Goal: Download file/media

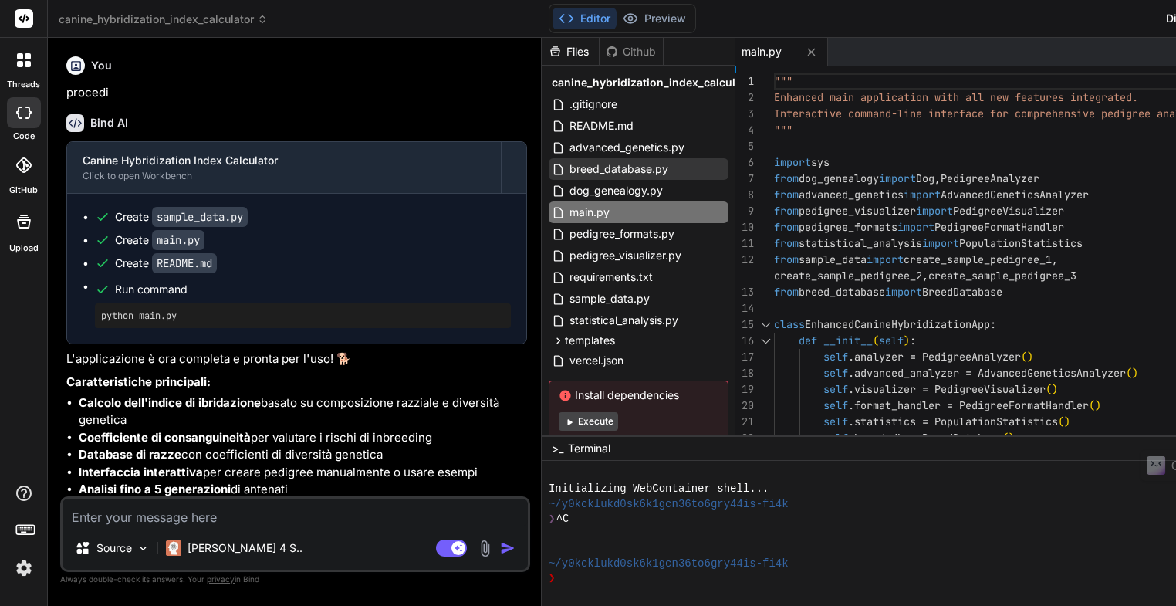
scroll to position [6653, 0]
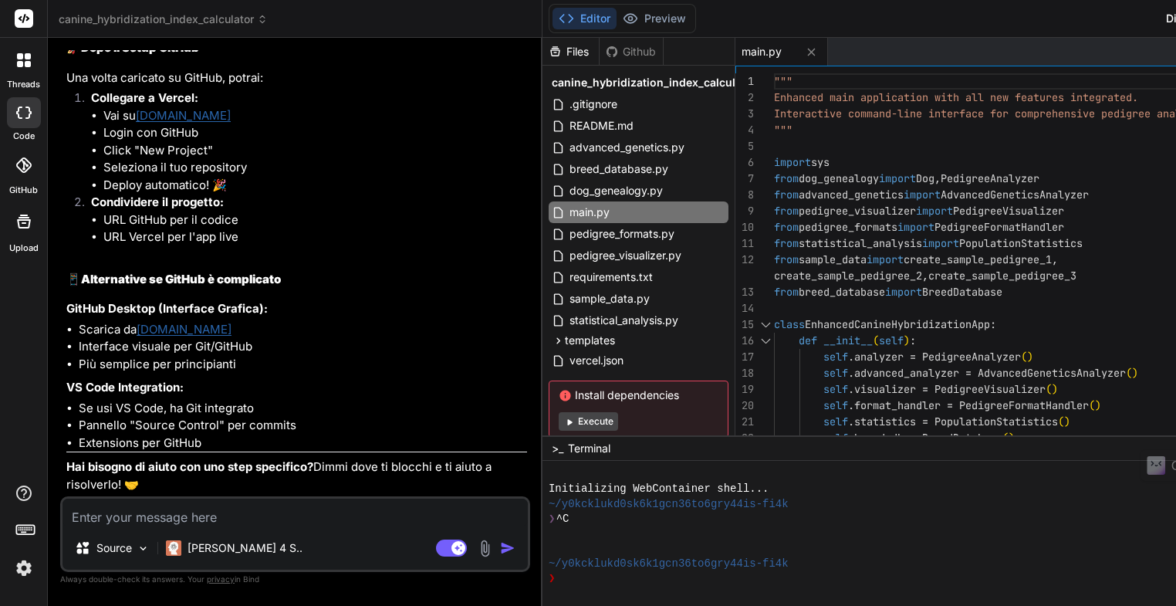
click at [599, 55] on div "Github" at bounding box center [630, 51] width 63 height 15
click at [568, 363] on span "vercel.json" at bounding box center [596, 360] width 57 height 19
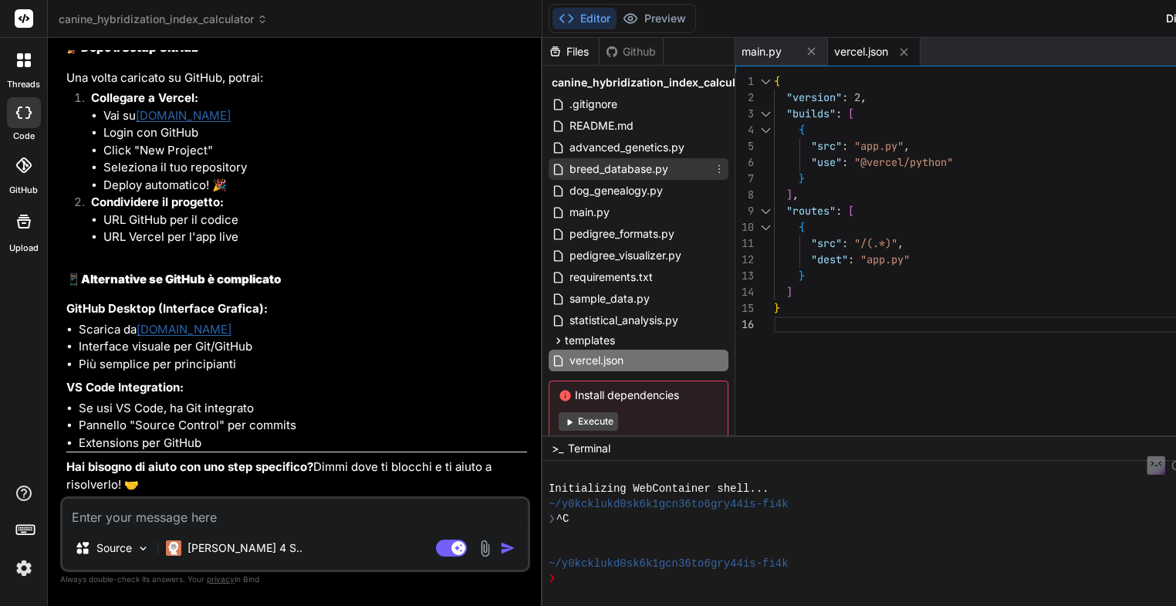
click at [568, 170] on span "breed_database.py" at bounding box center [619, 169] width 102 height 19
type textarea "self.breed_groups[group].append(breed_name) def list_breeds(self): """List all …"
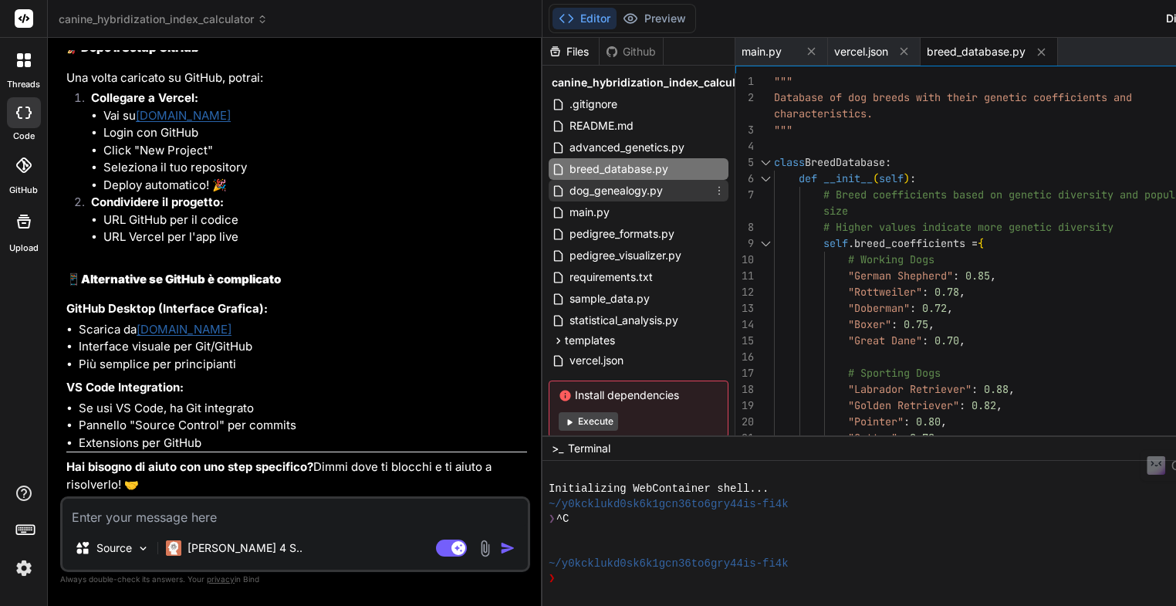
click at [568, 191] on span "dog_genealogy.py" at bounding box center [616, 190] width 96 height 19
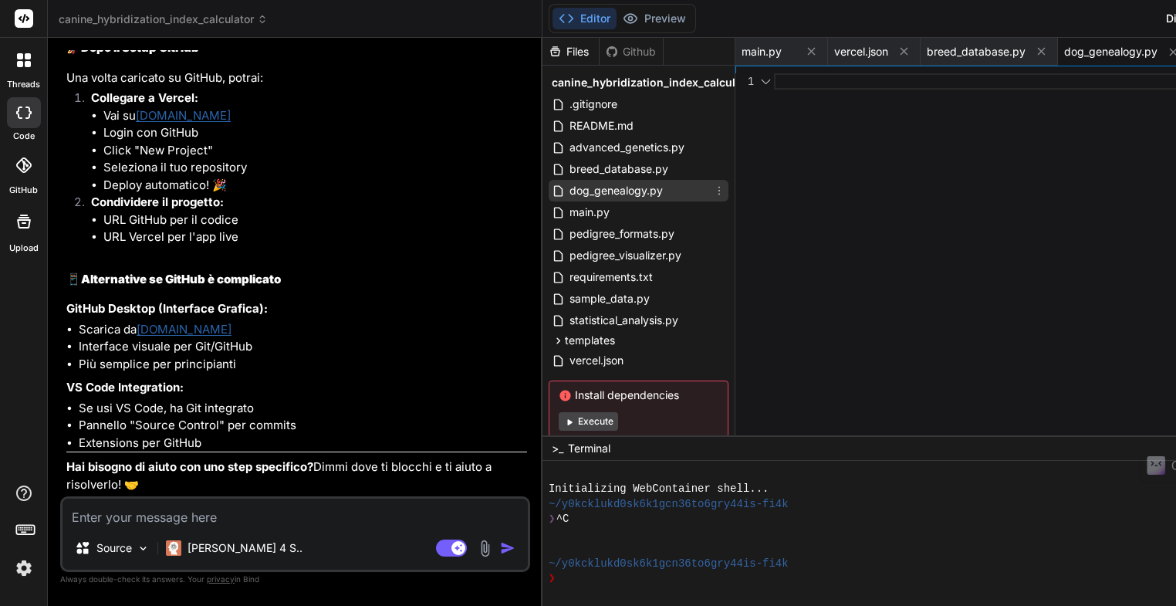
scroll to position [0, 7]
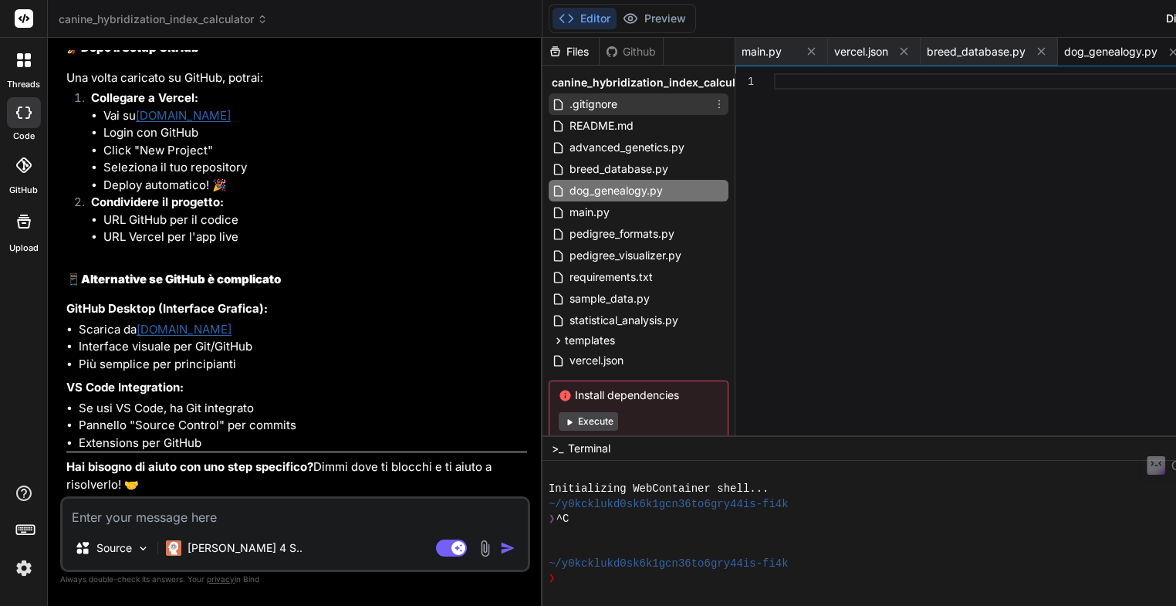
click at [568, 106] on span ".gitignore" at bounding box center [593, 104] width 51 height 19
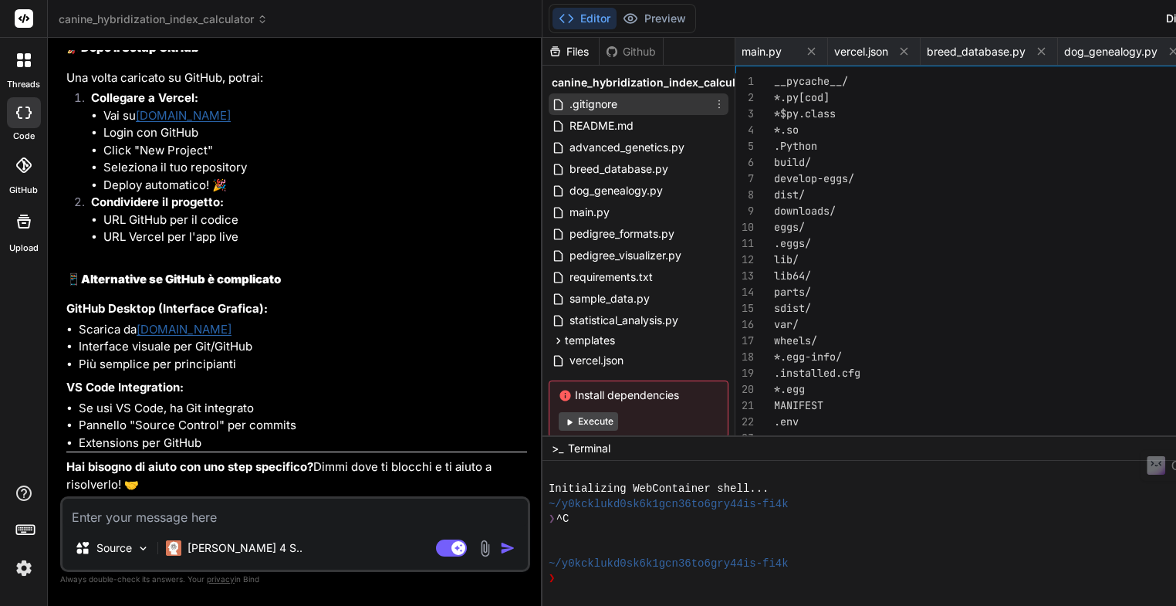
scroll to position [0, 100]
click at [568, 127] on span "README.md" at bounding box center [601, 126] width 67 height 19
type textarea "- **Railway**: Good Python support - **DigitalOcean App Platform**: More resour…"
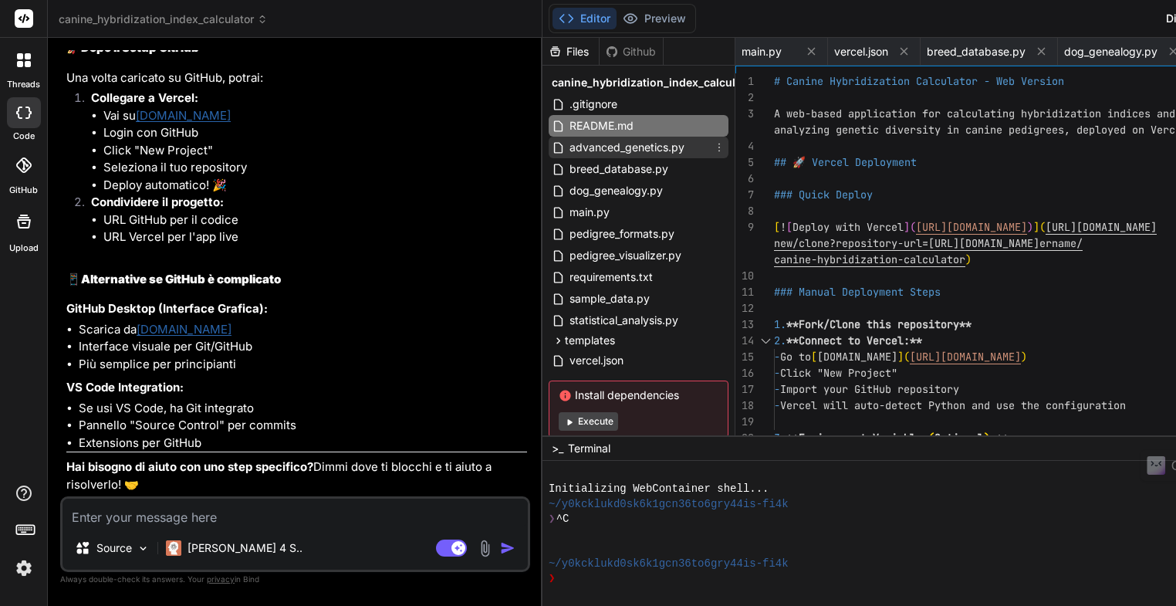
click at [568, 149] on span "advanced_genetics.py" at bounding box center [627, 147] width 118 height 19
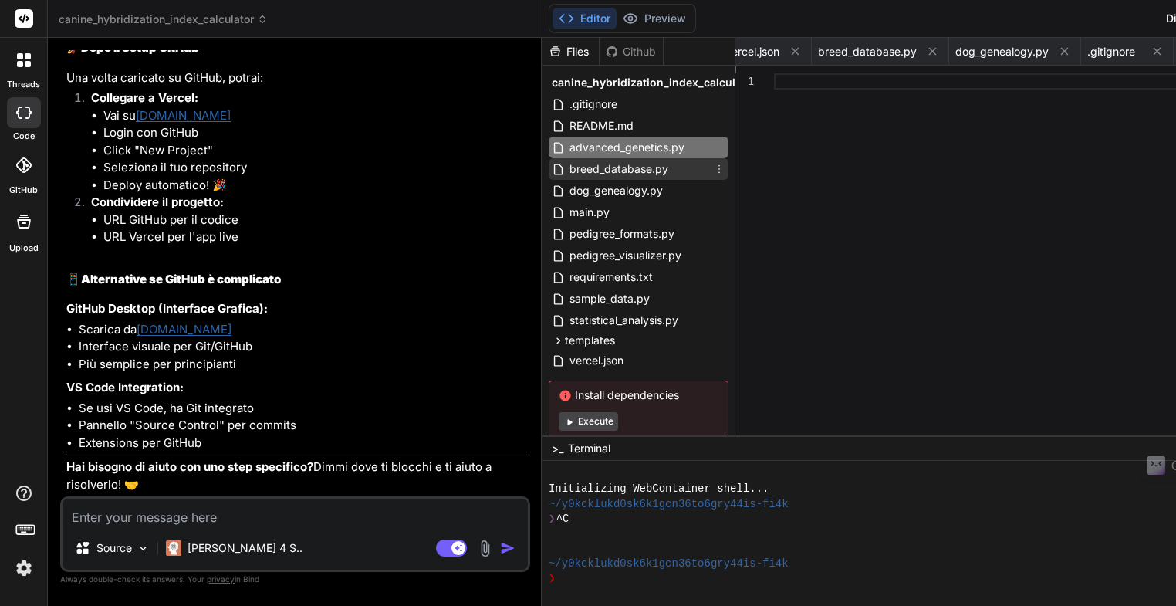
click at [568, 171] on span "breed_database.py" at bounding box center [619, 169] width 102 height 19
type textarea "self.breed_groups[group].append(breed_name) def list_breeds(self): """List all …"
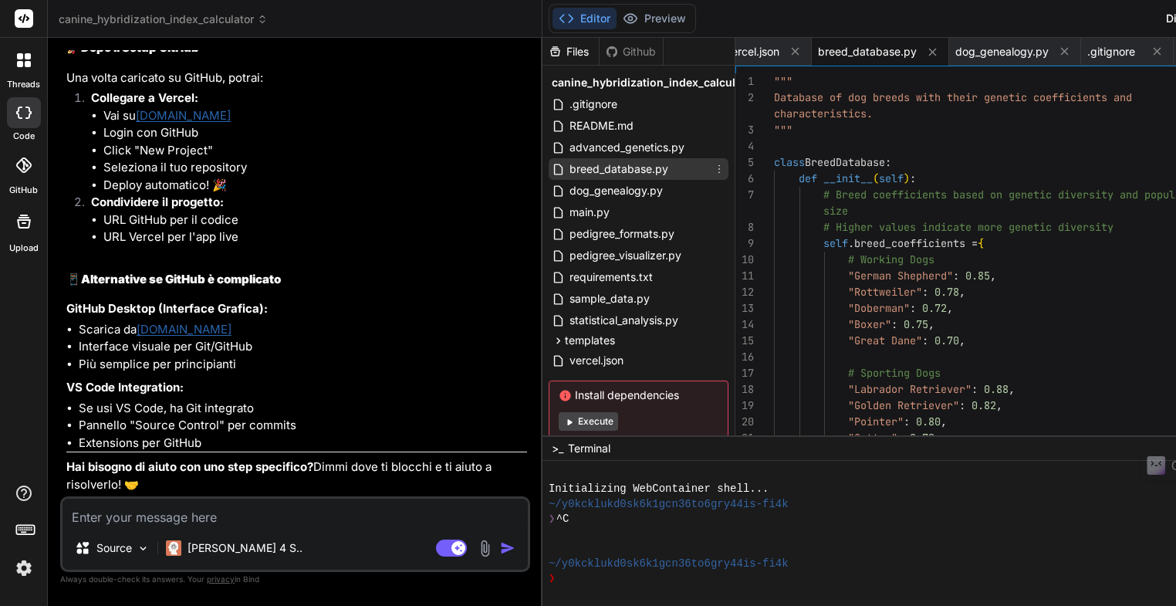
scroll to position [0, 186]
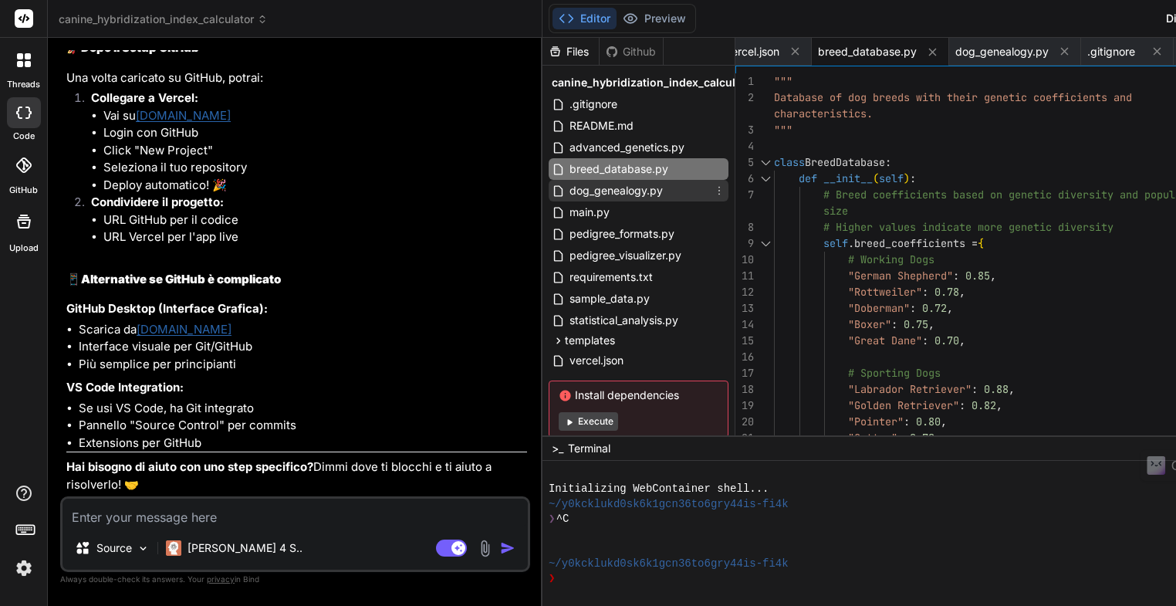
click at [568, 194] on span "dog_genealogy.py" at bounding box center [616, 190] width 96 height 19
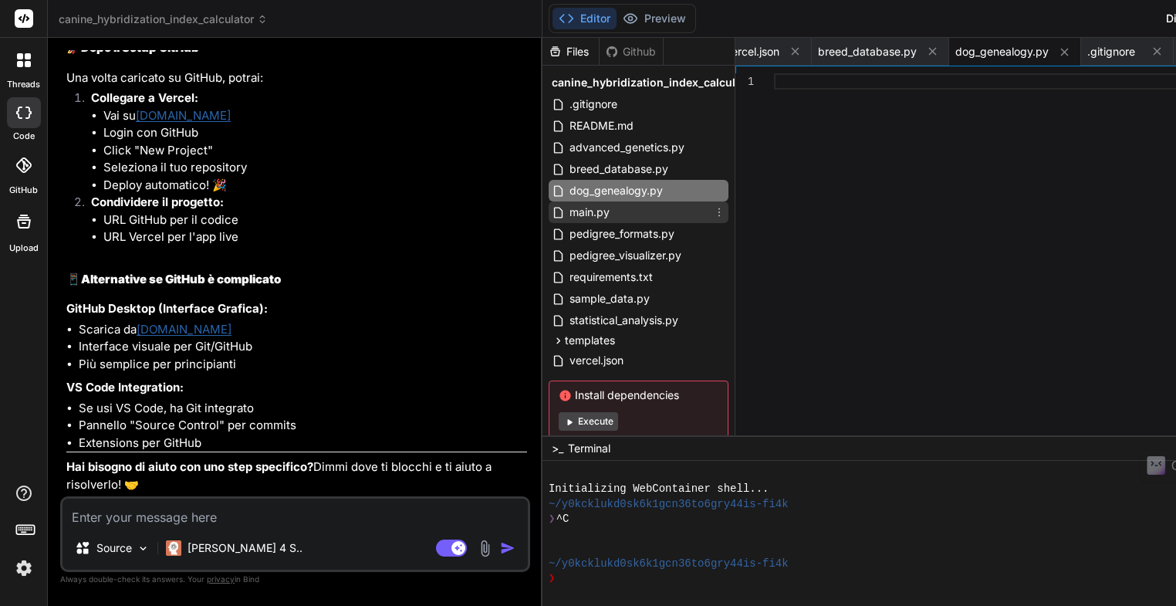
click at [568, 211] on span "main.py" at bounding box center [589, 212] width 43 height 19
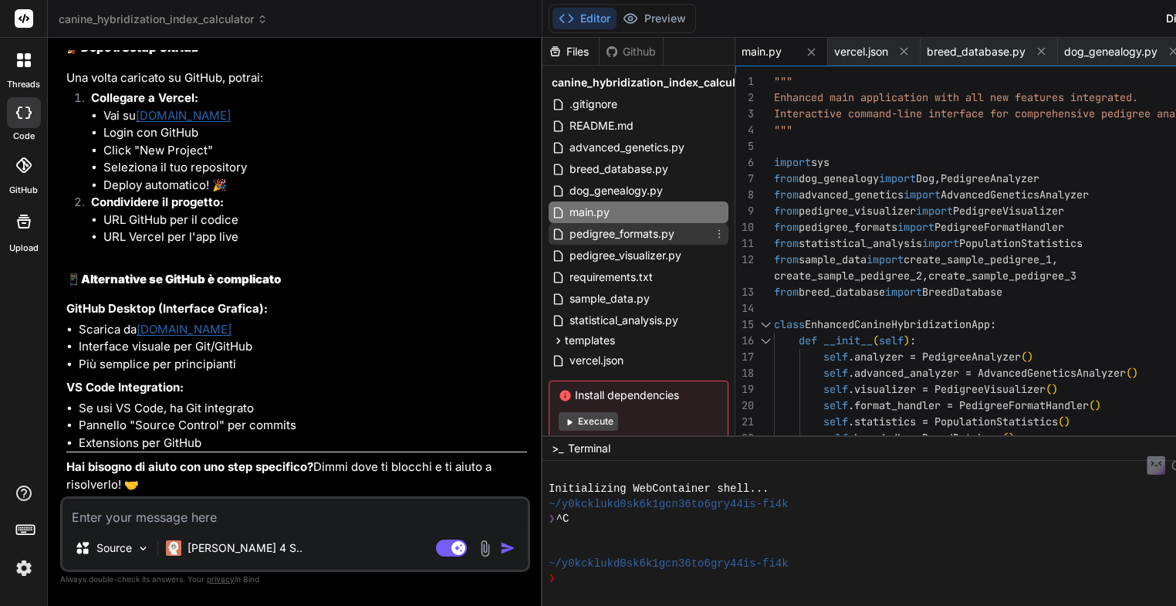
click at [568, 234] on span "pedigree_formats.py" at bounding box center [622, 234] width 108 height 19
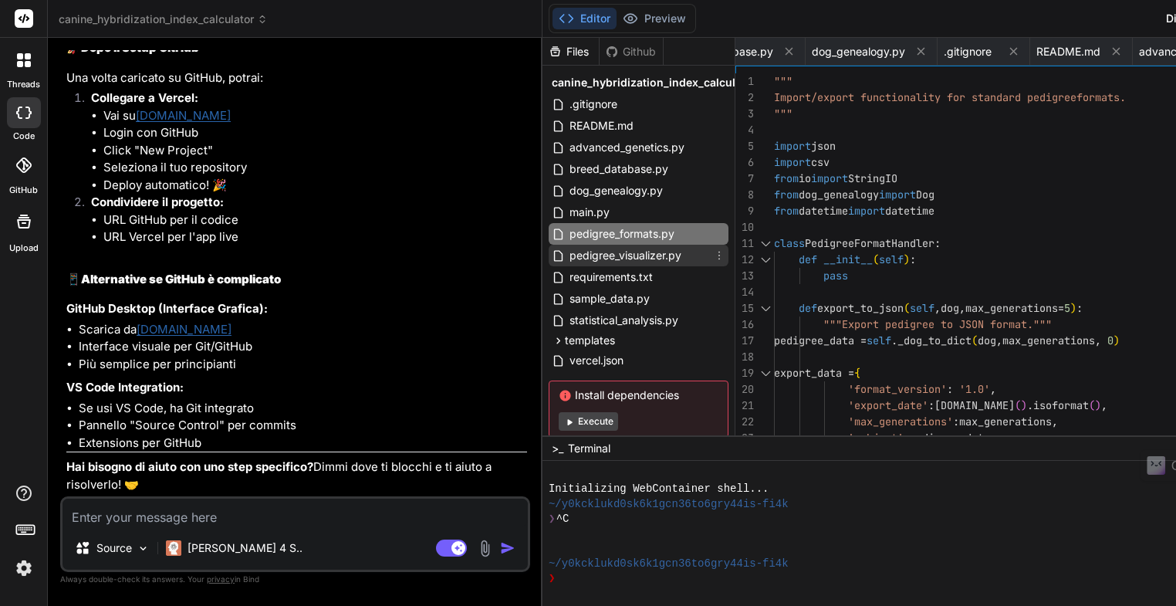
click at [568, 260] on span "pedigree_visualizer.py" at bounding box center [625, 255] width 115 height 19
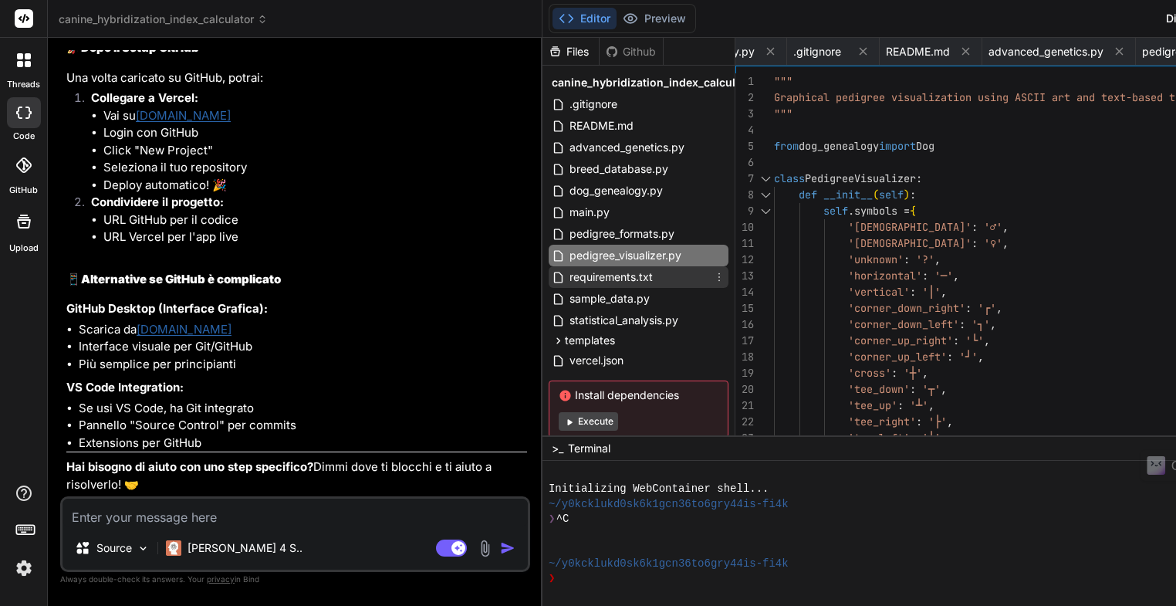
click at [568, 278] on span "requirements.txt" at bounding box center [611, 277] width 86 height 19
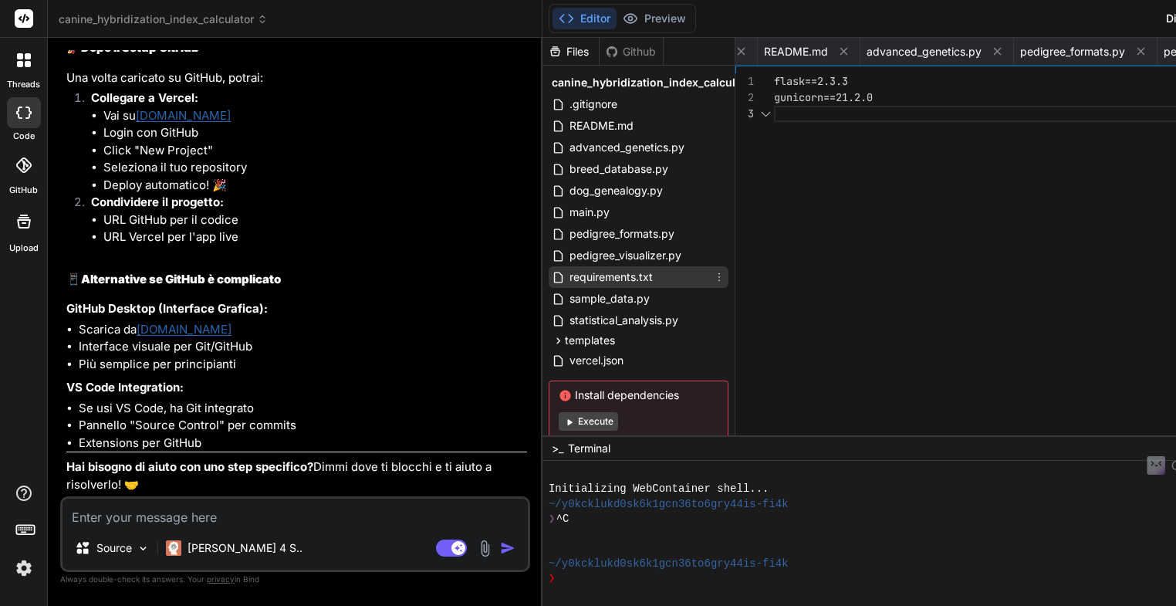
scroll to position [0, 772]
click at [568, 299] on span "sample_data.py" at bounding box center [609, 298] width 83 height 19
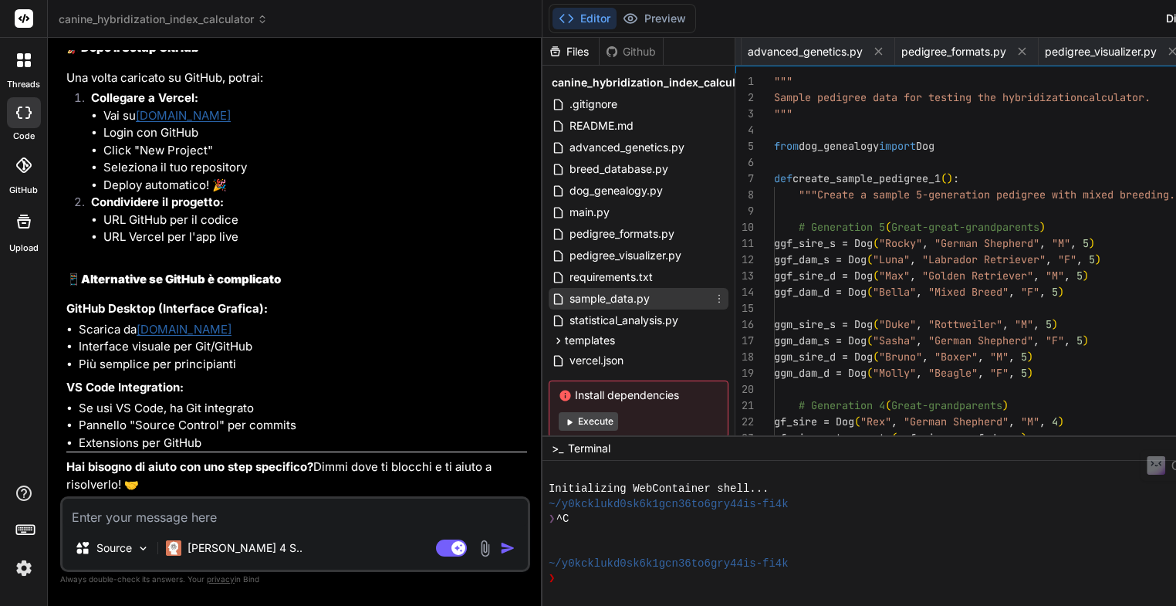
scroll to position [0, 889]
click at [568, 318] on span "statistical_analysis.py" at bounding box center [624, 320] width 112 height 19
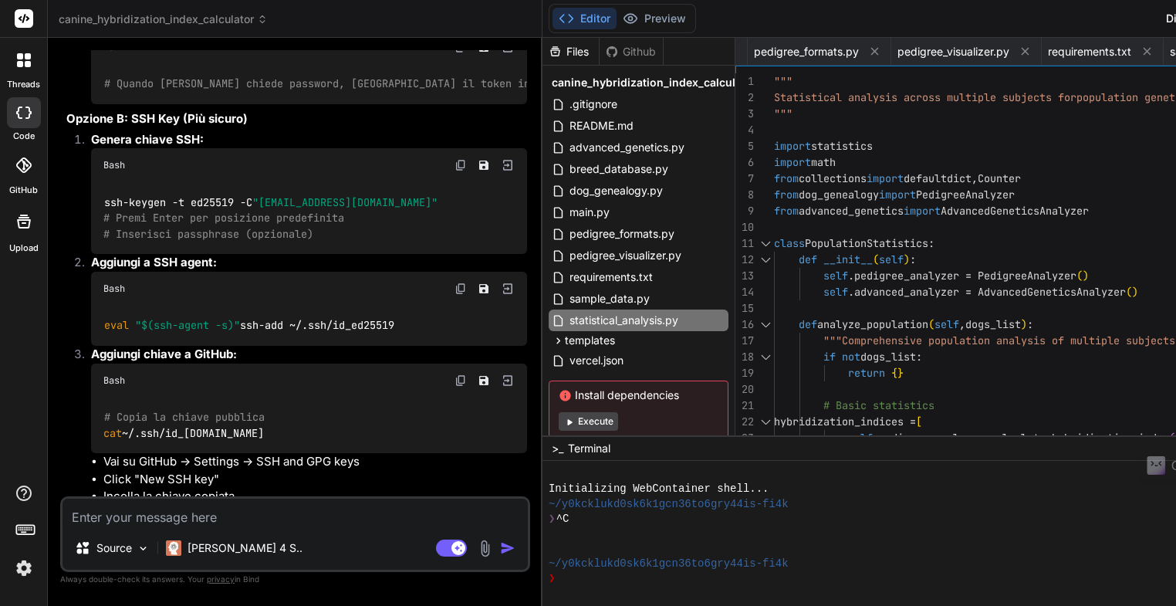
scroll to position [4185, 0]
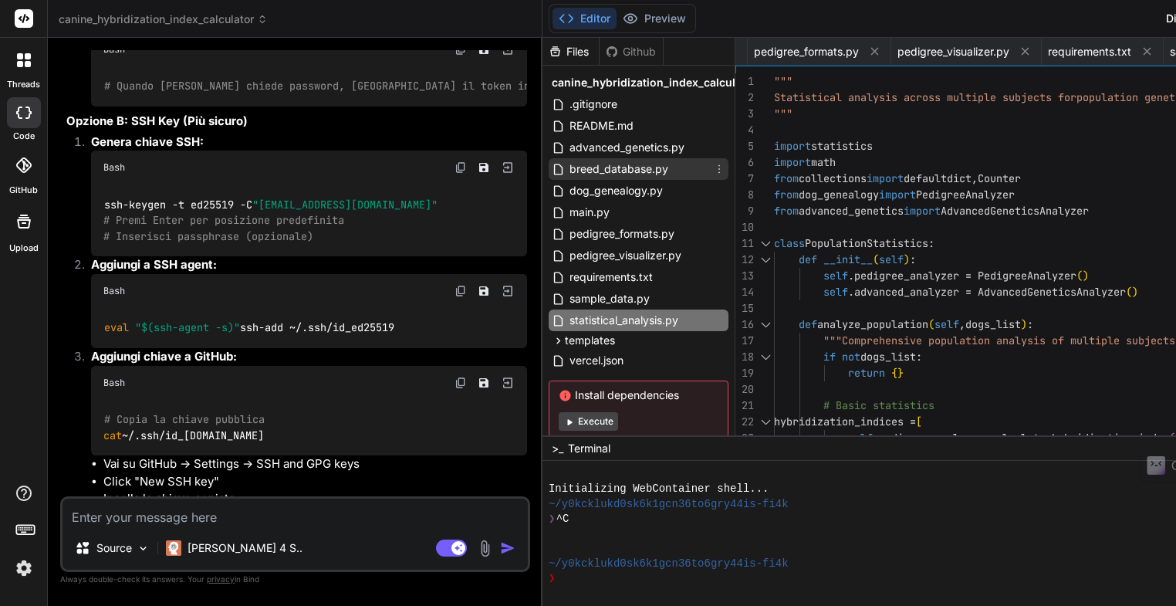
click at [568, 172] on span "breed_database.py" at bounding box center [619, 169] width 102 height 19
type textarea "self.breed_groups[group].append(breed_name) def list_breeds(self): """List all …"
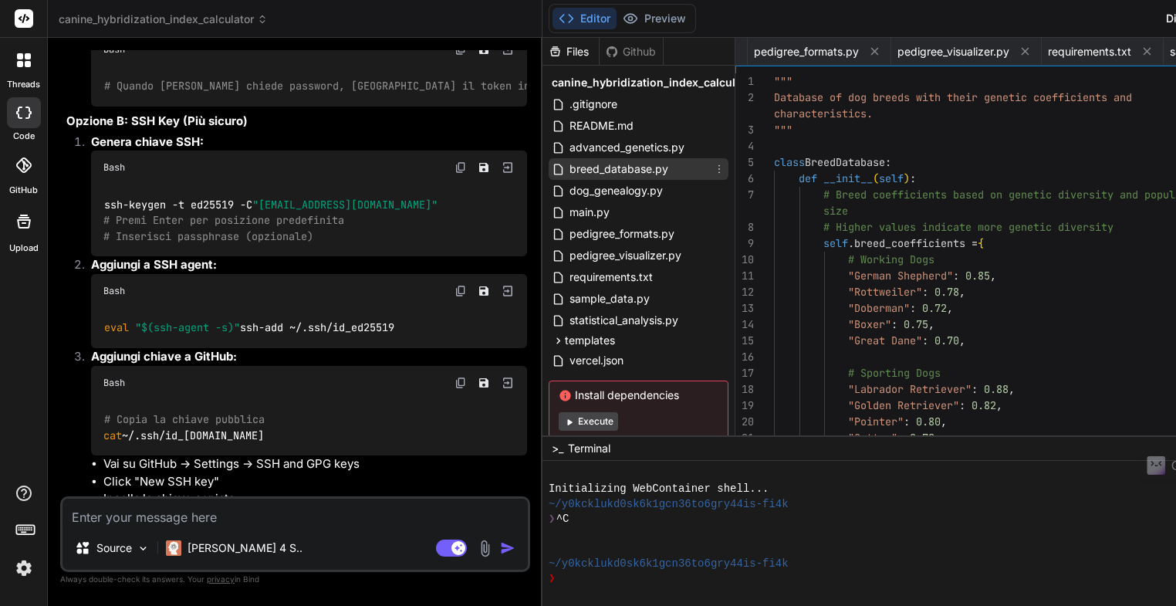
scroll to position [0, 186]
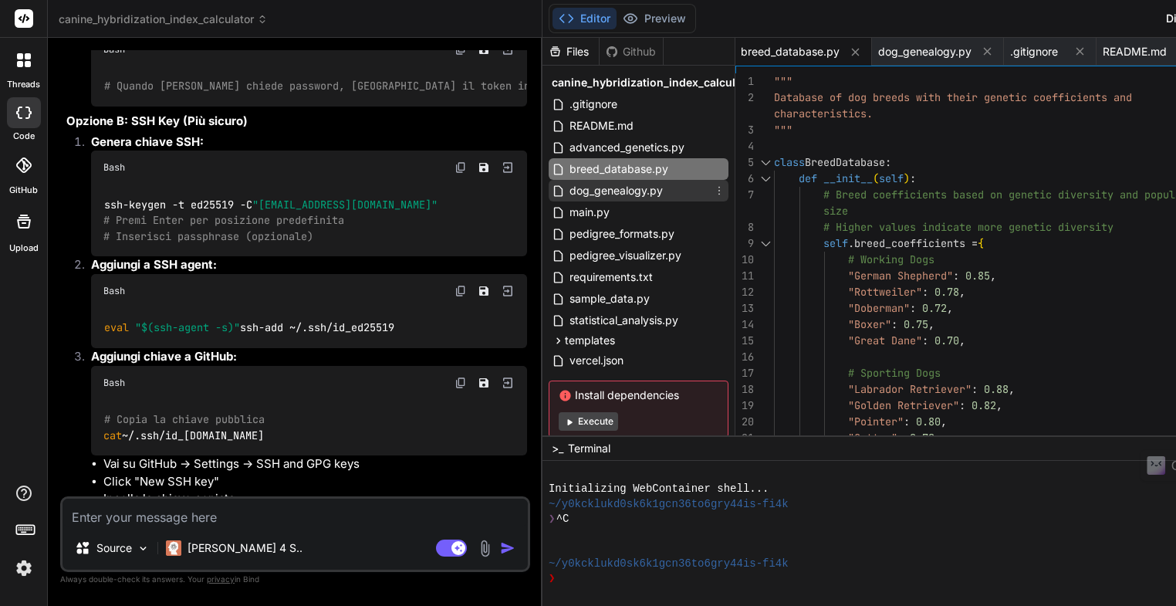
click at [568, 194] on span "dog_genealogy.py" at bounding box center [616, 190] width 96 height 19
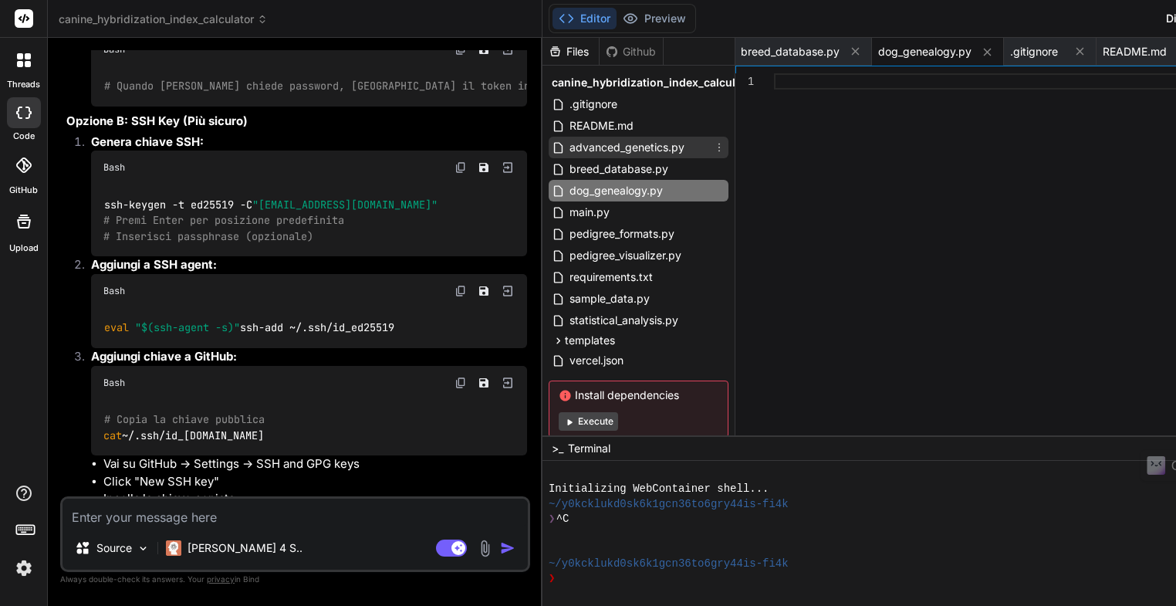
click at [568, 147] on span "advanced_genetics.py" at bounding box center [627, 147] width 118 height 19
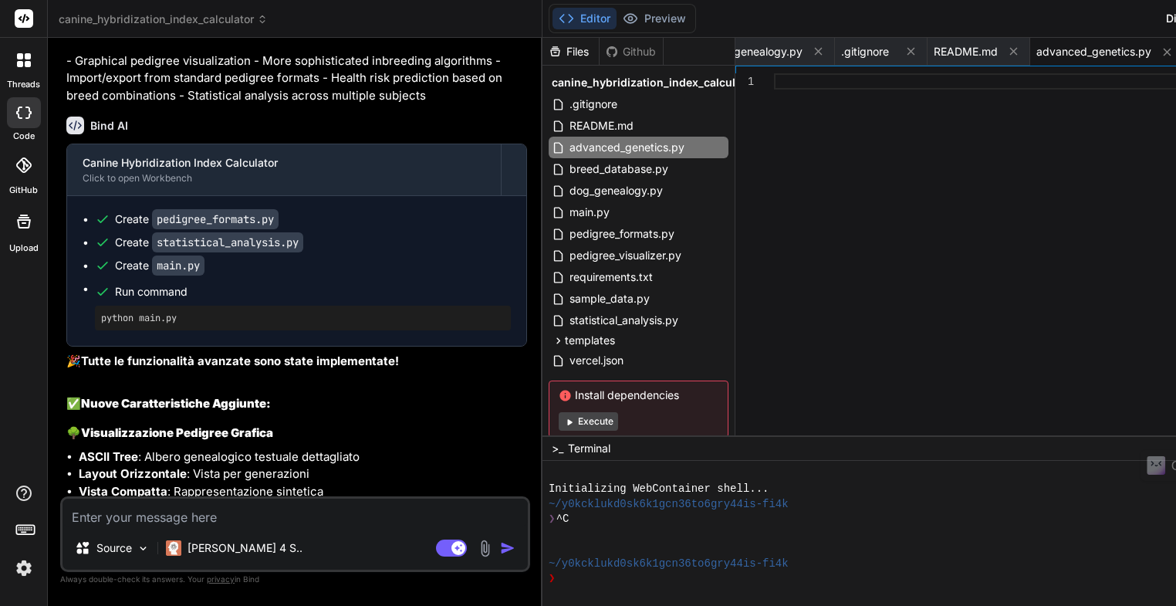
scroll to position [944, 0]
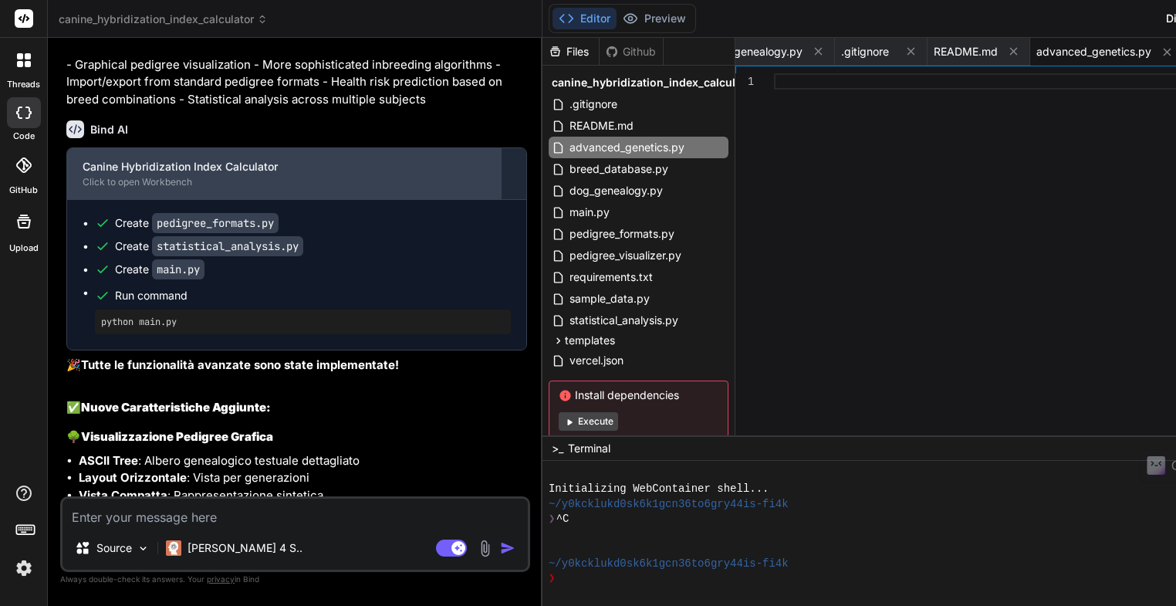
click at [165, 188] on div "Click to open Workbench" at bounding box center [284, 182] width 403 height 12
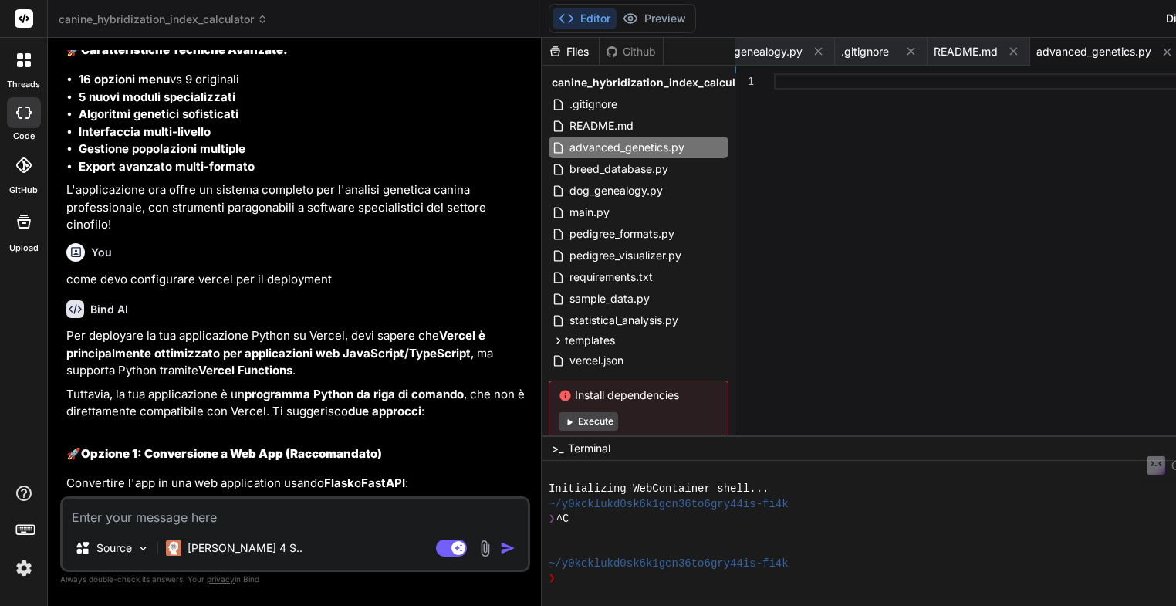
scroll to position [1793, 0]
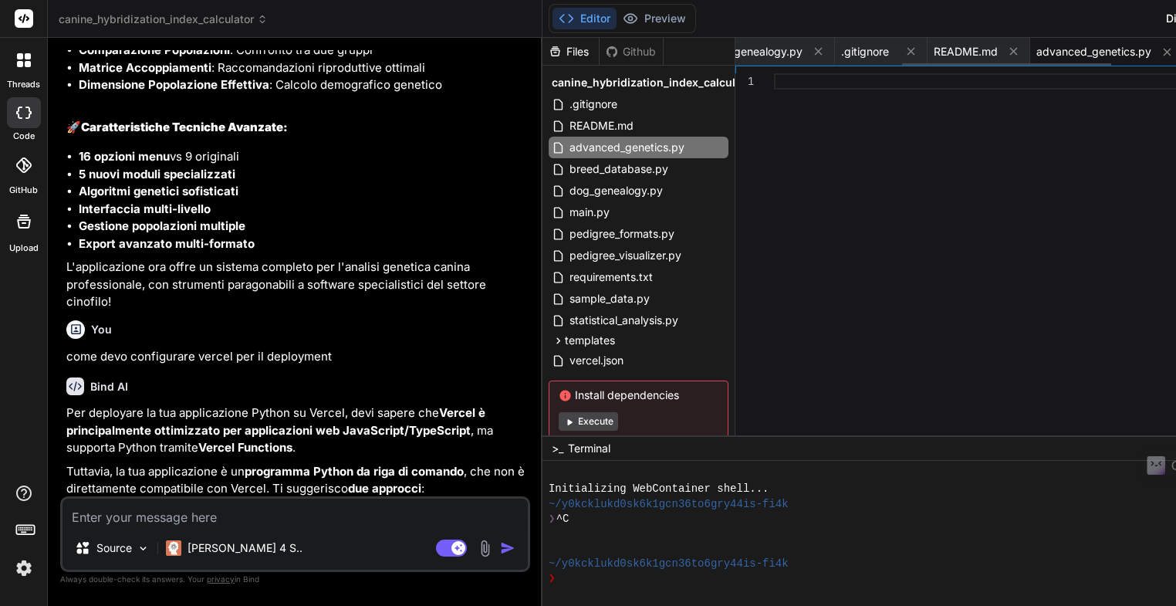
click at [1036, 59] on span "advanced_genetics.py" at bounding box center [1093, 51] width 115 height 15
click at [934, 56] on span "README.md" at bounding box center [966, 51] width 64 height 15
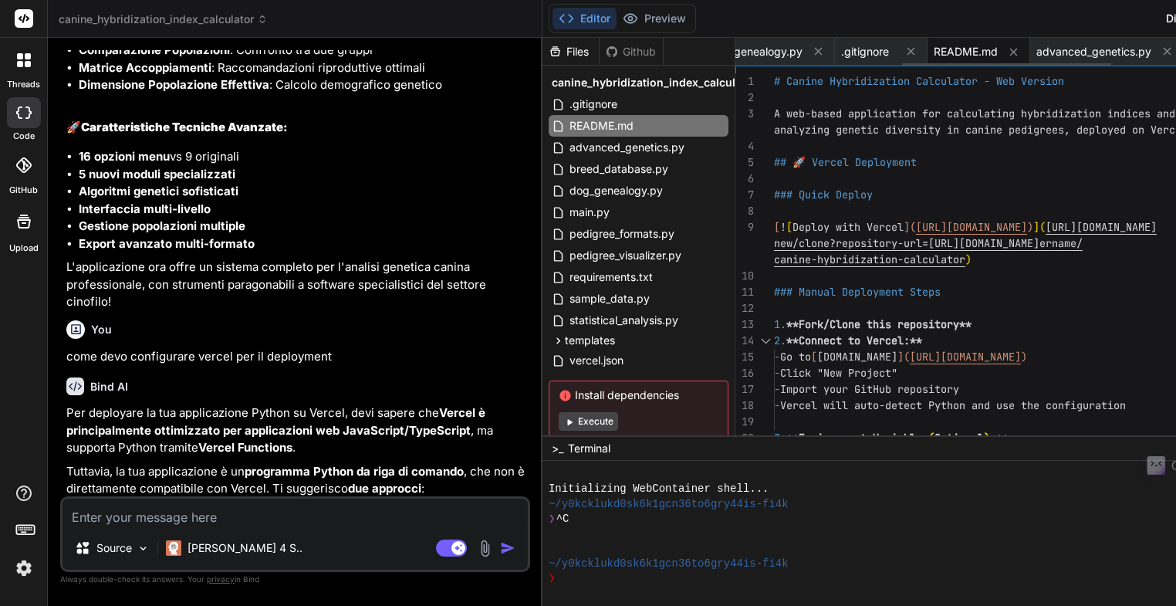
click at [934, 47] on span "README.md" at bounding box center [966, 51] width 64 height 15
click at [841, 54] on span ".gitignore" at bounding box center [865, 51] width 48 height 15
type textarea "MANIFEST .env .venv env/ venv/ ENV/ env.bak/ venv.bak/ .vercel"
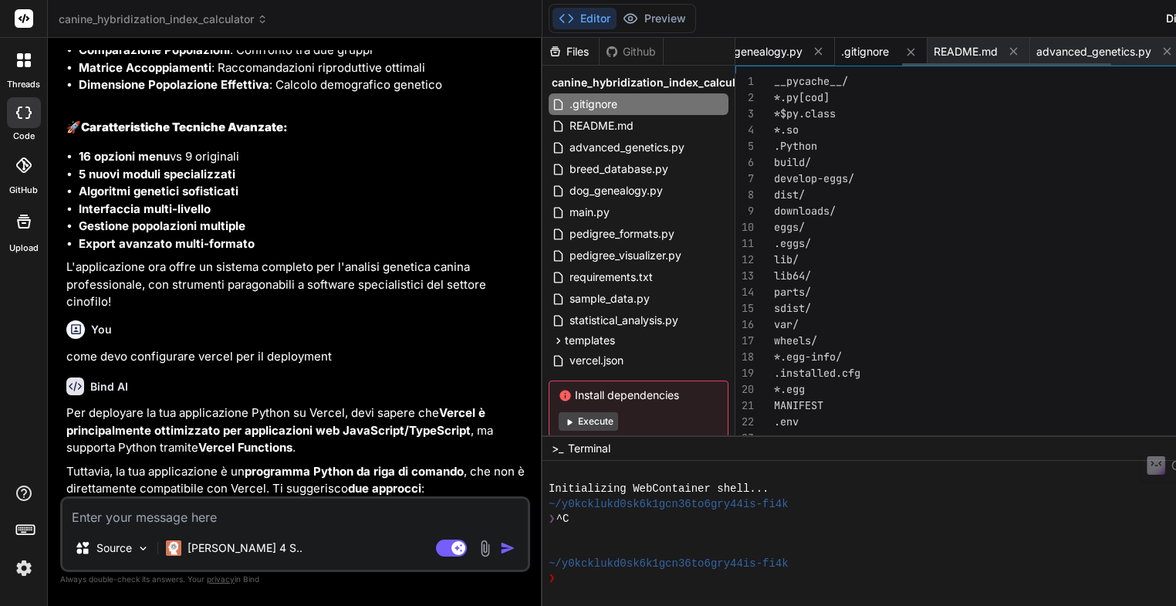
click at [709, 55] on span "dog_genealogy.py" at bounding box center [755, 51] width 93 height 15
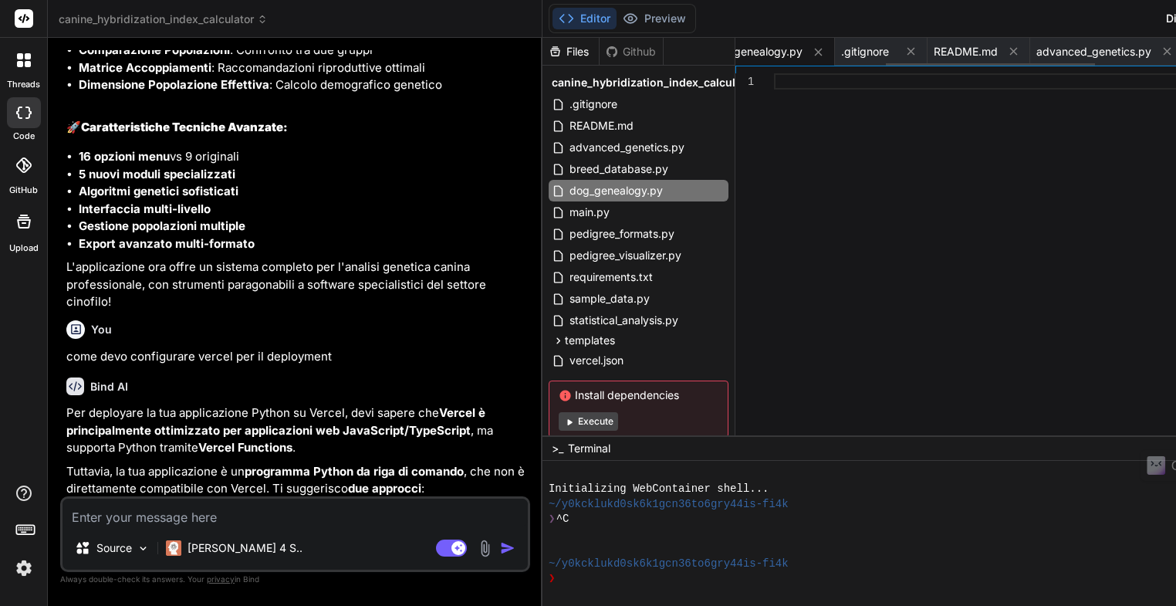
scroll to position [0, 322]
click at [22, 567] on img at bounding box center [24, 568] width 26 height 26
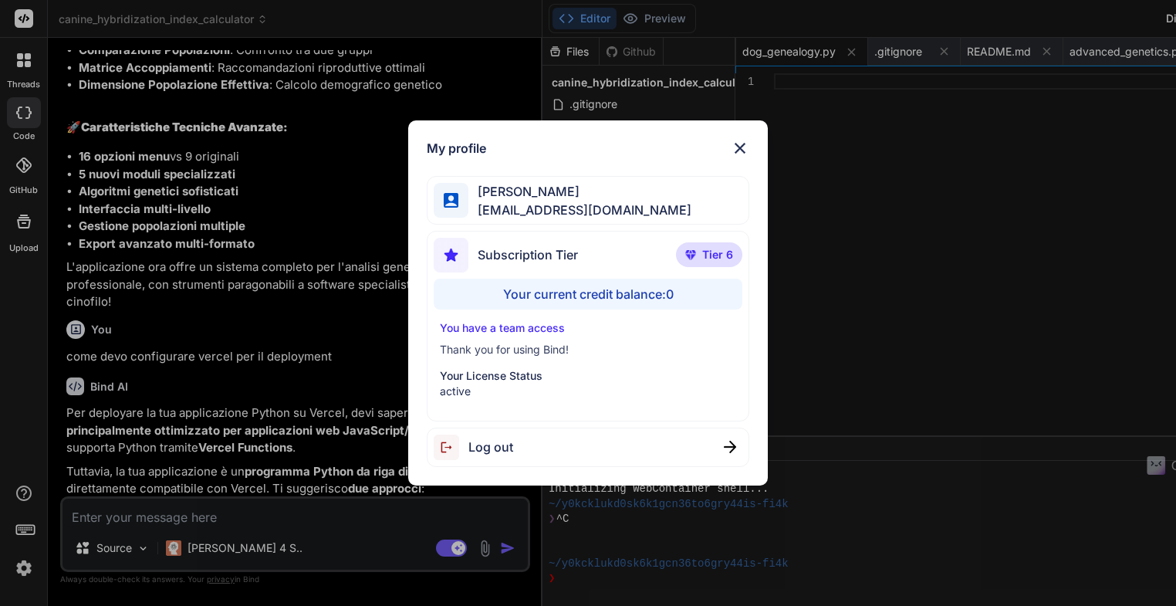
click at [848, 288] on div "My profile [PERSON_NAME] [EMAIL_ADDRESS][DOMAIN_NAME] Subscription Tier Tier 6 …" at bounding box center [588, 303] width 1176 height 606
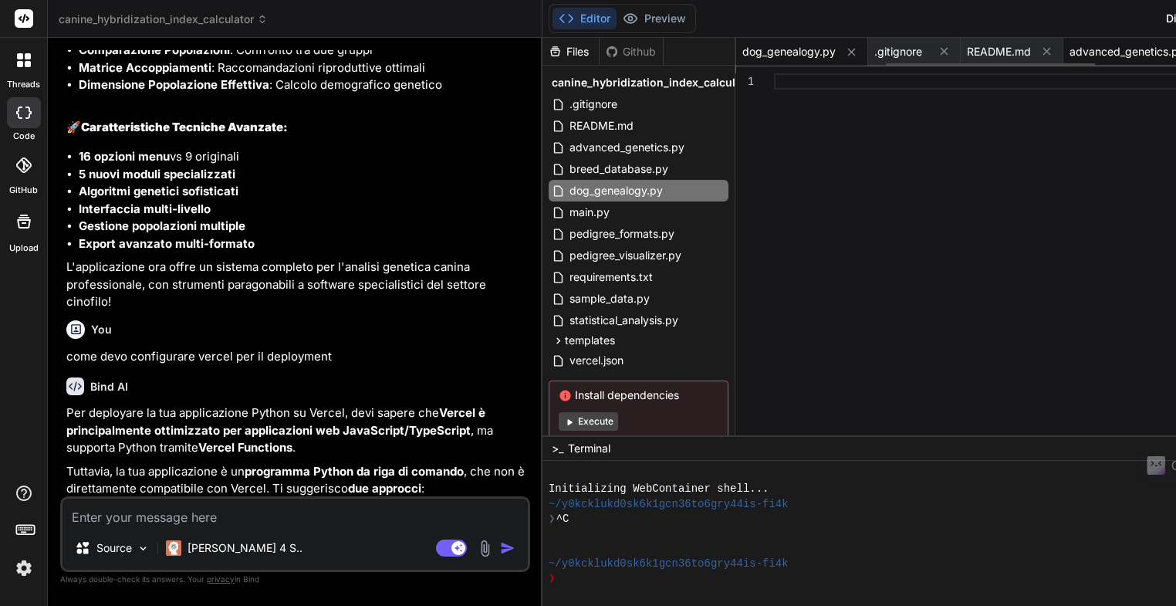
click at [1069, 58] on span "advanced_genetics.py" at bounding box center [1126, 51] width 115 height 15
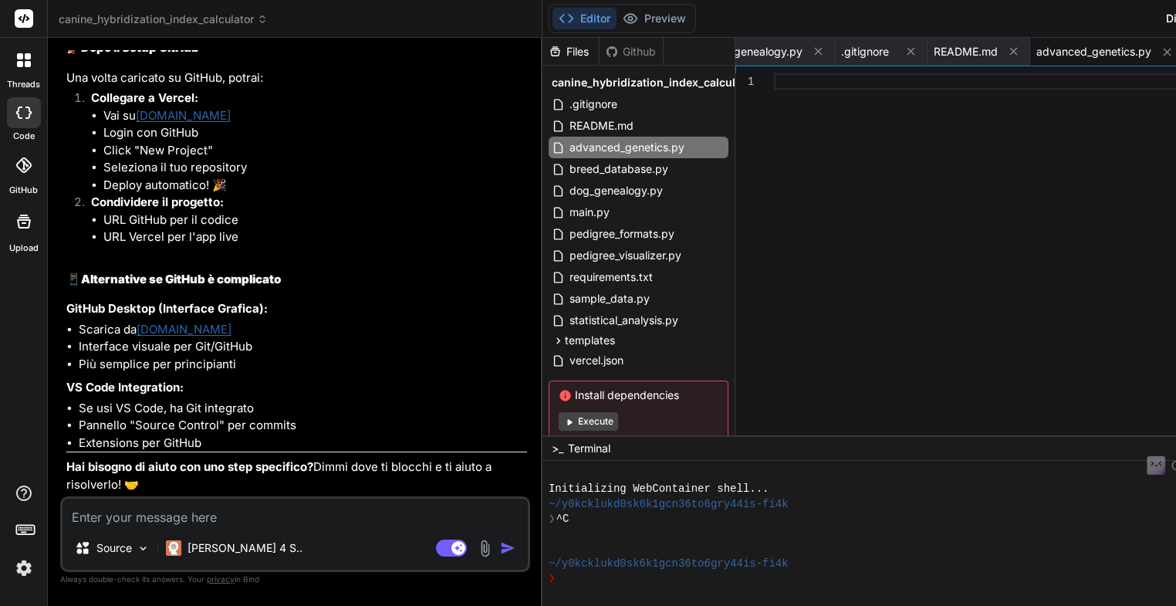
scroll to position [6653, 0]
click at [84, 512] on textarea at bounding box center [294, 512] width 465 height 28
type textarea "t"
type textarea "x"
type textarea "to"
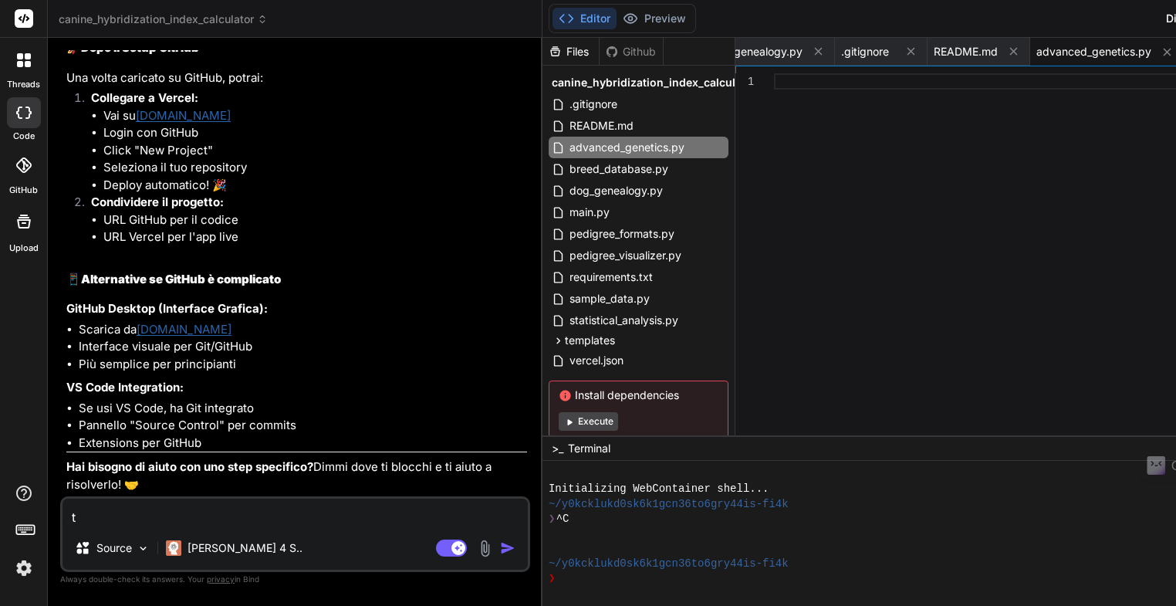
type textarea "x"
type textarea "tor"
type textarea "x"
type textarea "torn"
type textarea "x"
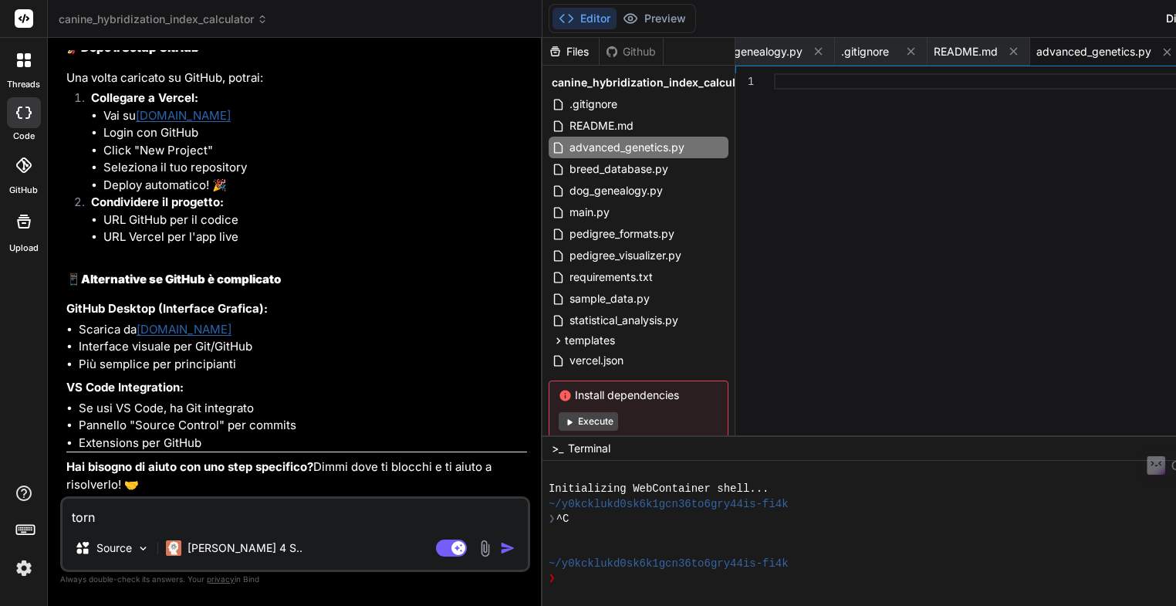
type textarea "torni"
type textarea "x"
type textarea "tornia"
type textarea "x"
type textarea "torniam"
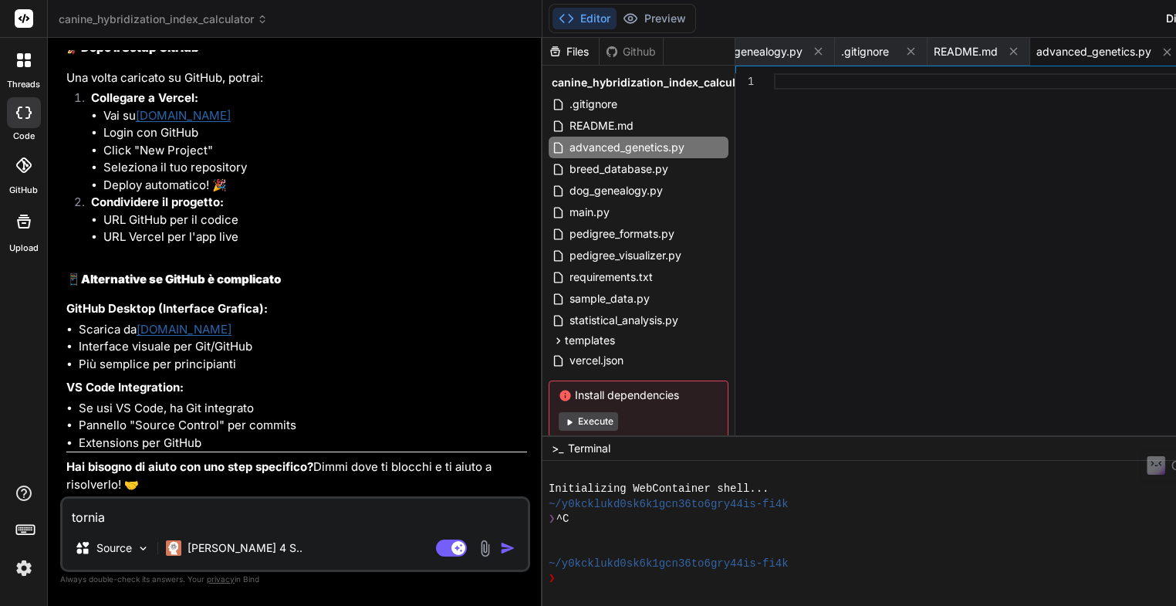
type textarea "x"
type textarea "torniamo"
type textarea "x"
type textarea "torniamo"
type textarea "x"
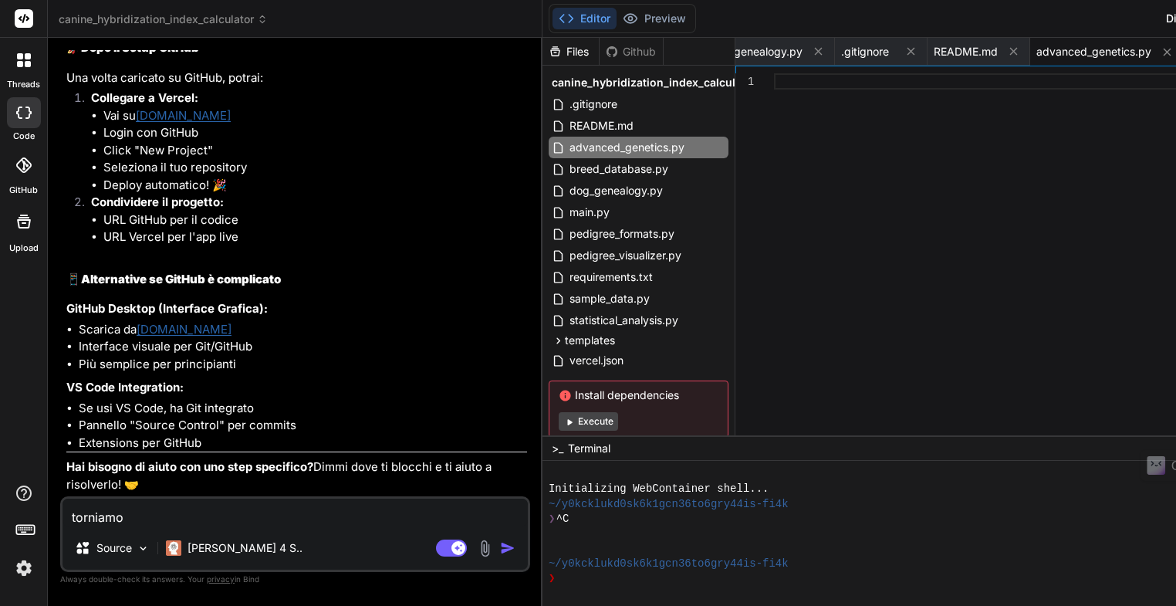
type textarea "torniamo a"
type textarea "x"
type textarea "torniamo al"
type textarea "x"
type textarea "torniamo all"
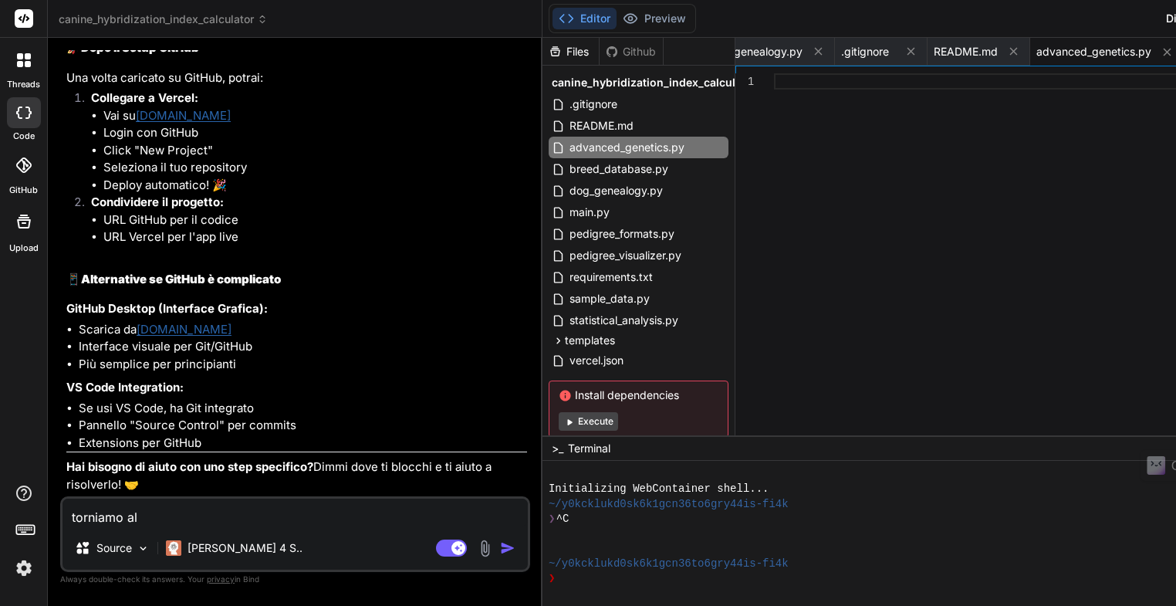
type textarea "x"
type textarea "torniamo alla"
type textarea "x"
type textarea "torniamo alla"
type textarea "x"
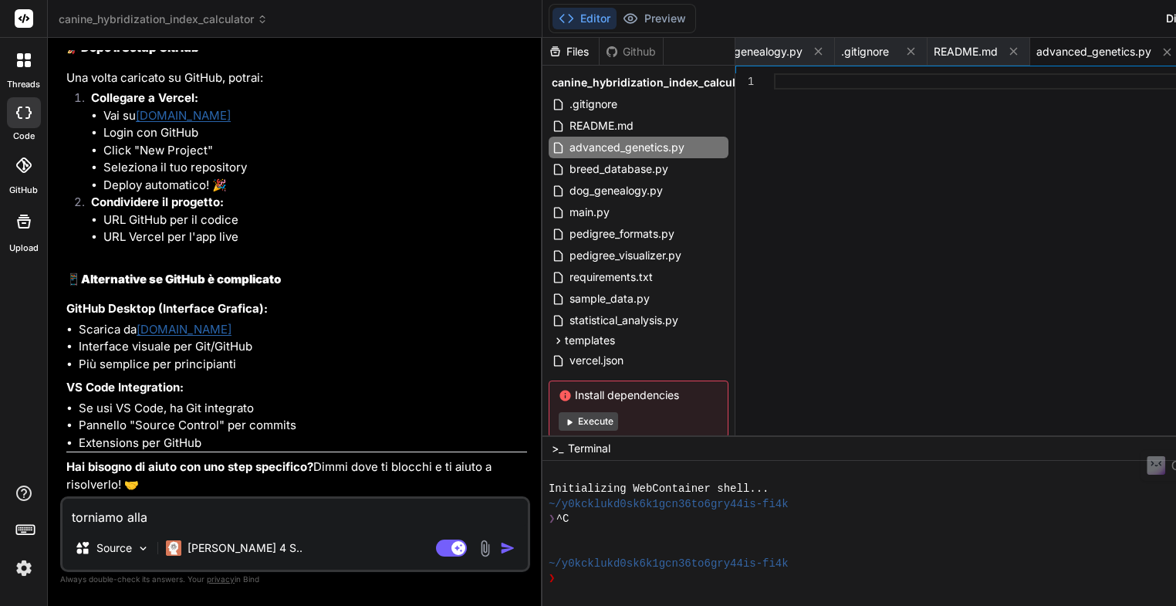
type textarea "torniamo alla v"
type textarea "x"
type textarea "torniamo alla ve"
type textarea "x"
type textarea "torniamo alla ver"
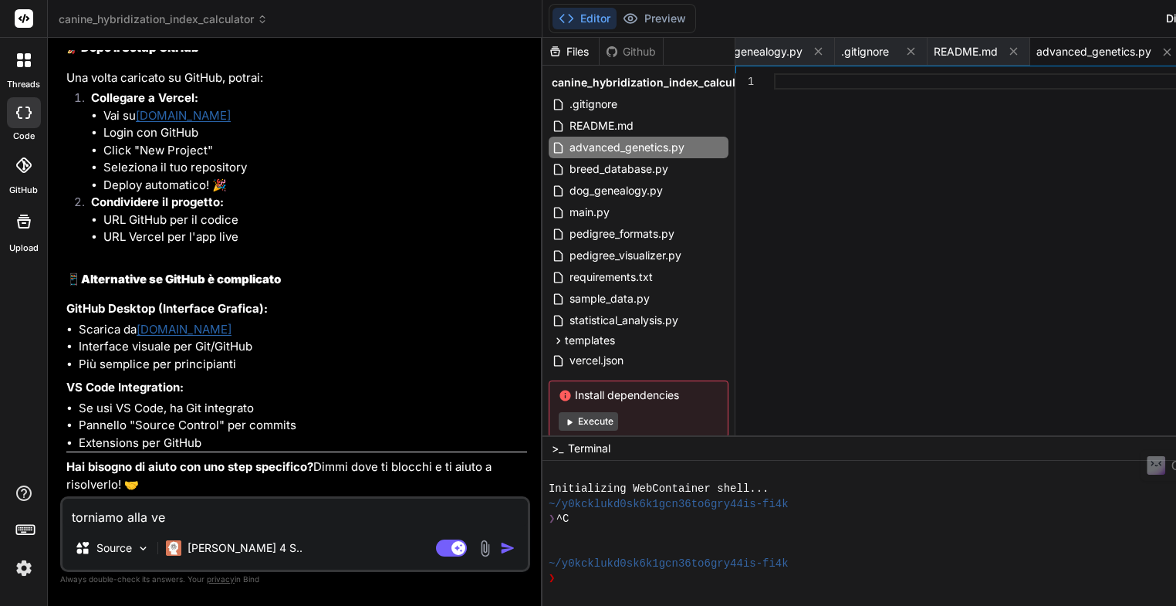
type textarea "x"
type textarea "torniamo alla vers"
type textarea "x"
type textarea "torniamo alla versi"
type textarea "x"
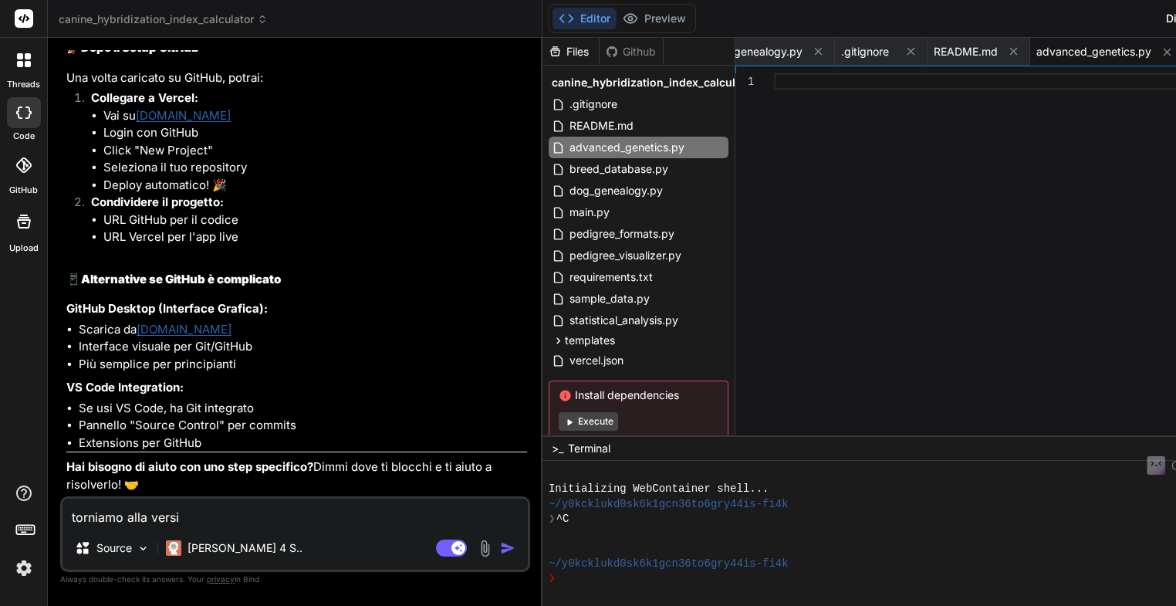
type textarea "torniamo alla versio"
type textarea "x"
type textarea "torniamo alla version"
type textarea "x"
type textarea "torniamo alla versione"
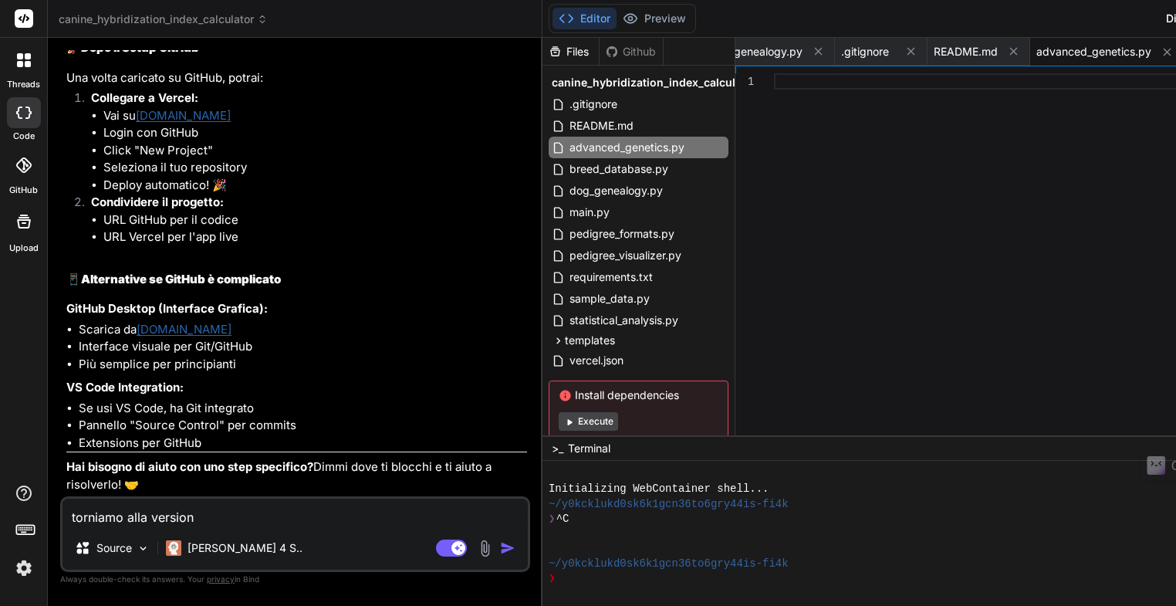
type textarea "x"
type textarea "torniamo alla versione"
type textarea "x"
type textarea "torniamo alla versione p"
type textarea "x"
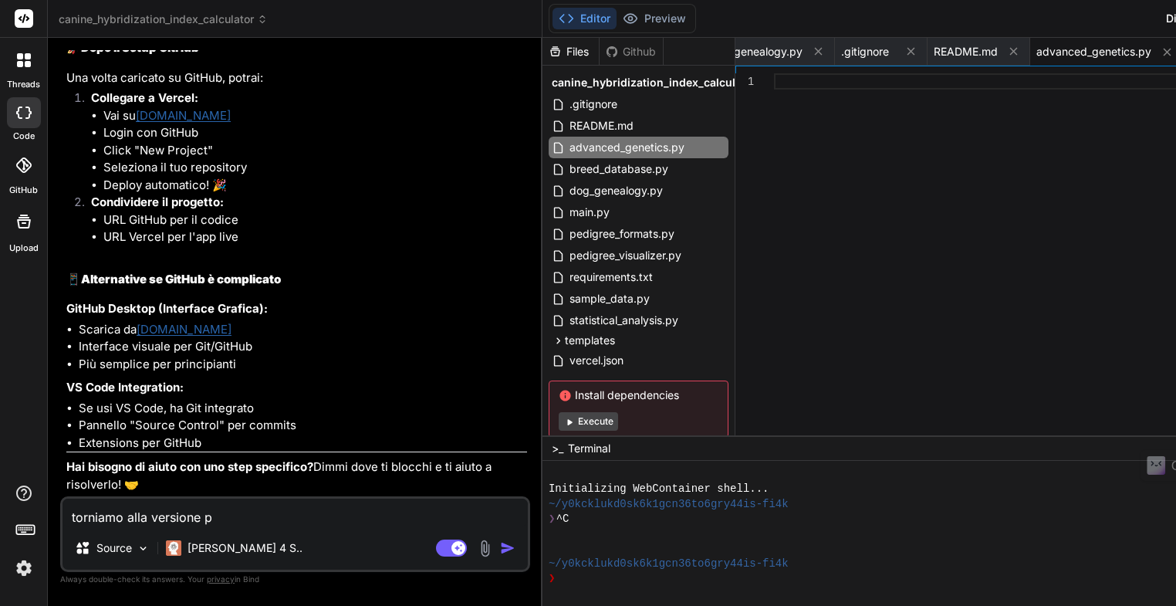
type textarea "torniamo alla versione py"
type textarea "x"
type textarea "torniamo alla versione pyt"
type textarea "x"
type textarea "torniamo alla versione pyth"
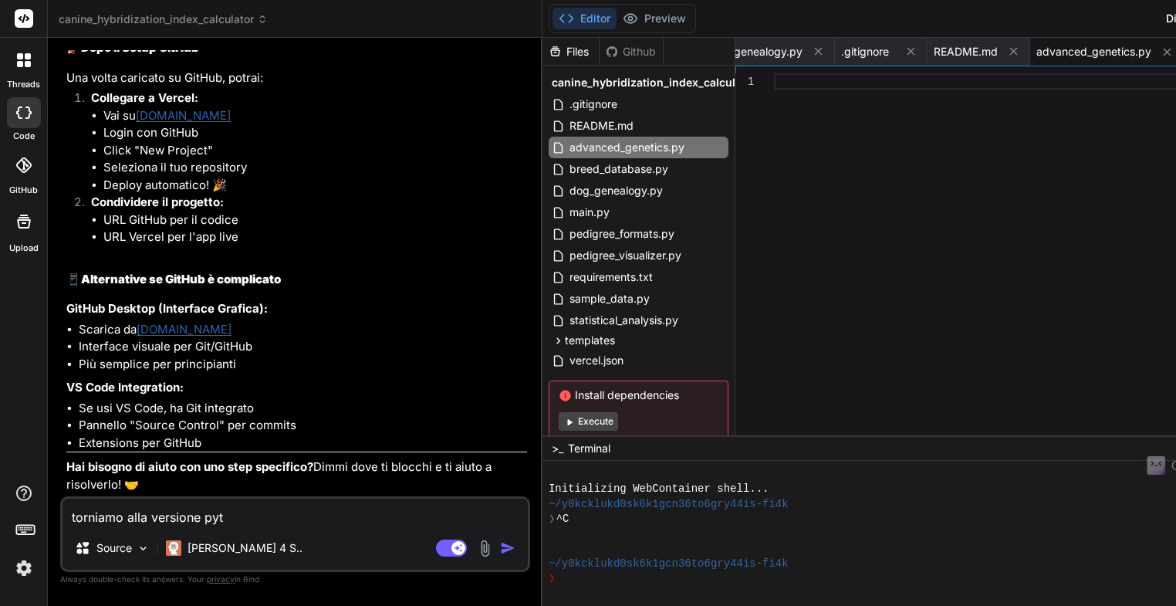
type textarea "x"
type textarea "torniamo alla versione pytho"
type textarea "x"
type textarea "torniamo alla versione python"
type textarea "x"
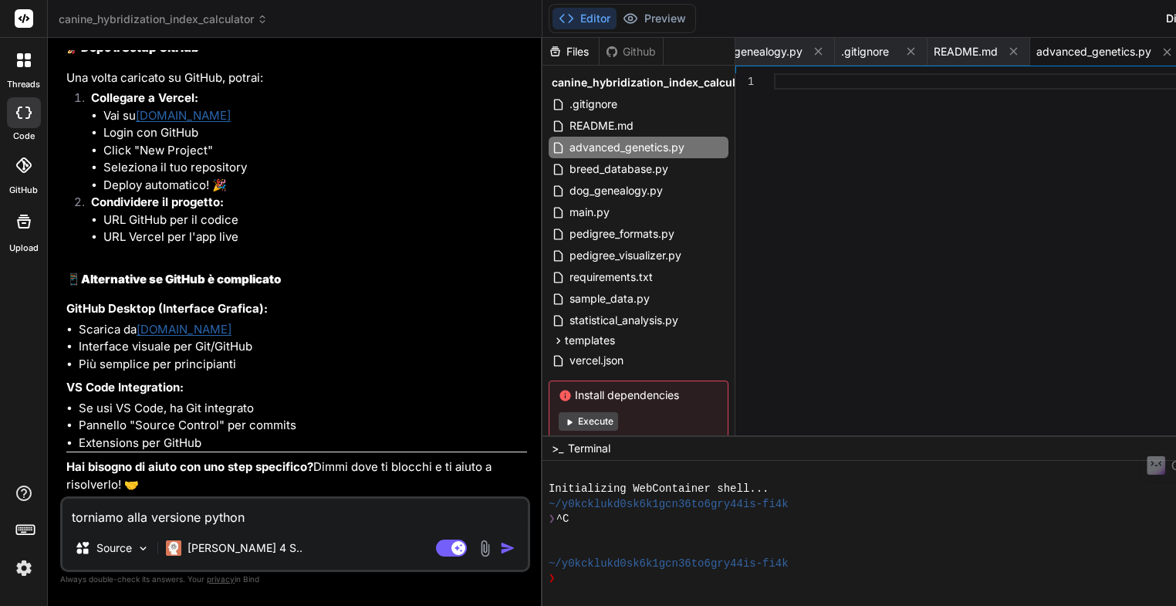
type textarea "torniamo alla versione python"
type textarea "x"
type textarea "torniamo alla versione python e"
type textarea "x"
type textarea "torniamo alla versione python e"
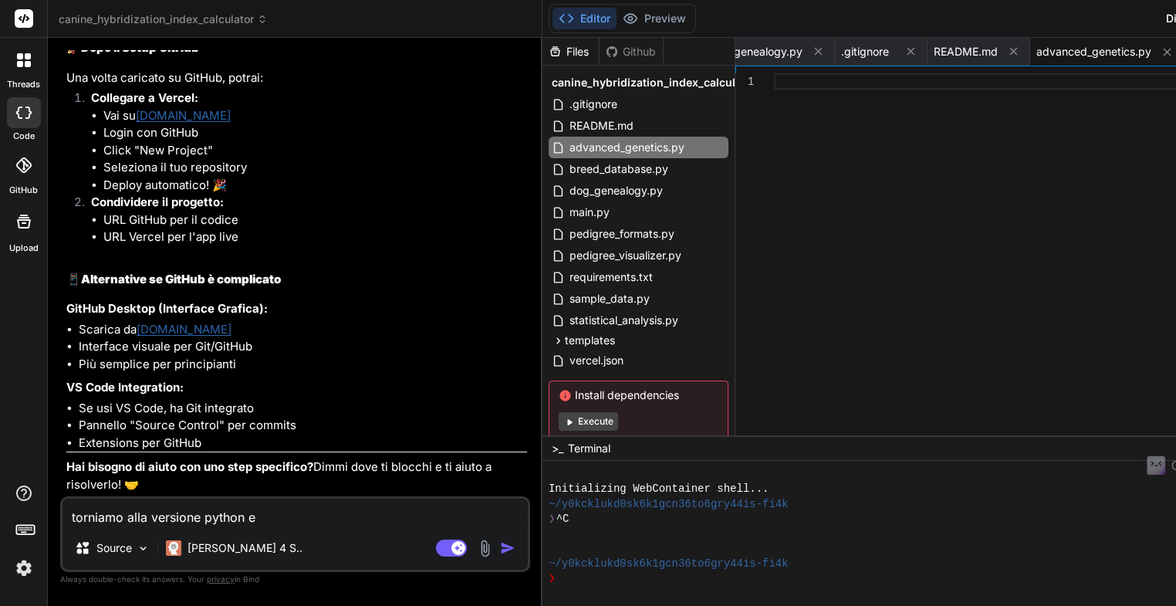
type textarea "x"
type textarea "torniamo alla versione python e c"
type textarea "x"
type textarea "torniamo alla versione python e co"
type textarea "x"
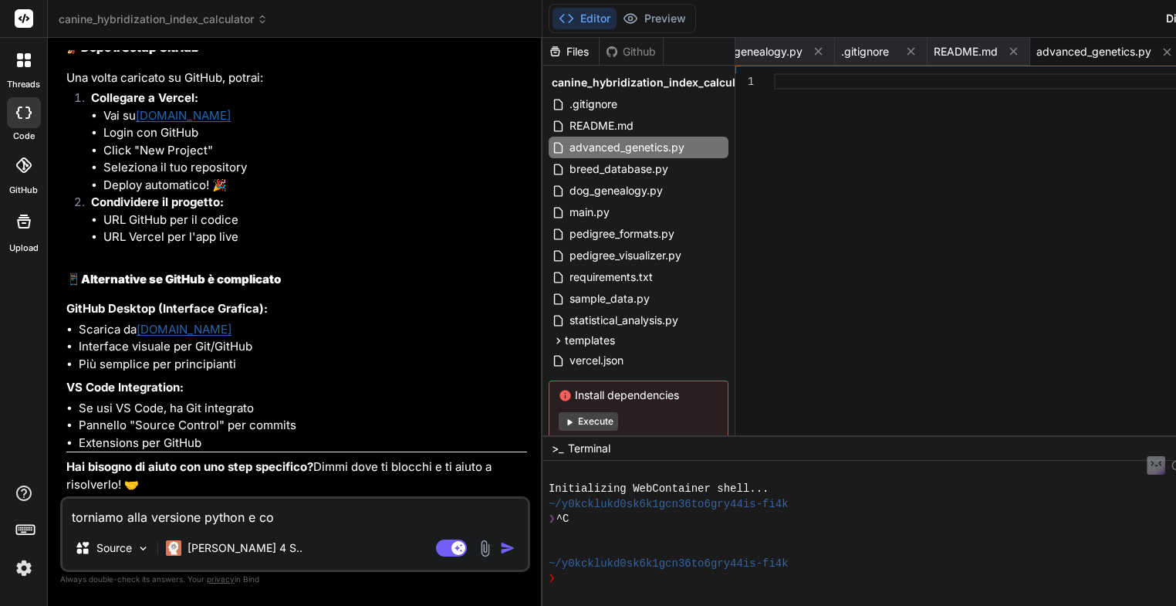
type textarea "torniamo alla versione python e com"
type textarea "x"
type textarea "torniamo alla versione python e comp"
type textarea "x"
type textarea "torniamo alla versione python e compl"
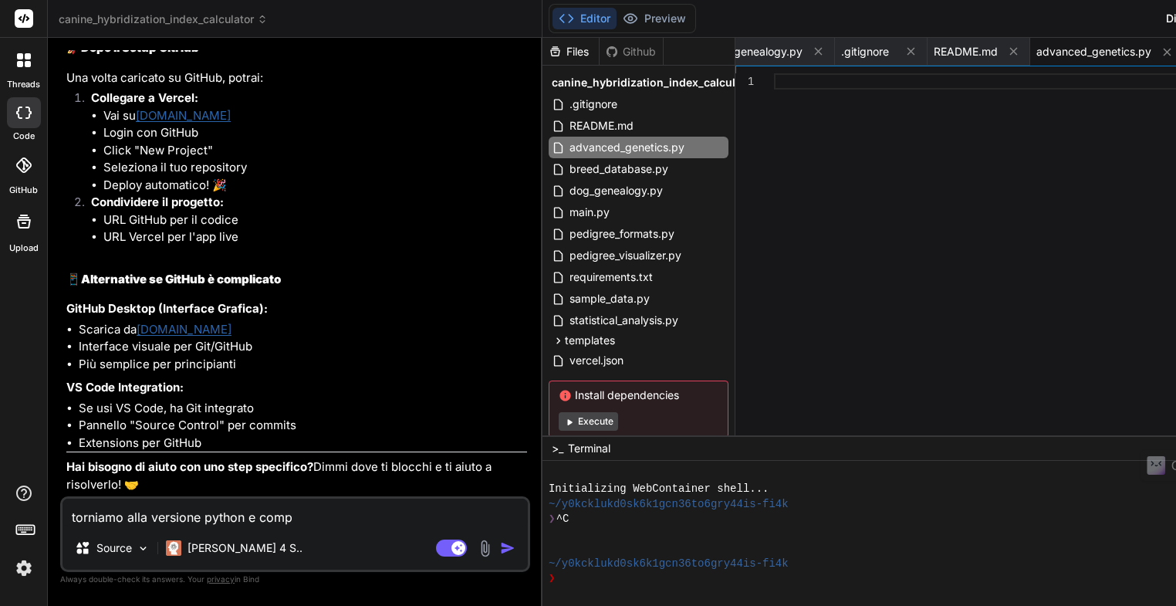
type textarea "x"
type textarea "torniamo alla versione python e comple"
type textarea "x"
type textarea "torniamo alla versione python e complet"
type textarea "x"
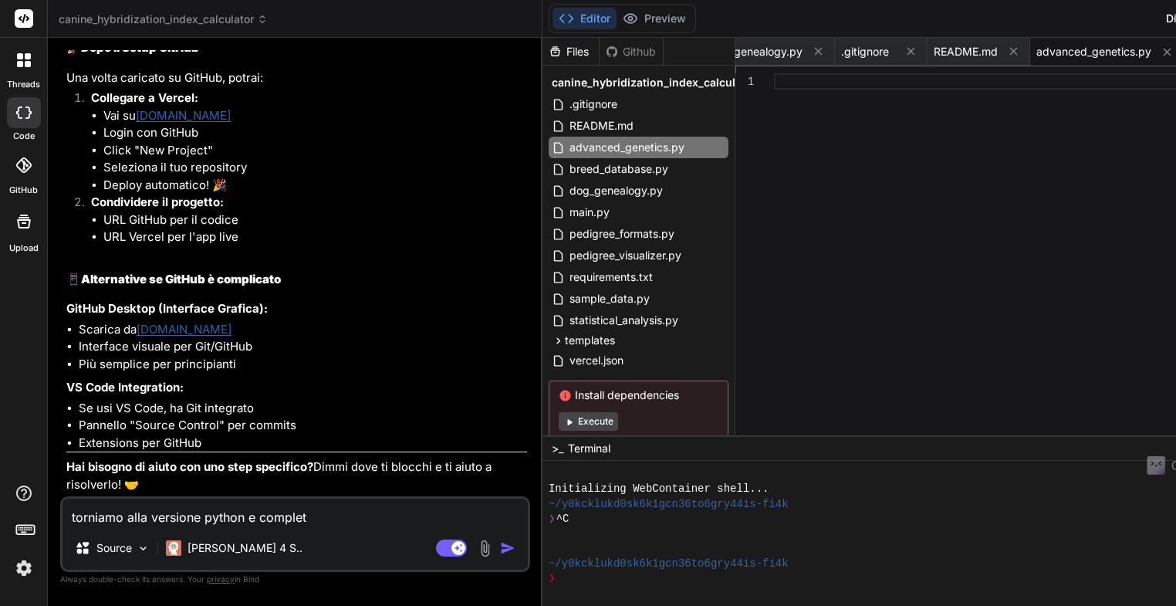
type textarea "torniamo alla versione python e completa"
type textarea "x"
type textarea "torniamo alla versione python e completa"
type textarea "x"
type textarea "torniamo alla versione python e completa i"
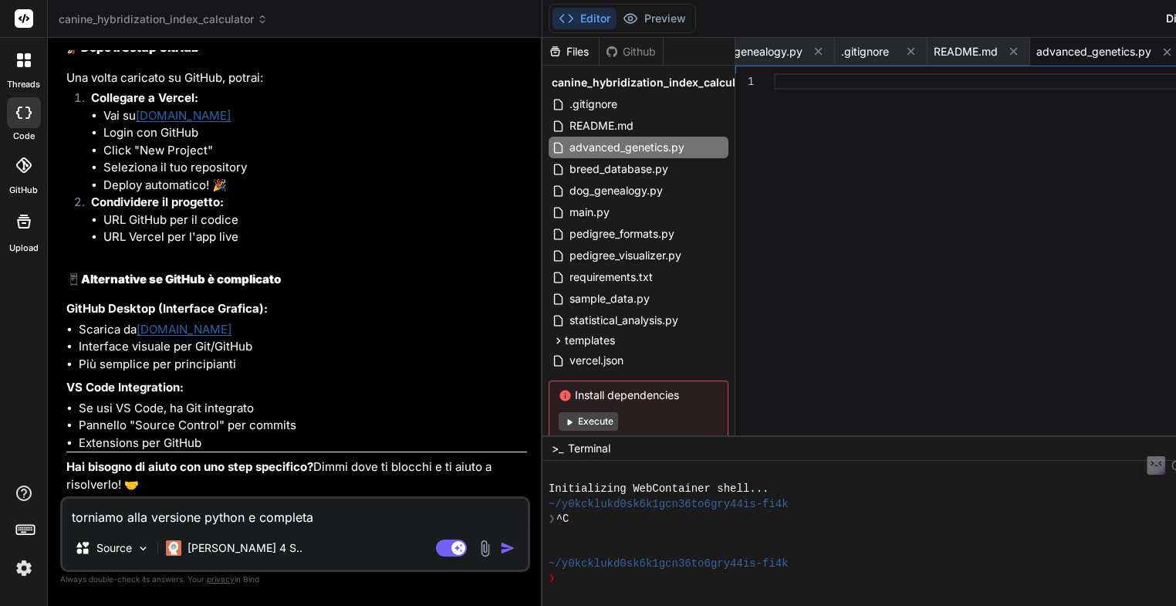
type textarea "x"
type textarea "torniamo alla versione python e completa il"
type textarea "x"
type textarea "torniamo alla versione python e completa il"
type textarea "x"
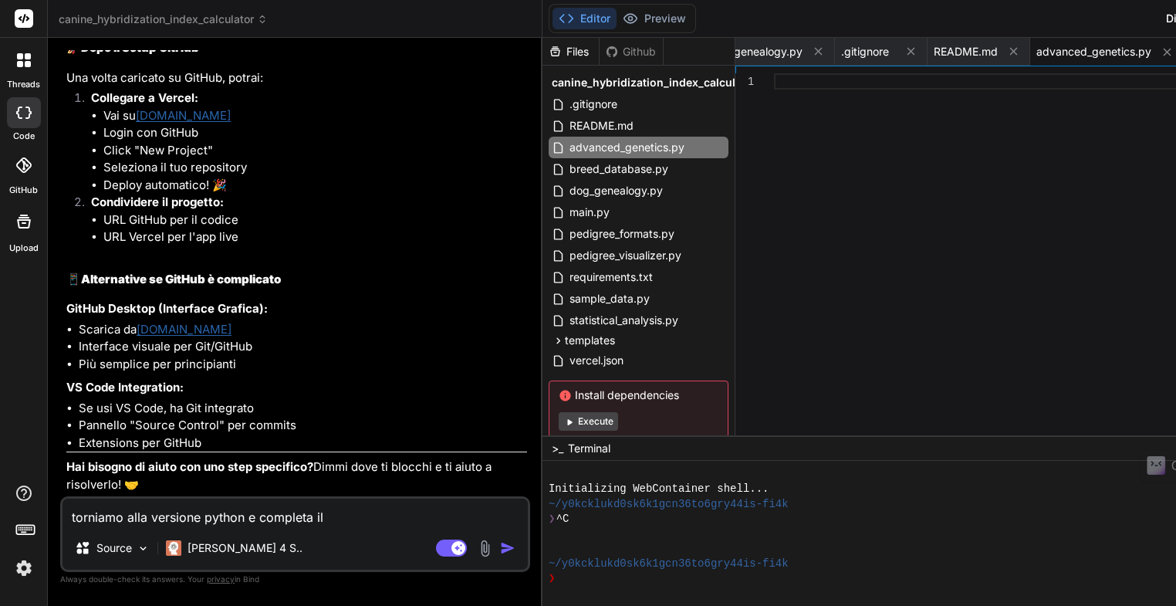
type textarea "torniamo alla versione python e completa il c"
type textarea "x"
type textarea "torniamo alla versione python e completa il co"
type textarea "x"
type textarea "torniamo alla versione python e completa il cod"
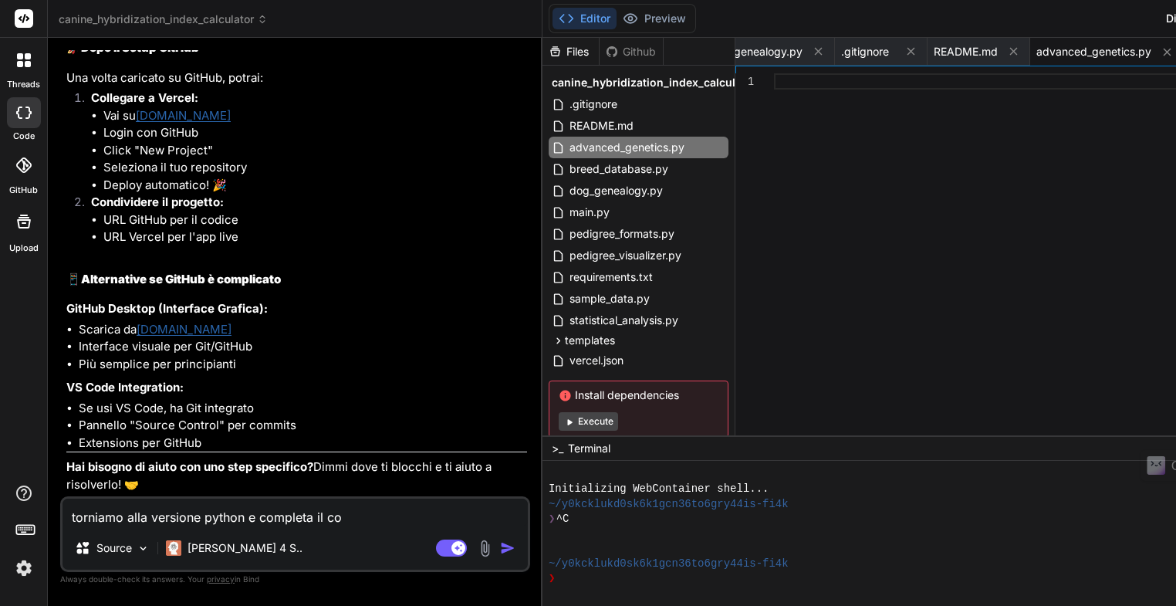
type textarea "x"
type textarea "torniamo alla versione python e completa il codi"
type textarea "x"
type textarea "torniamo alla versione python e completa il codic"
type textarea "x"
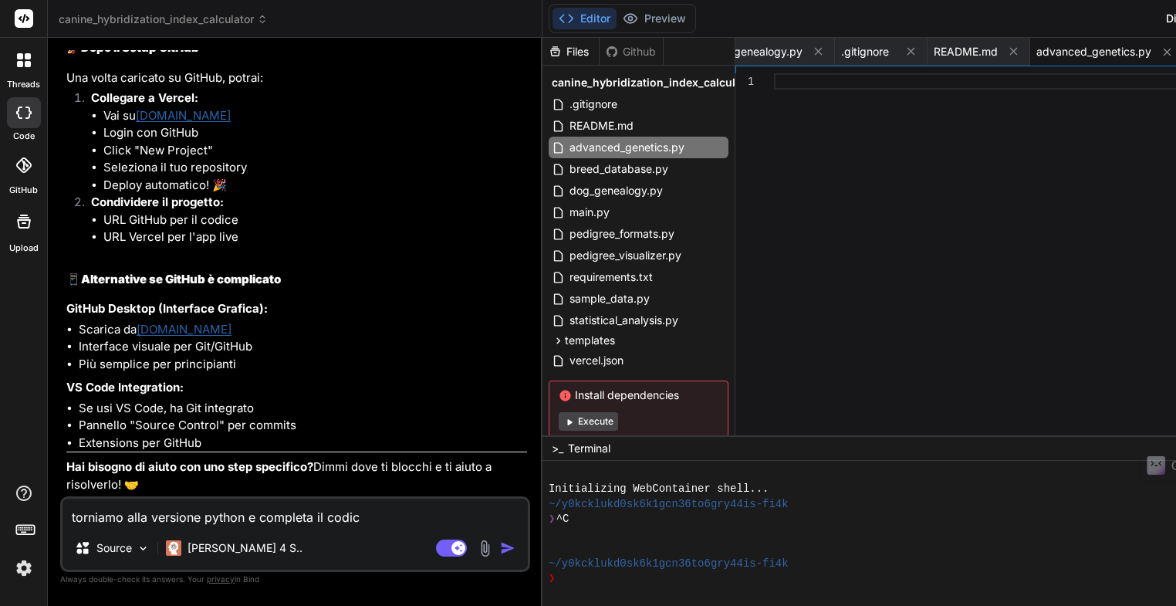
type textarea "torniamo alla versione python e completa il codice"
type textarea "x"
type textarea "torniamo alla versione python e completa il codice"
type textarea "x"
type textarea "torniamo alla versione python e completa il codice p"
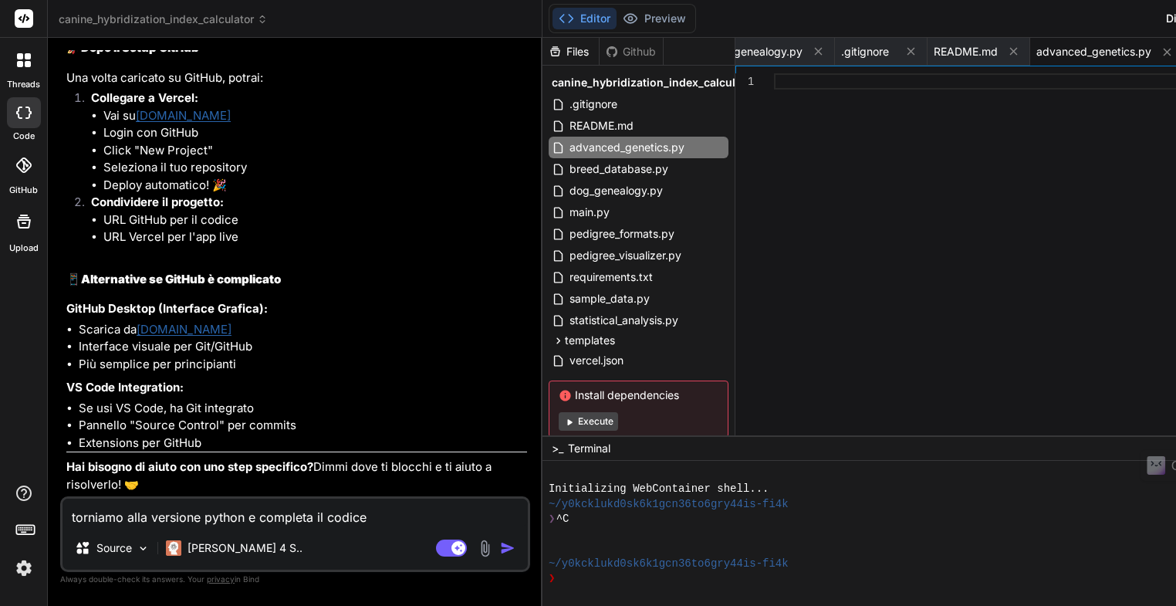
type textarea "x"
type textarea "torniamo alla versione python e completa il codice pe"
type textarea "x"
type textarea "torniamo alla versione python e completa il codice per"
type textarea "x"
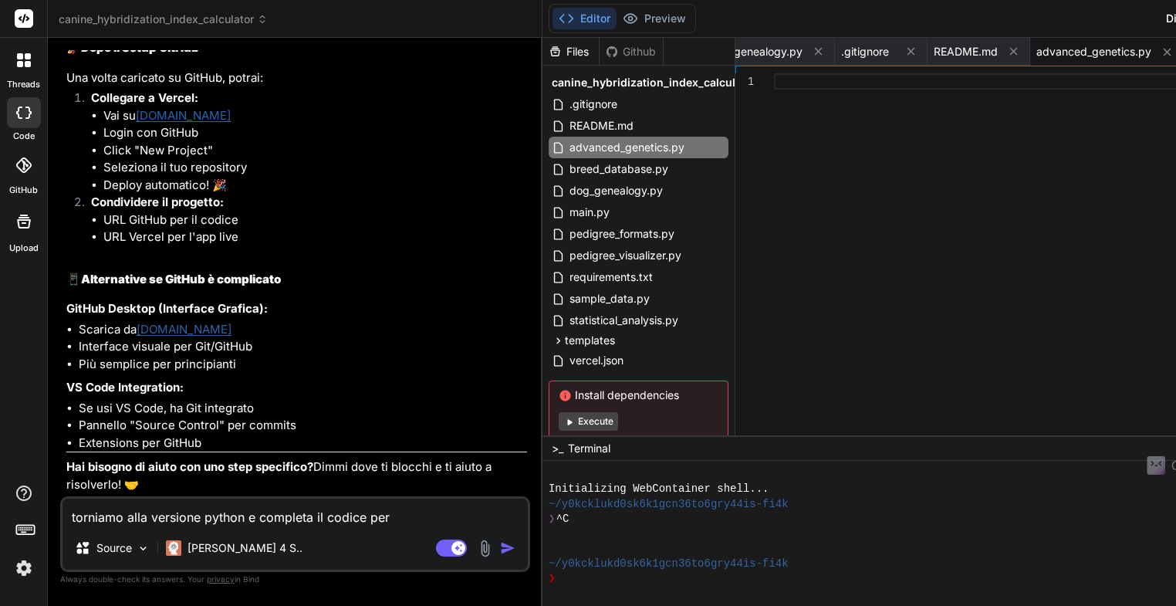
type textarea "torniamo alla versione python e completa il codice per"
type textarea "x"
type textarea "torniamo alla versione python e completa il codice per a"
type textarea "x"
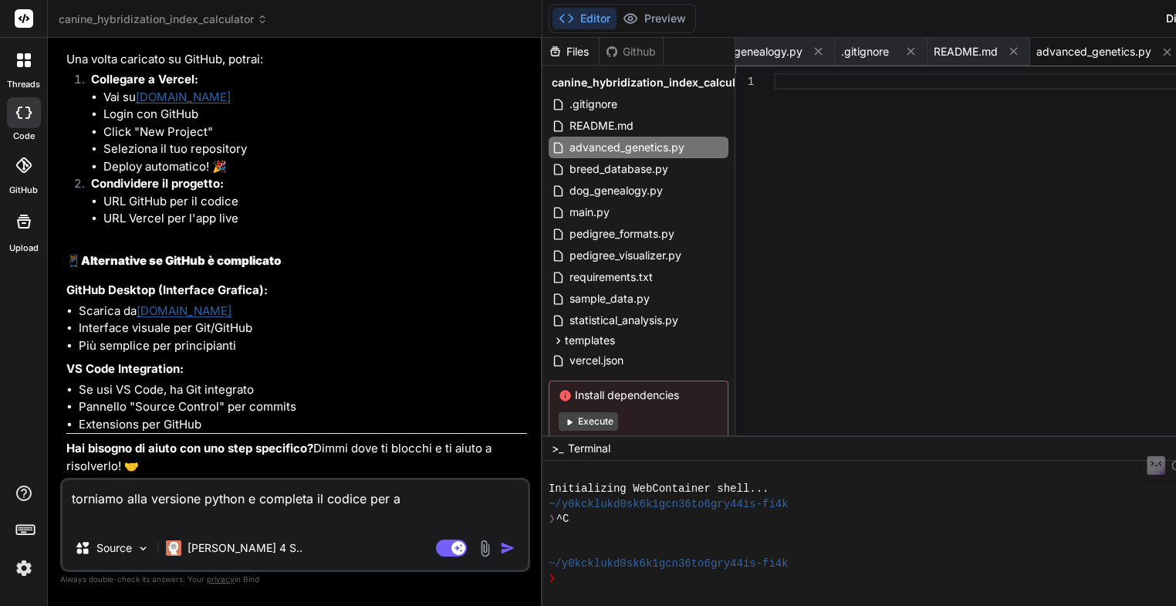
type textarea "torniamo alla versione python e completa il codice per ad"
type textarea "x"
type textarea "torniamo alla versione python e completa il codice per adv"
type textarea "x"
type textarea "torniamo alla versione python e completa il codice per adva"
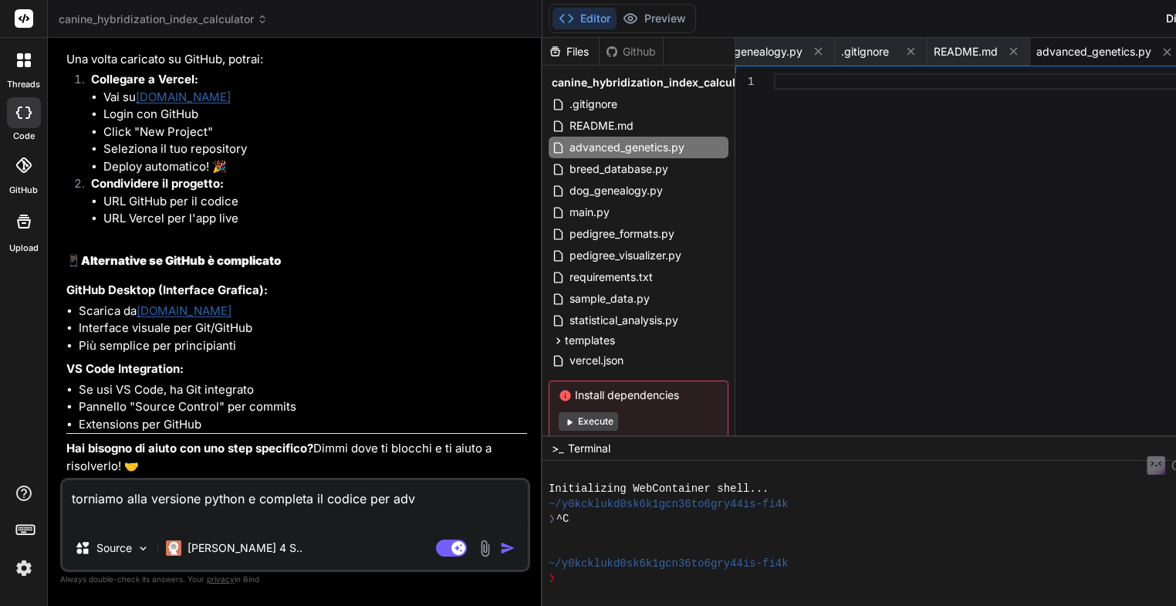
type textarea "x"
type textarea "torniamo alla versione python e completa il codice per advan"
type textarea "x"
type textarea "torniamo alla versione python e completa il codice per advanc"
type textarea "x"
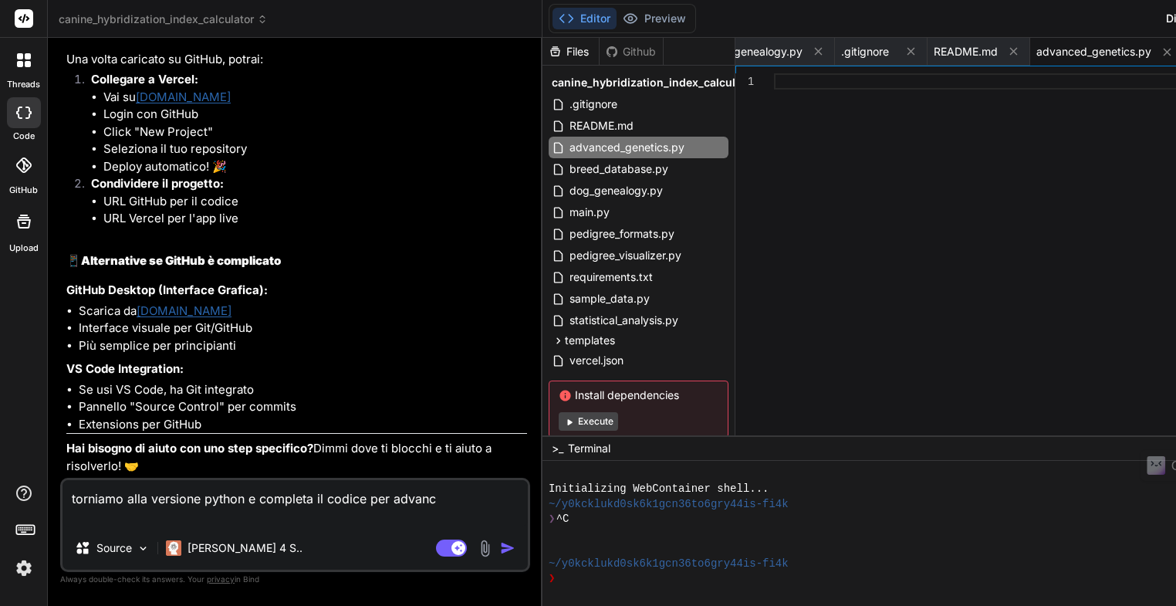
type textarea "torniamo alla versione python e completa il codice per advance"
type textarea "x"
type textarea "torniamo alla versione python e completa il codice per advanced"
type textarea "x"
type textarea "torniamo alla versione python e completa il codice per advanced_"
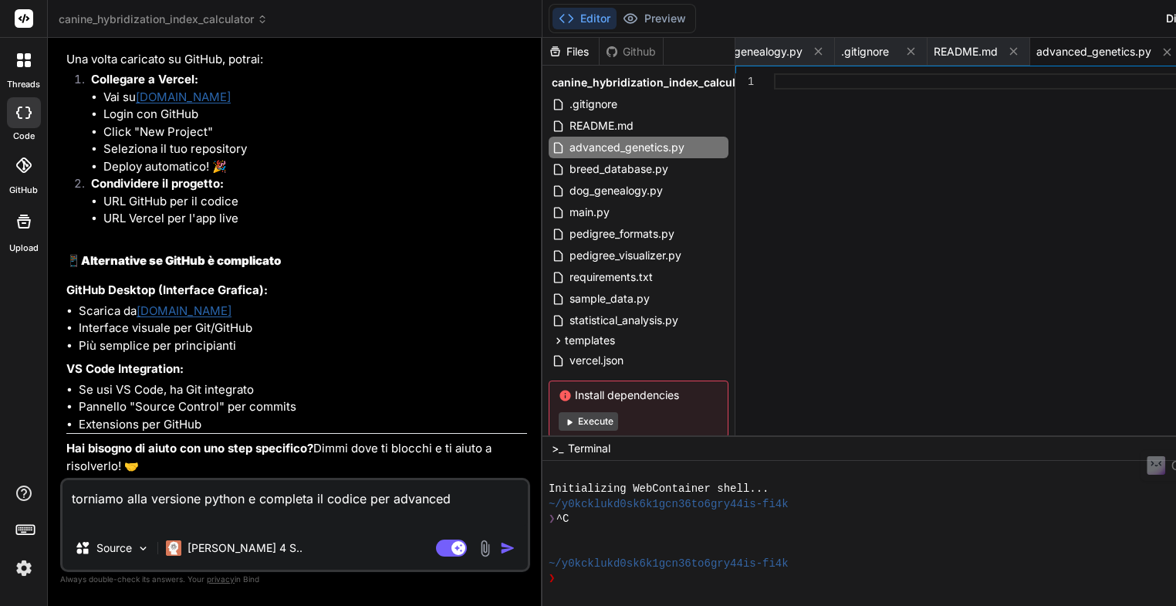
type textarea "x"
type textarea "torniamo alla versione python e completa il codice per advanced_g"
type textarea "x"
type textarea "torniamo alla versione python e completa il codice per advanced_ge"
type textarea "x"
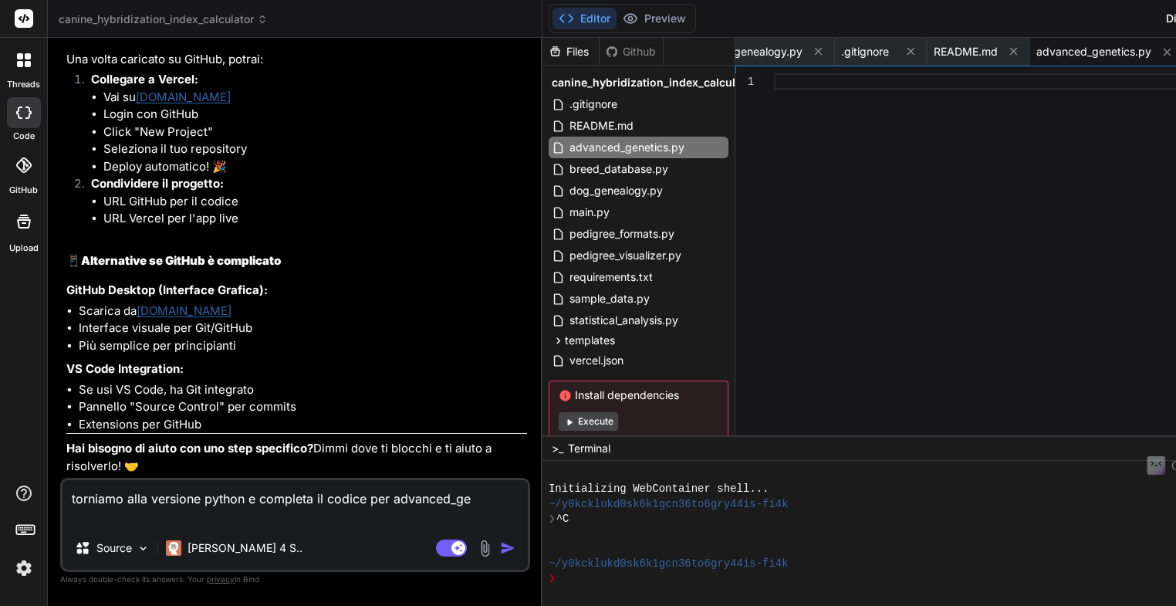
type textarea "torniamo alla versione python e completa il codice per advanced_gen"
type textarea "x"
type textarea "torniamo alla versione python e completa il codice per advanced_gene"
type textarea "x"
type textarea "torniamo alla versione python e completa il codice per advanced_genet"
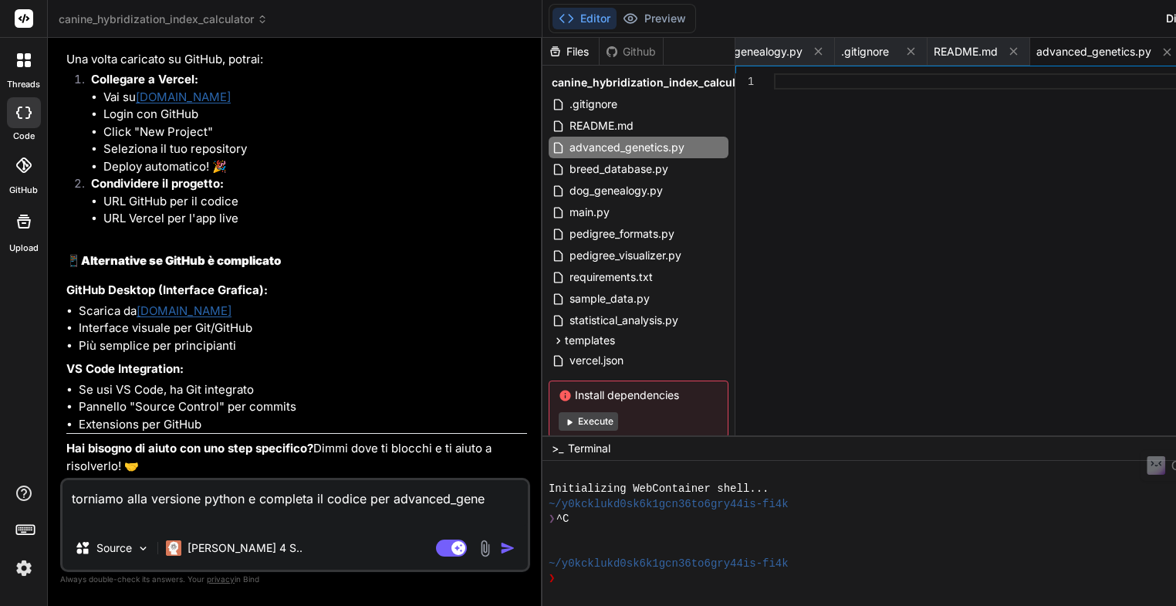
type textarea "x"
type textarea "torniamo alla versione python e completa il codice per advanced_geneti"
type textarea "x"
type textarea "torniamo alla versione python e completa il codice per advanced_genetic"
type textarea "x"
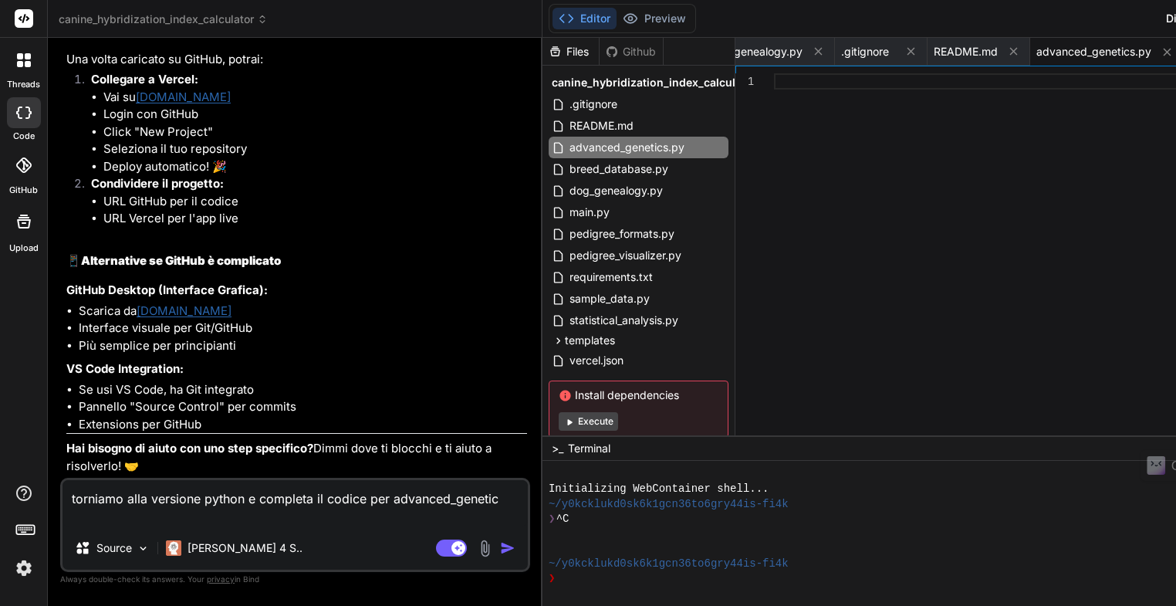
type textarea "torniamo alla versione python e completa il codice per advanced_genetics"
type textarea "x"
type textarea "torniamo alla versione python e completa il codice per advanced_genetics."
type textarea "x"
type textarea "torniamo alla versione python e completa il codice per advanced_genetics.p"
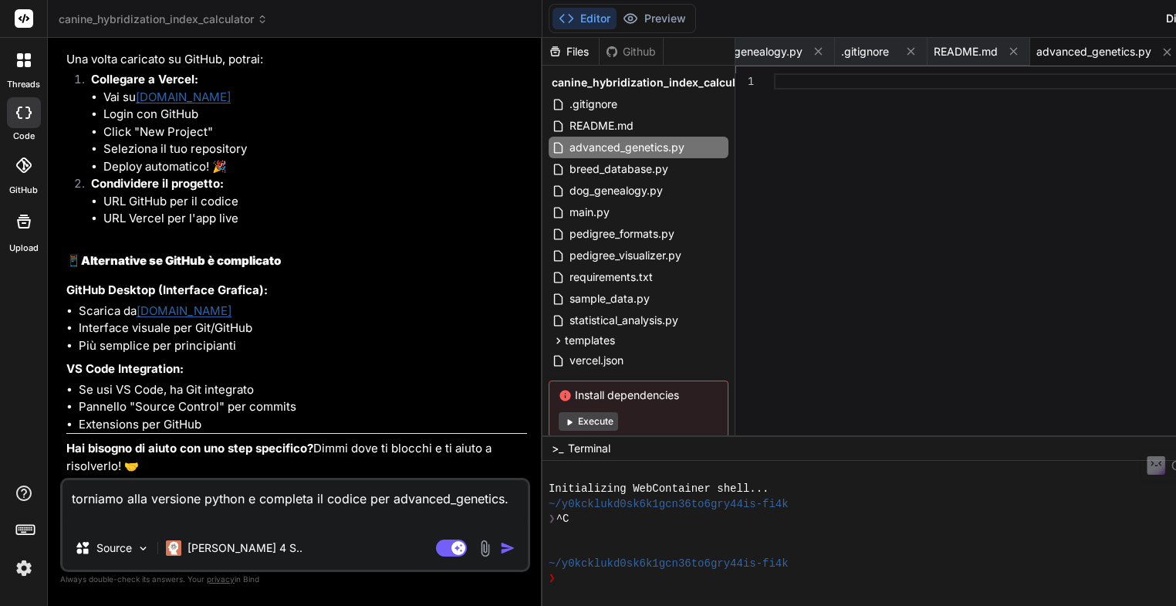
type textarea "x"
type textarea "torniamo alla versione python e completa il codice per advanced_genetics.py"
type textarea "x"
click at [709, 58] on span "dog_genealogy.py" at bounding box center [755, 51] width 93 height 15
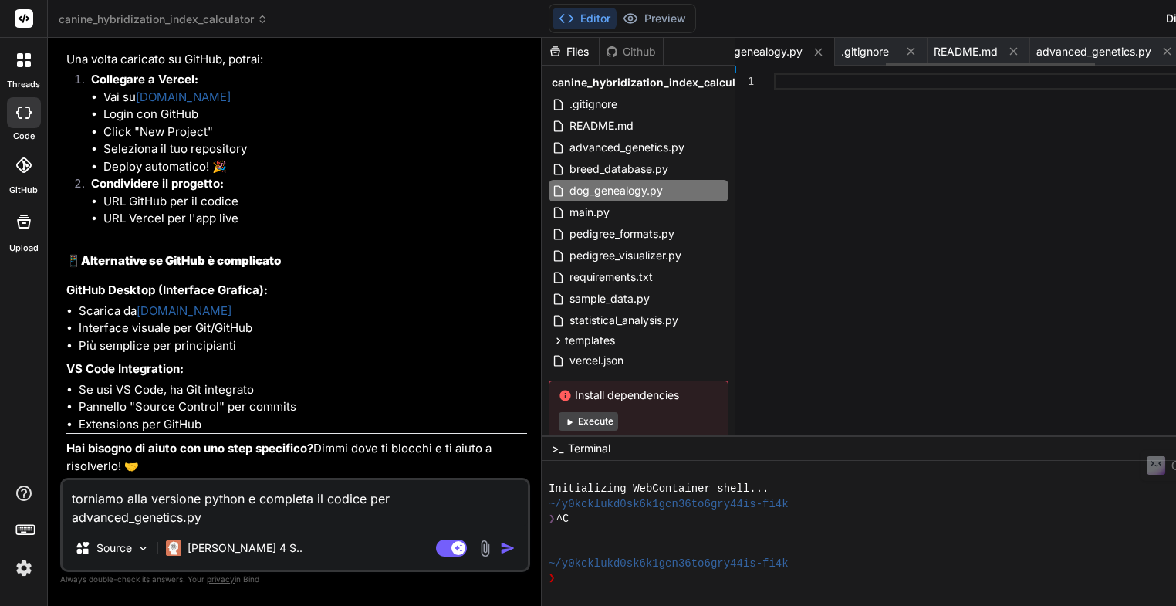
scroll to position [0, 322]
click at [235, 518] on textarea "torniamo alla versione python e completa il codice per advanced_genetics.py" at bounding box center [294, 503] width 465 height 46
type textarea "torniamo alla versione python e completa il codice per advanced_genetics.py,"
type textarea "x"
type textarea "torniamo alla versione python e completa il codice per advanced_genetics.py,"
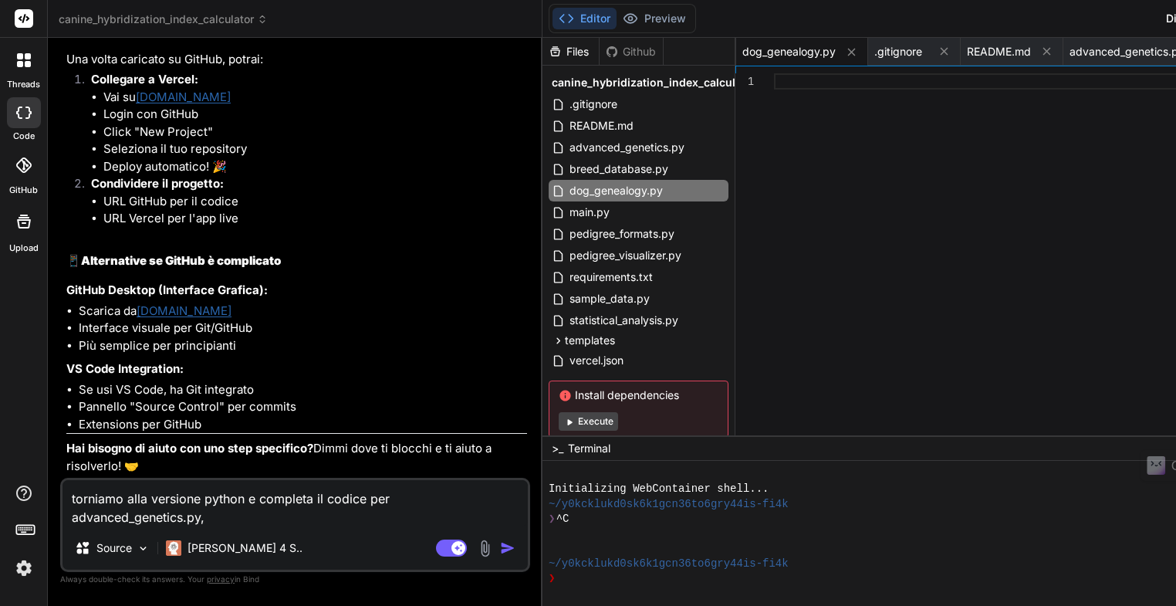
type textarea "x"
type textarea "torniamo alla versione python e completa il codice per advanced_genetics.py, d"
type textarea "x"
type textarea "torniamo alla versione python e completa il codice per advanced_genetics.py, do"
type textarea "x"
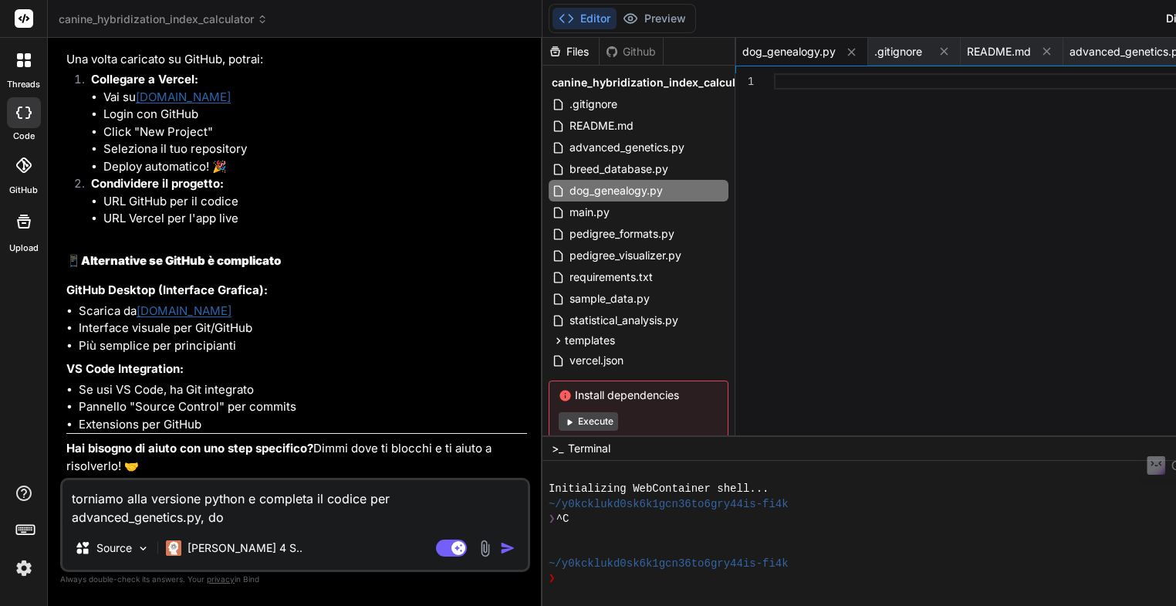
type textarea "torniamo alla versione python e completa il codice per advanced_genetics.py, dog"
type textarea "x"
type textarea "torniamo alla versione python e completa il codice per advanced_genetics.py, do…"
type textarea "x"
type textarea "torniamo alla versione python e completa il codice per advanced_genetics.py, do…"
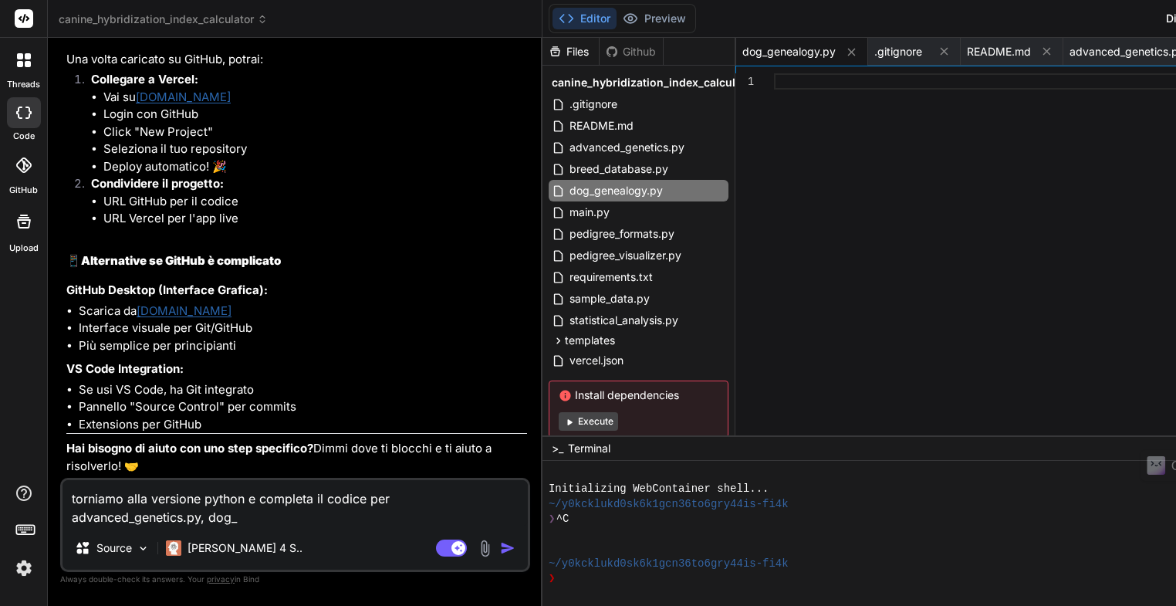
type textarea "x"
type textarea "torniamo alla versione python e completa il codice per advanced_genetics.py, do…"
type textarea "x"
type textarea "torniamo alla versione python e completa il codice per advanced_genetics.py, do…"
type textarea "x"
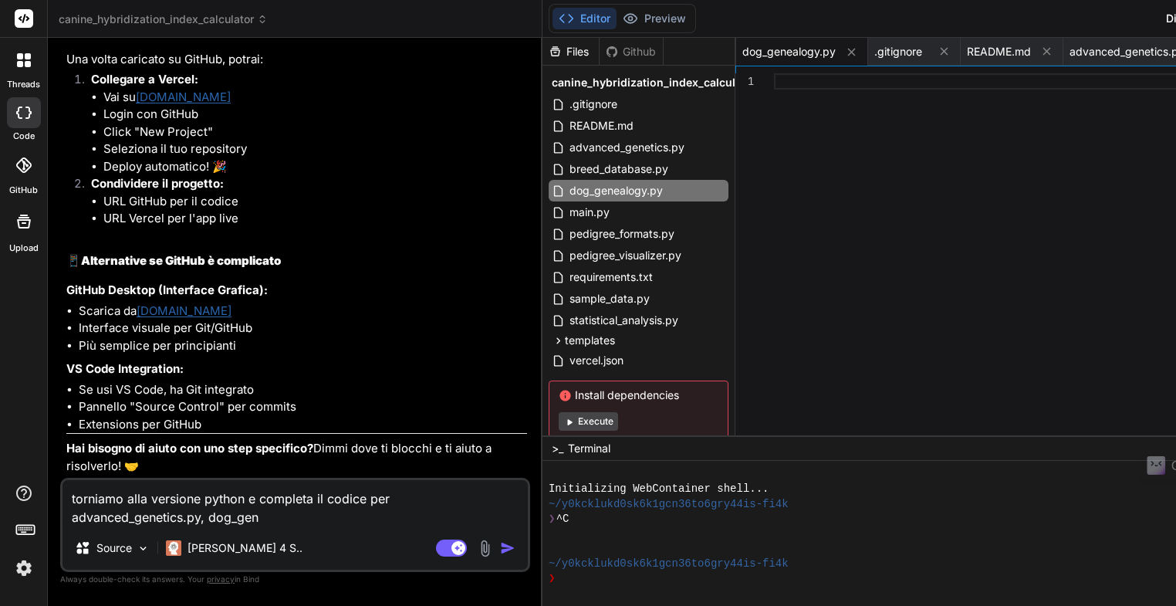
type textarea "torniamo alla versione python e completa il codice per advanced_genetics.py, do…"
type textarea "x"
type textarea "torniamo alla versione python e completa il codice per advanced_genetics.py, do…"
type textarea "x"
type textarea "torniamo alla versione python e completa il codice per advanced_genetics.py, do…"
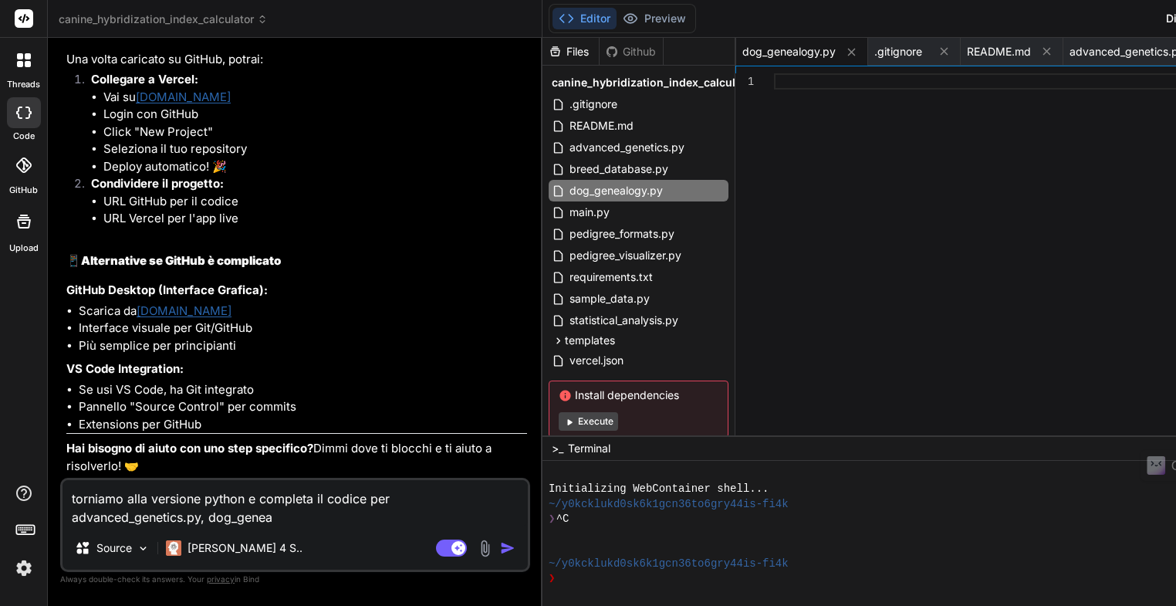
type textarea "x"
type textarea "torniamo alla versione python e completa il codice per advanced_genetics.py, do…"
type textarea "x"
type textarea "torniamo alla versione python e completa il codice per advanced_genetics.py, do…"
type textarea "x"
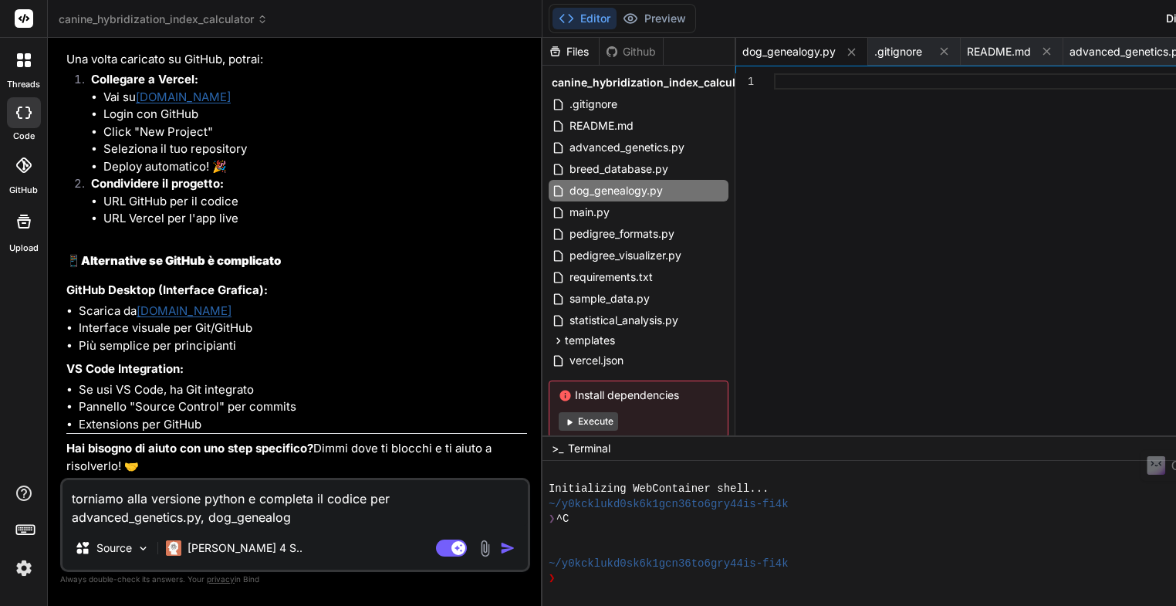
type textarea "torniamo alla versione python e completa il codice per advanced_genetics.py, do…"
type textarea "x"
type textarea "torniamo alla versione python e completa il codice per advanced_genetics.py, do…"
type textarea "x"
type textarea "torniamo alla versione python e completa il codice per advanced_genetics.py, do…"
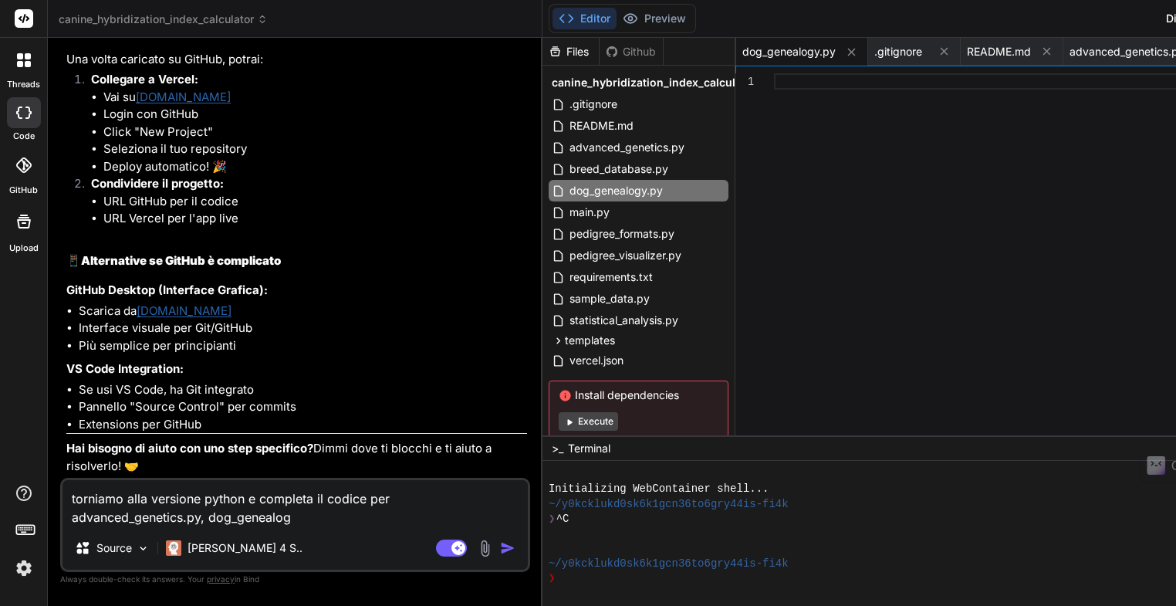
type textarea "x"
type textarea "torniamo alla versione python e completa il codice per advanced_genetics.py, do…"
type textarea "x"
type textarea "torniamo alla versione python e completa il codice per advanced_genetics.py, do…"
type textarea "x"
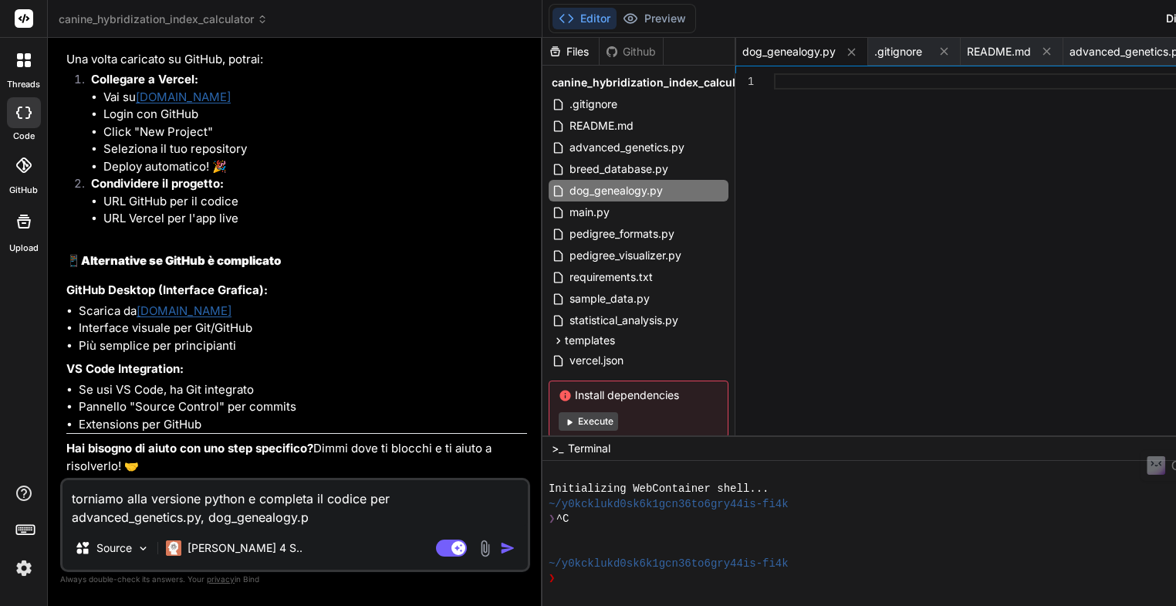
type textarea "torniamo alla versione python e completa il codice per advanced_genetics.py, do…"
type textarea "x"
type textarea "torniamo alla versione python e completa il codice per advanced_genetics.py, do…"
type textarea "x"
type textarea "torniamo alla versione python e completa il codice per advanced_genetics.py, do…"
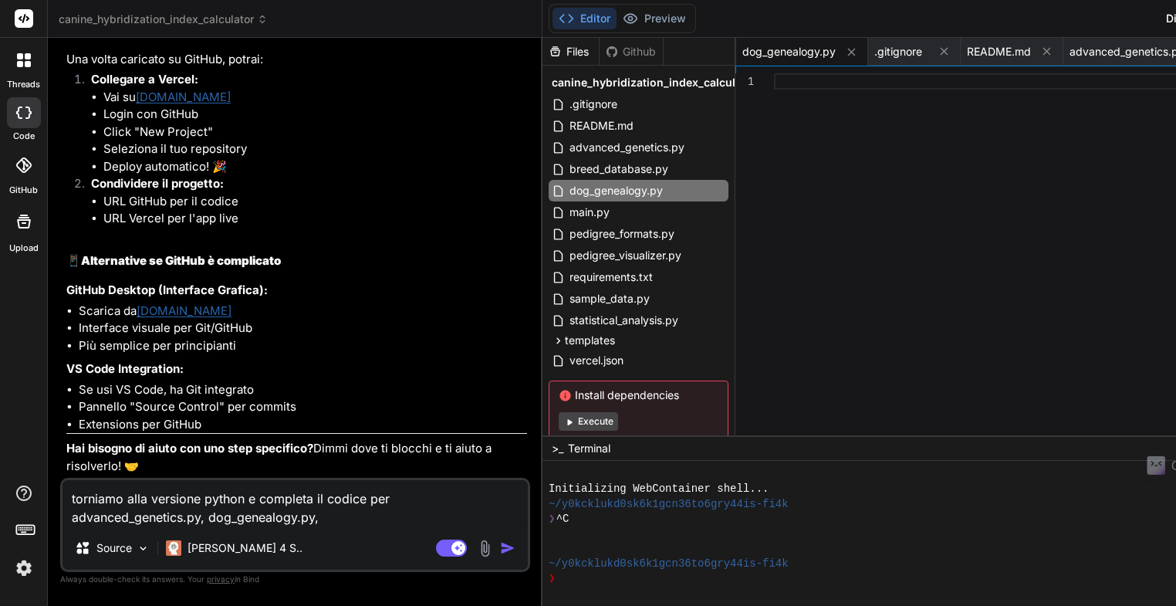
type textarea "x"
click at [742, 51] on span "dog_genealogy.py" at bounding box center [788, 51] width 93 height 15
click at [742, 50] on span "dog_genealogy.py" at bounding box center [788, 51] width 93 height 15
click at [568, 146] on span "advanced_genetics.py" at bounding box center [627, 147] width 118 height 19
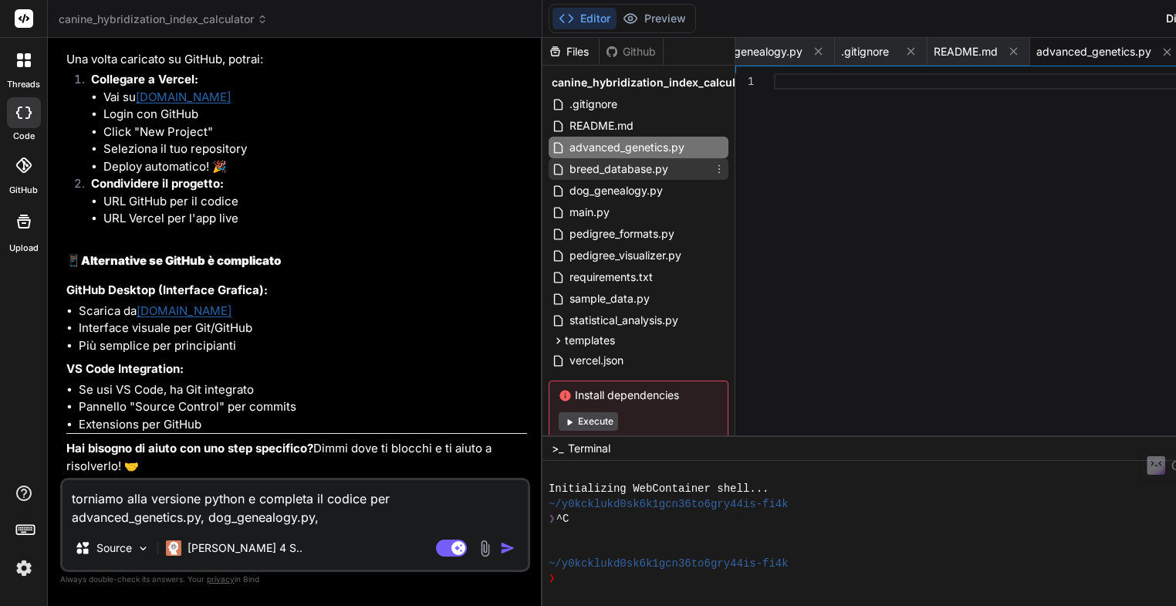
click at [568, 171] on span "breed_database.py" at bounding box center [619, 169] width 102 height 19
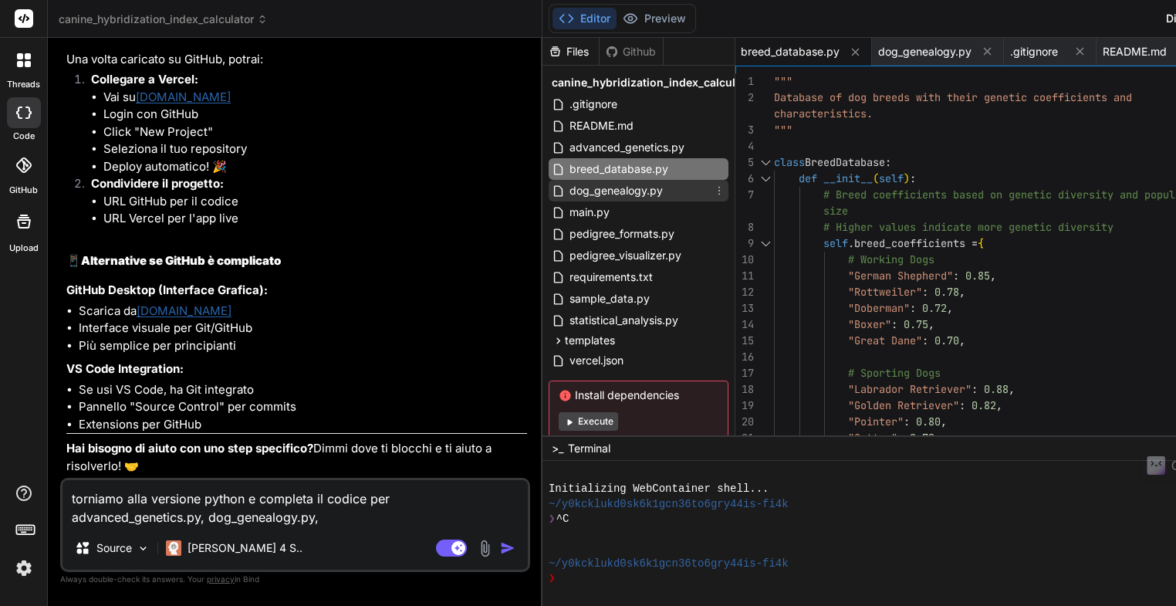
click at [568, 191] on span "dog_genealogy.py" at bounding box center [616, 190] width 96 height 19
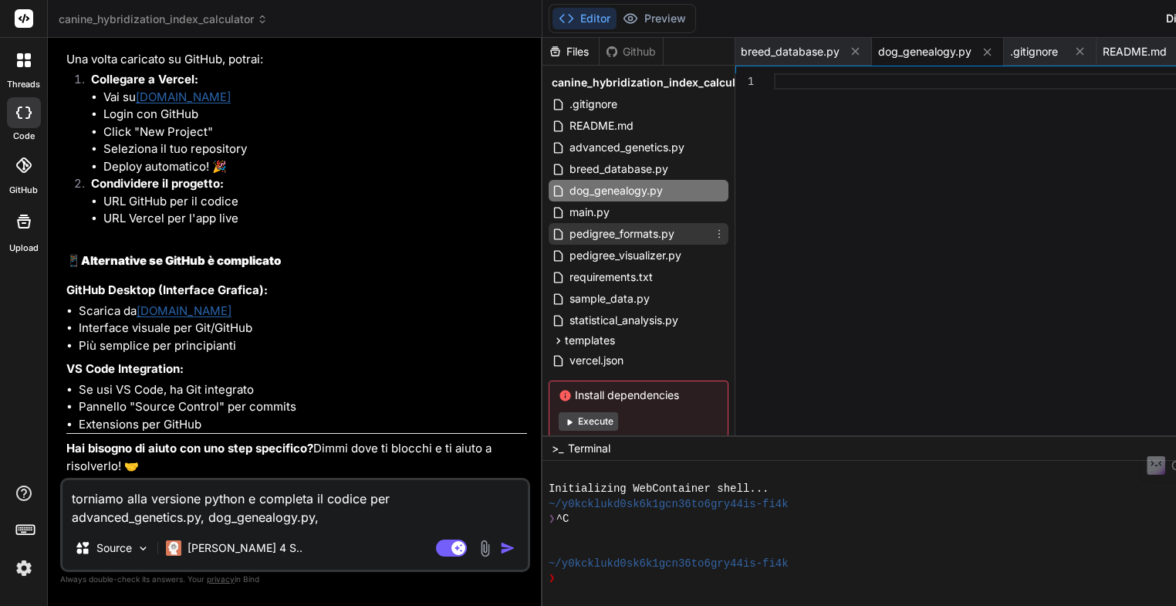
click at [568, 237] on span "pedigree_formats.py" at bounding box center [622, 234] width 108 height 19
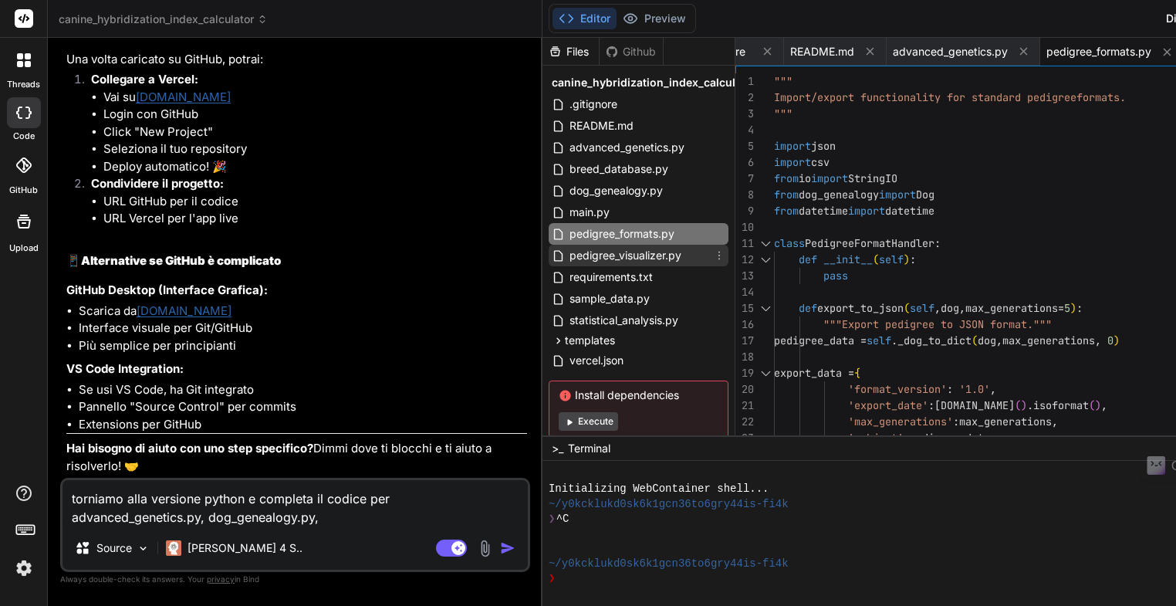
click at [568, 257] on span "pedigree_visualizer.py" at bounding box center [625, 255] width 115 height 19
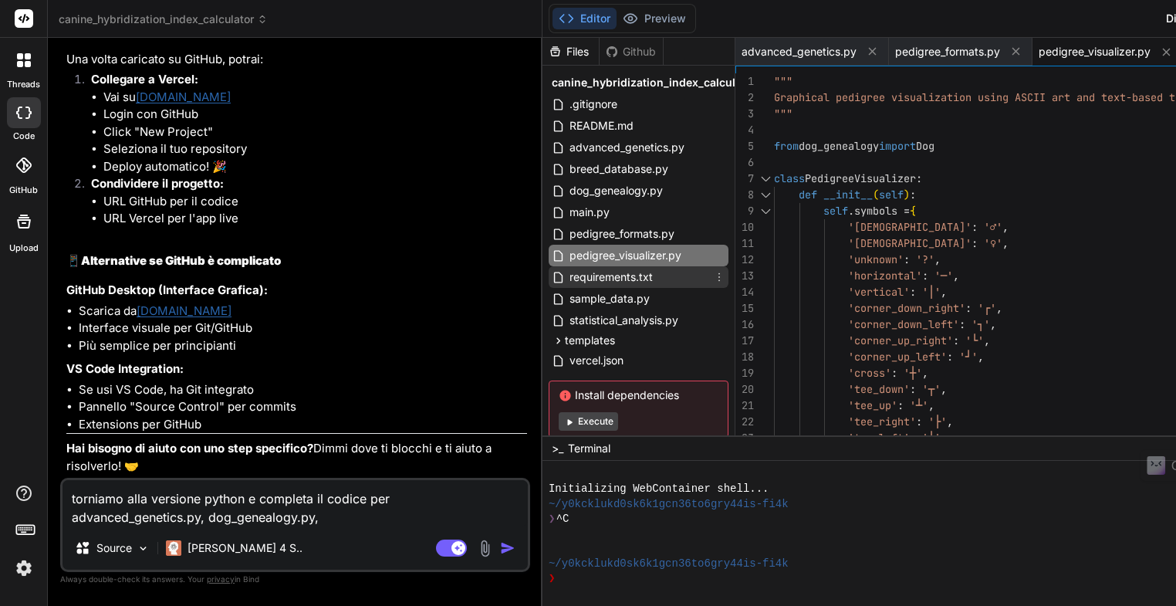
click at [568, 279] on span "requirements.txt" at bounding box center [611, 277] width 86 height 19
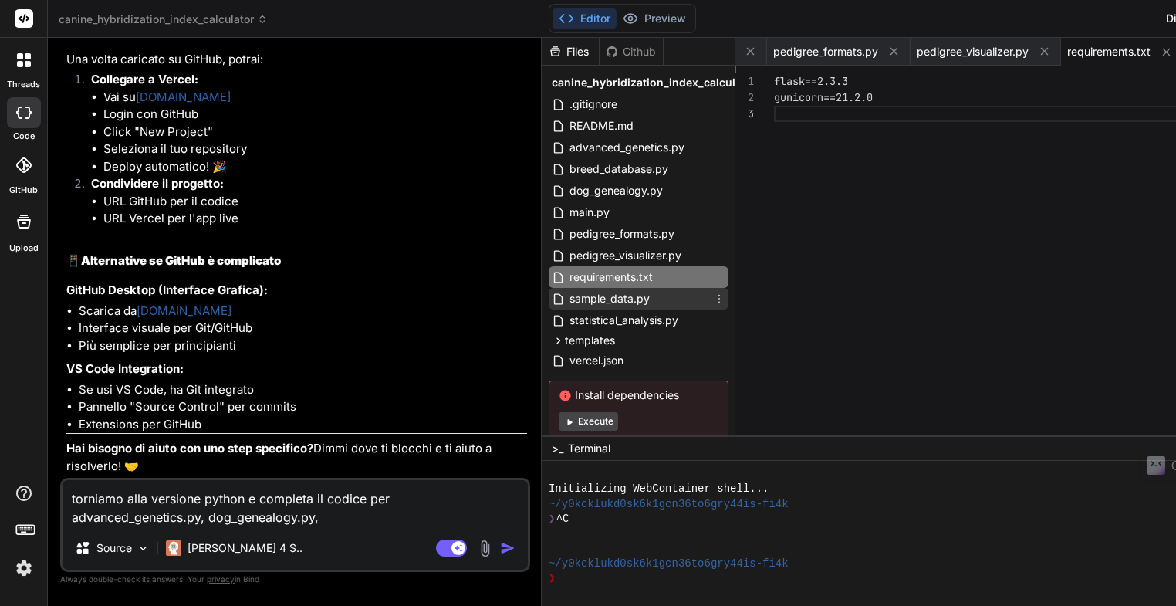
click at [568, 299] on span "sample_data.py" at bounding box center [609, 298] width 83 height 19
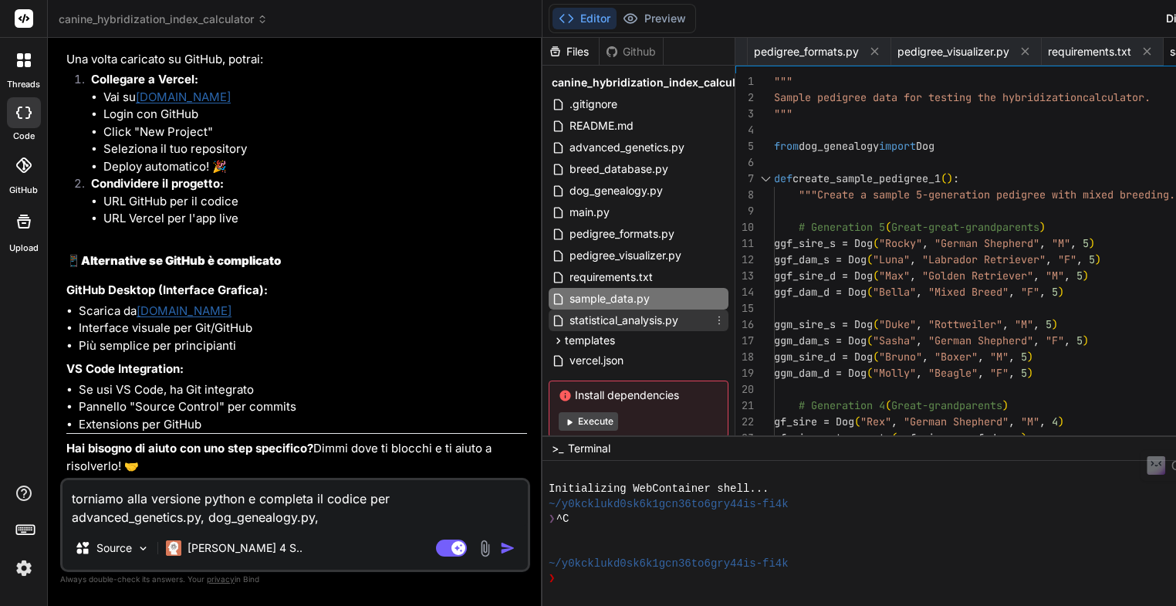
click at [568, 322] on span "statistical_analysis.py" at bounding box center [624, 320] width 112 height 19
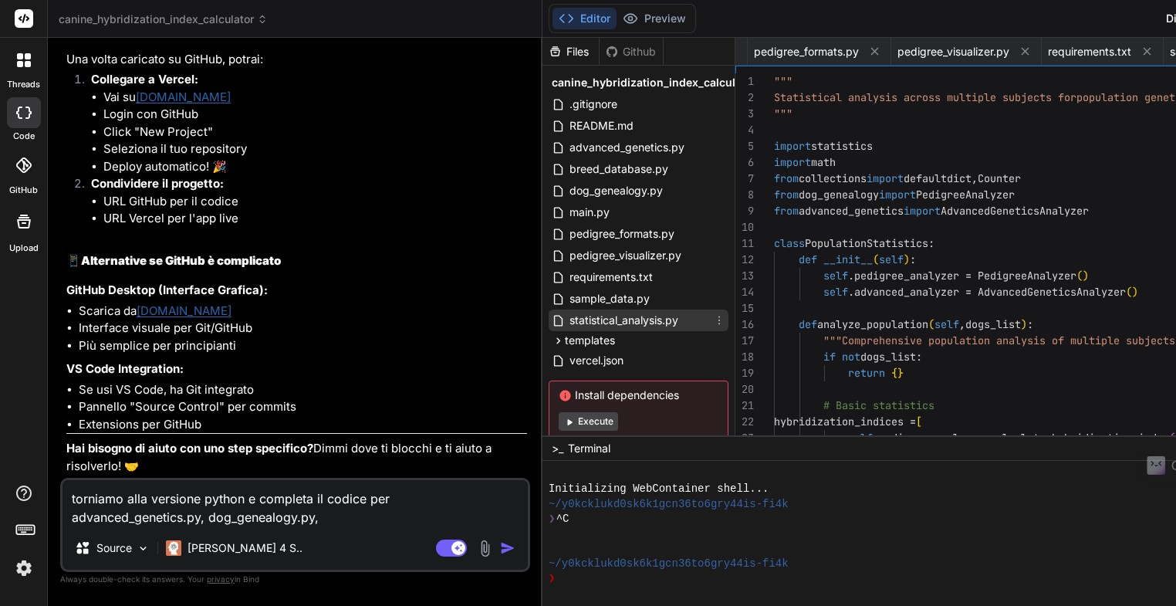
scroll to position [0, 1038]
click at [325, 521] on textarea "torniamo alla versione python e completa il codice per advanced_genetics.py, do…" at bounding box center [294, 503] width 465 height 46
click at [207, 519] on textarea "torniamo alla versione python e completa il codice per advanced_genetics.py, do…" at bounding box center [294, 503] width 465 height 46
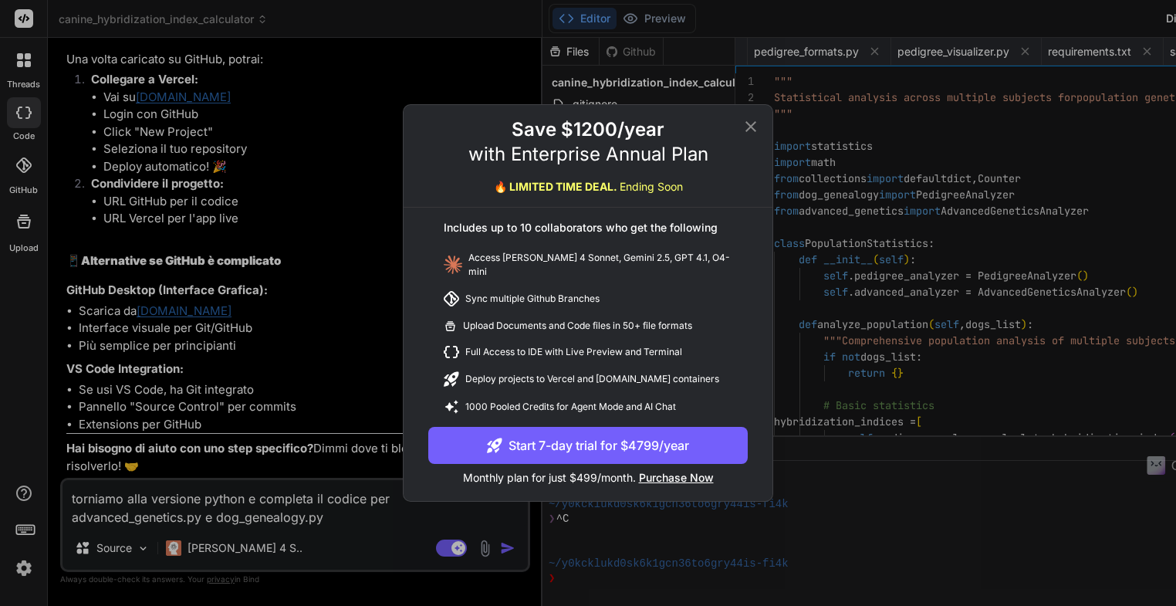
click at [748, 131] on icon at bounding box center [750, 126] width 19 height 19
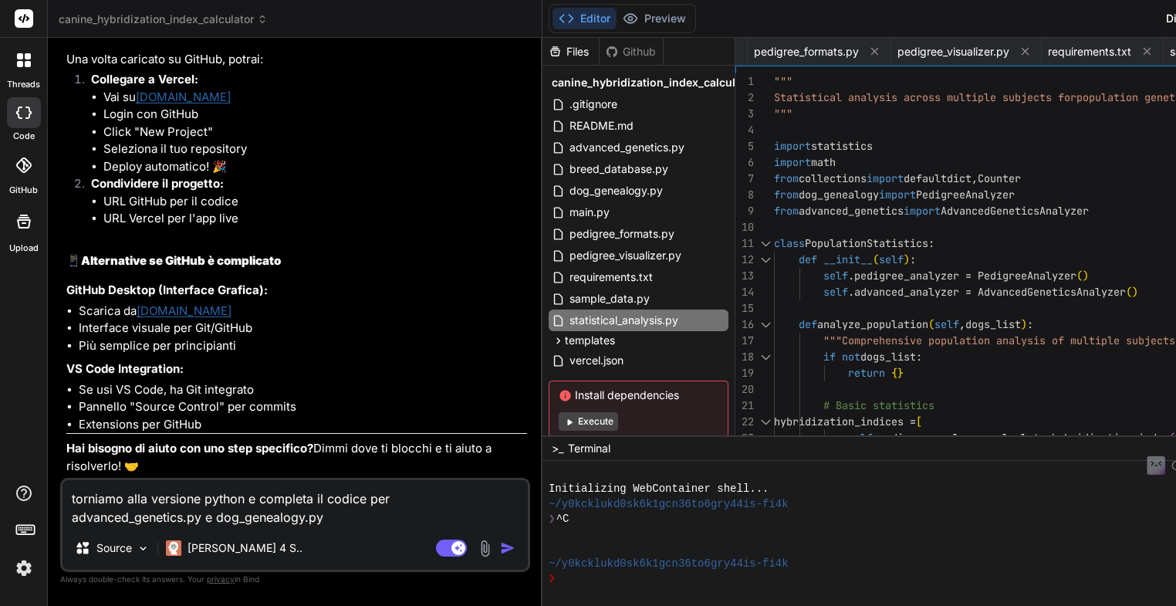
click at [500, 550] on img "button" at bounding box center [507, 547] width 15 height 15
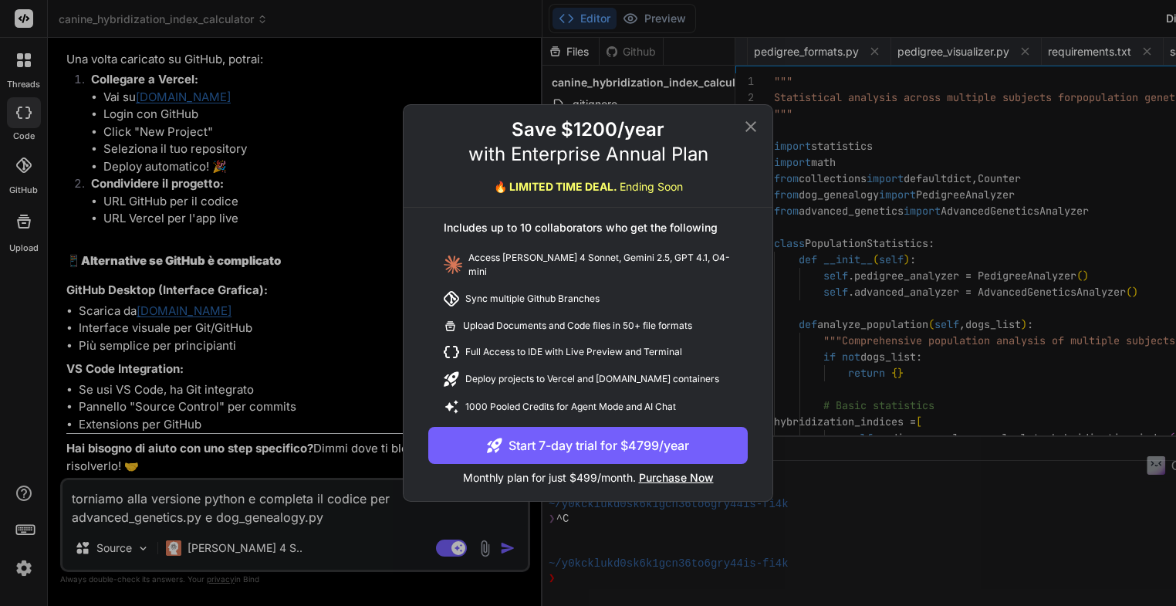
click at [748, 130] on icon at bounding box center [750, 126] width 11 height 11
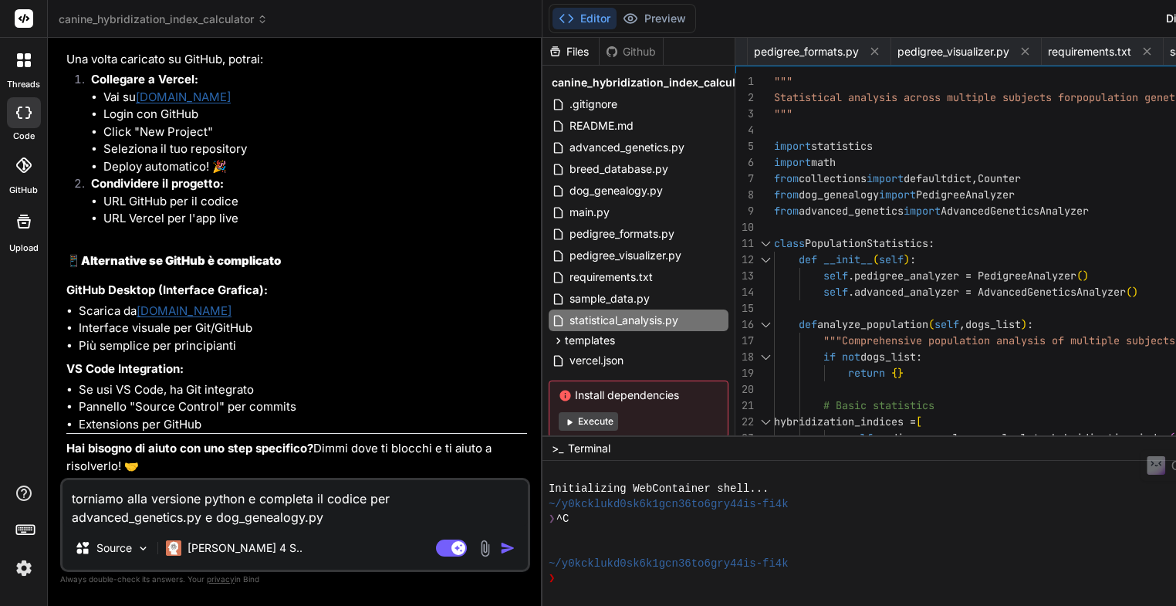
click at [322, 512] on textarea "torniamo alla versione python e completa il codice per advanced_genetics.py e d…" at bounding box center [294, 503] width 465 height 46
click at [23, 569] on img at bounding box center [24, 568] width 26 height 26
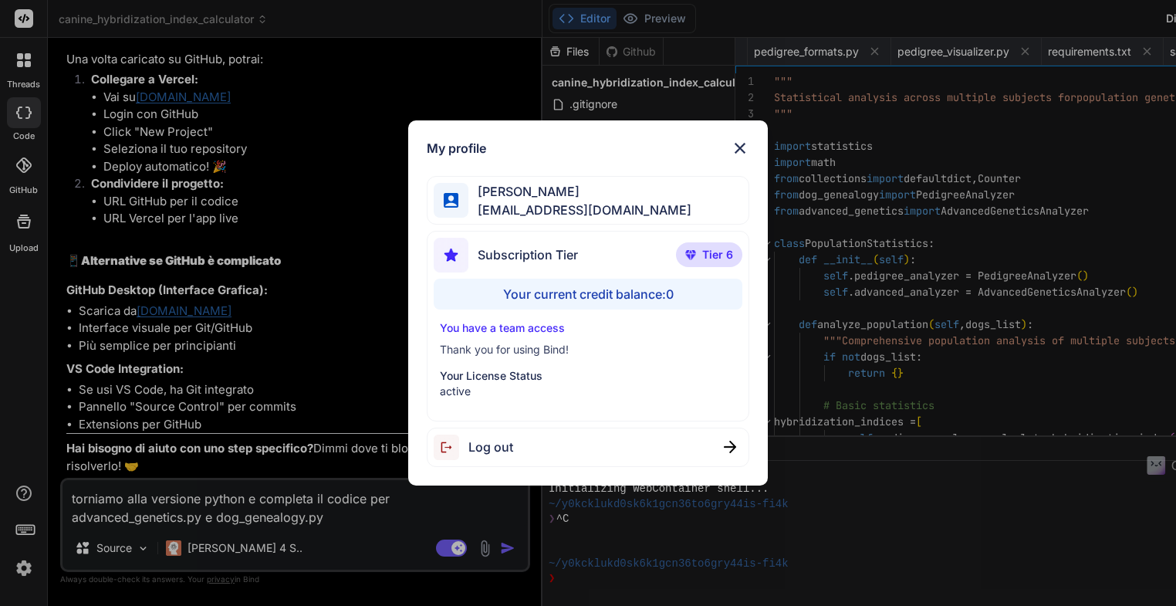
click at [739, 145] on img at bounding box center [740, 148] width 19 height 19
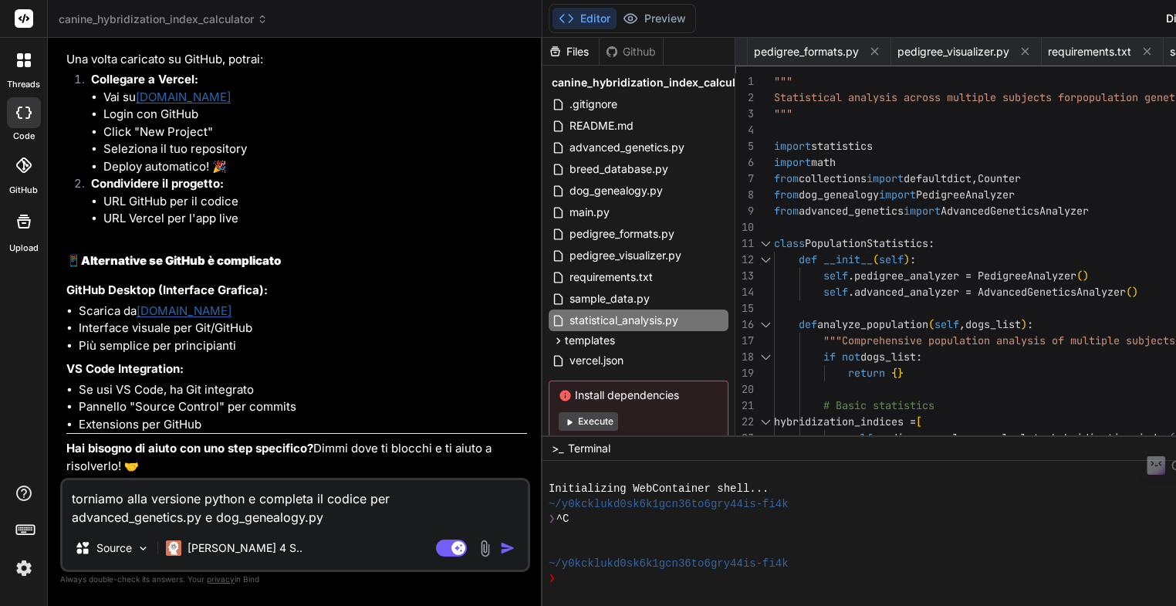
click at [337, 515] on textarea "torniamo alla versione python e completa il codice per advanced_genetics.py e d…" at bounding box center [294, 503] width 465 height 46
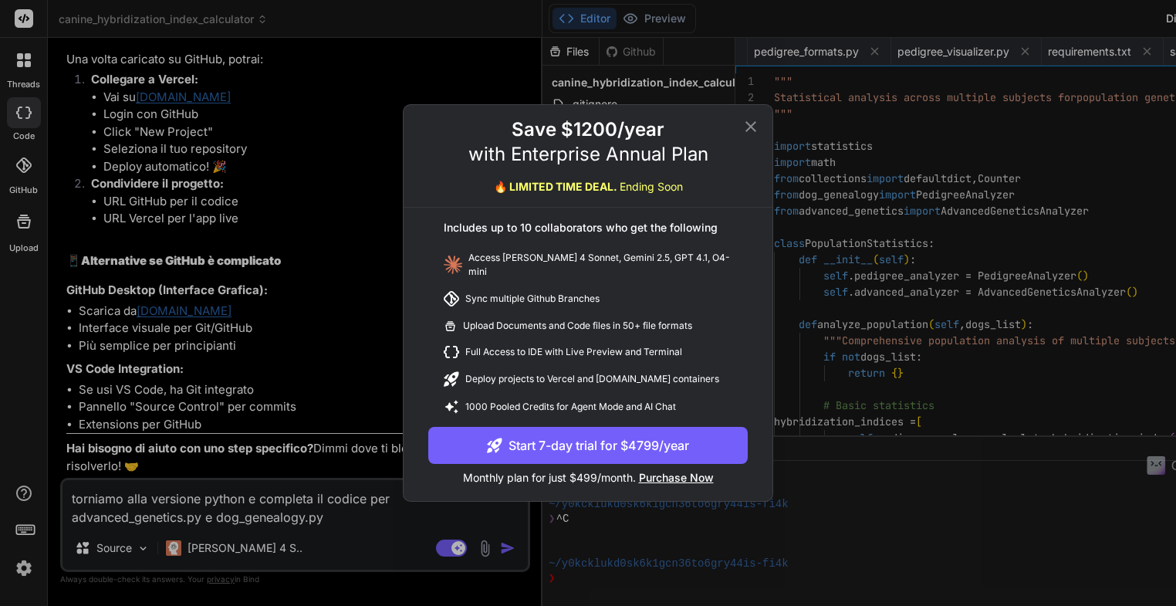
click at [751, 130] on icon at bounding box center [750, 126] width 11 height 11
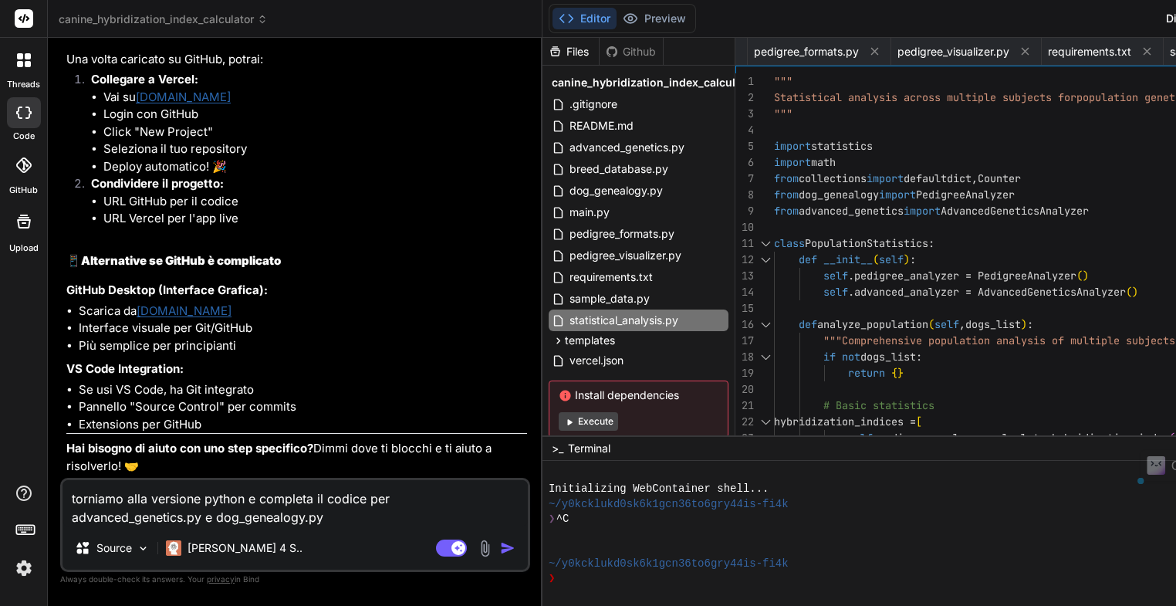
drag, startPoint x: 66, startPoint y: 495, endPoint x: 350, endPoint y: 516, distance: 283.9
click at [350, 516] on textarea "torniamo alla versione python e completa il codice per advanced_genetics.py e d…" at bounding box center [294, 503] width 465 height 46
click at [20, 64] on icon at bounding box center [20, 64] width 6 height 6
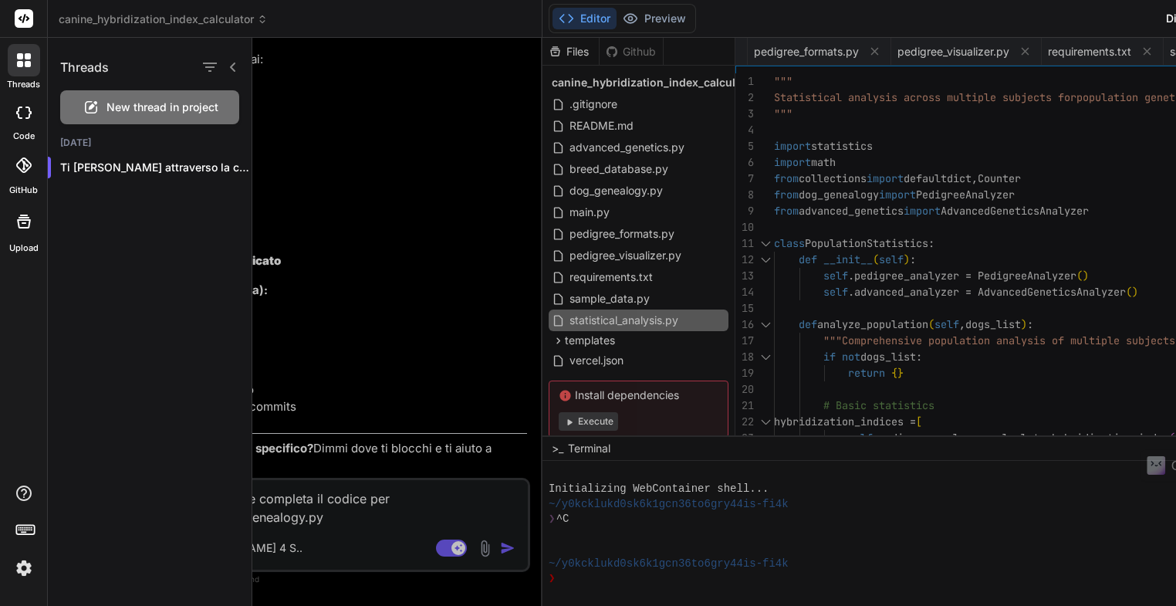
click at [25, 110] on icon at bounding box center [23, 112] width 15 height 12
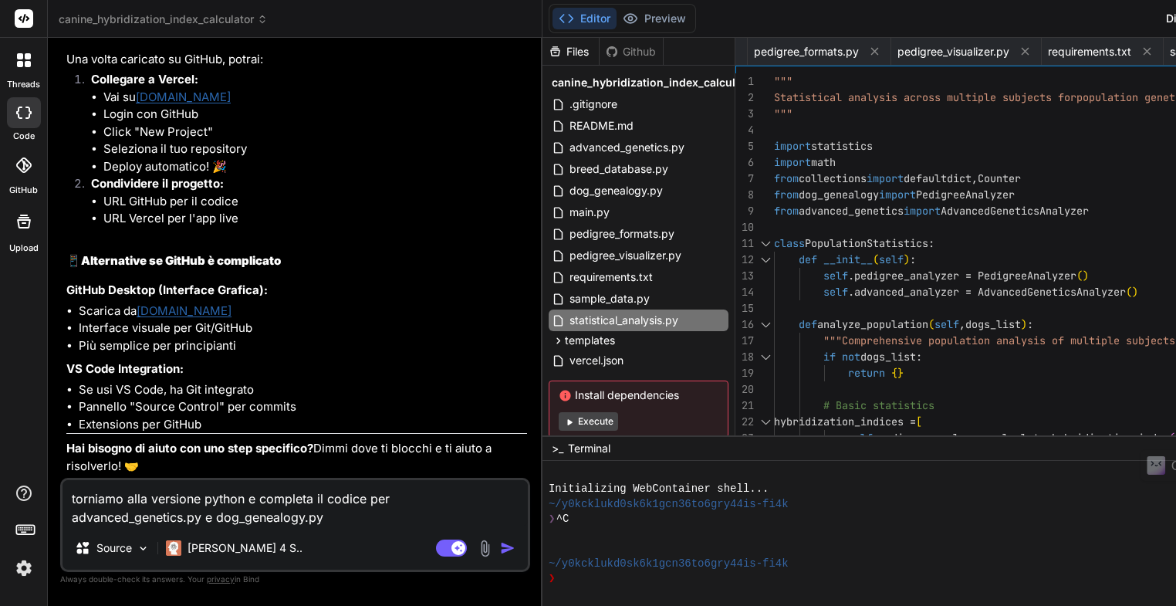
click at [22, 117] on icon at bounding box center [23, 112] width 15 height 12
click at [192, 23] on span "canine_hybridization_index_calculator" at bounding box center [163, 19] width 209 height 15
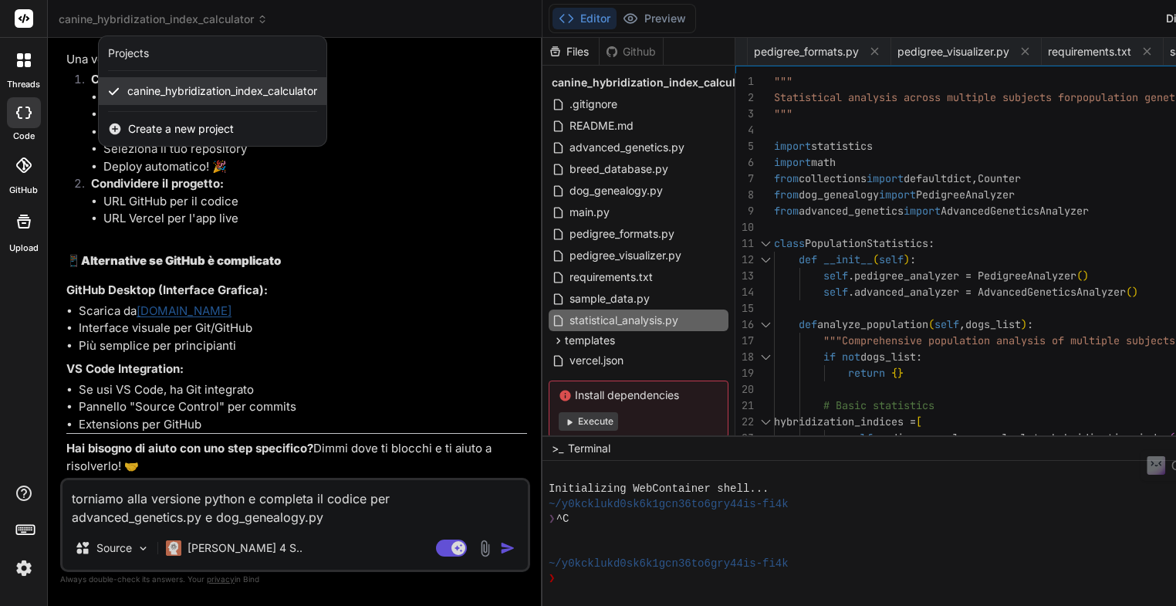
click at [174, 91] on span "canine_hybridization_index_calculator" at bounding box center [222, 90] width 190 height 15
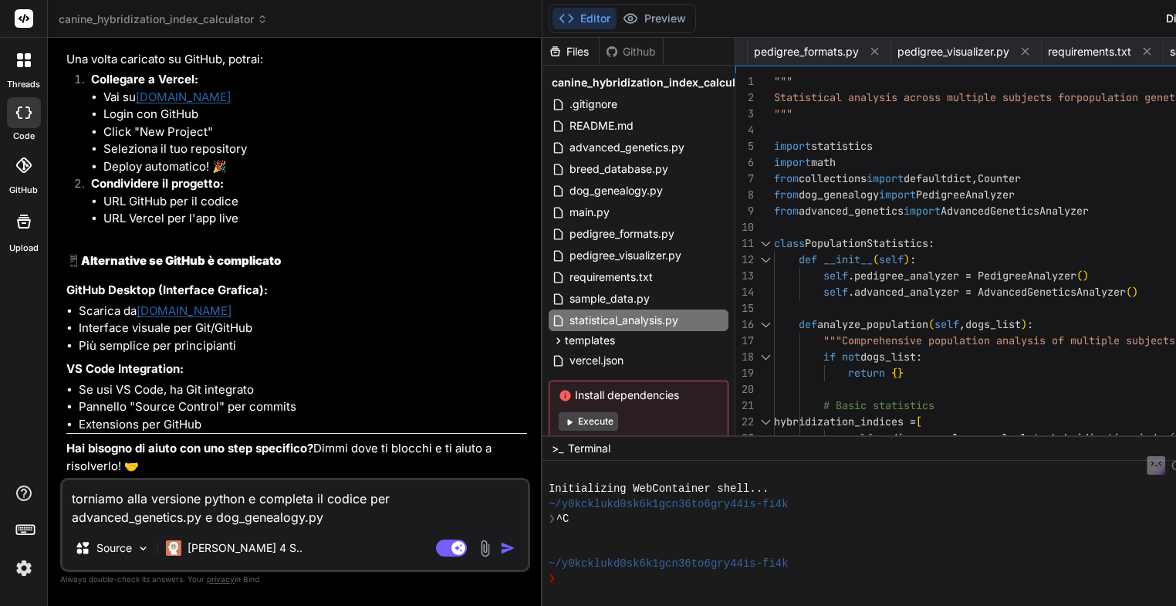
scroll to position [6671, 0]
click at [333, 519] on textarea "torniamo alla versione python e completa il codice per advanced_genetics.py e d…" at bounding box center [294, 503] width 465 height 46
click at [500, 550] on img "button" at bounding box center [507, 547] width 15 height 15
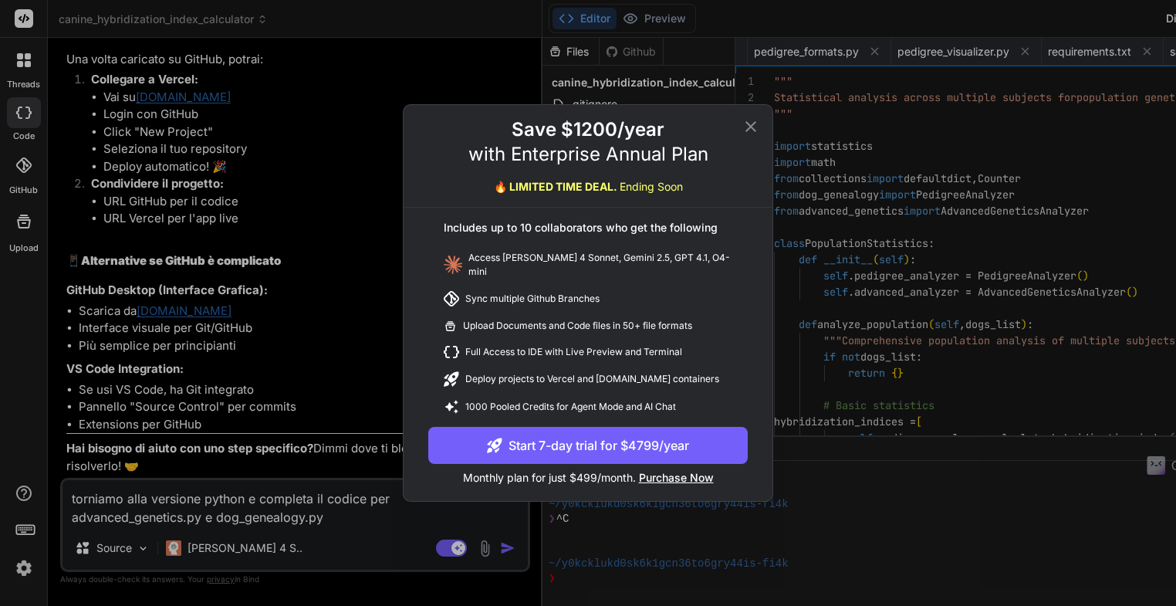
click at [751, 133] on icon at bounding box center [750, 126] width 19 height 19
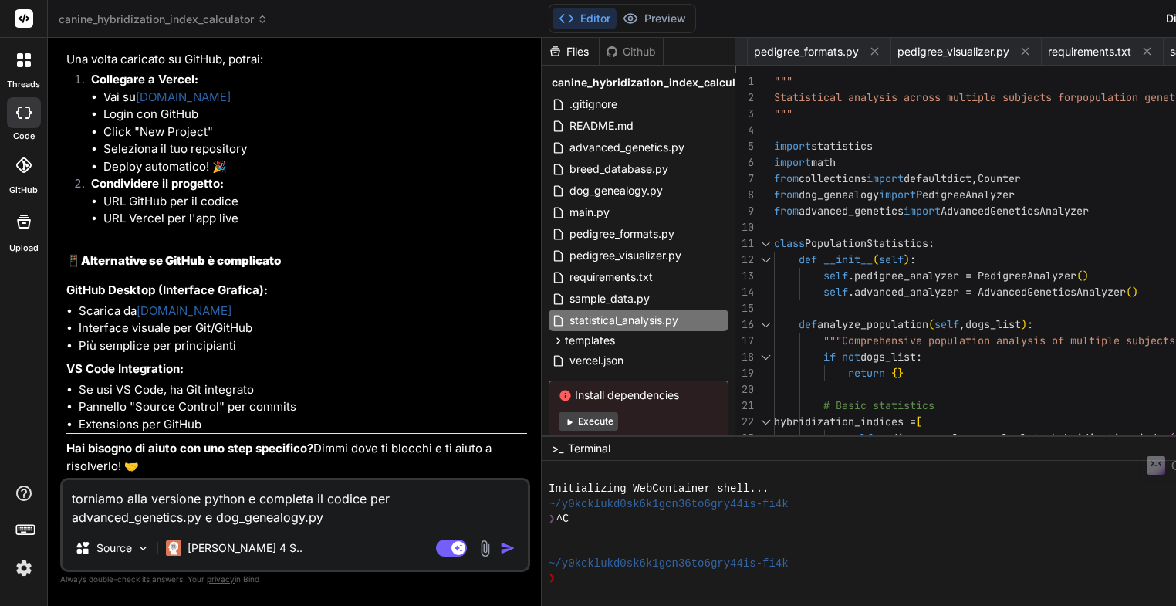
click at [22, 58] on icon at bounding box center [20, 56] width 6 height 6
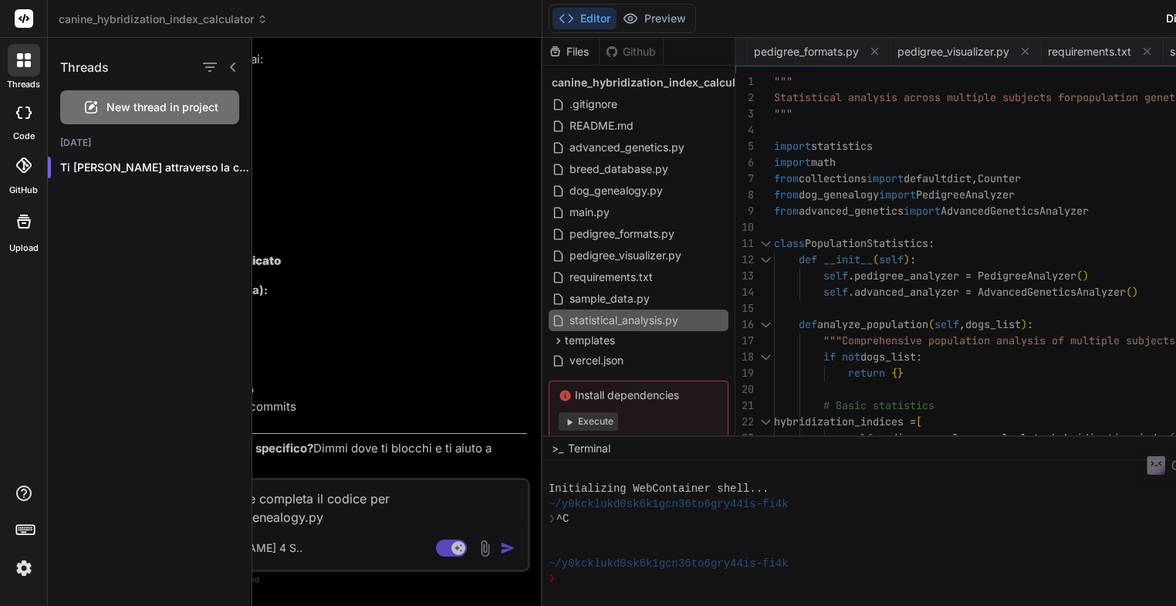
click at [20, 60] on icon at bounding box center [24, 60] width 14 height 14
click at [21, 19] on rect at bounding box center [24, 18] width 19 height 19
click at [15, 63] on div at bounding box center [24, 60] width 32 height 32
click at [233, 66] on icon at bounding box center [233, 67] width 12 height 12
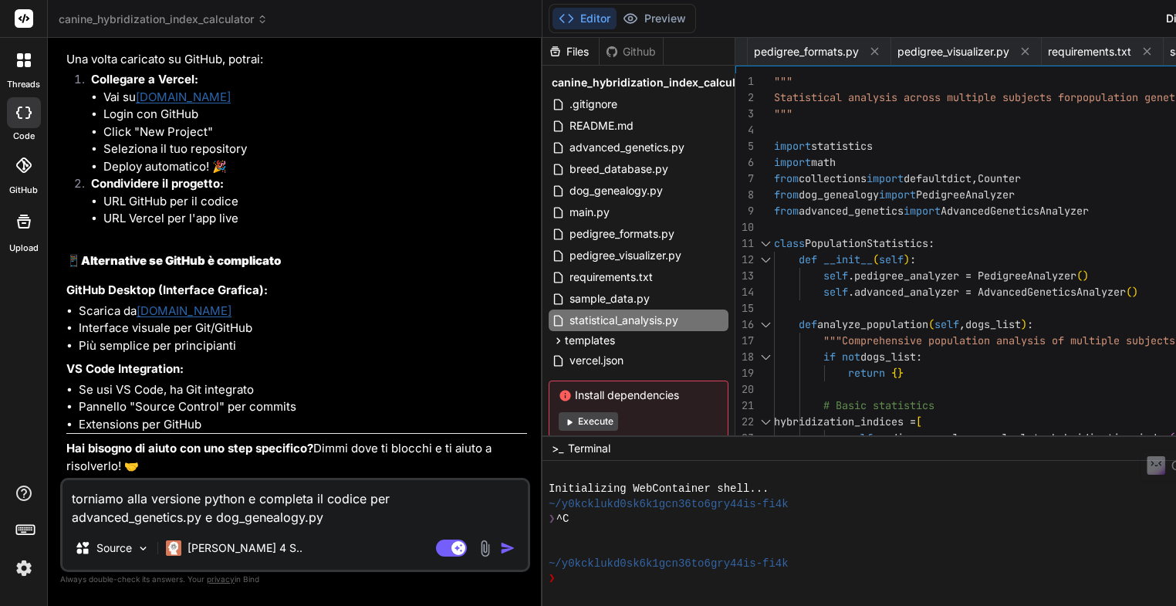
click at [26, 164] on icon at bounding box center [23, 164] width 15 height 15
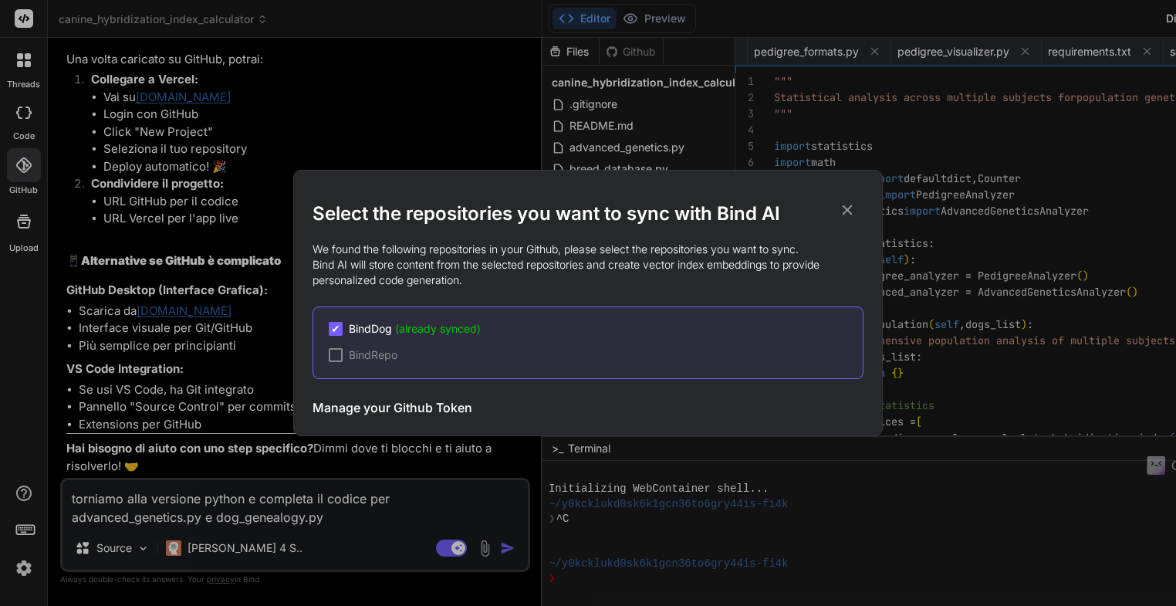
click at [849, 208] on icon at bounding box center [848, 210] width 10 height 10
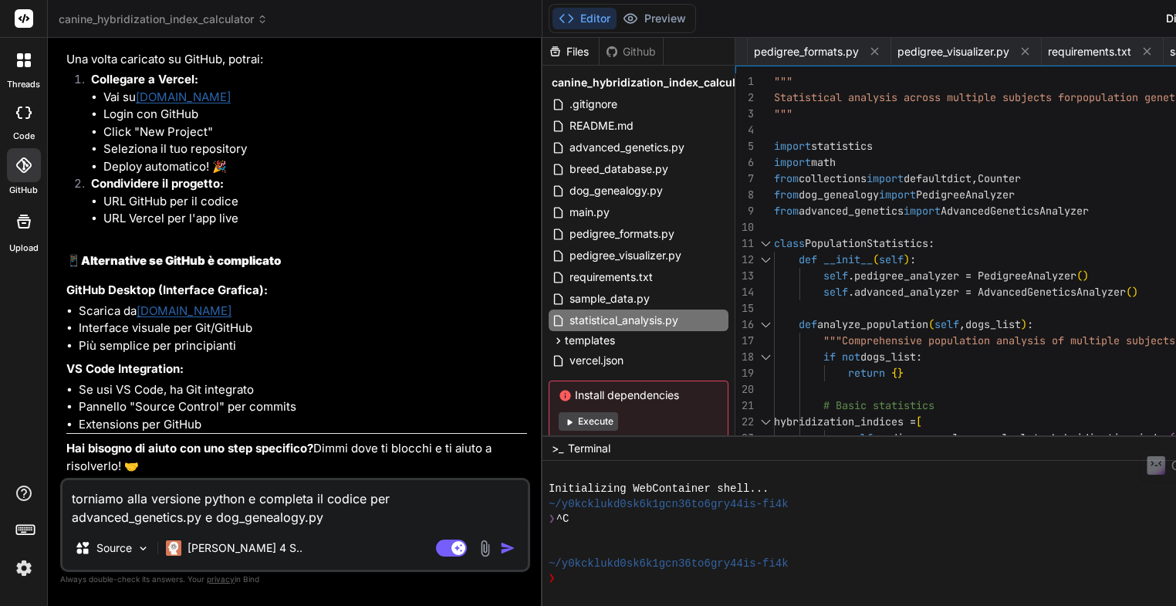
click at [22, 228] on icon at bounding box center [24, 221] width 14 height 14
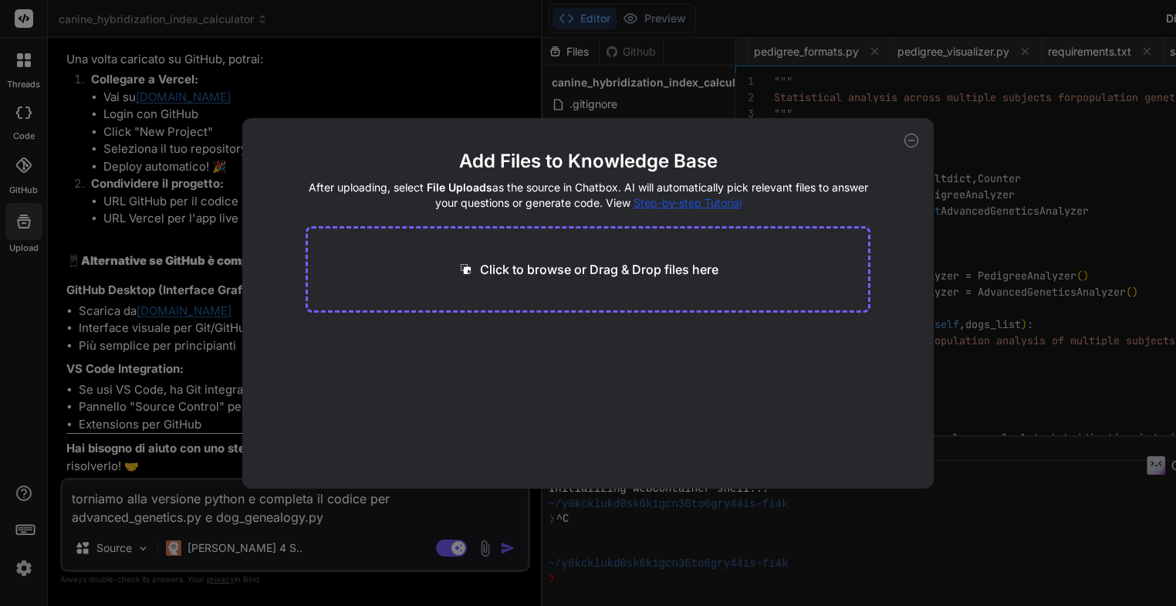
click at [911, 142] on icon at bounding box center [911, 140] width 14 height 14
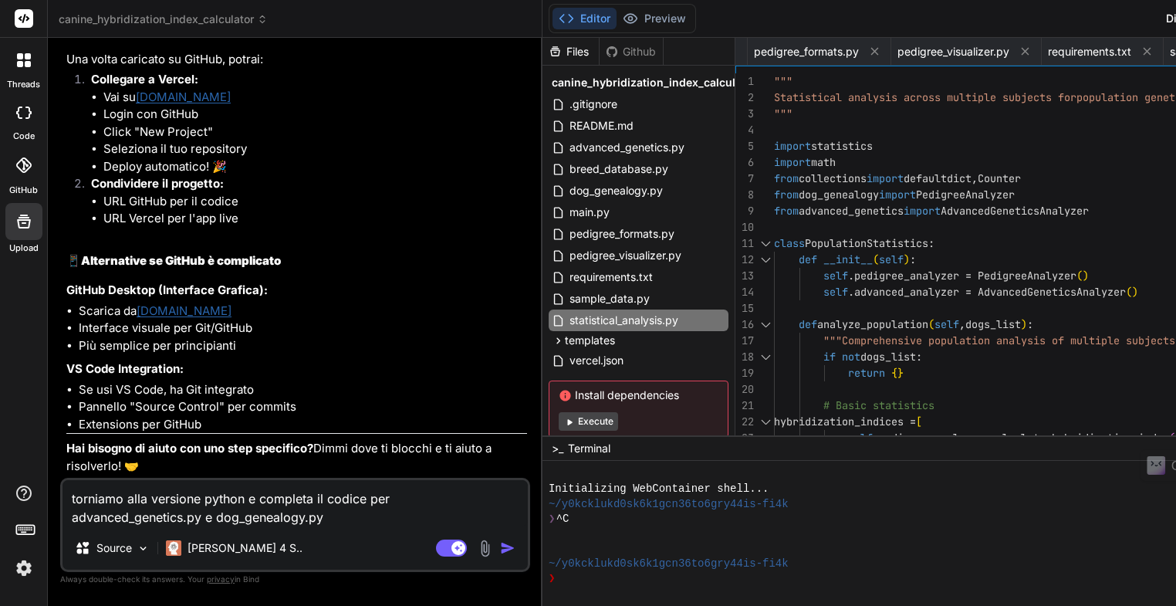
click at [28, 532] on icon at bounding box center [26, 529] width 22 height 22
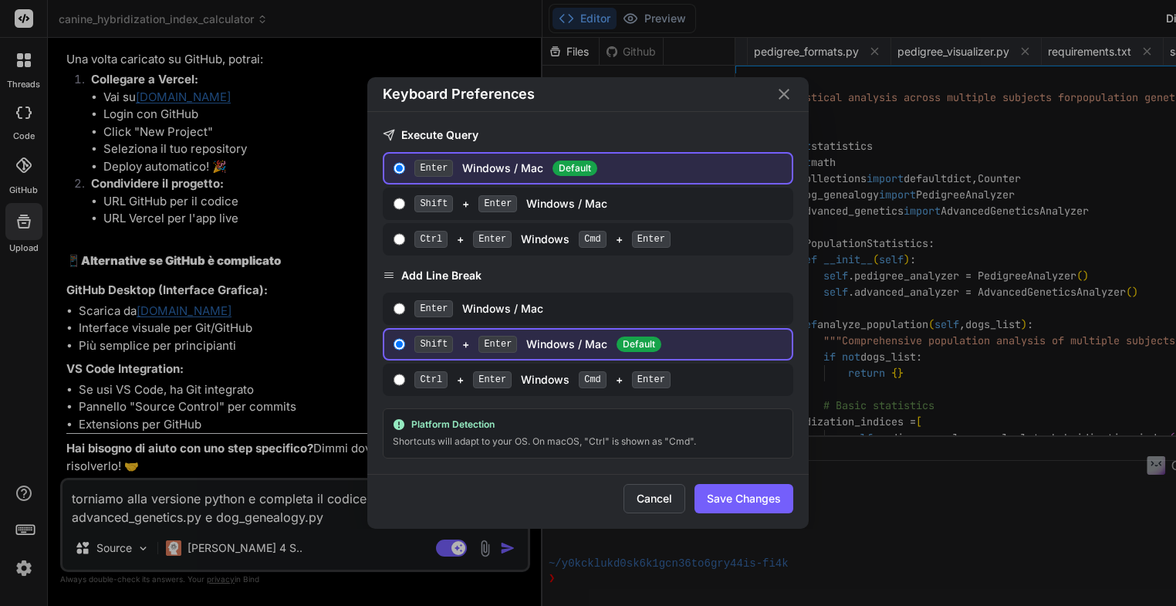
click at [653, 504] on button "Cancel" at bounding box center [654, 498] width 62 height 29
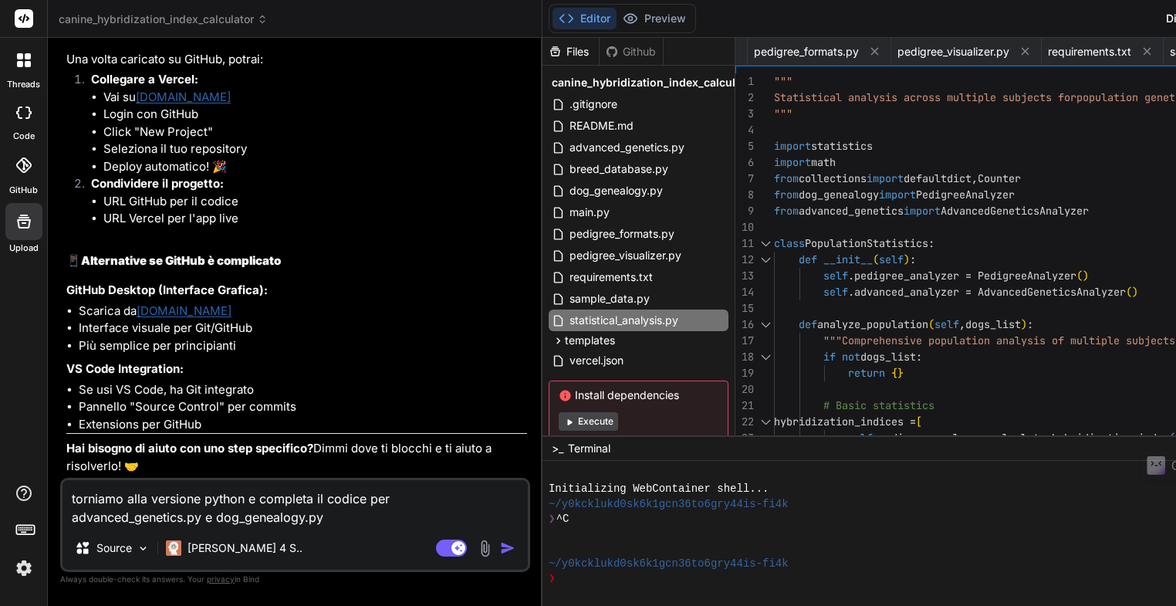
click at [332, 520] on textarea "torniamo alla versione python e completa il codice per advanced_genetics.py e d…" at bounding box center [294, 503] width 465 height 46
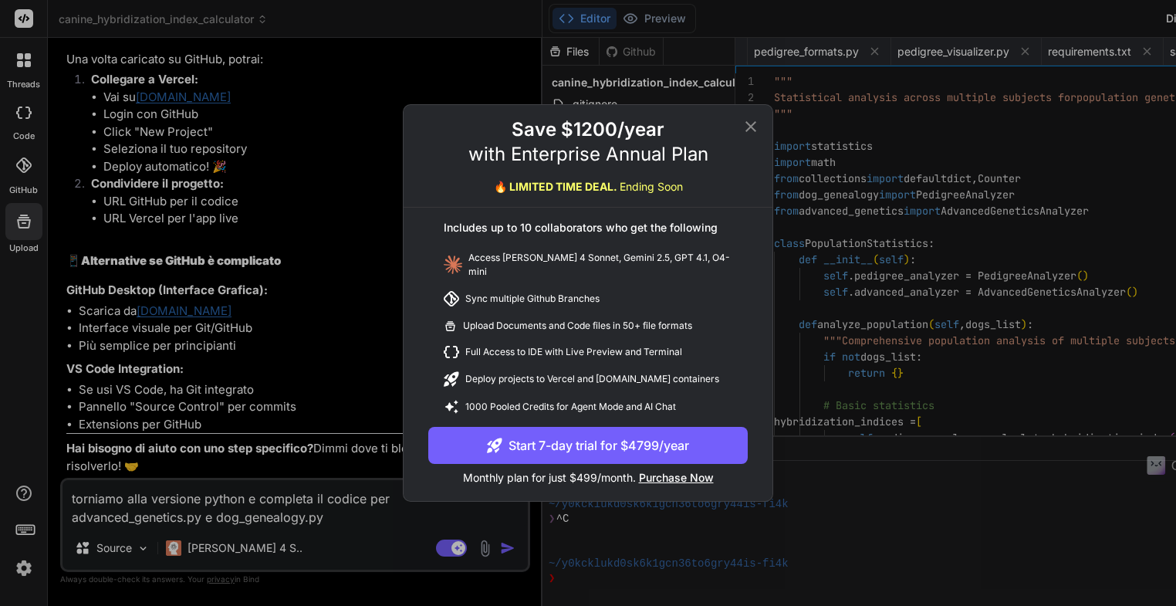
click at [749, 132] on icon at bounding box center [750, 126] width 11 height 11
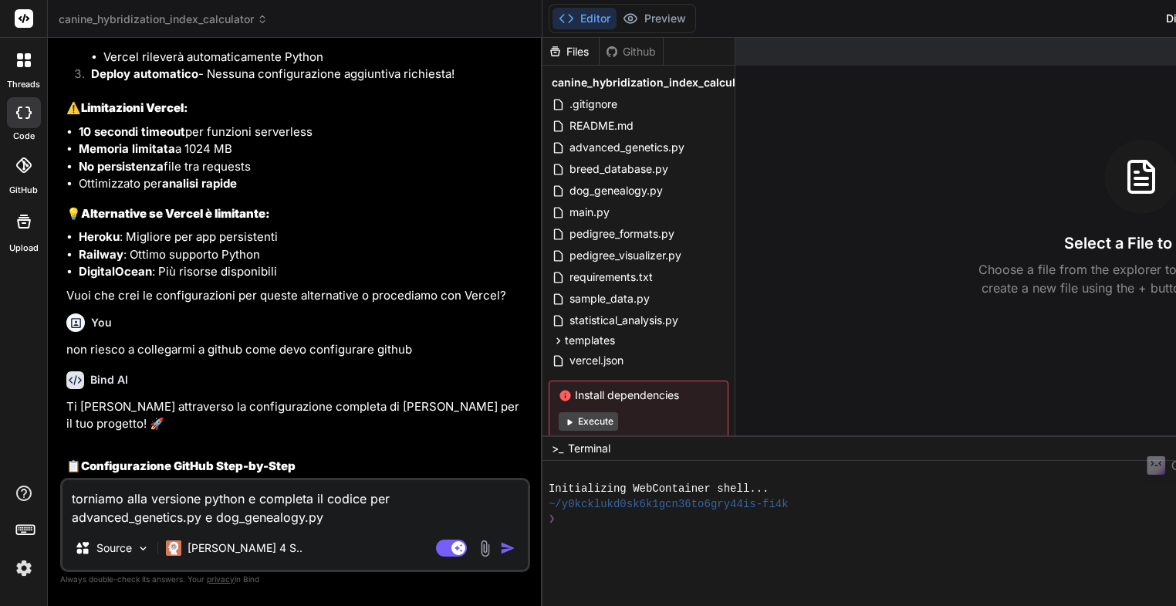
scroll to position [3024, 0]
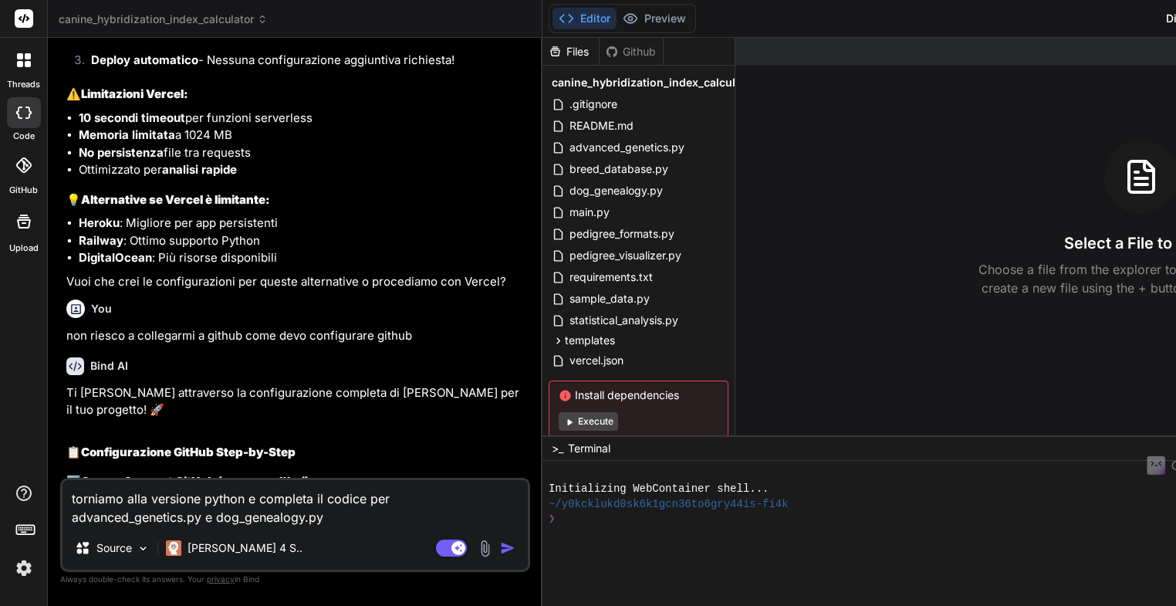
type textarea "x"
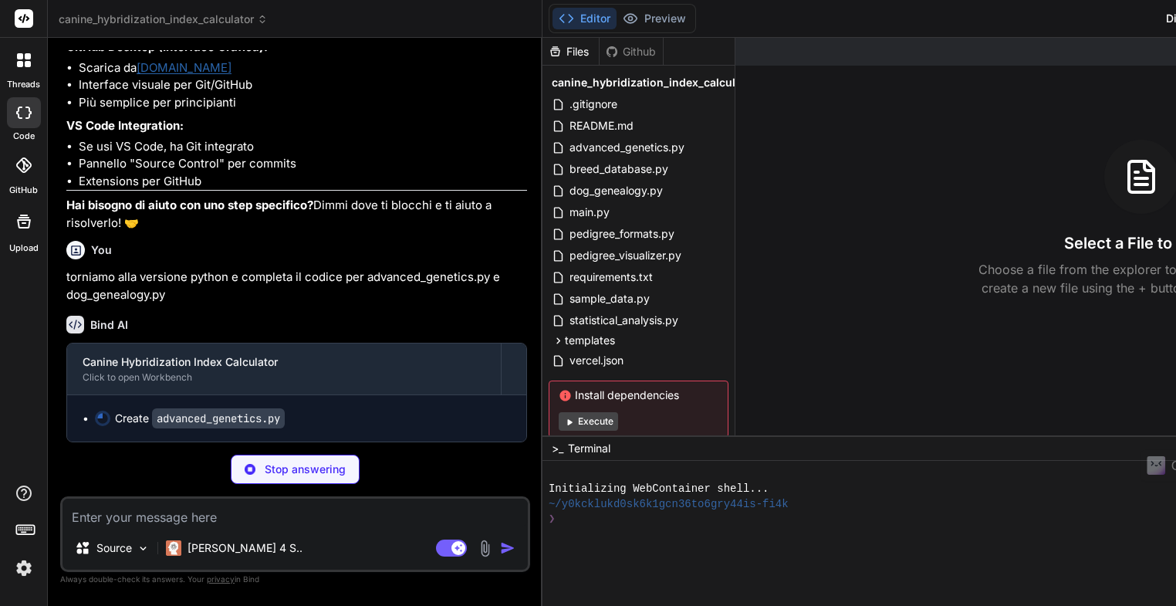
scroll to position [6914, 0]
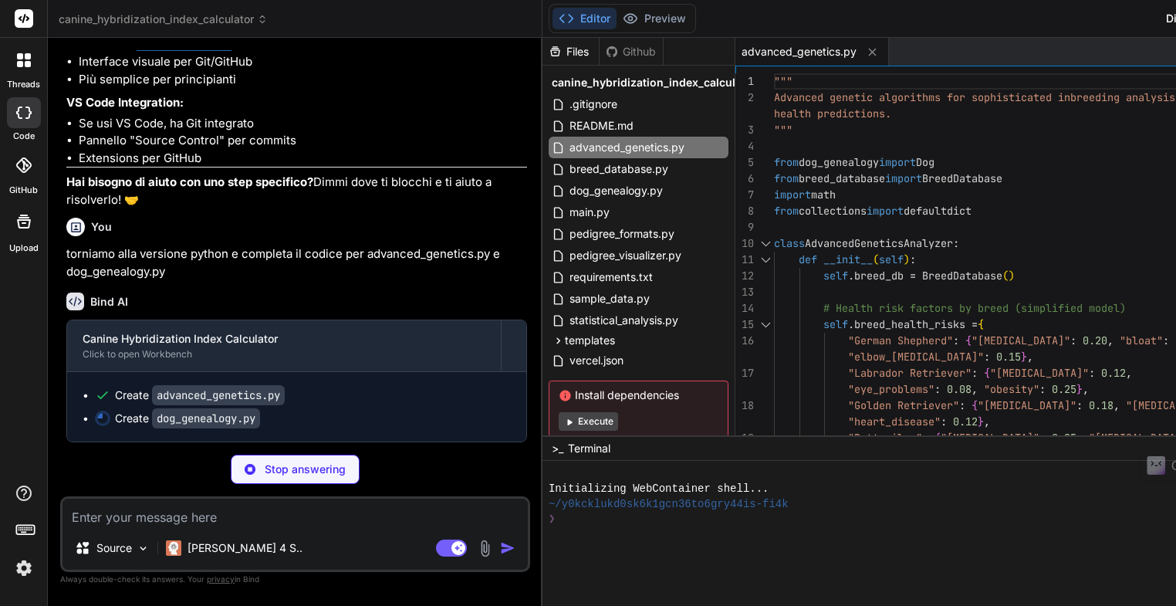
type textarea "x"
type textarea """" Advanced genetic algorithms for sophisticated inbreeding analysis and healt…"
type textarea "x"
type textarea """" Advanced genetic algorithms for sophisticated inbreeding analysis and healt…"
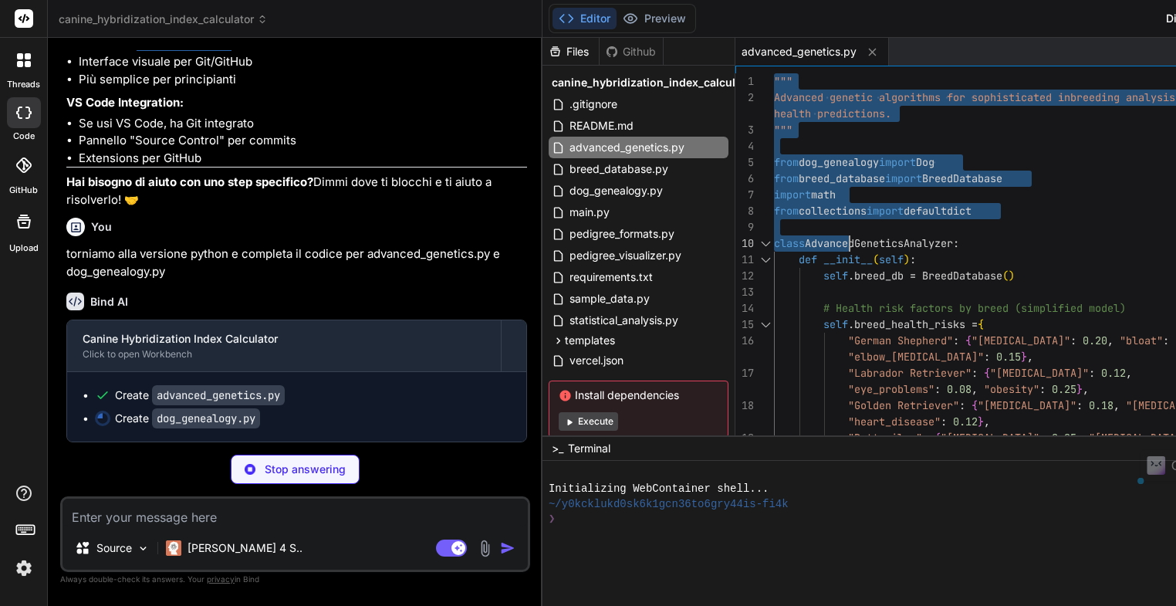
type textarea "x"
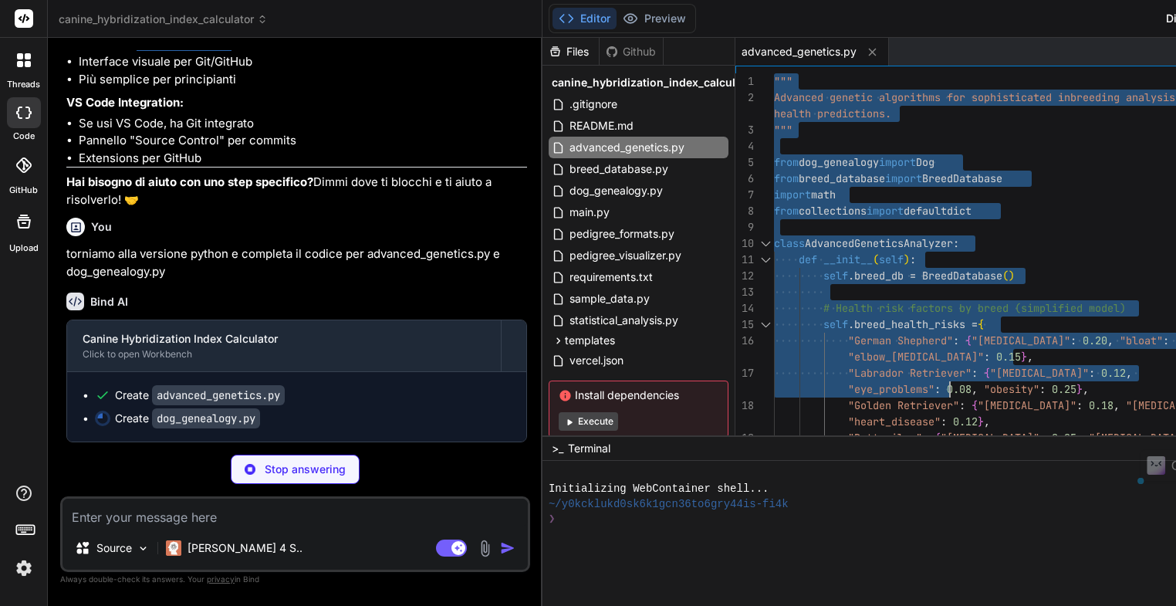
type textarea """" Advanced genetic algorithms for sophisticated inbreeding analysis and healt…"
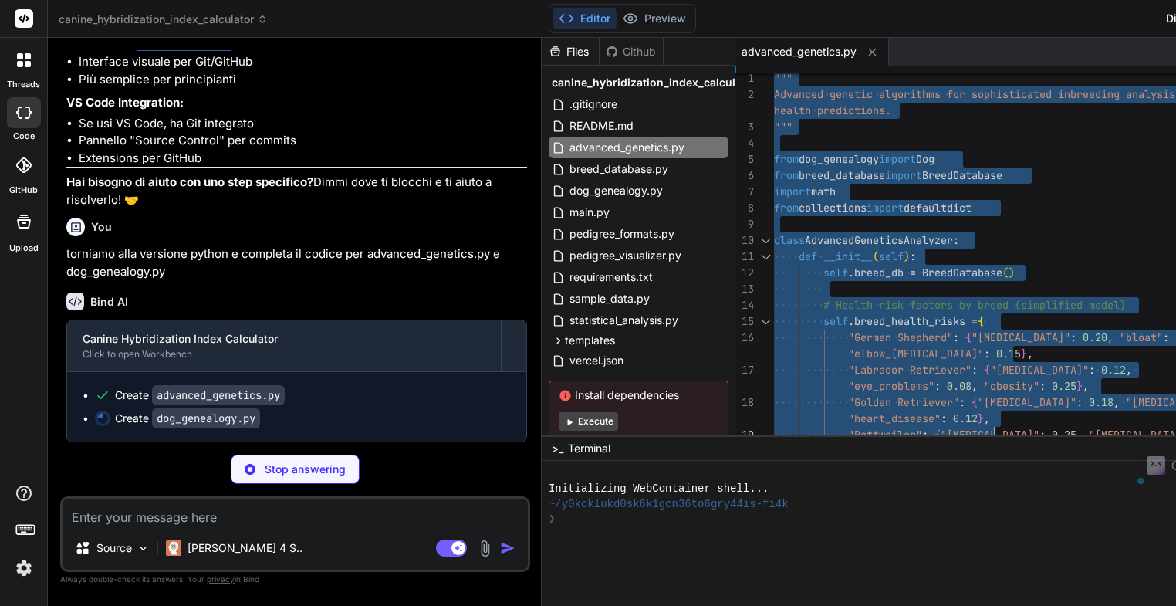
type textarea "x"
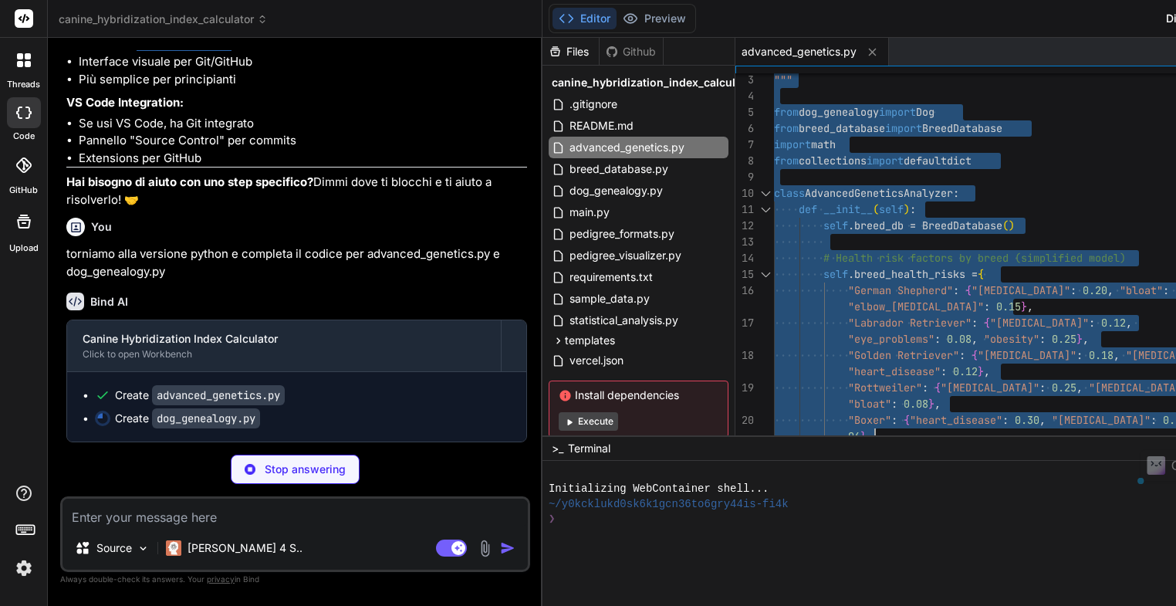
type textarea """" Advanced genetic algorithms for sophisticated inbreeding analysis and healt…"
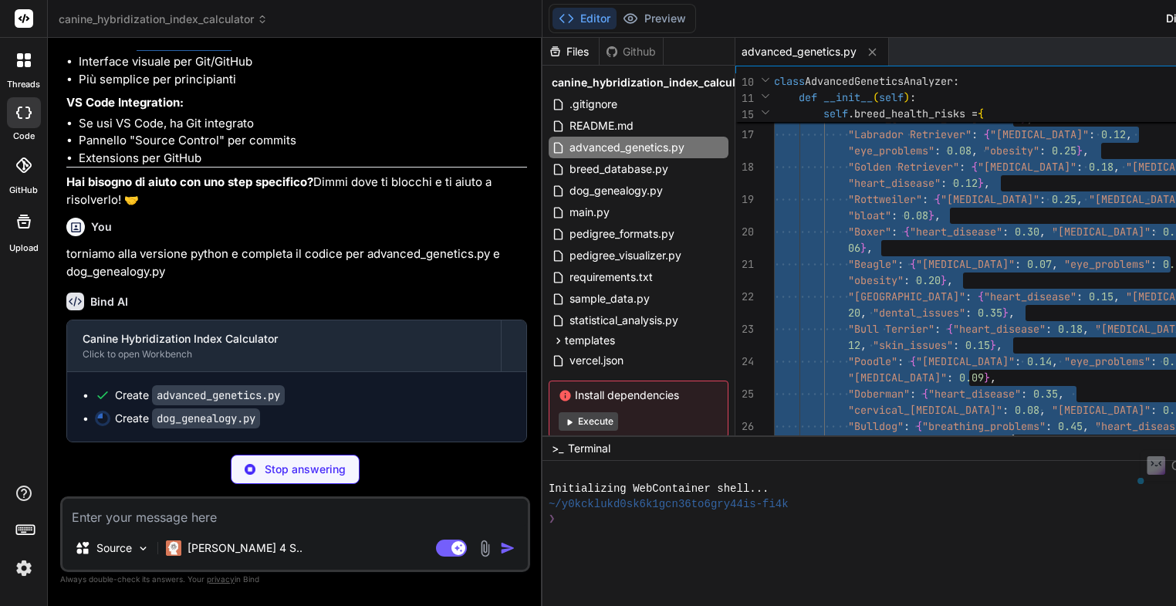
type textarea "x"
type textarea """" Advanced genetic algorithms for sophisticated inbreeding analysis and healt…"
type textarea "x"
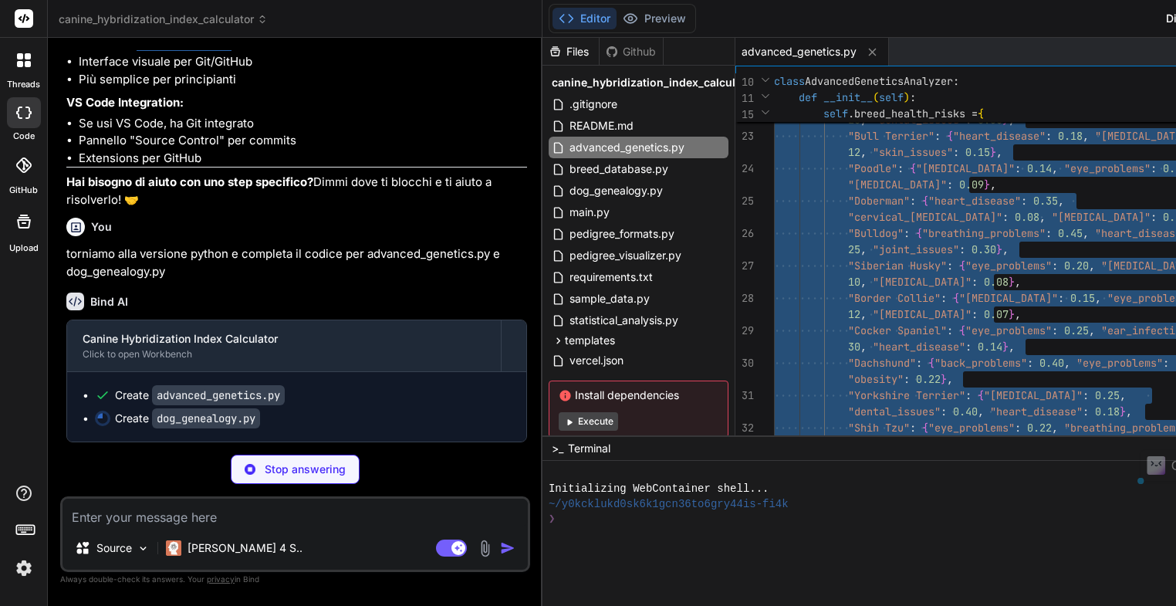
type textarea """" Advanced genetic algorithms for sophisticated inbreeding analysis and healt…"
type textarea "x"
type textarea """" Advanced genetic algorithms for sophisticated inbreeding analysis and healt…"
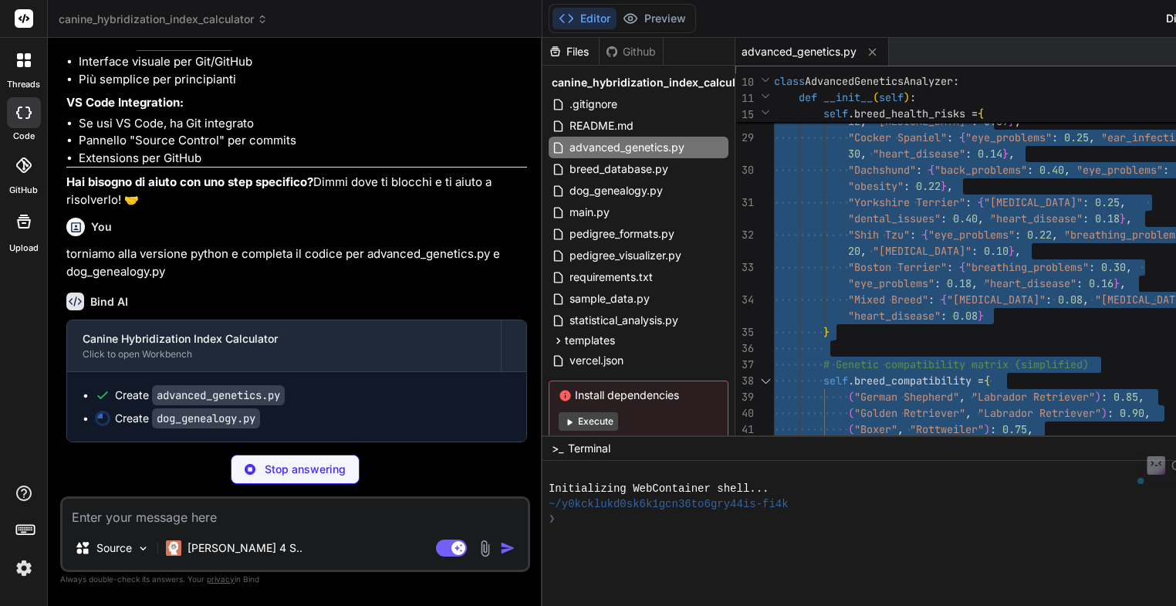
type textarea "x"
type textarea """" Advanced genetic algorithms for sophisticated inbreeding analysis and healt…"
type textarea "x"
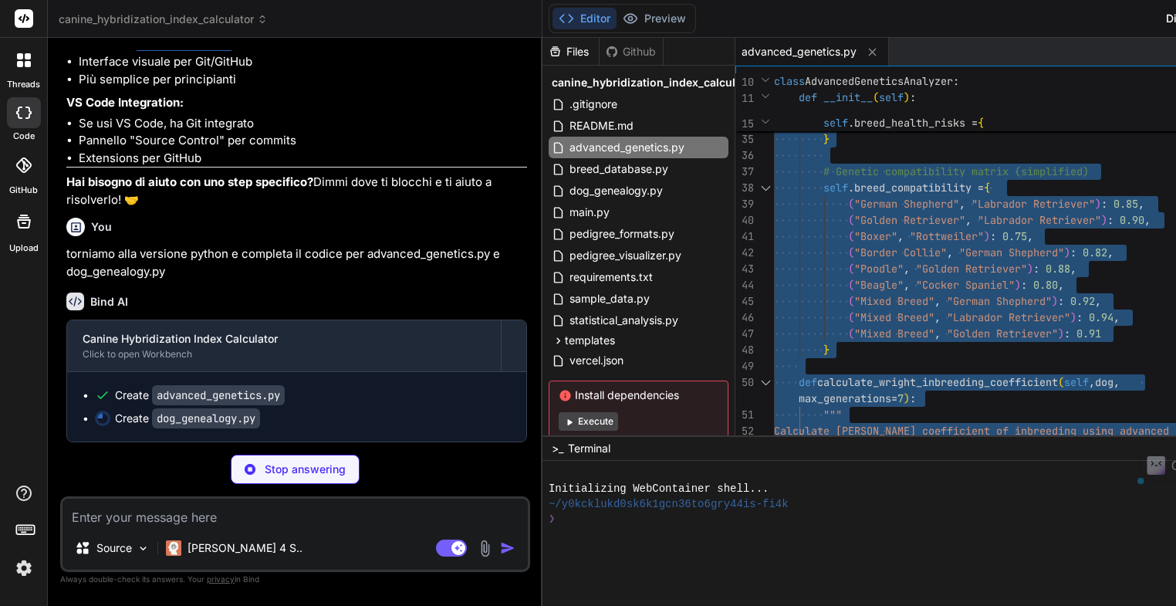
type textarea """" Advanced genetic algorithms for sophisticated inbreeding analysis and healt…"
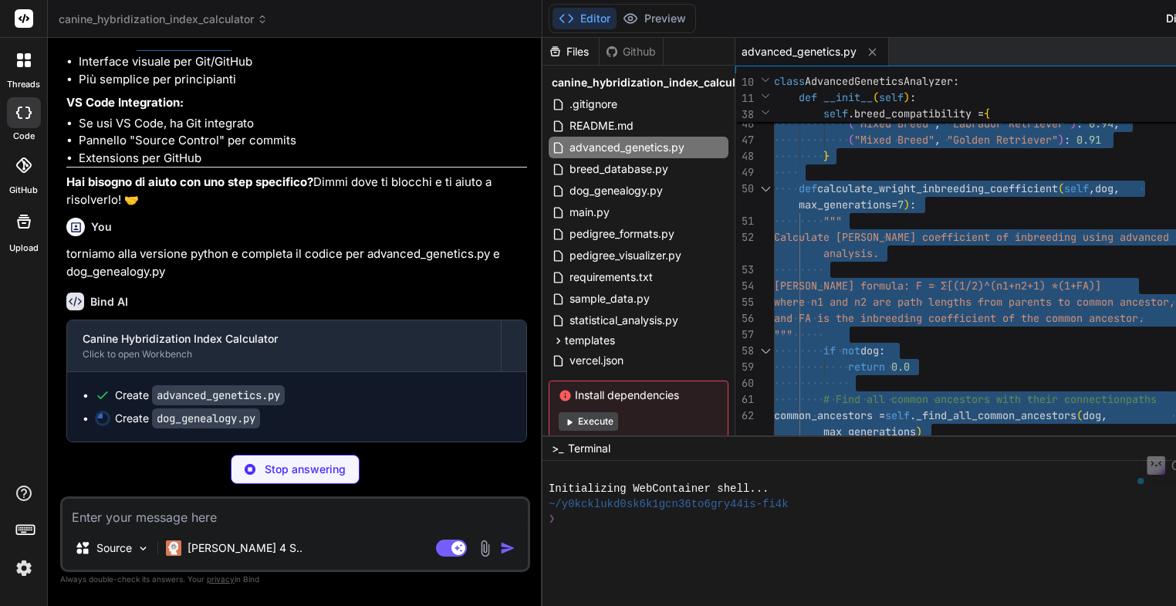
type textarea "x"
type textarea """" Advanced genetic algorithms for sophisticated inbreeding analysis and healt…"
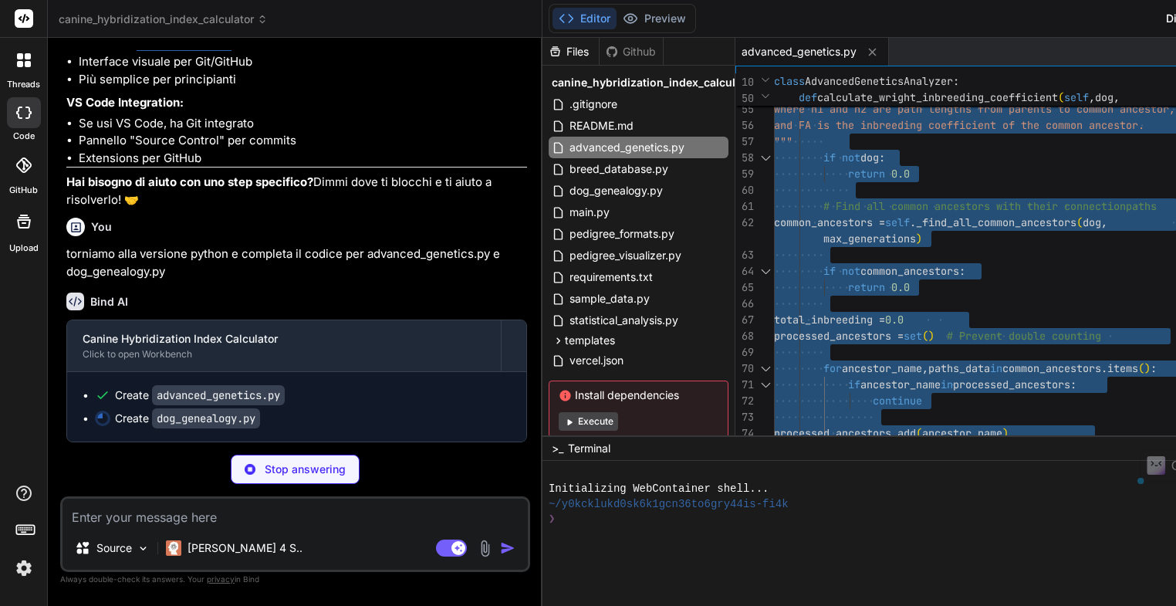
type textarea "x"
type textarea """" Advanced genetic algorithms for sophisticated inbreeding analysis and healt…"
type textarea "x"
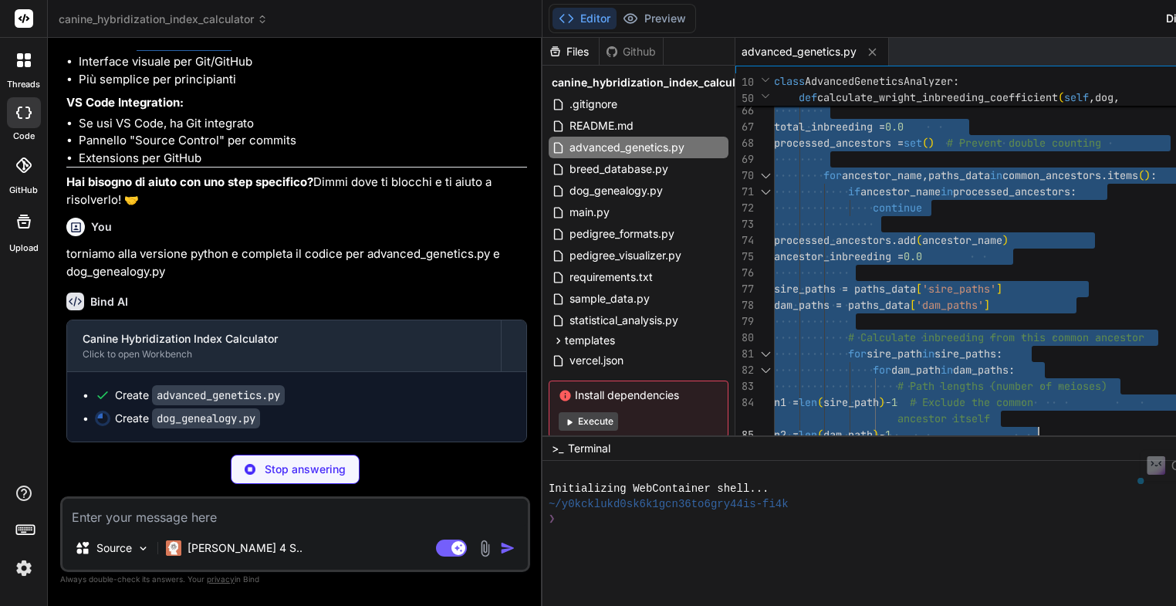
type textarea """" Advanced genetic algorithms for sophisticated inbreeding analysis and healt…"
type textarea "x"
type textarea """" Advanced genetic algorithms for sophisticated inbreeding analysis and healt…"
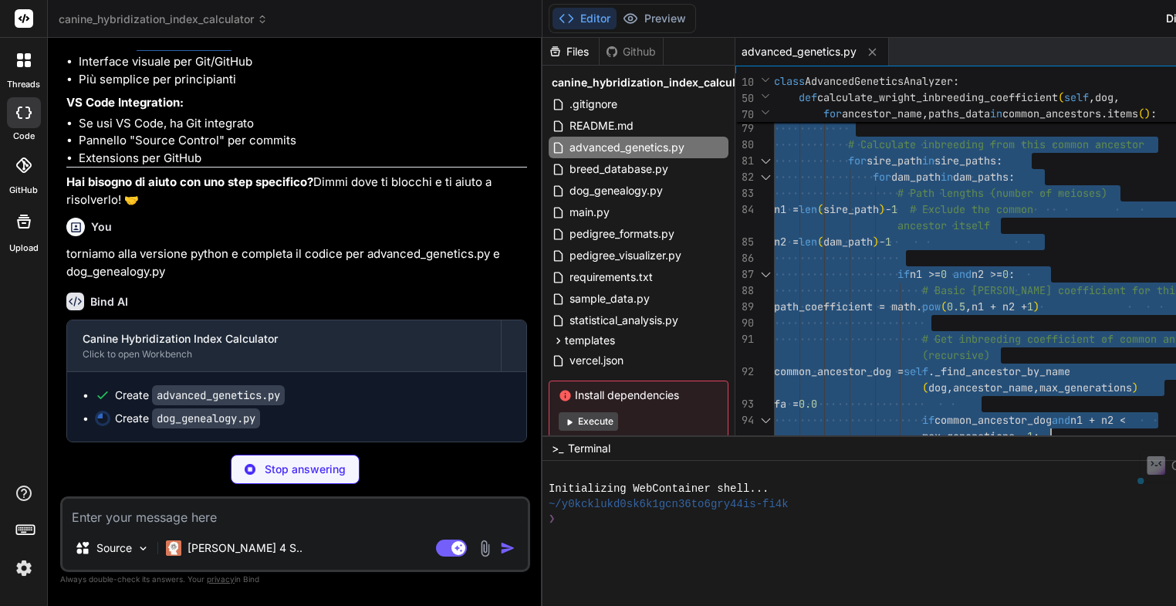
type textarea "x"
type textarea """" Advanced genetic algorithms for sophisticated inbreeding analysis and healt…"
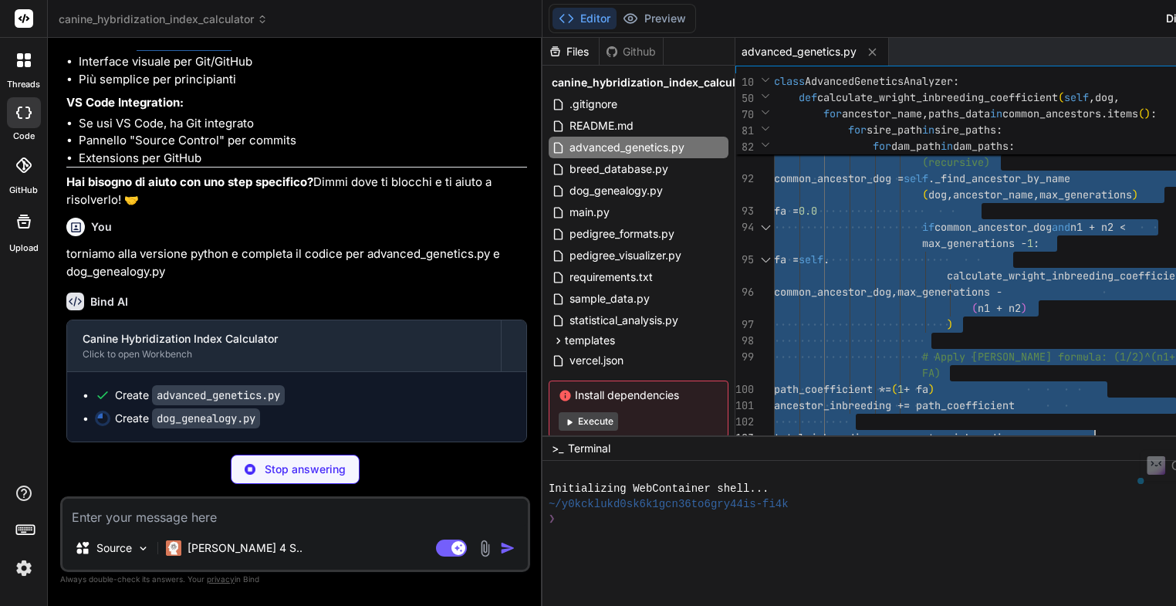
type textarea "x"
type textarea """" Advanced genetic algorithms for sophisticated inbreeding analysis and healt…"
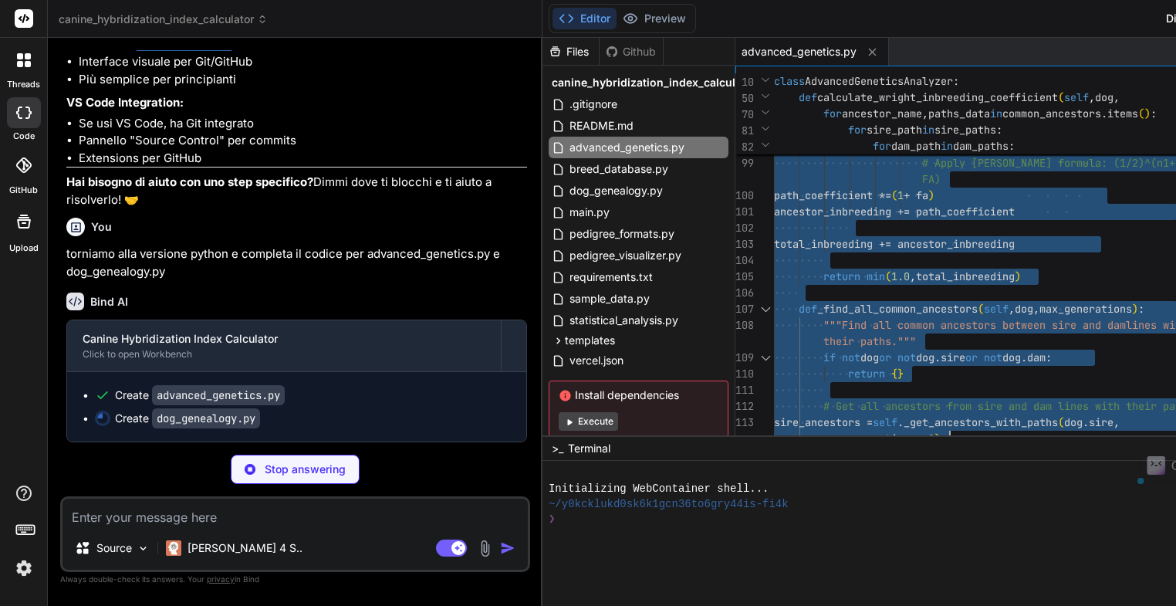
type textarea "x"
type textarea """" Advanced genetic algorithms for sophisticated inbreeding analysis and healt…"
type textarea "x"
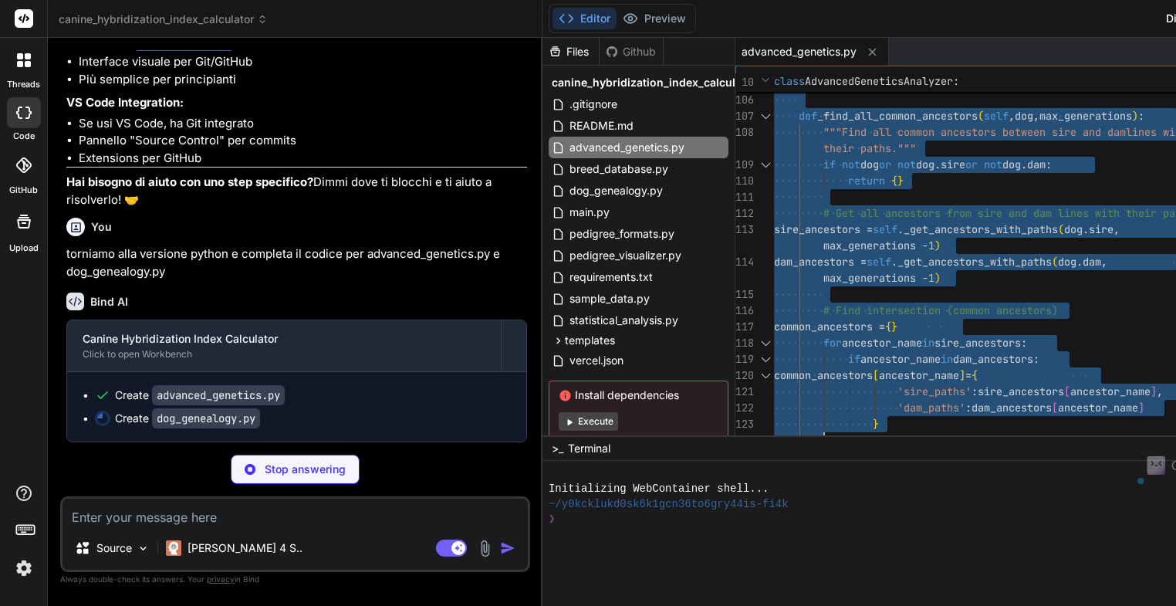
type textarea """" Advanced genetic algorithms for sophisticated inbreeding analysis and healt…"
type textarea "x"
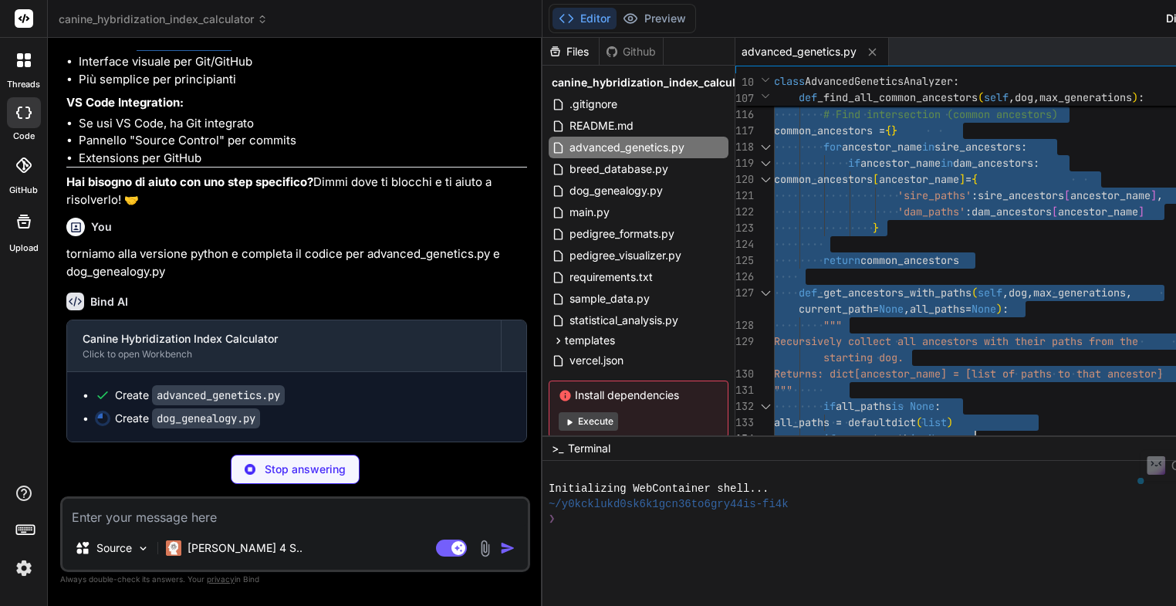
type textarea """" Advanced genetic algorithms for sophisticated inbreeding analysis and healt…"
type textarea "x"
type textarea """" Advanced genetic algorithms for sophisticated inbreeding analysis and healt…"
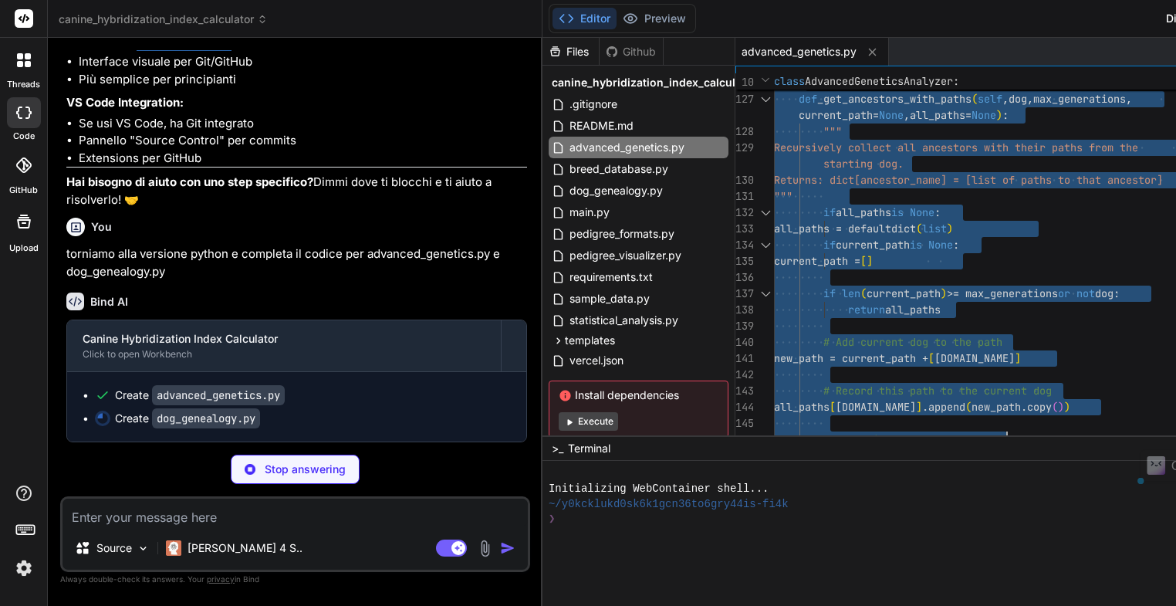
type textarea "x"
type textarea """" Advanced genetic algorithms for sophisticated inbreeding analysis and healt…"
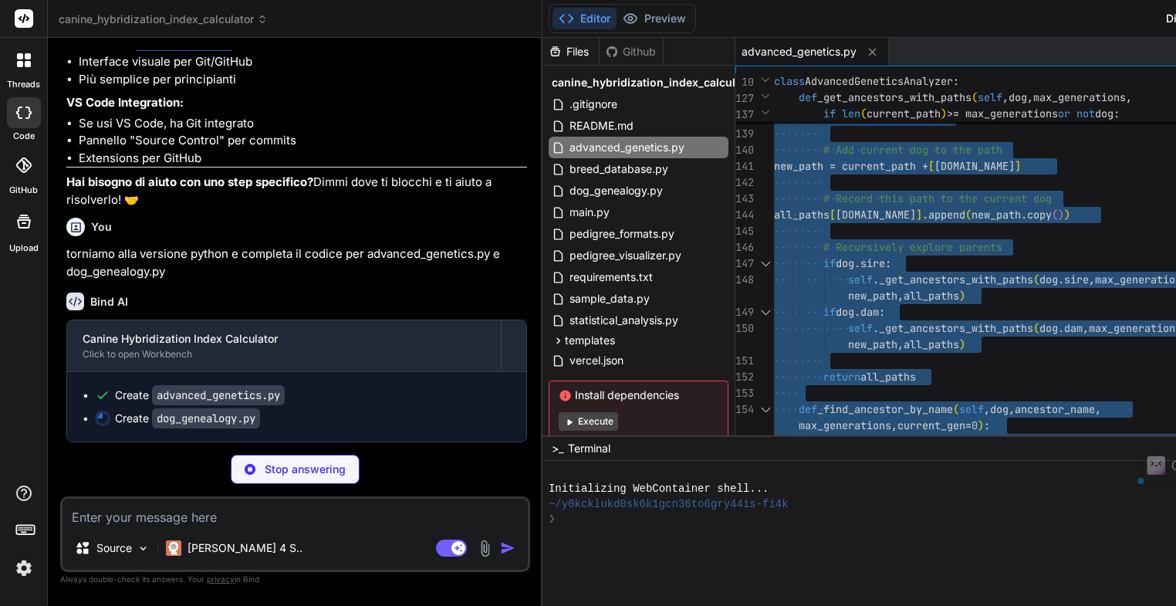
type textarea "x"
type textarea """" Advanced genetic algorithms for sophisticated inbreeding analysis and healt…"
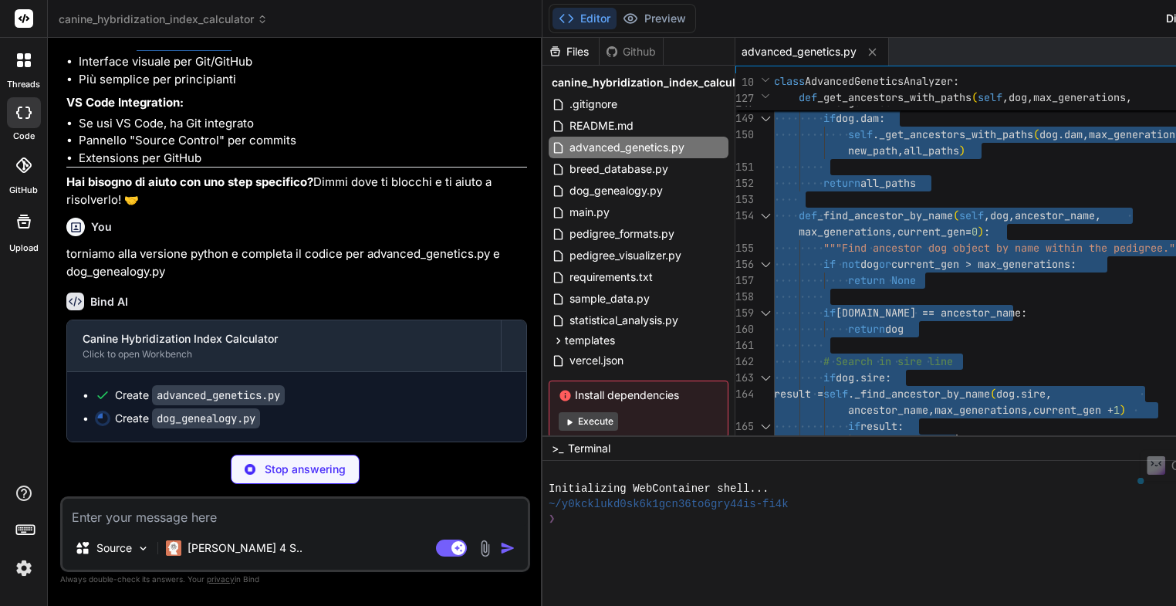
type textarea "x"
type textarea """" Advanced genetic algorithms for sophisticated inbreeding analysis and healt…"
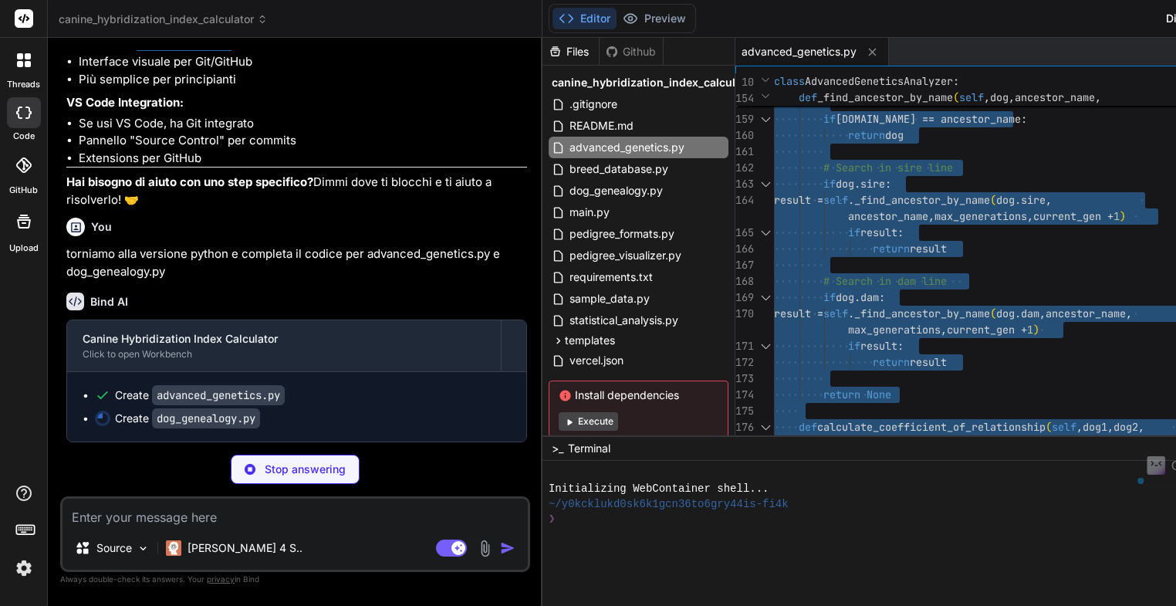
type textarea "x"
type textarea """" Advanced genetic algorithms for sophisticated inbreeding analysis and healt…"
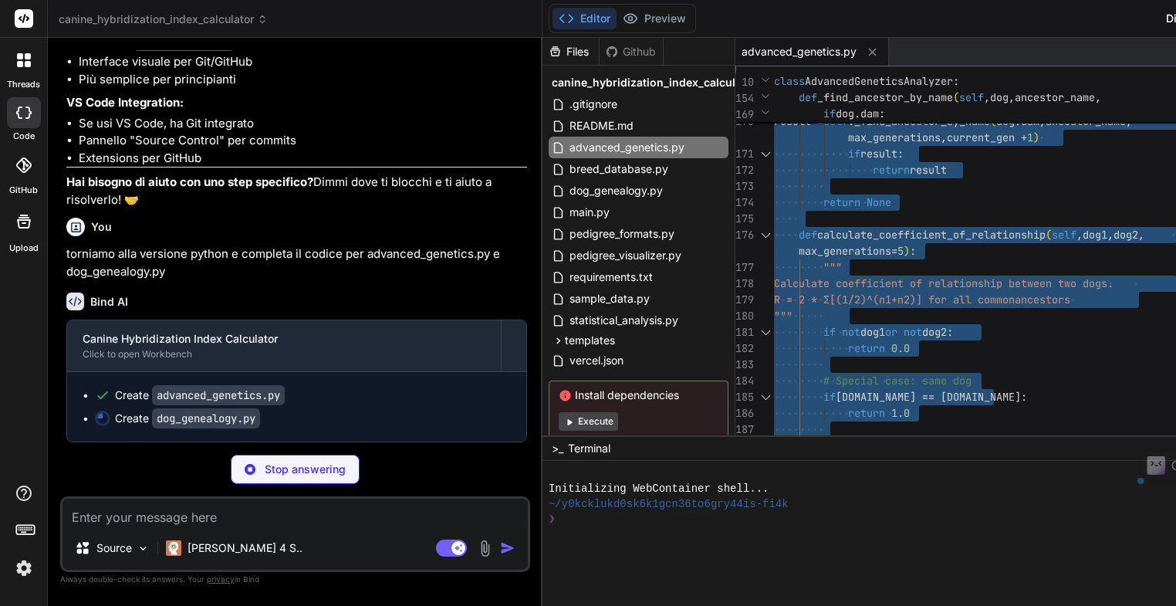
type textarea "x"
type textarea """" Advanced genetic algorithms for sophisticated inbreeding analysis and healt…"
type textarea "x"
type textarea """" Advanced genetic algorithms for sophisticated inbreeding analysis and healt…"
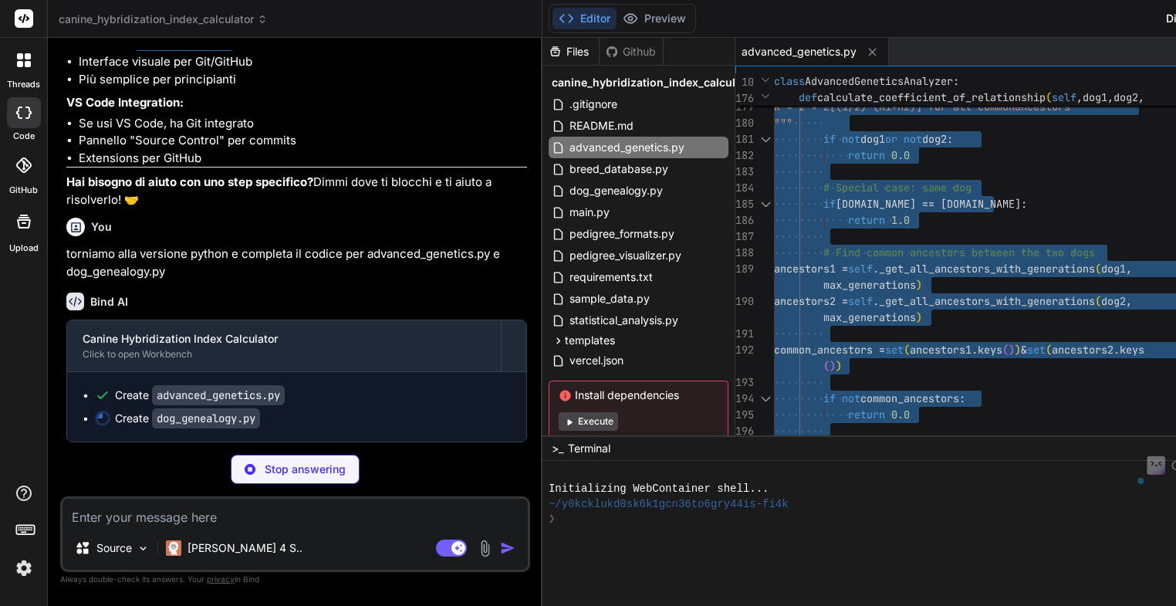
type textarea "x"
type textarea """" Advanced genetic algorithms for sophisticated inbreeding analysis and healt…"
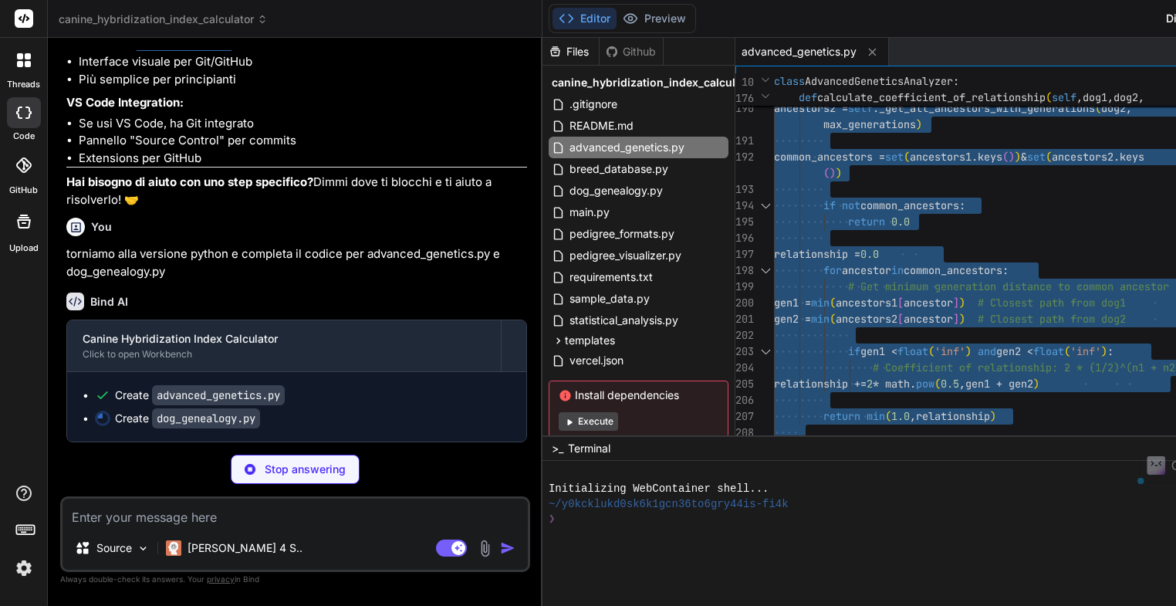
type textarea "x"
type textarea """" Advanced genetic algorithms for sophisticated inbreeding analysis and healt…"
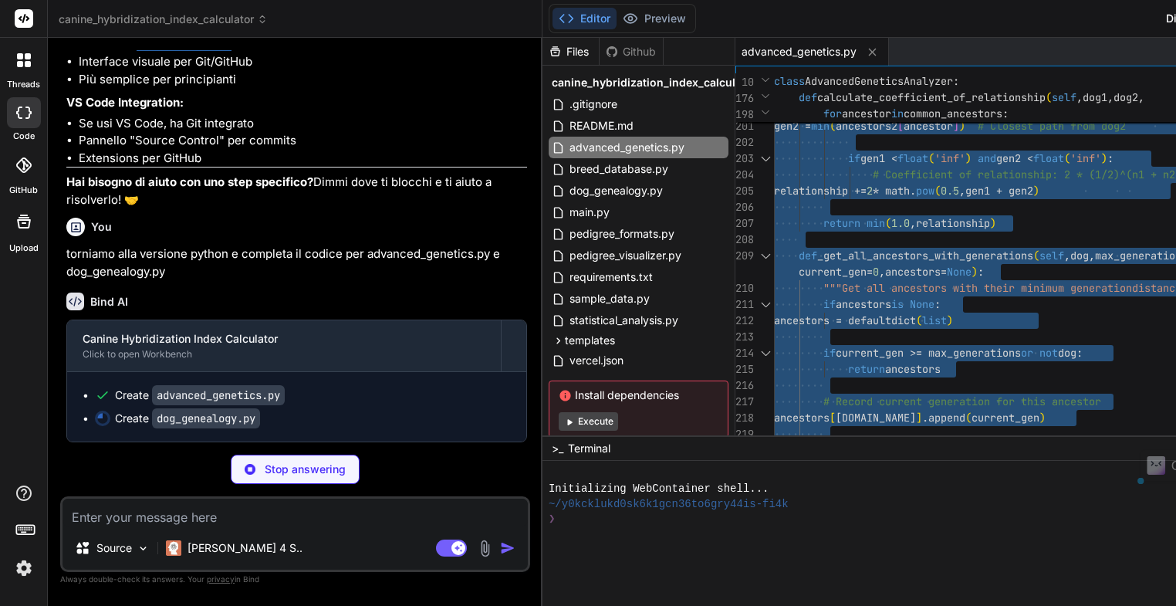
type textarea "x"
type textarea """" Advanced genetic algorithms for sophisticated inbreeding analysis and healt…"
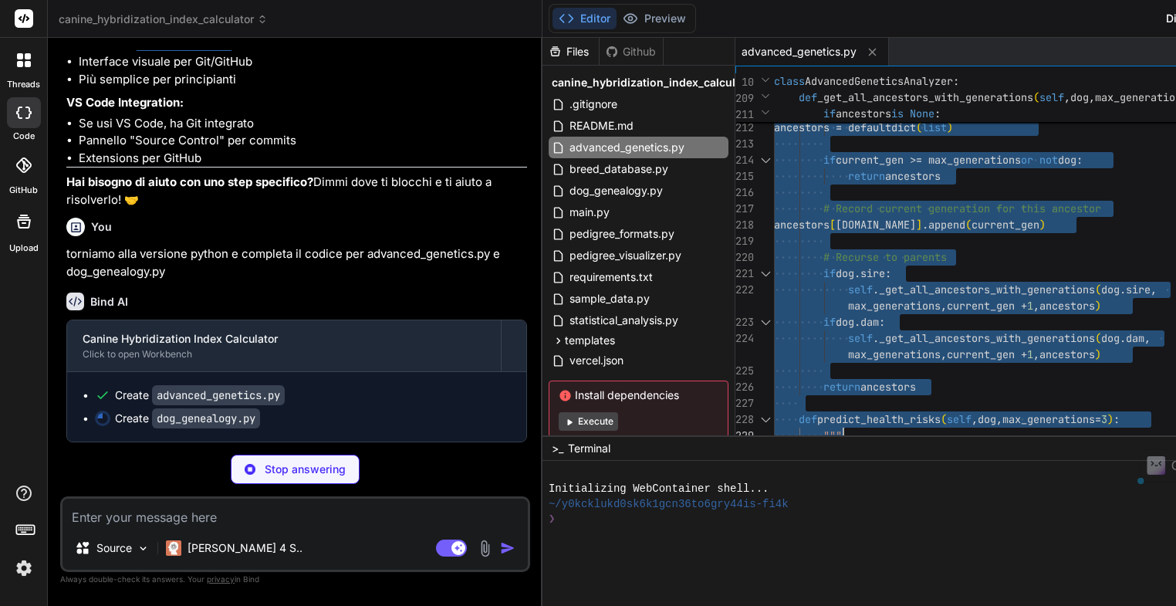
type textarea "x"
type textarea """" Advanced genetic algorithms for sophisticated inbreeding analysis and healt…"
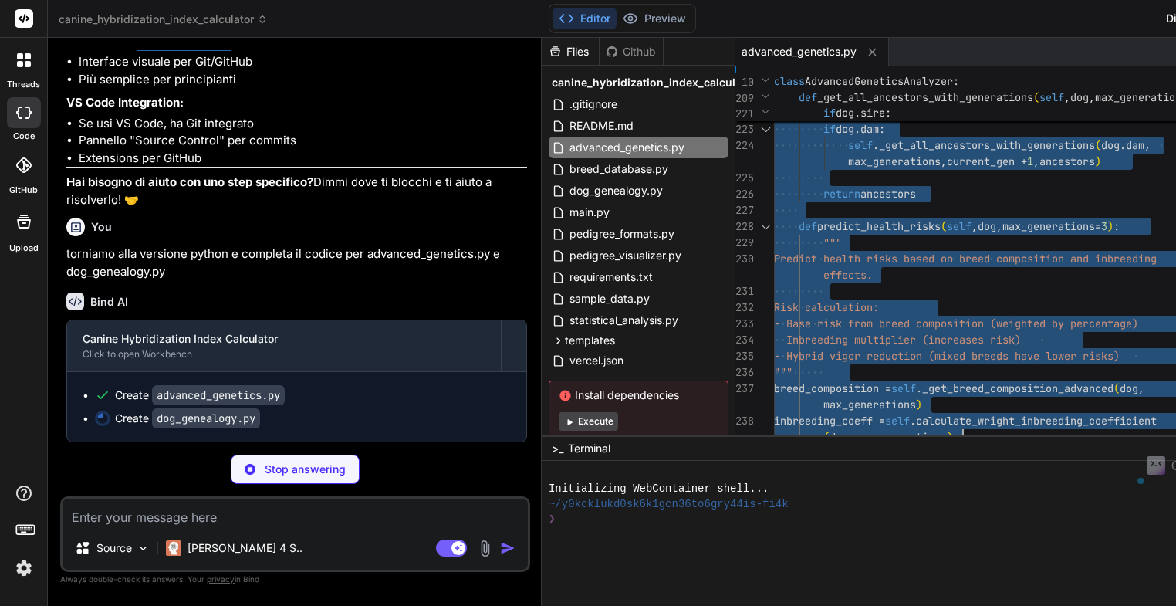
type textarea "x"
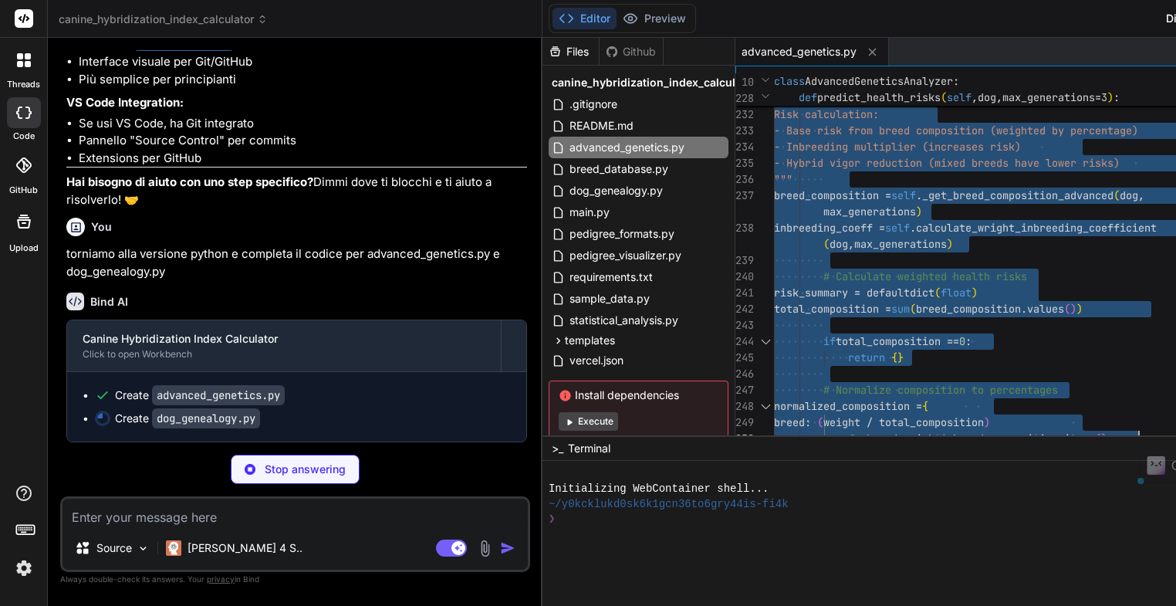
type textarea """" Advanced genetic algorithms for sophisticated inbreeding analysis and healt…"
type textarea "x"
type textarea """" Advanced genetic algorithms for sophisticated inbreeding analysis and healt…"
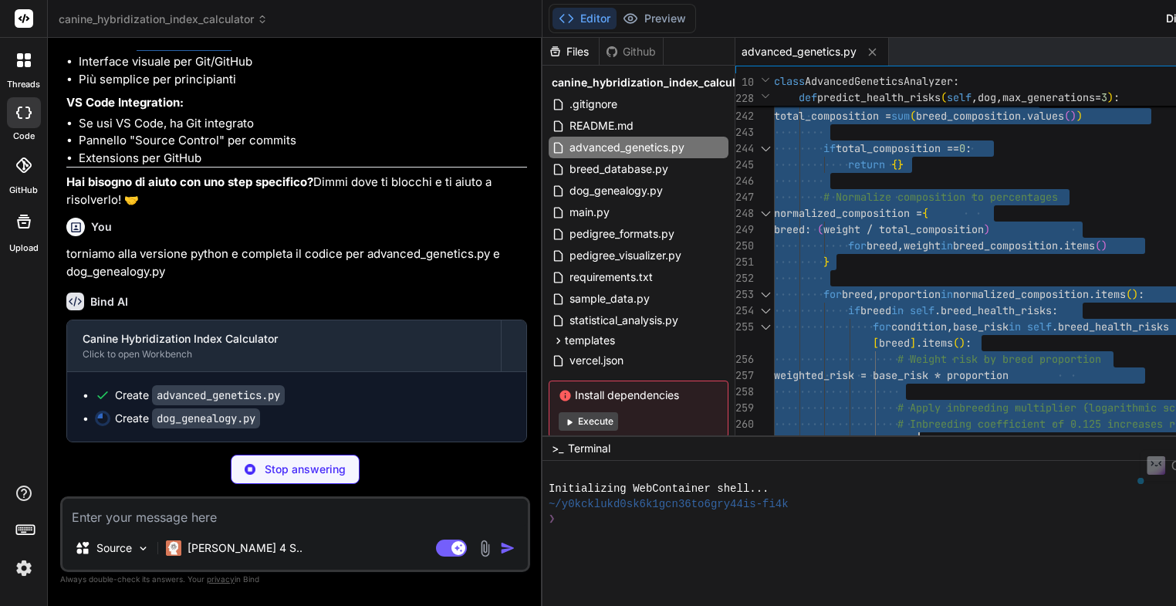
type textarea "x"
type textarea """" Advanced genetic algorithms for sophisticated inbreeding analysis and healt…"
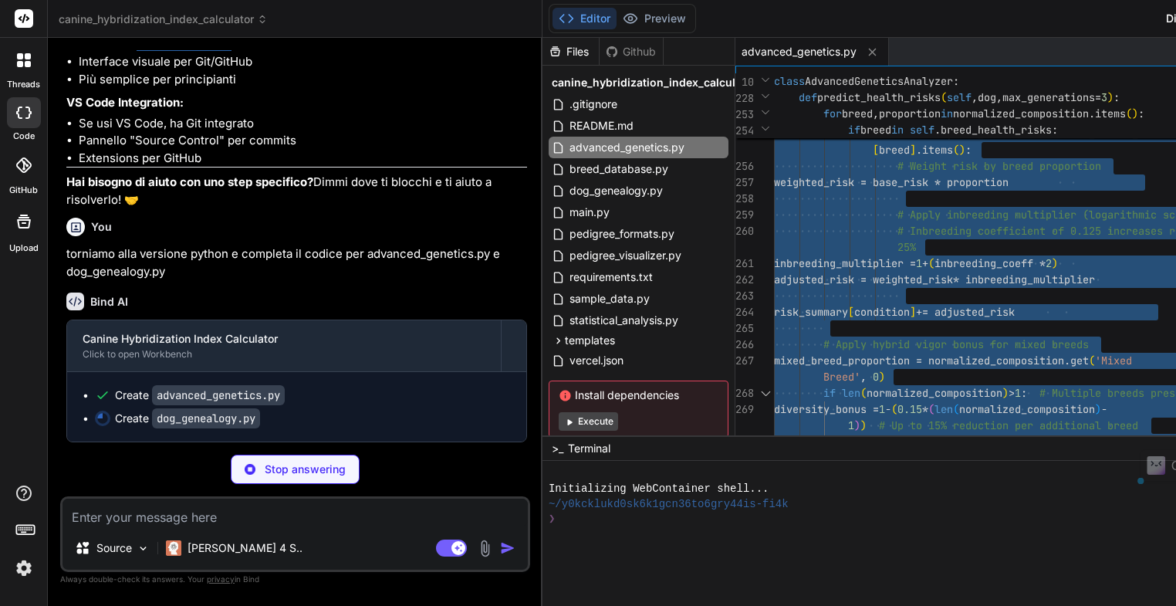
type textarea "x"
type textarea """" Advanced genetic algorithms for sophisticated inbreeding analysis and healt…"
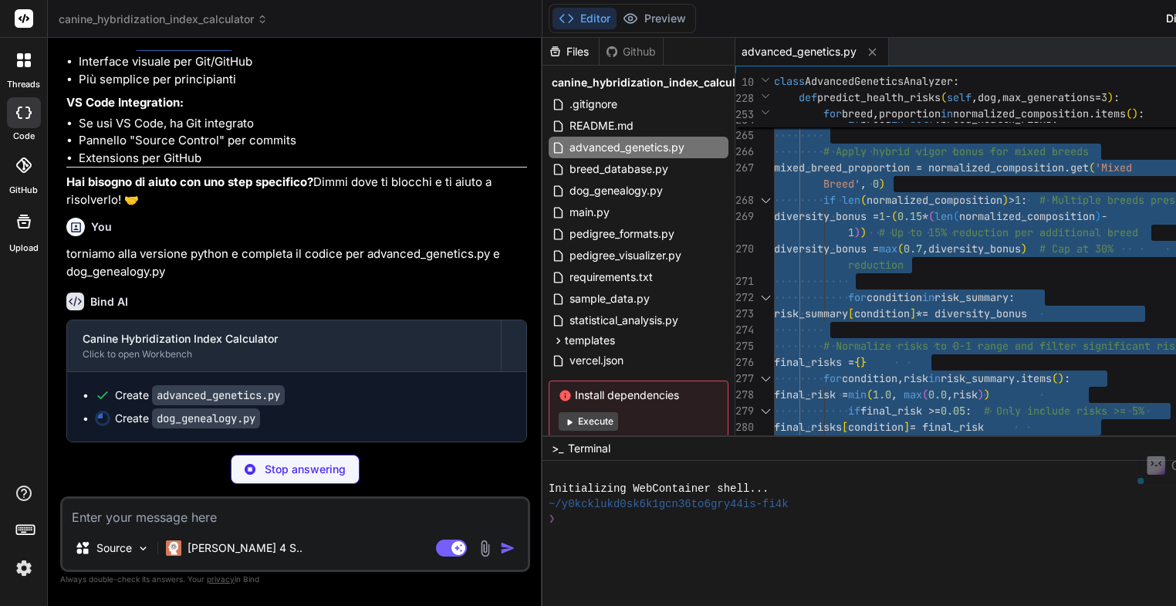
type textarea "x"
type textarea """" Advanced genetic algorithms for sophisticated inbreeding analysis and healt…"
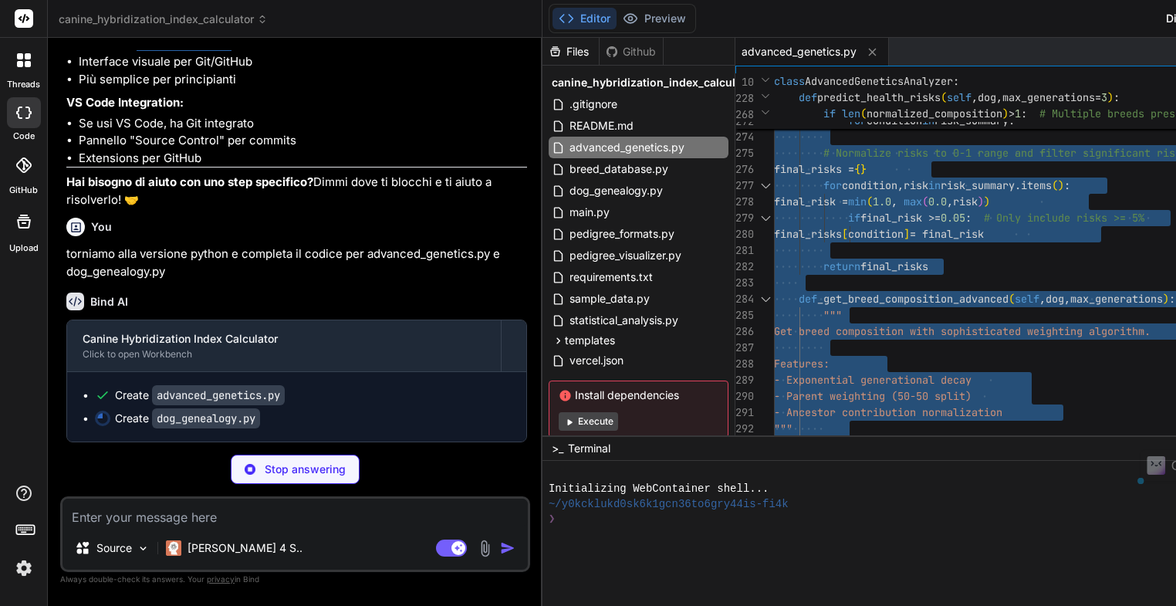
type textarea "x"
type textarea """" Advanced genetic algorithms for sophisticated inbreeding analysis and healt…"
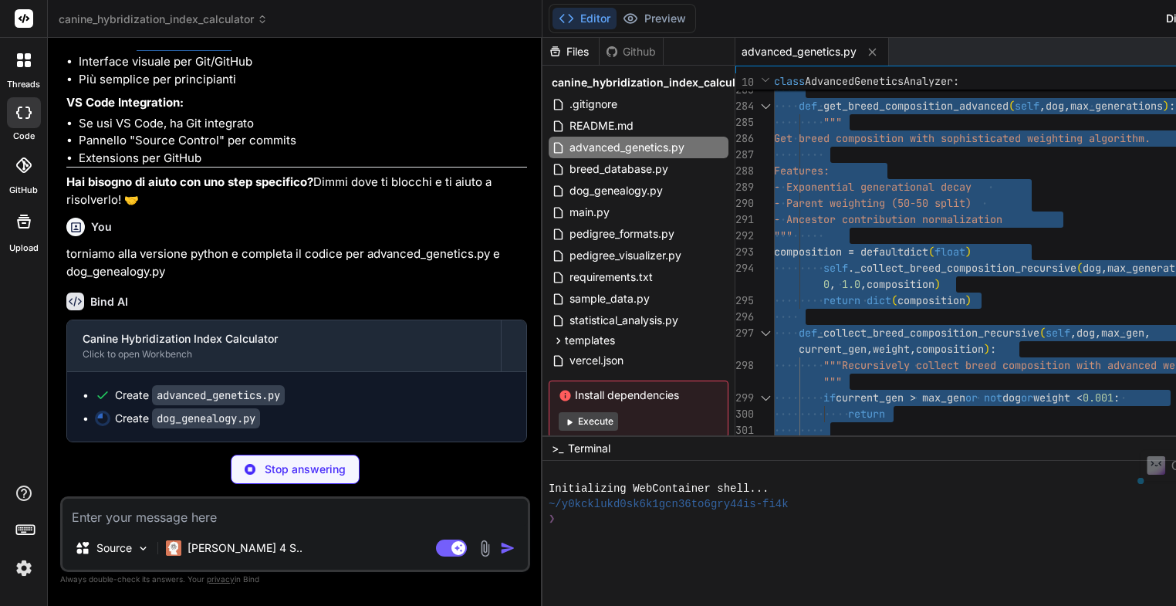
type textarea "x"
type textarea """" Advanced genetic algorithms for sophisticated inbreeding analysis and healt…"
type textarea "x"
type textarea """" Advanced genetic algorithms for sophisticated inbreeding analysis and healt…"
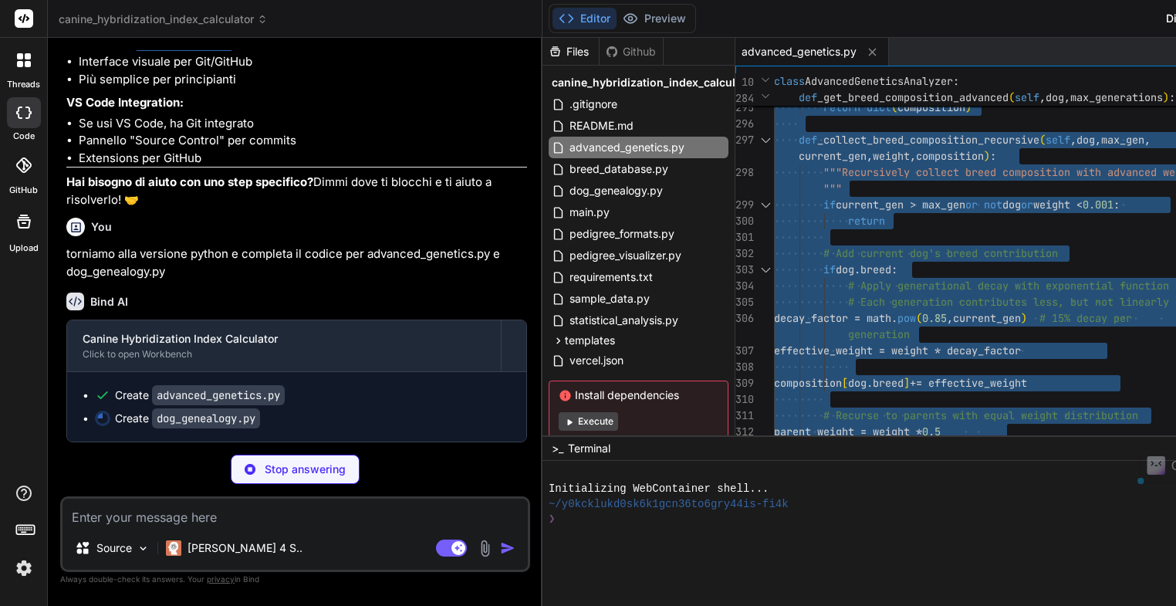
type textarea "x"
type textarea """" Advanced genetic algorithms for sophisticated inbreeding analysis and healt…"
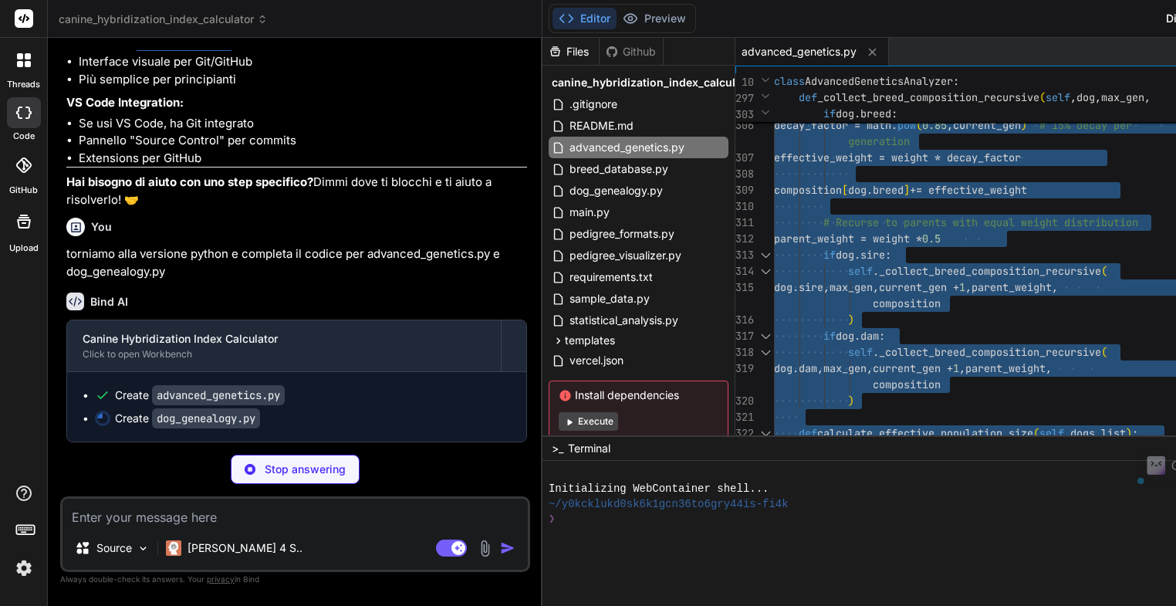
type textarea "x"
type textarea """" Advanced genetic algorithms for sophisticated inbreeding analysis and healt…"
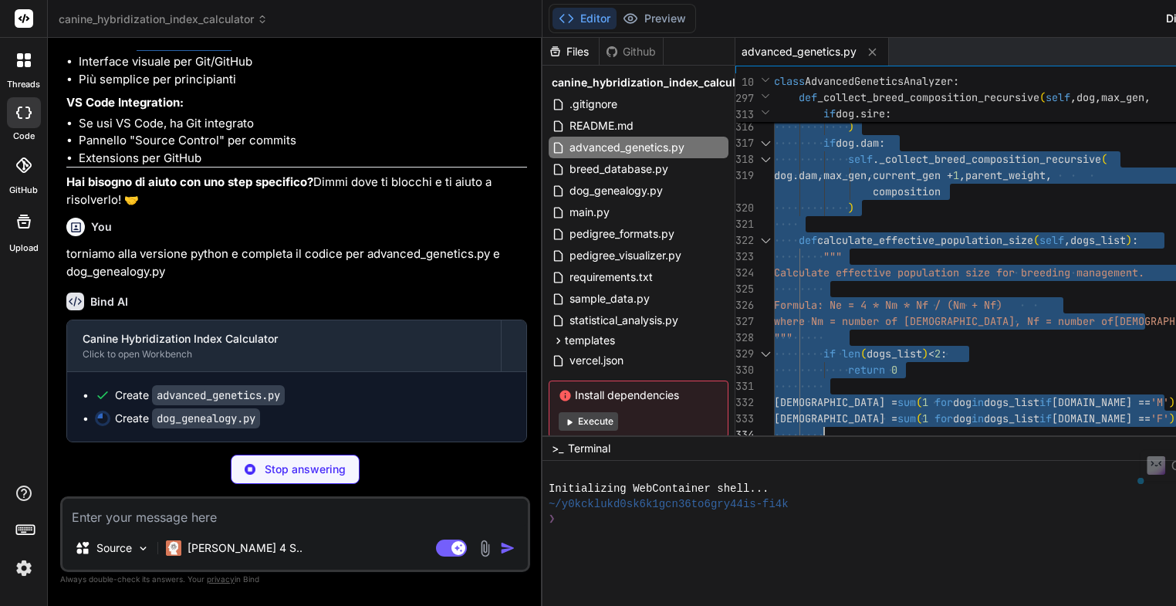
type textarea "x"
type textarea """" Advanced genetic algorithms for sophisticated inbreeding analysis and healt…"
type textarea "x"
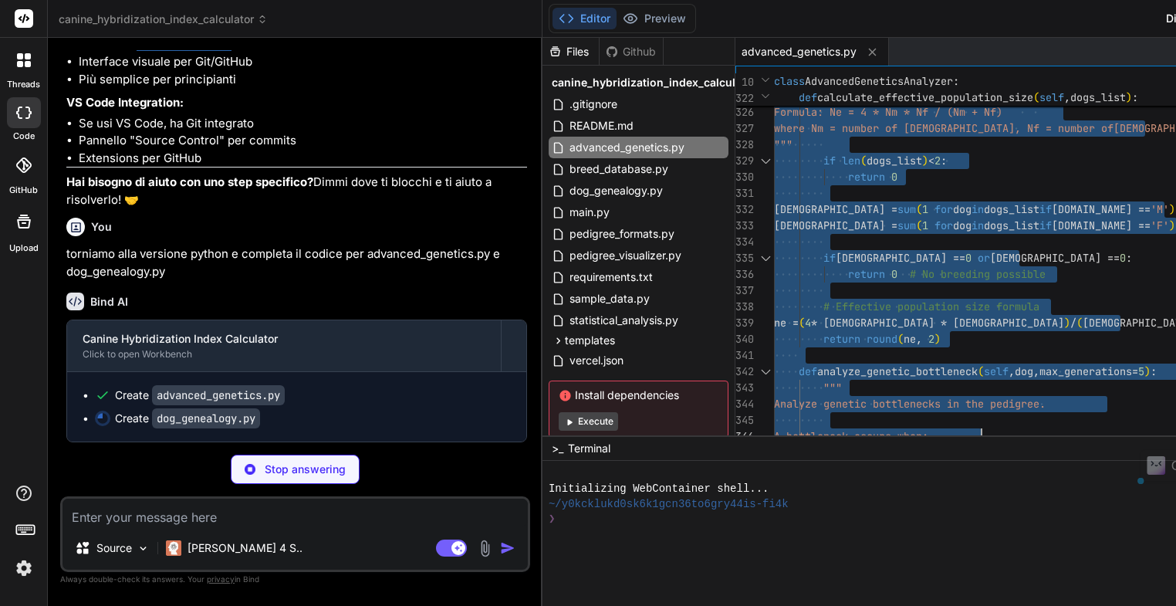
type textarea """" Advanced genetic algorithms for sophisticated inbreeding analysis and healt…"
type textarea "x"
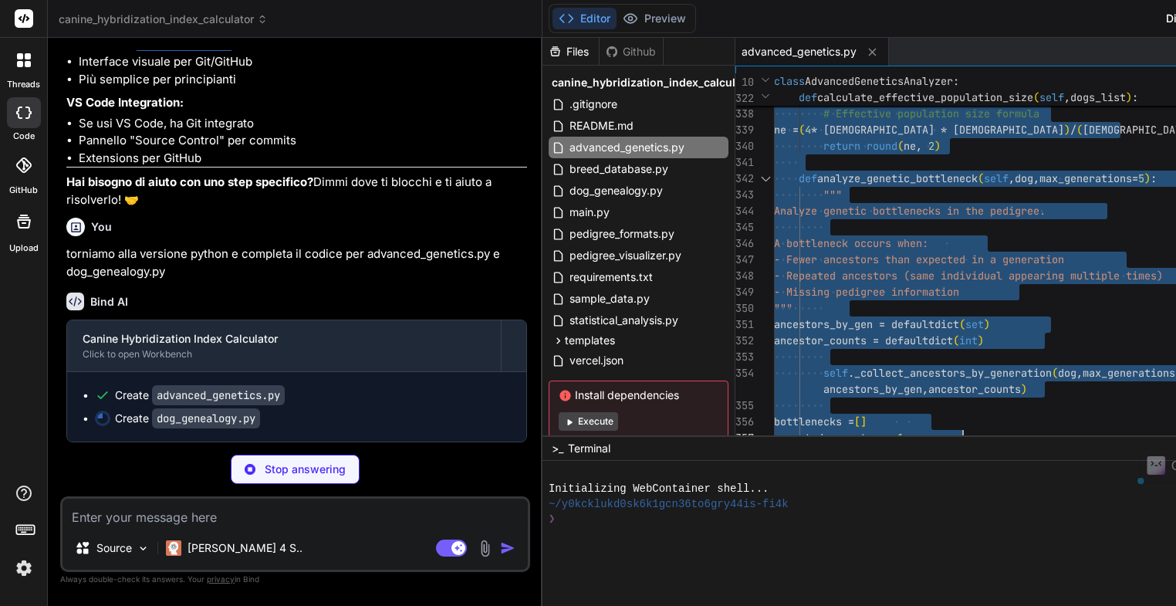
type textarea """" Advanced genetic algorithms for sophisticated inbreeding analysis and healt…"
type textarea "x"
type textarea """" Advanced genetic algorithms for sophisticated inbreeding analysis and healt…"
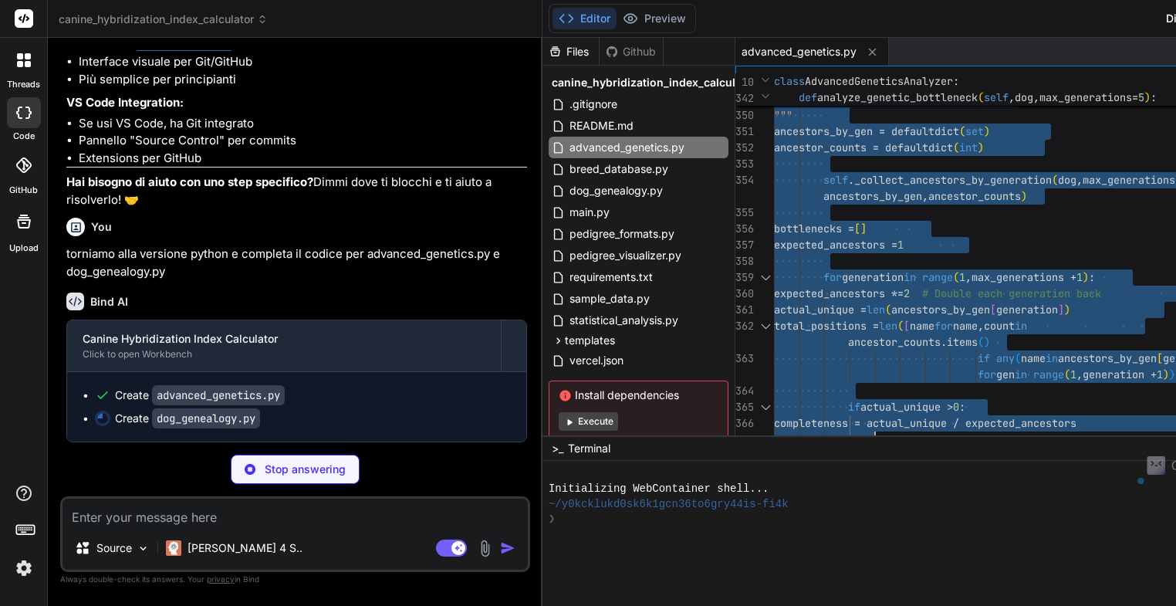
type textarea "x"
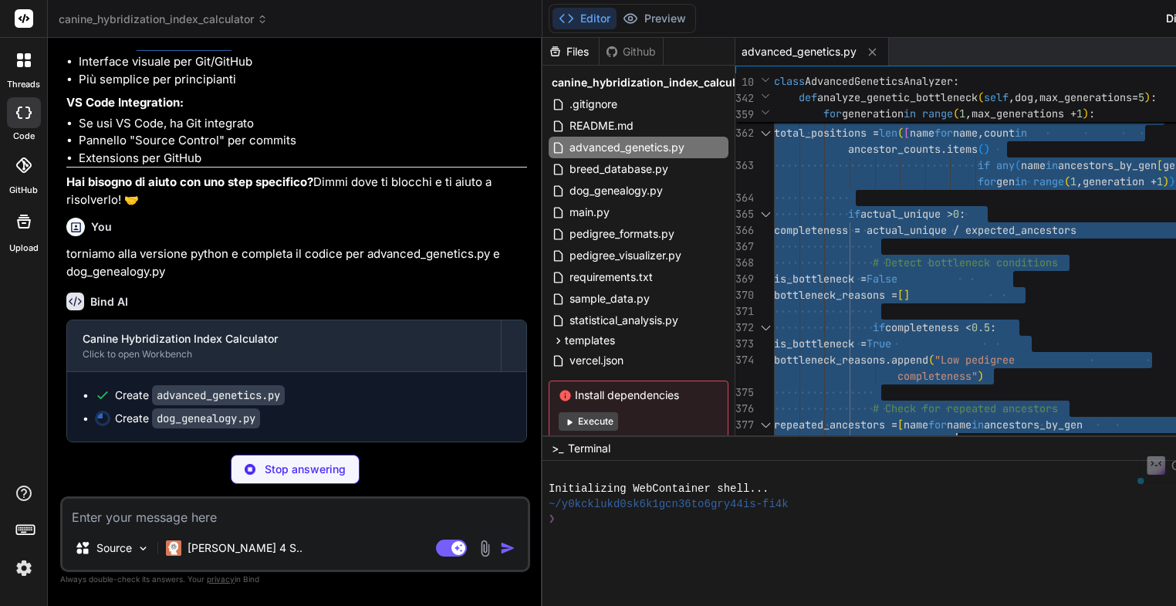
type textarea """" Advanced genetic algorithms for sophisticated inbreeding analysis and healt…"
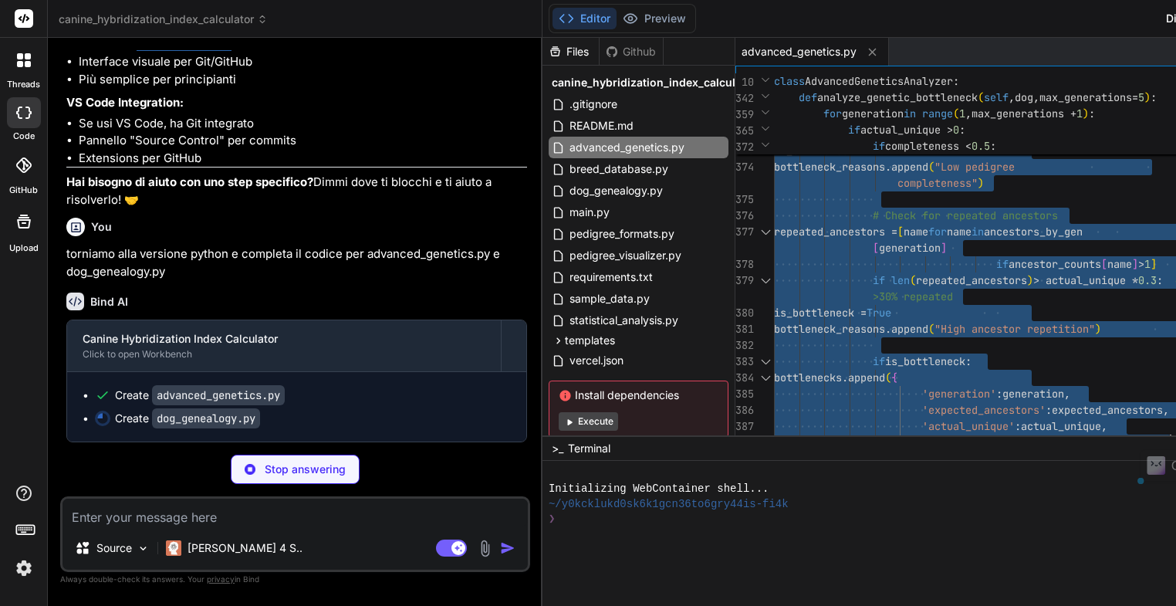
type textarea "x"
type textarea """" Advanced genetic algorithms for sophisticated inbreeding analysis and healt…"
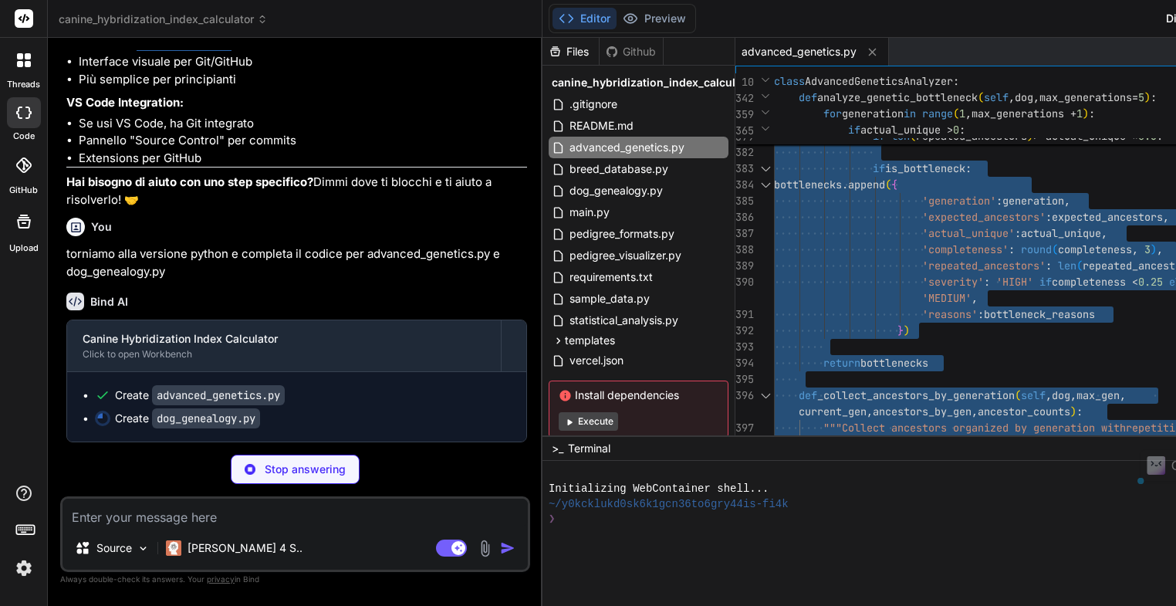
type textarea "x"
type textarea """" Advanced genetic algorithms for sophisticated inbreeding analysis and healt…"
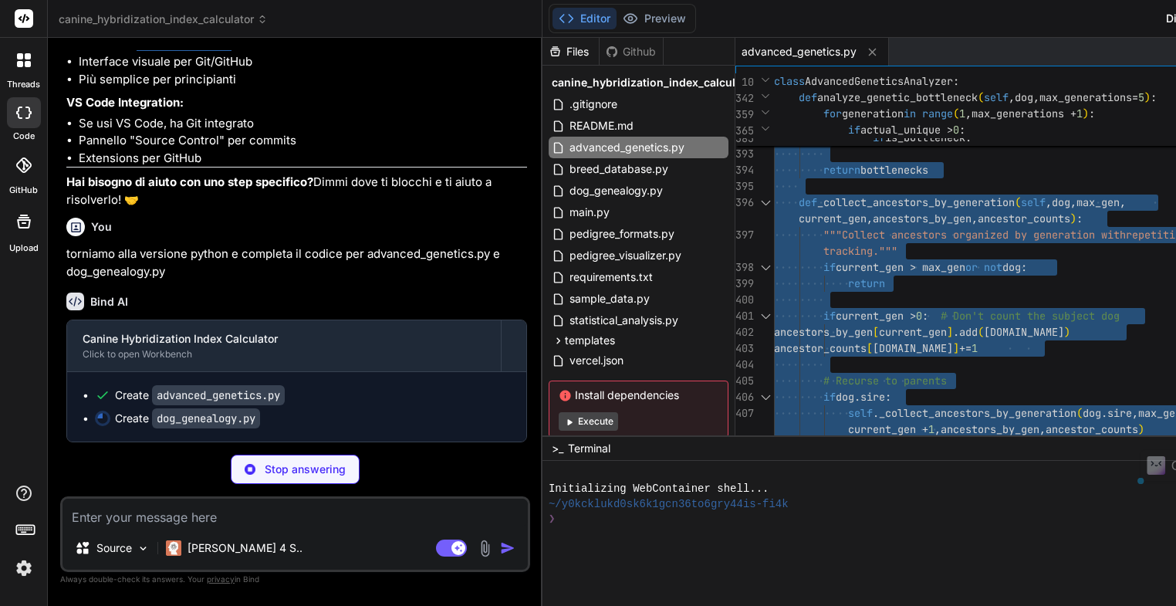
type textarea "x"
type textarea """" Advanced genetic algorithms for sophisticated inbreeding analysis and healt…"
type textarea "x"
type textarea """" Advanced genetic algorithms for sophisticated inbreeding analysis and healt…"
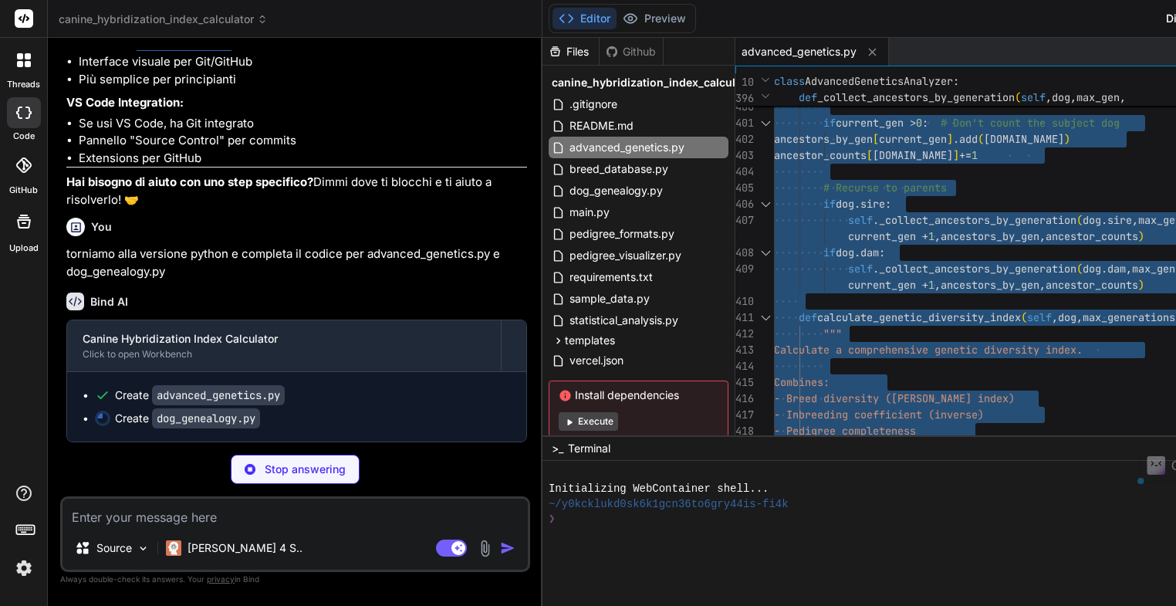
type textarea "x"
type textarea """" Advanced genetic algorithms for sophisticated inbreeding analysis and healt…"
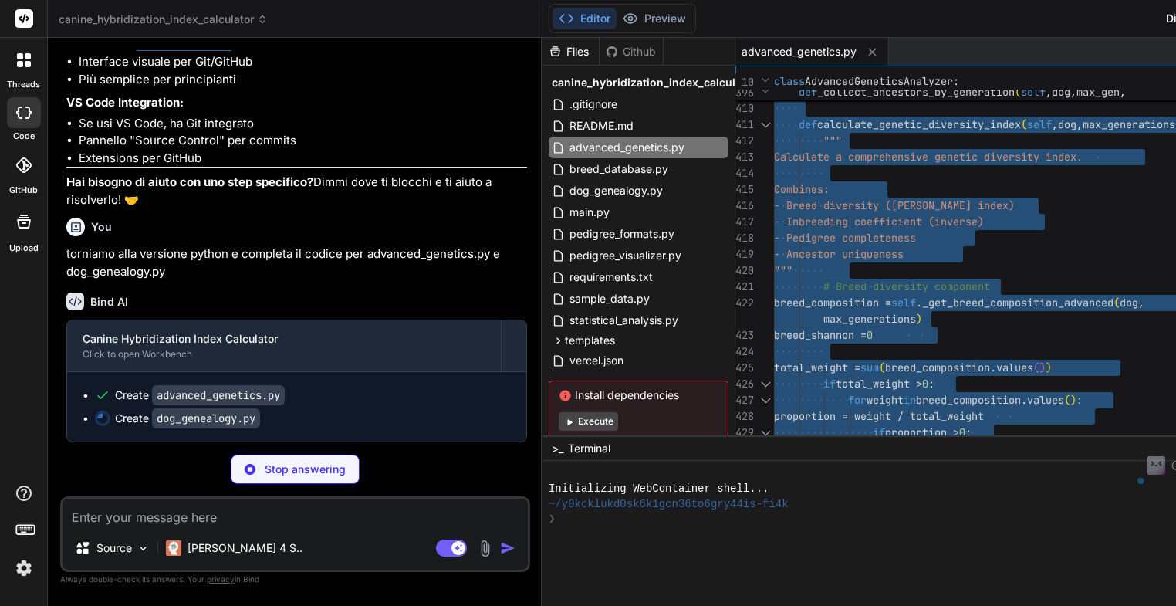
type textarea "x"
type textarea """" Advanced genetic algorithms for sophisticated inbreeding analysis and healt…"
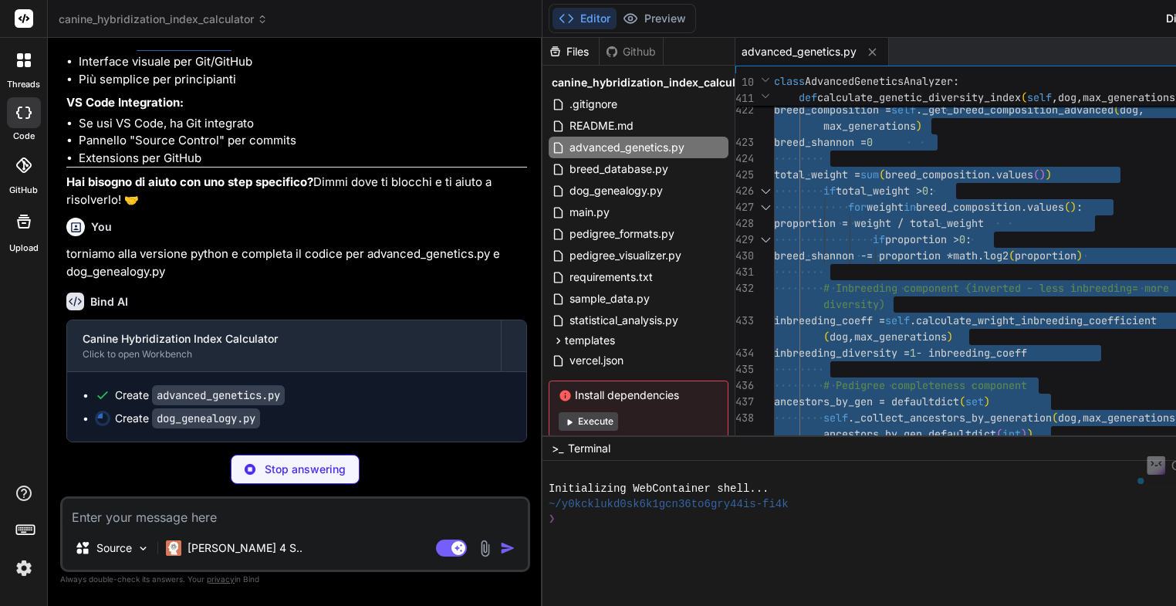
type textarea "x"
type textarea """" Advanced genetic algorithms for sophisticated inbreeding analysis and healt…"
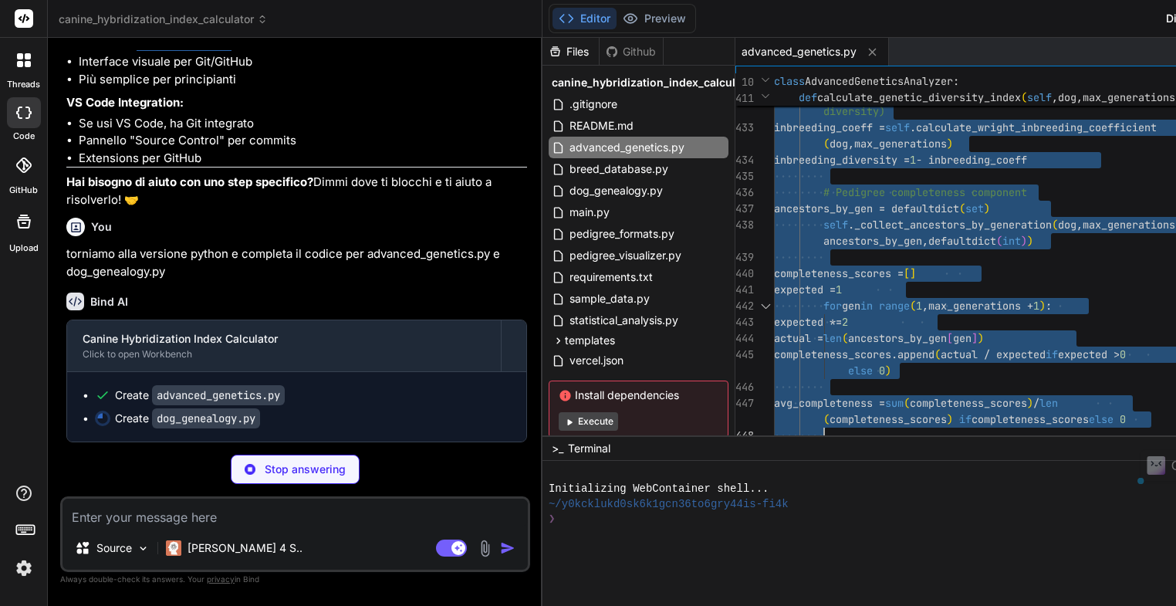
type textarea "x"
type textarea """" Advanced genetic algorithms for sophisticated inbreeding analysis and healt…"
type textarea "x"
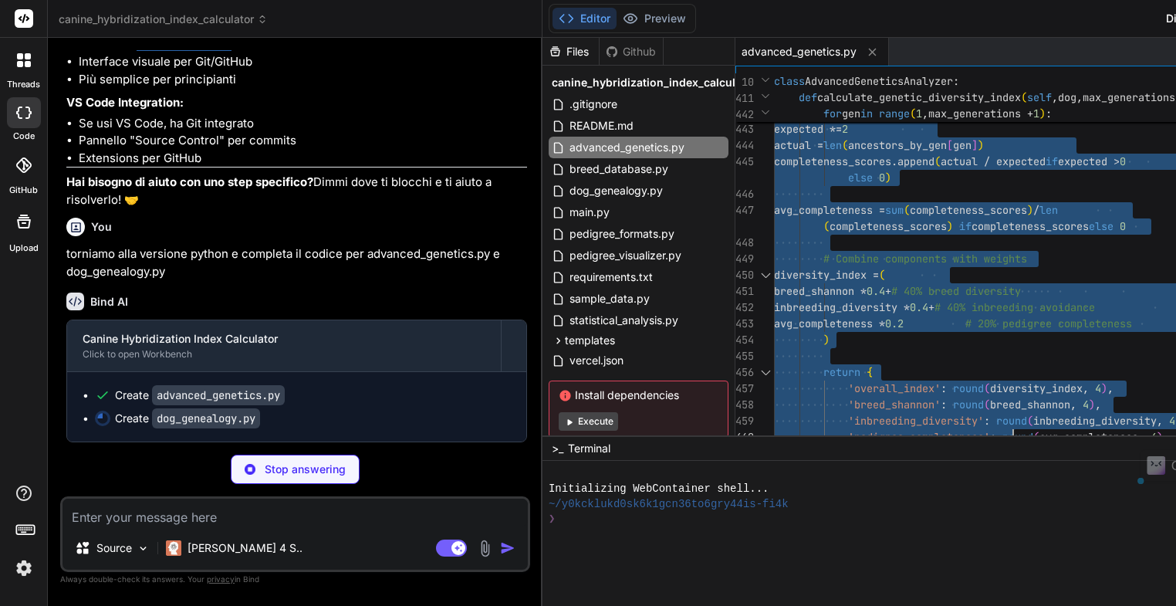
type textarea """" Advanced genetic algorithms for sophisticated inbreeding analysis and healt…"
type textarea "x"
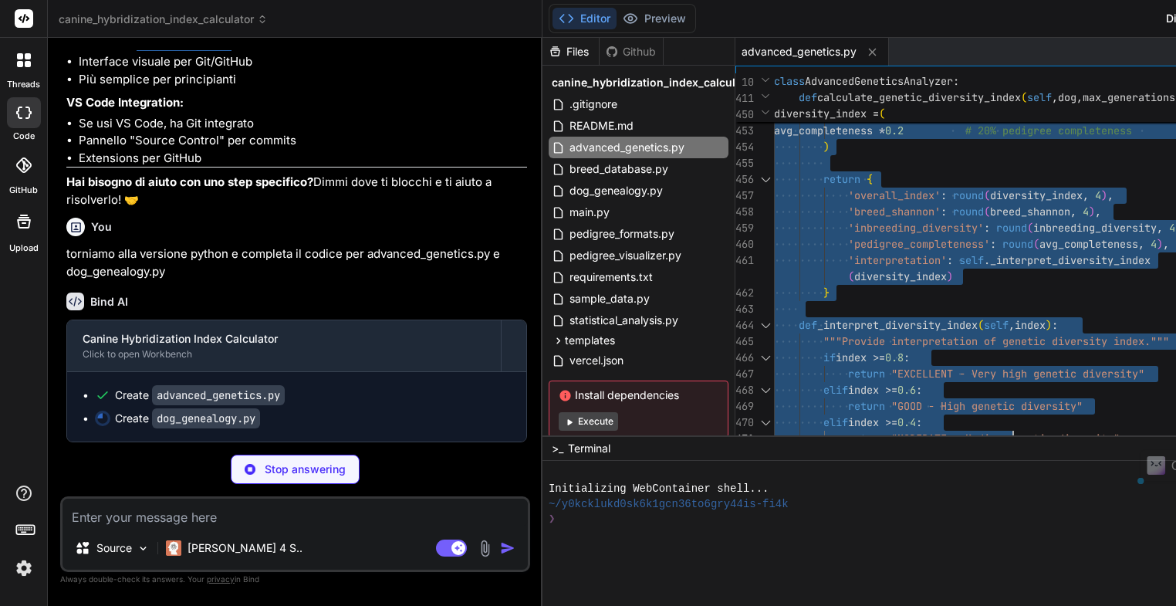
type textarea """" Advanced genetic algorithms for sophisticated inbreeding analysis and healt…"
type textarea "x"
type textarea """" Advanced genetic algorithms for sophisticated inbreeding analysis and healt…"
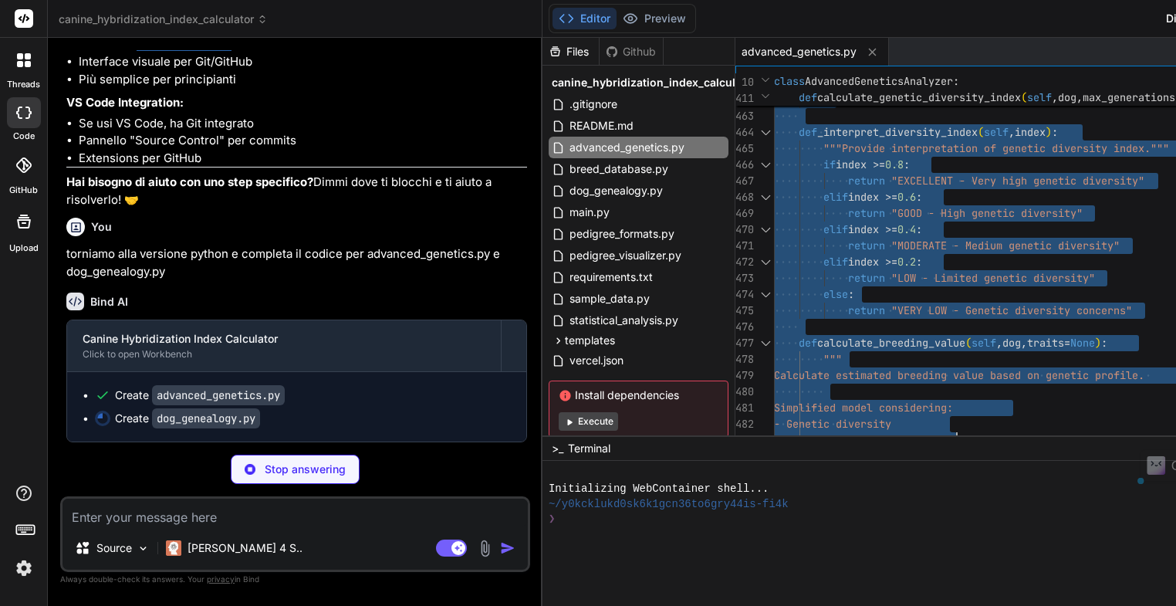
type textarea "x"
type textarea """" Advanced genetic algorithms for sophisticated inbreeding analysis and healt…"
type textarea "x"
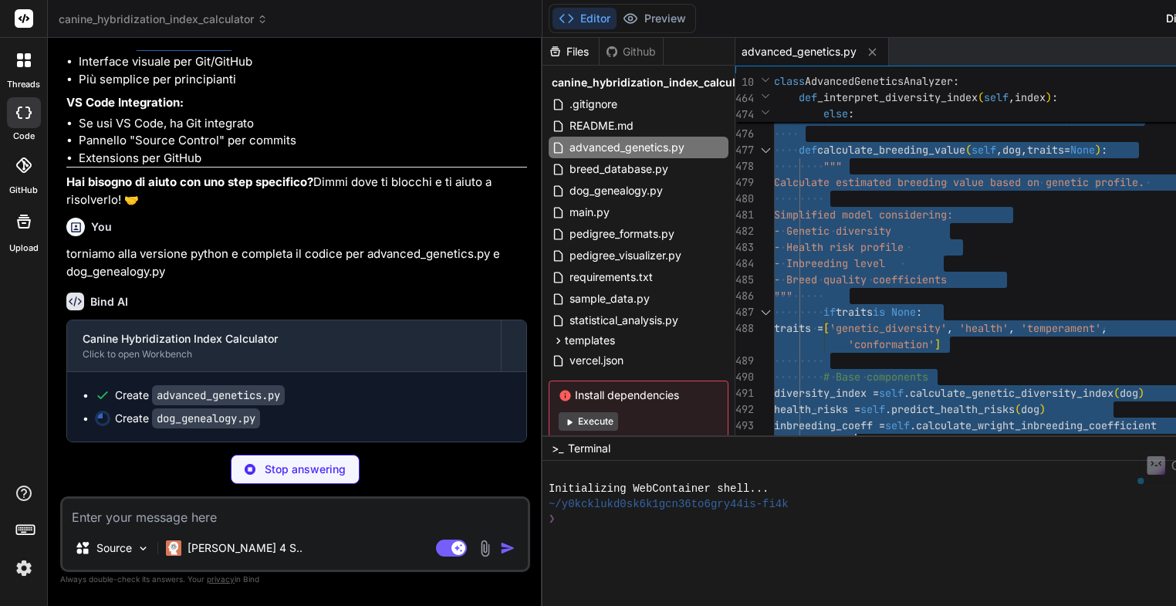
type textarea """" Advanced genetic algorithms for sophisticated inbreeding analysis and healt…"
type textarea "x"
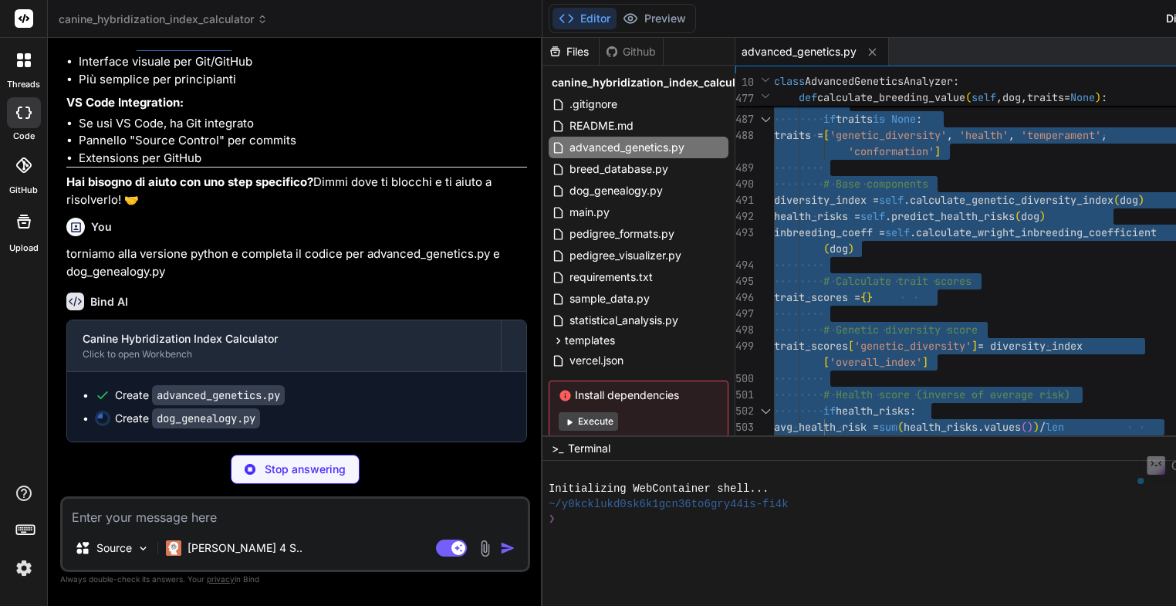
type textarea """" Advanced genetic algorithms for sophisticated inbreeding analysis and healt…"
type textarea "x"
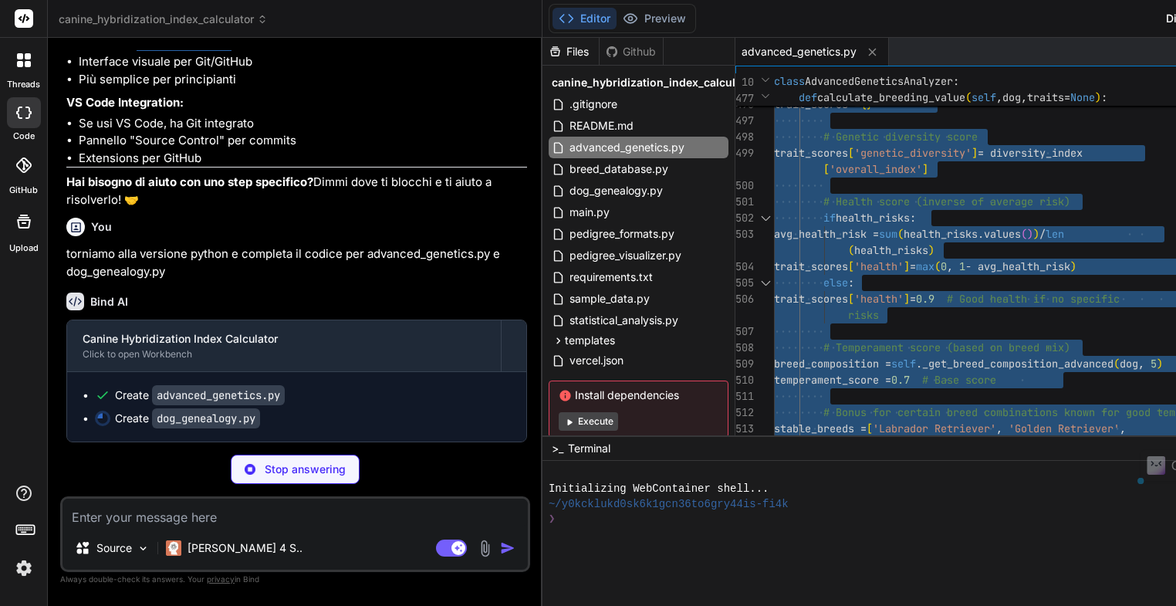
type textarea """" Advanced genetic algorithms for sophisticated inbreeding analysis and healt…"
type textarea "x"
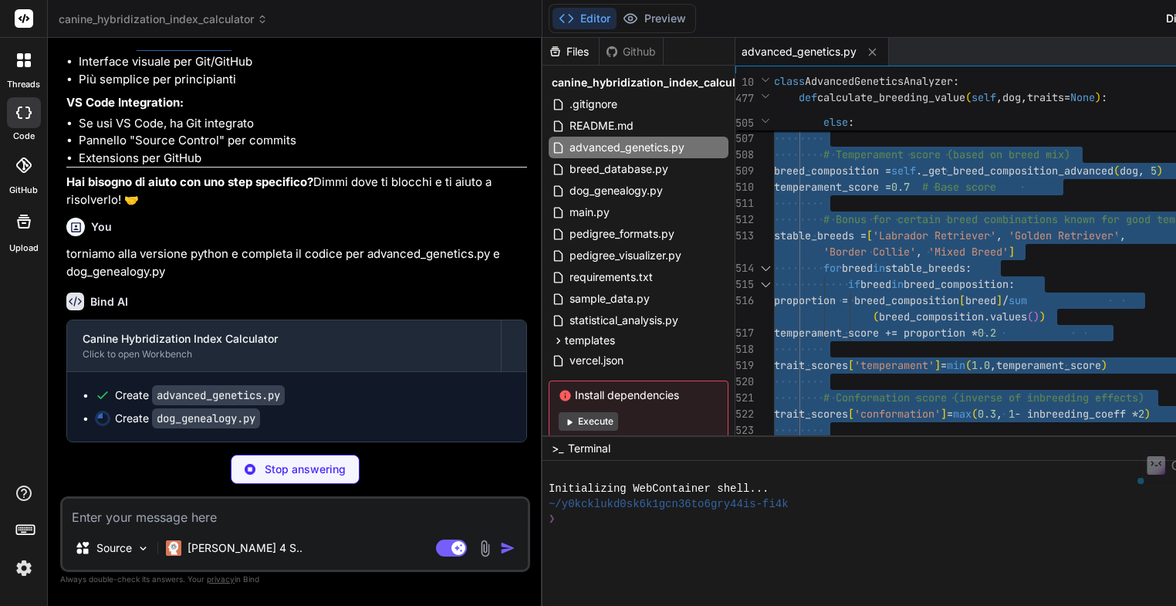
type textarea """" Advanced genetic algorithms for sophisticated inbreeding analysis and healt…"
type textarea "x"
type textarea """" Advanced genetic algorithms for sophisticated inbreeding analysis and healt…"
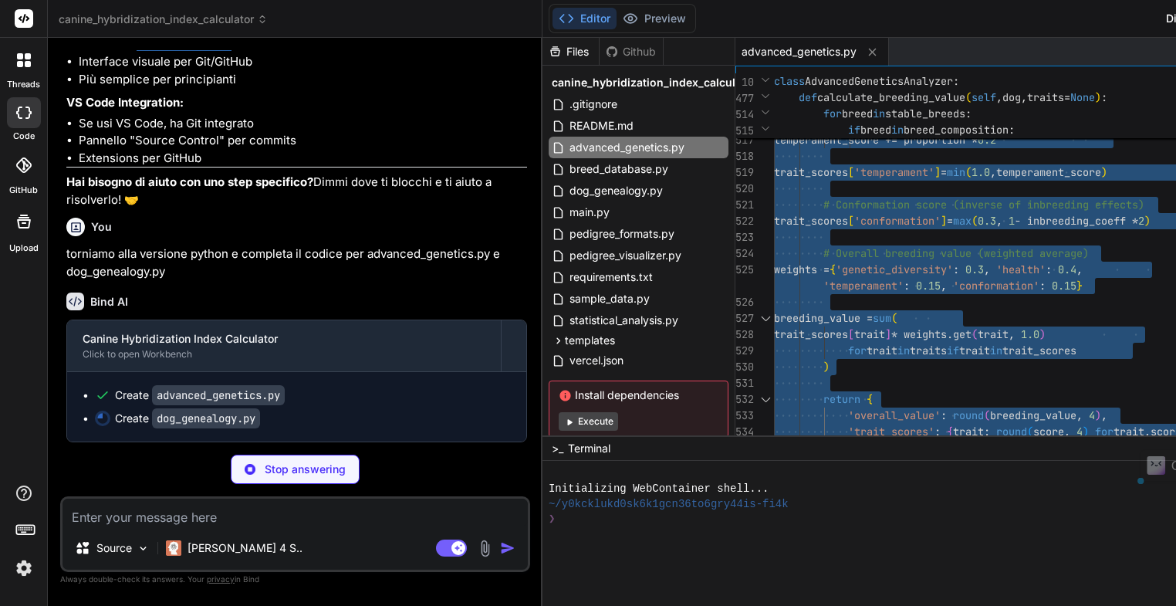
type textarea "x"
type textarea """" Advanced genetic algorithms for sophisticated inbreeding analysis and healt…"
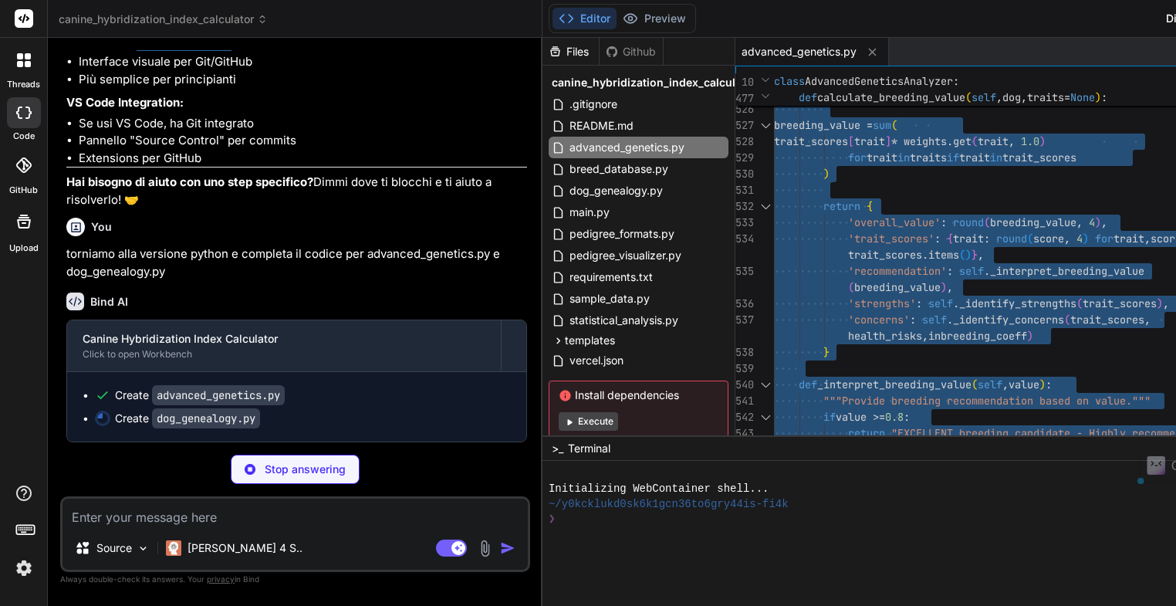
type textarea "x"
type textarea """" Advanced genetic algorithms for sophisticated inbreeding analysis and healt…"
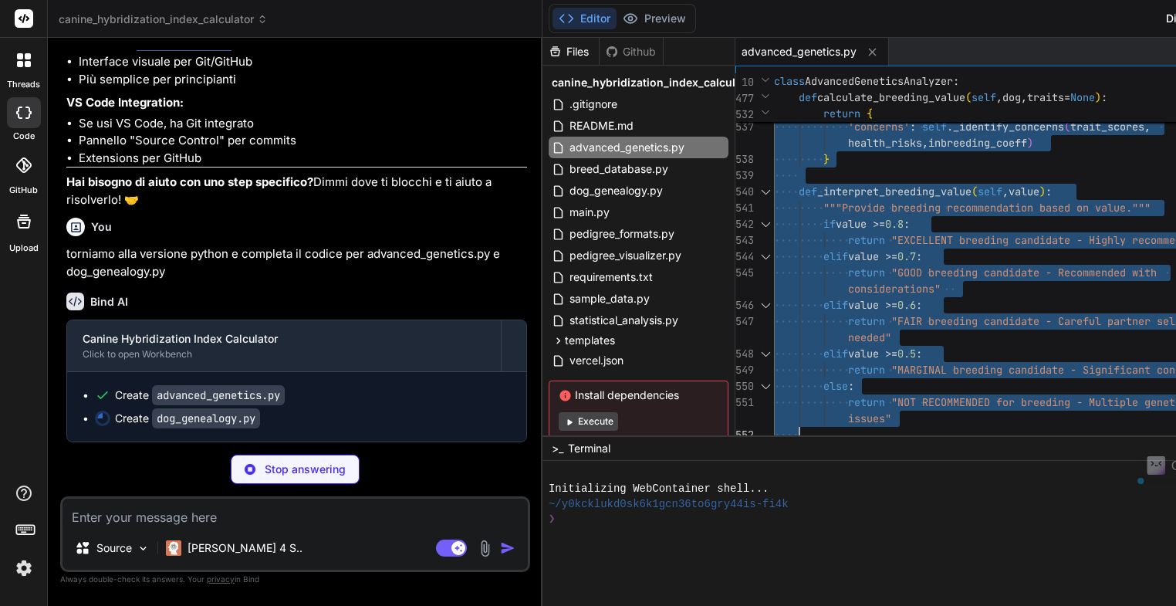
type textarea "x"
type textarea """" Advanced genetic algorithms for sophisticated inbreeding analysis and healt…"
type textarea "x"
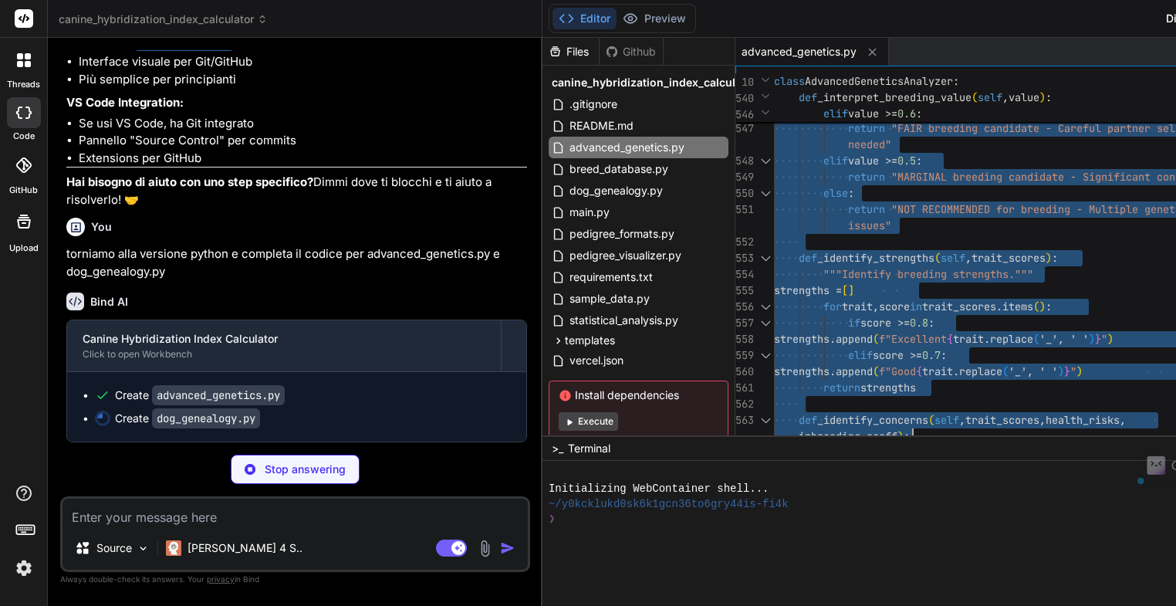
type textarea """" Advanced genetic algorithms for sophisticated inbreeding analysis and healt…"
type textarea "x"
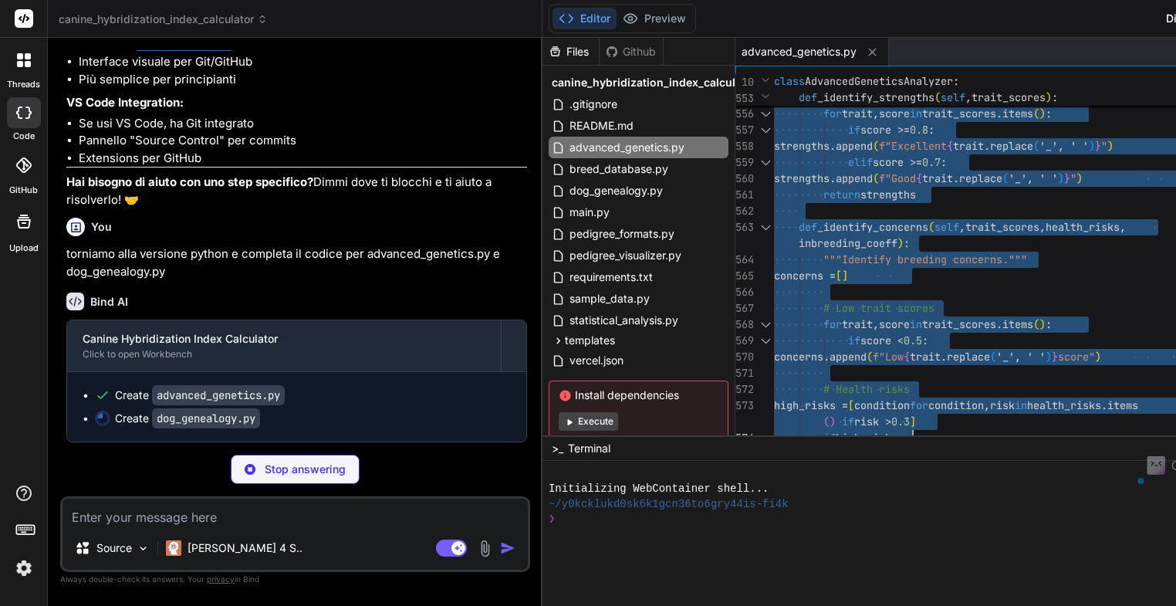
type textarea """" Advanced genetic algorithms for sophisticated inbreeding analysis and healt…"
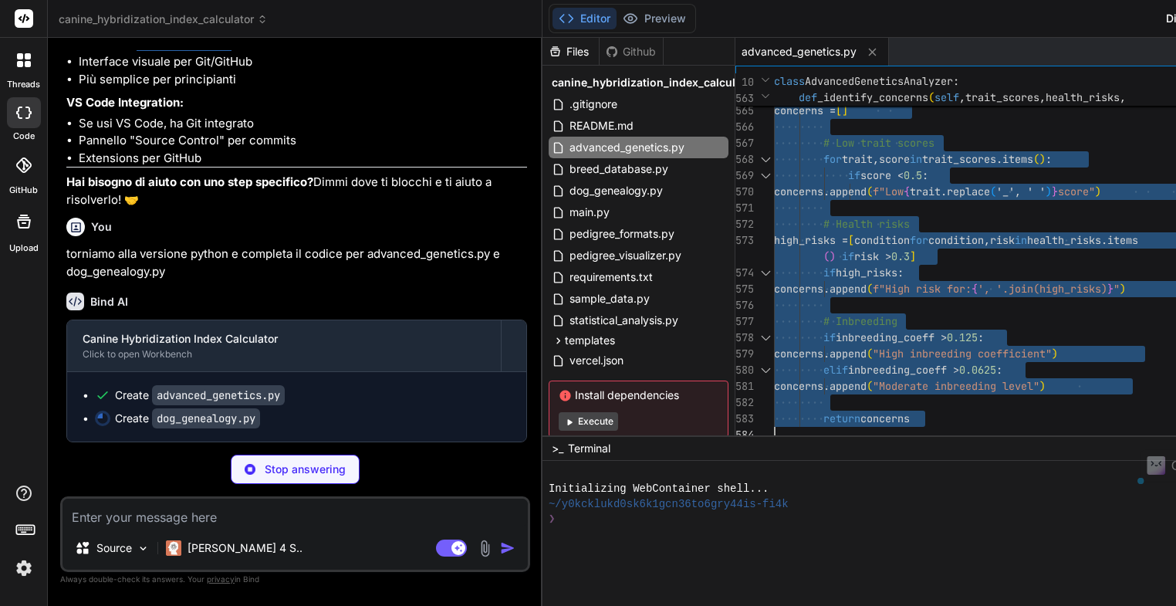
drag, startPoint x: 652, startPoint y: 80, endPoint x: 890, endPoint y: 453, distance: 442.4
type textarea "x"
click at [568, 193] on span "dog_genealogy.py" at bounding box center [616, 190] width 96 height 19
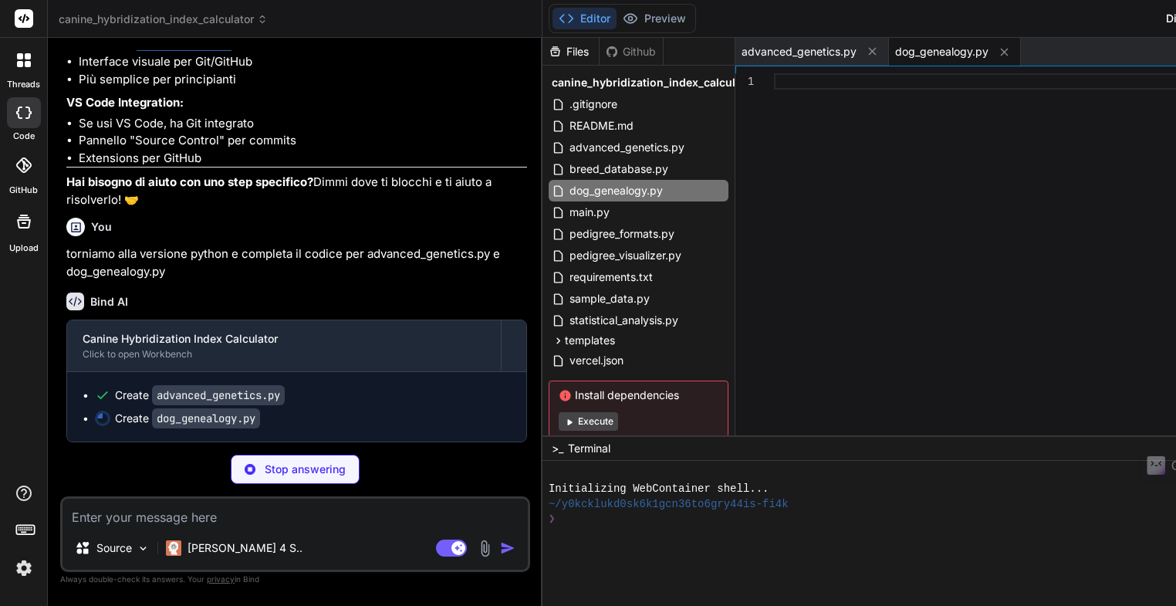
type textarea "x"
type textarea "repetition_rate = 1 - (unique_names / len(all_ancestors)) if repetition_rate > …"
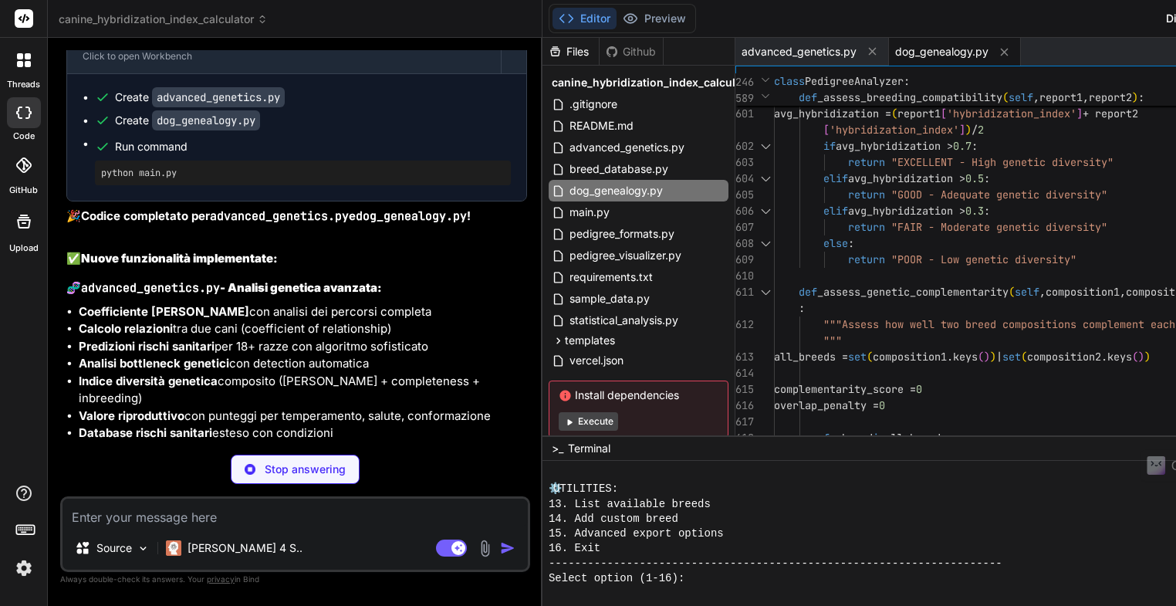
scroll to position [7287, 0]
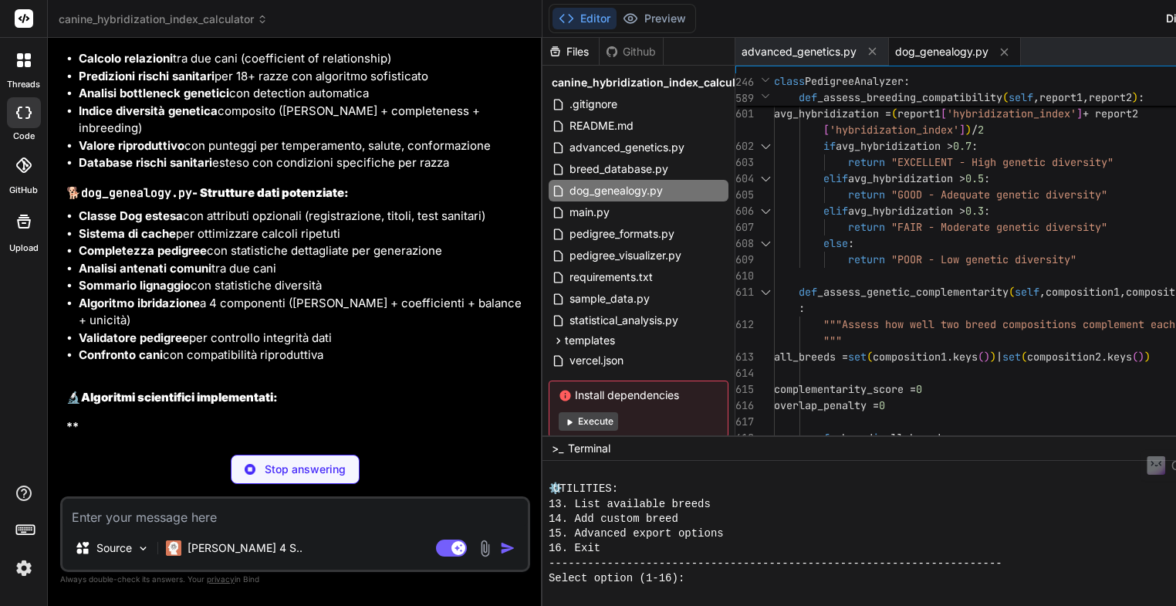
click at [895, 49] on span "dog_genealogy.py" at bounding box center [941, 51] width 93 height 15
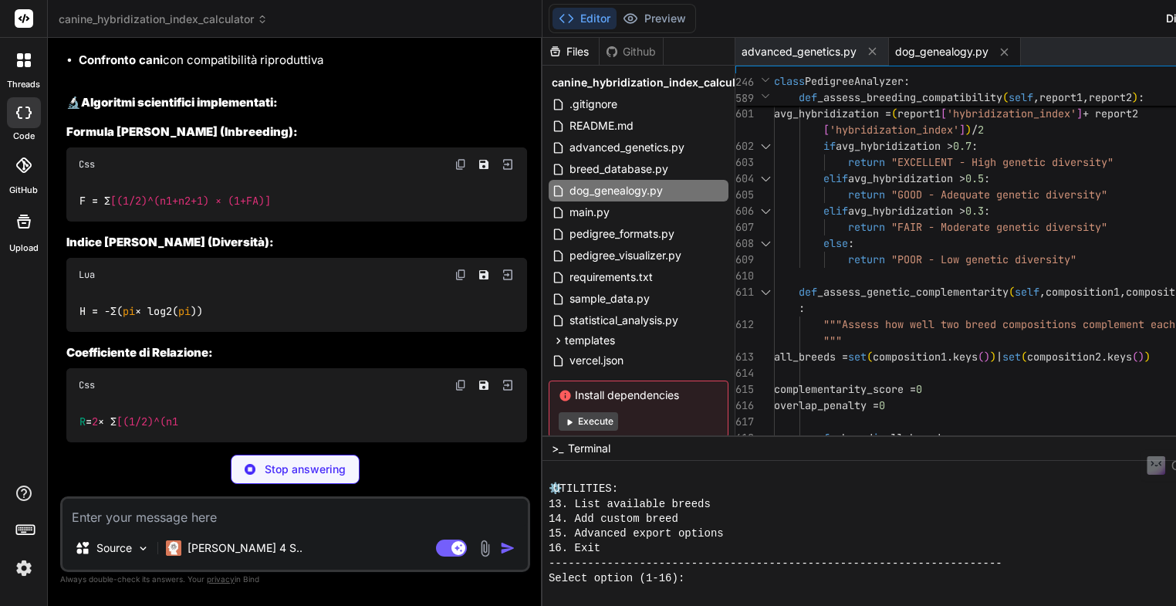
click at [895, 52] on span "dog_genealogy.py" at bounding box center [941, 51] width 93 height 15
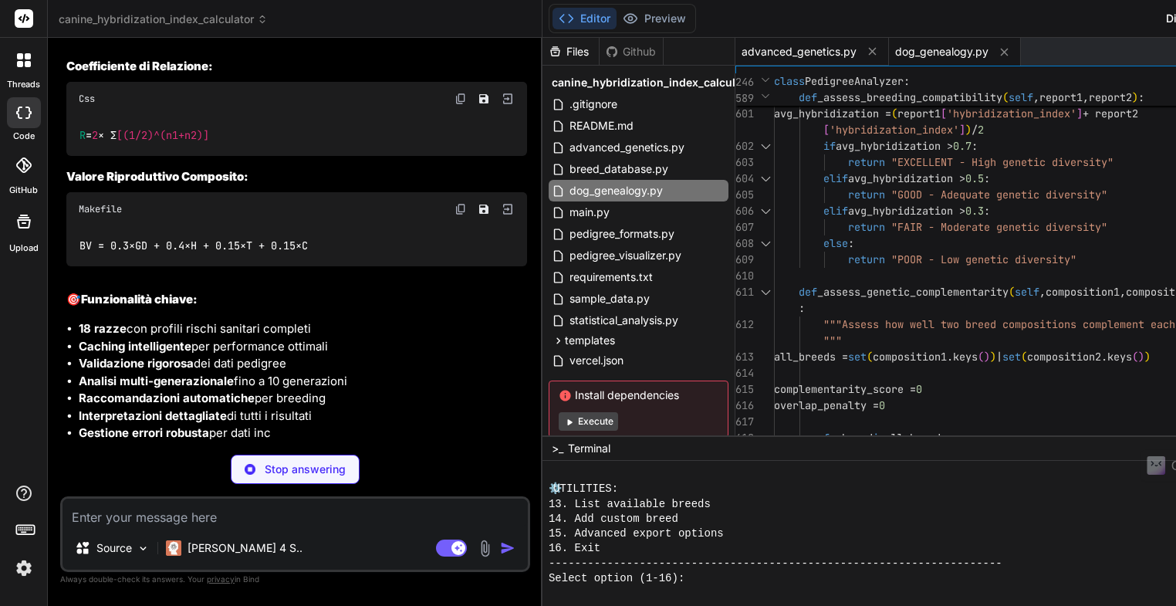
type textarea "x"
click at [741, 53] on span "advanced_genetics.py" at bounding box center [798, 51] width 115 height 15
type textarea "# Inbreeding if inbreeding_coeff > 0.125: concerns.append("High inbreeding coef…"
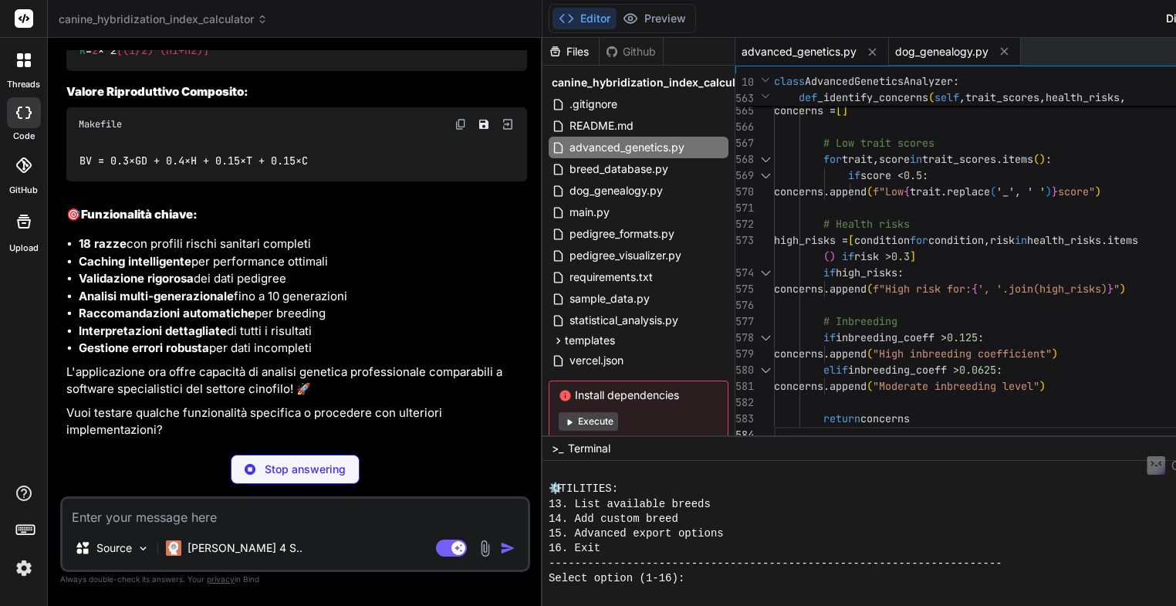
type textarea "x"
click at [895, 52] on span "dog_genealogy.py" at bounding box center [941, 51] width 93 height 15
type textarea "repetition_rate = 1 - (unique_names / len(all_ancestors)) if repetition_rate > …"
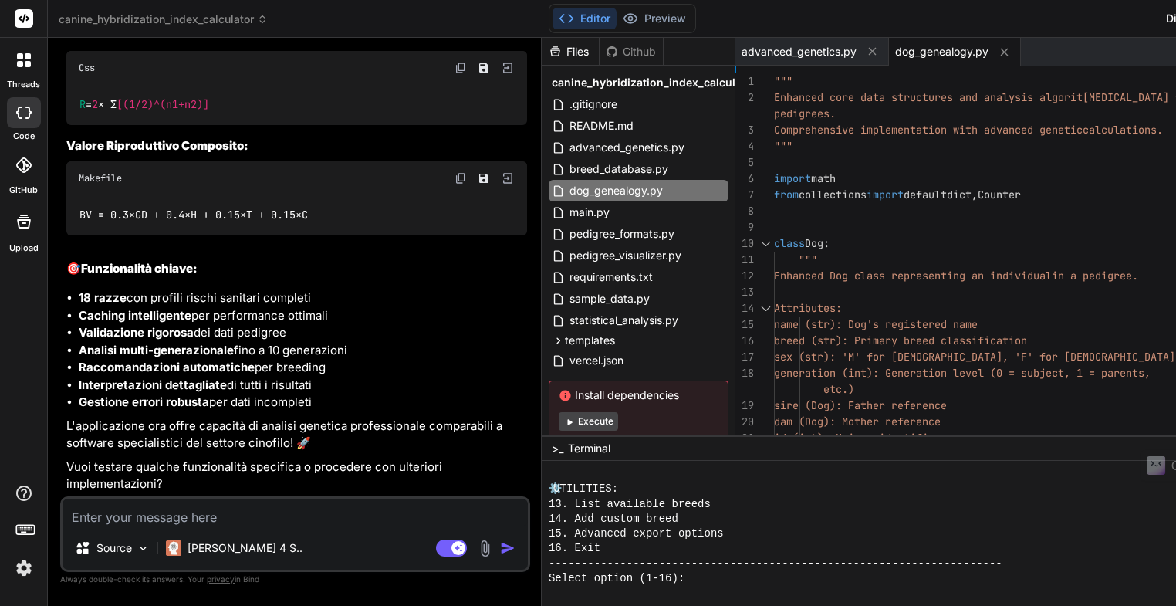
type textarea "x"
drag, startPoint x: 646, startPoint y: 73, endPoint x: 645, endPoint y: 94, distance: 20.8
click at [735, 94] on div "20 21 11 12 13 14 15 16 17 18 19 2 3 4 5 6 7 8 9 10 1 dam (Dog): Mother referen…" at bounding box center [1016, 258] width 562 height 370
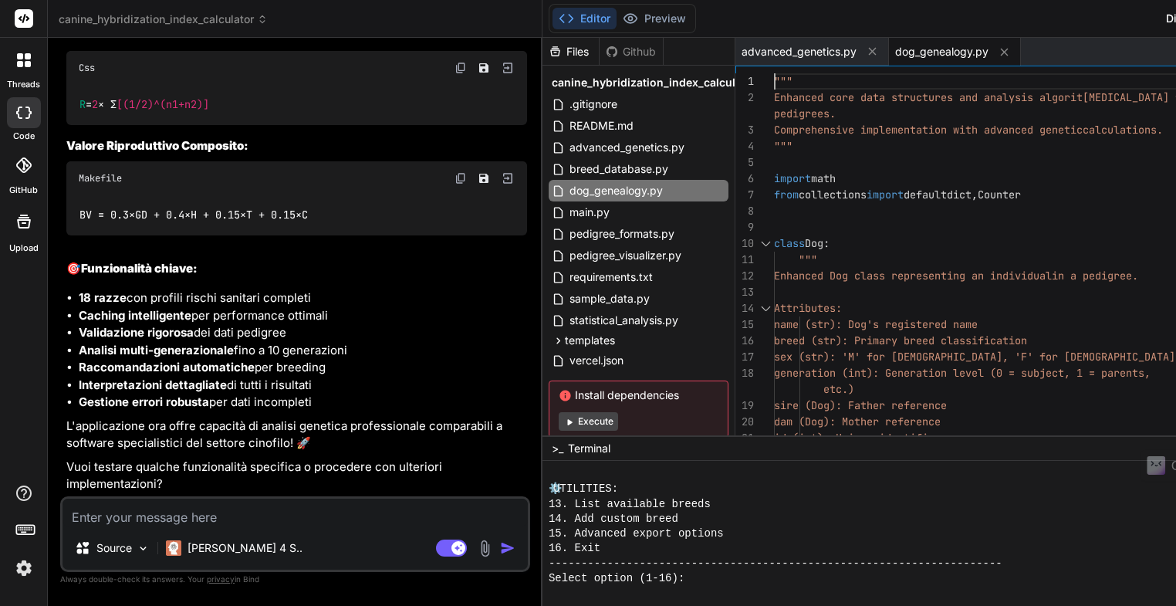
click at [741, 56] on span "advanced_genetics.py" at bounding box center [798, 51] width 115 height 15
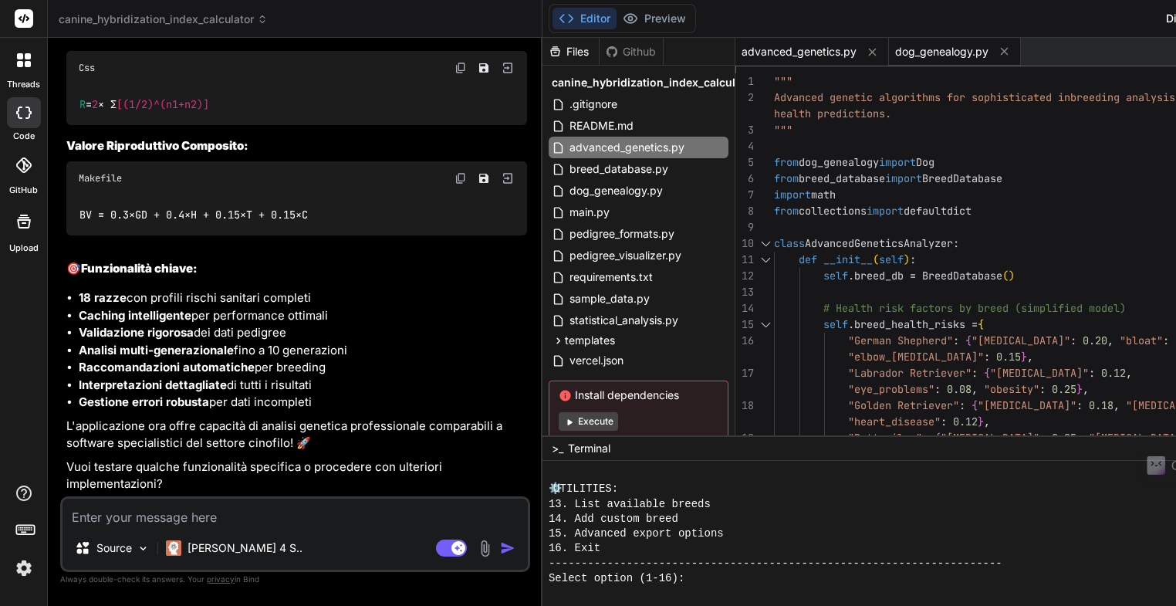
click at [895, 56] on span "dog_genealogy.py" at bounding box center [941, 51] width 93 height 15
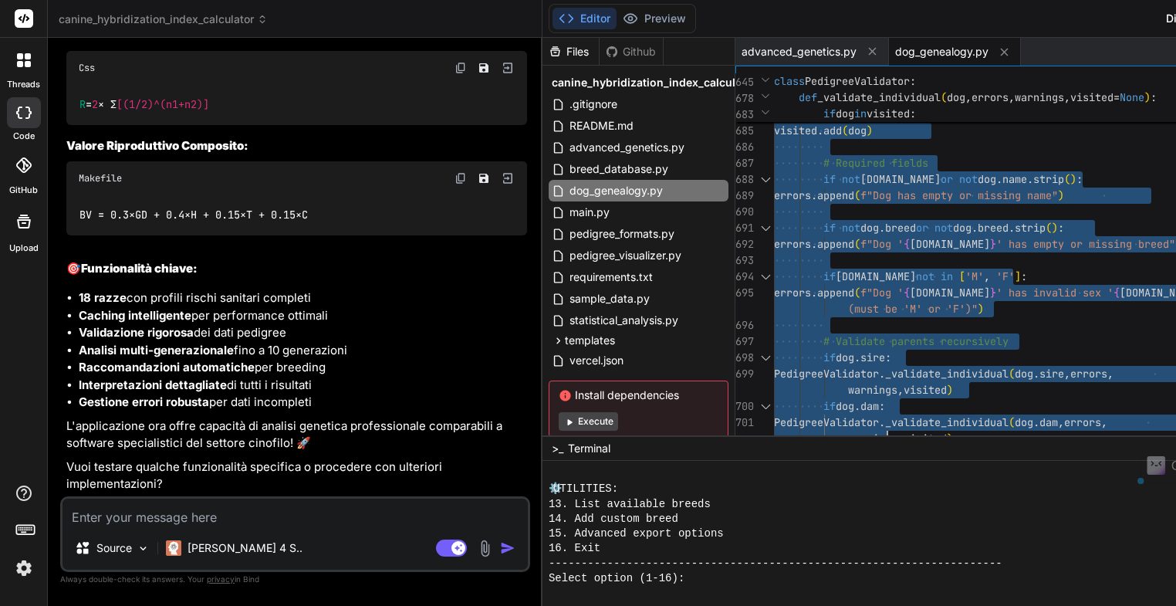
type textarea """" Enhanced core data structures and analysis algorithms for canine pedigrees.…"
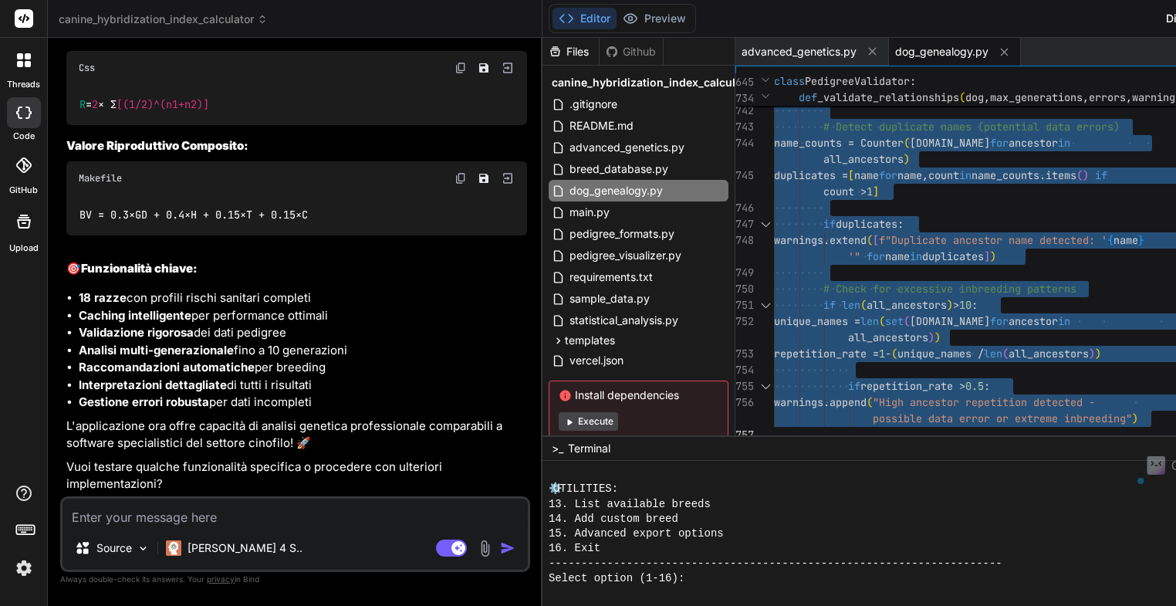
drag, startPoint x: 652, startPoint y: 77, endPoint x: 790, endPoint y: 573, distance: 515.0
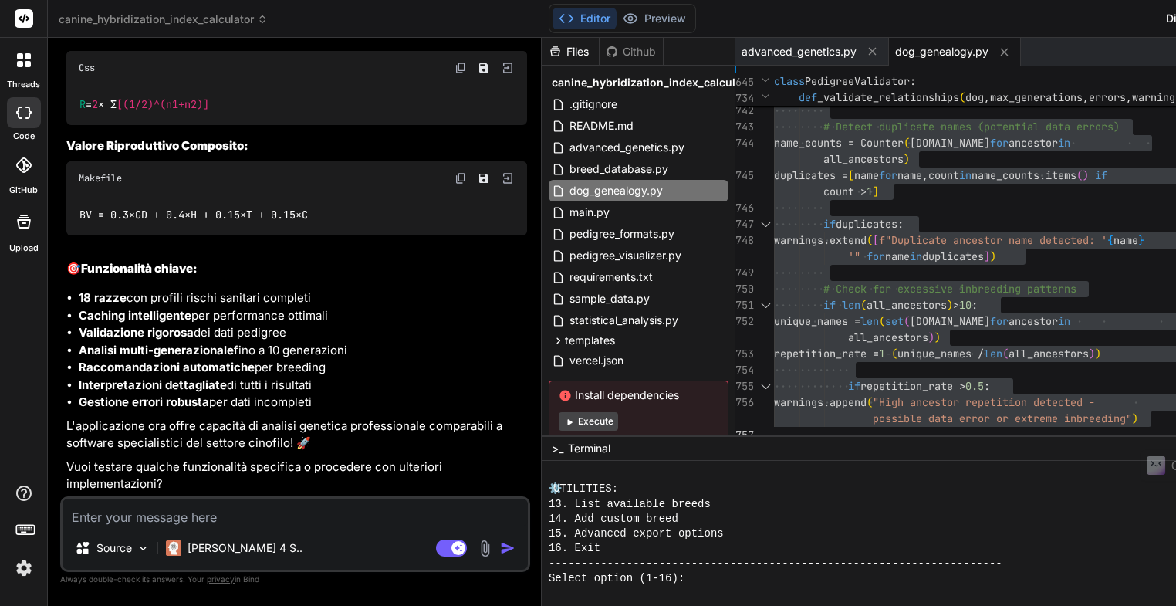
click at [73, 515] on textarea at bounding box center [294, 512] width 465 height 28
type textarea "g"
type textarea "x"
type textarea "ge"
type textarea "x"
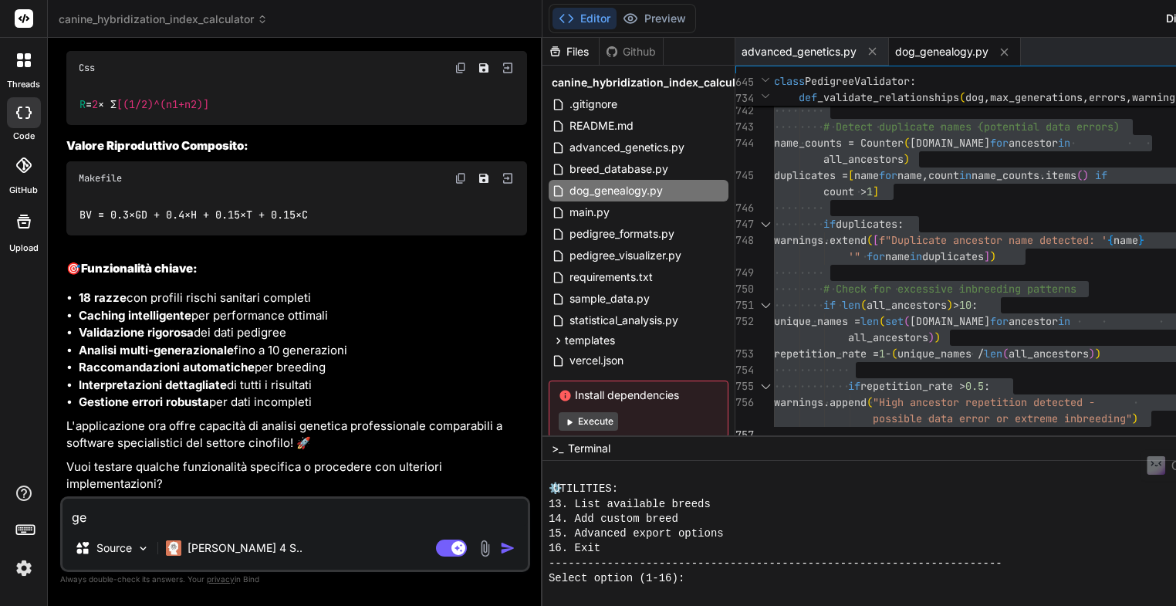
type textarea "gen"
type textarea "x"
type textarea "gene"
type textarea "x"
type textarea "gener"
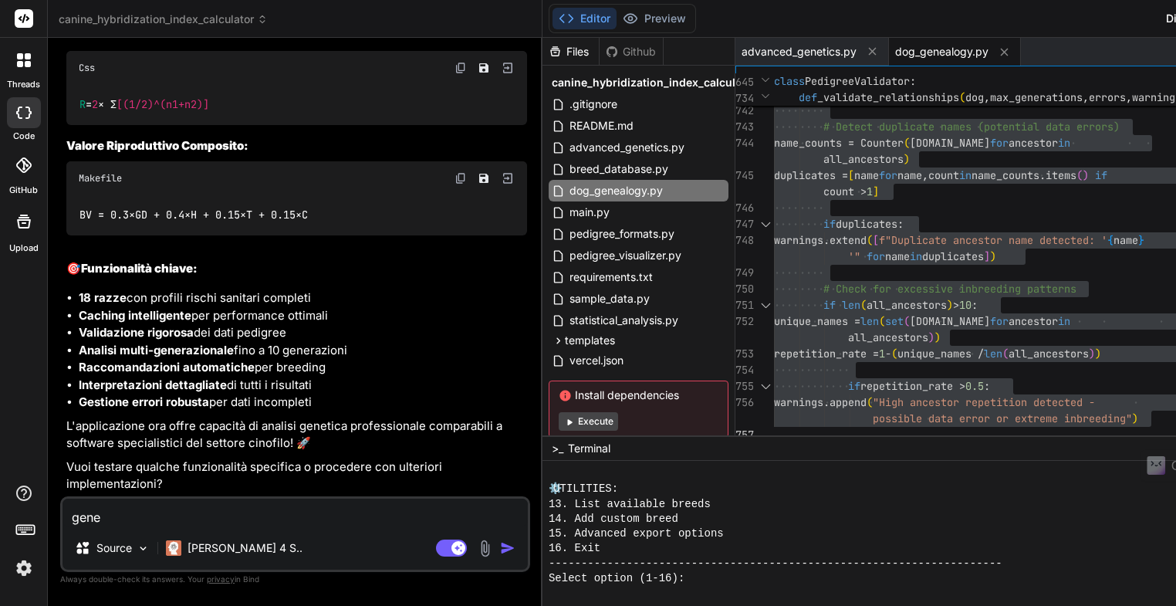
type textarea "x"
type textarea "genera"
type textarea "x"
type textarea "genera"
type textarea "x"
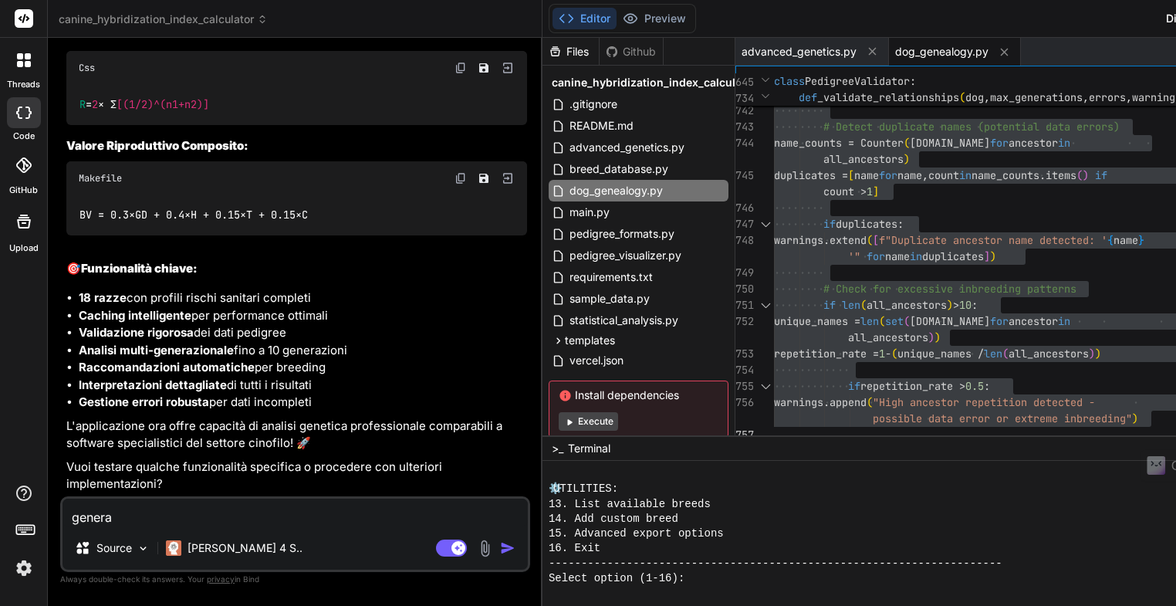
type textarea "genera u"
type textarea "x"
type textarea "genera un"
type textarea "x"
type textarea "genera una"
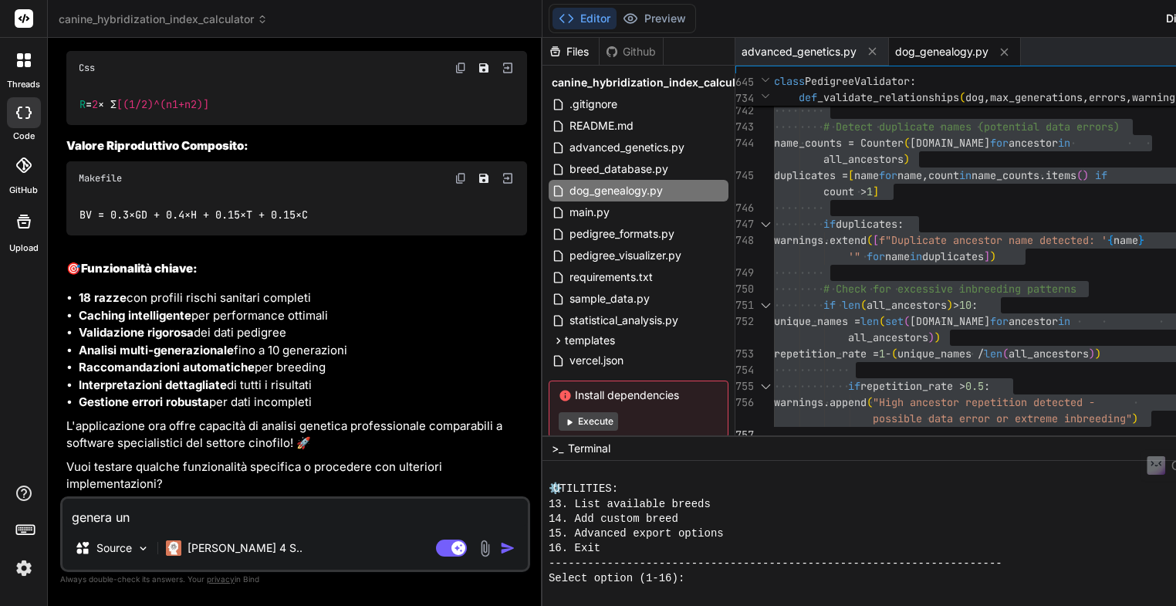
type textarea "x"
type textarea "genera una"
type textarea "x"
type textarea "genera una i"
type textarea "x"
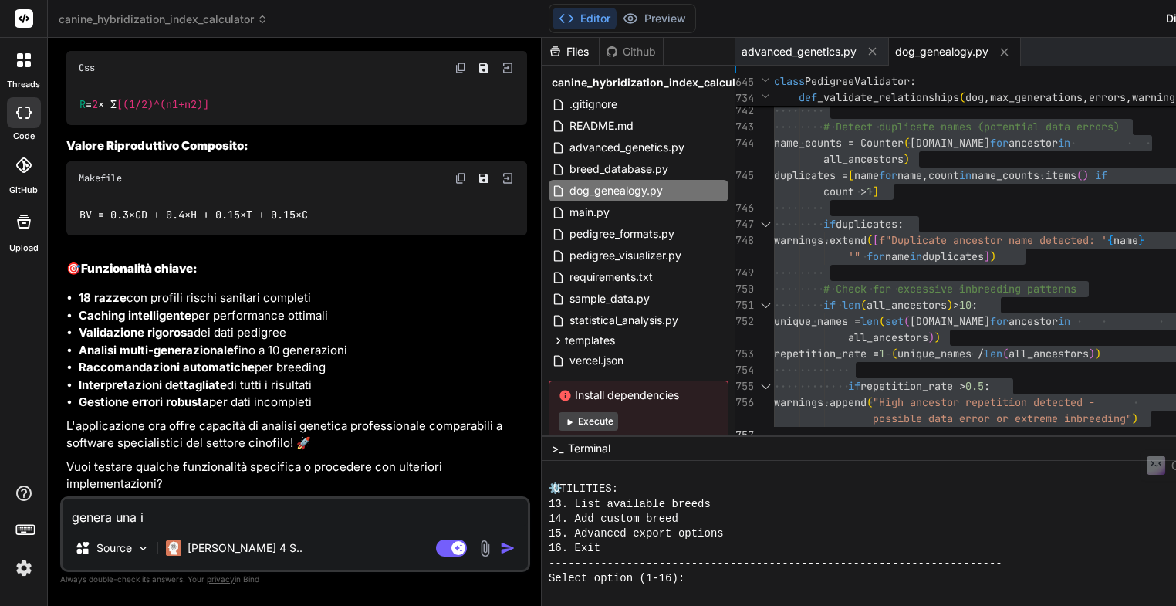
type textarea "genera una in"
type textarea "x"
type textarea "genera una int"
type textarea "x"
type textarea "genera una inte"
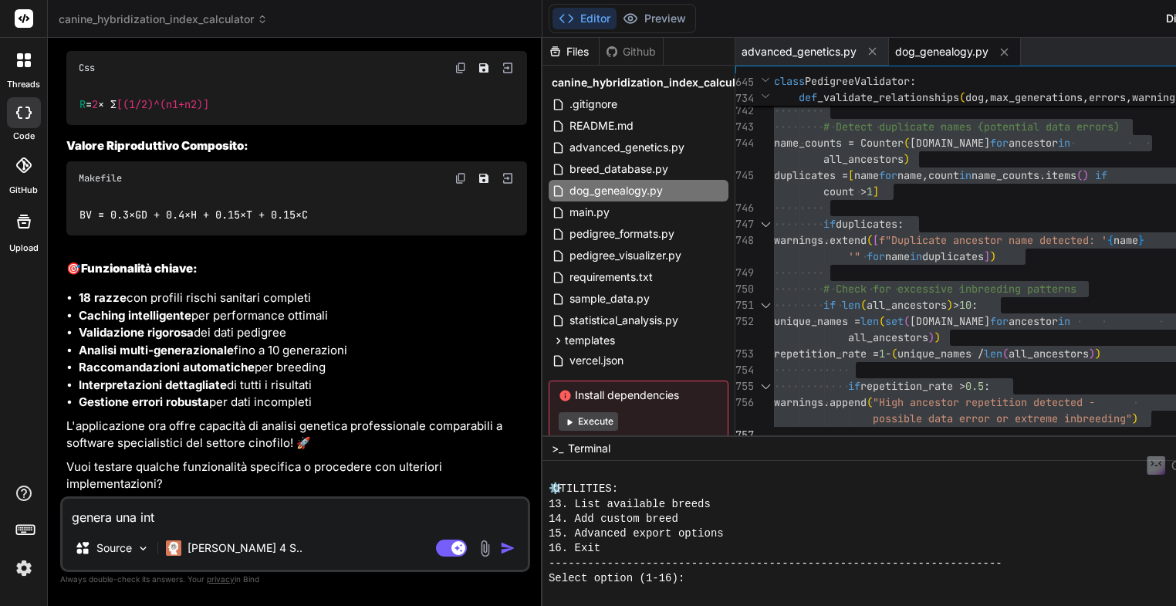
type textarea "x"
type textarea "genera una inter"
type textarea "x"
type textarea "genera una interf"
type textarea "x"
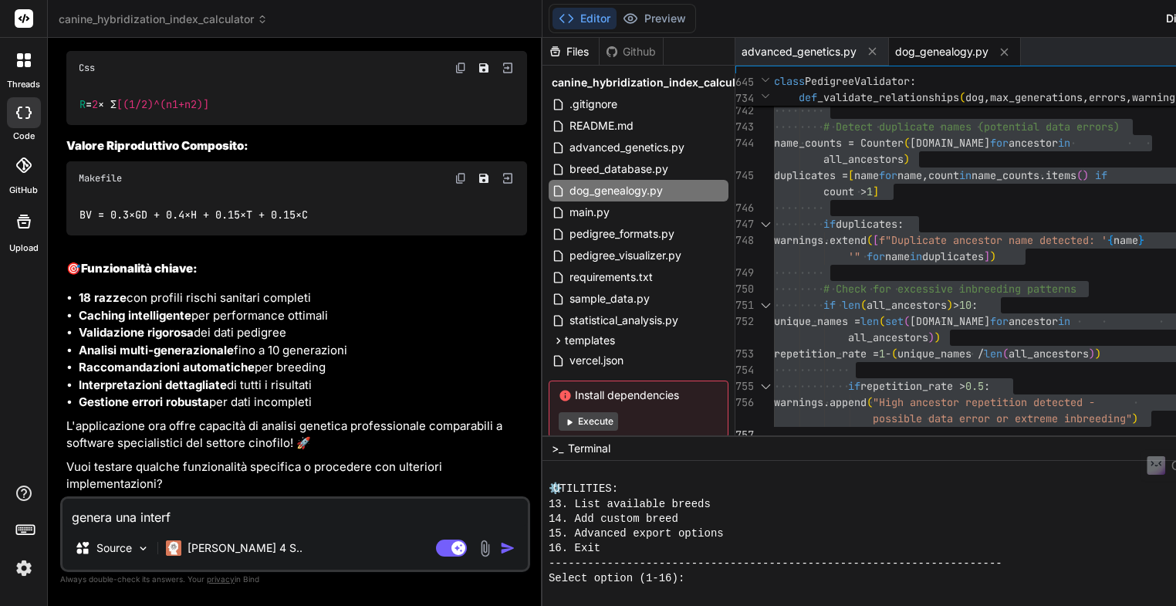
type textarea "genera una interfa"
type textarea "x"
type textarea "genera una interfac"
type textarea "x"
type textarea "genera una interfacc"
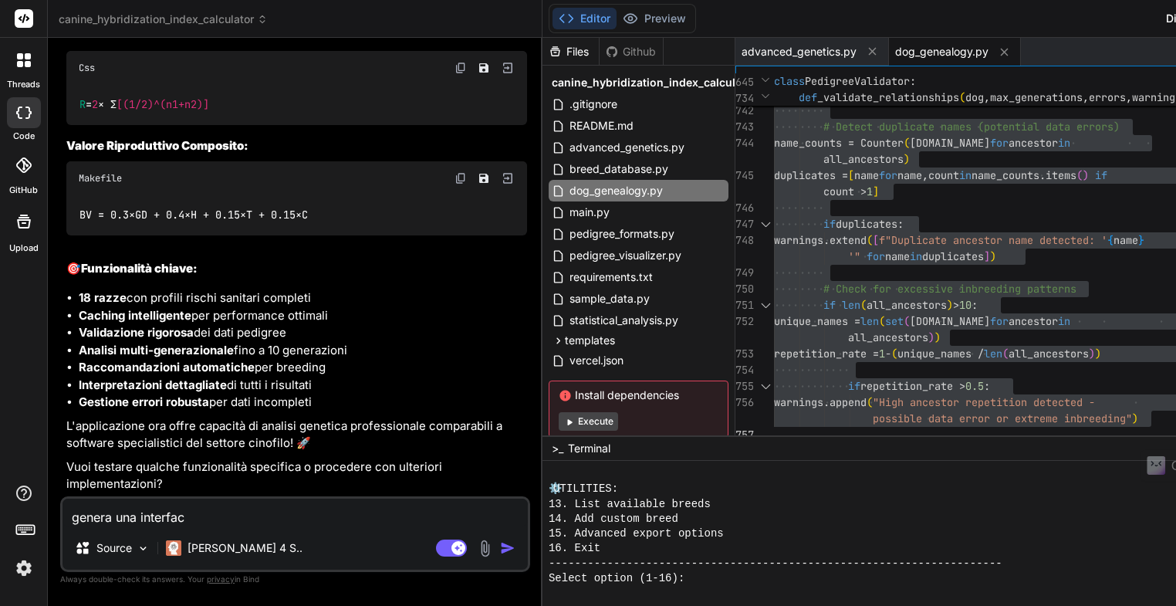
type textarea "x"
type textarea "genera una interfacci"
type textarea "x"
type textarea "genera una interfaccia"
type textarea "x"
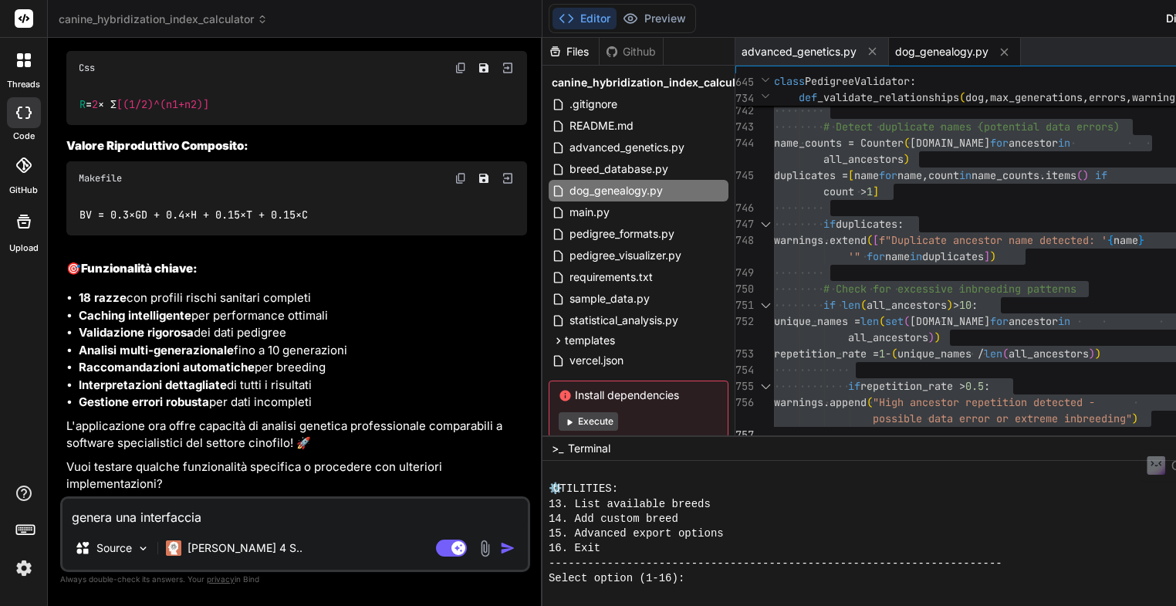
type textarea "genera una interfaccia"
type textarea "x"
type textarea "genera una interfaccia m"
type textarea "x"
type textarea "genera una interfaccia mo"
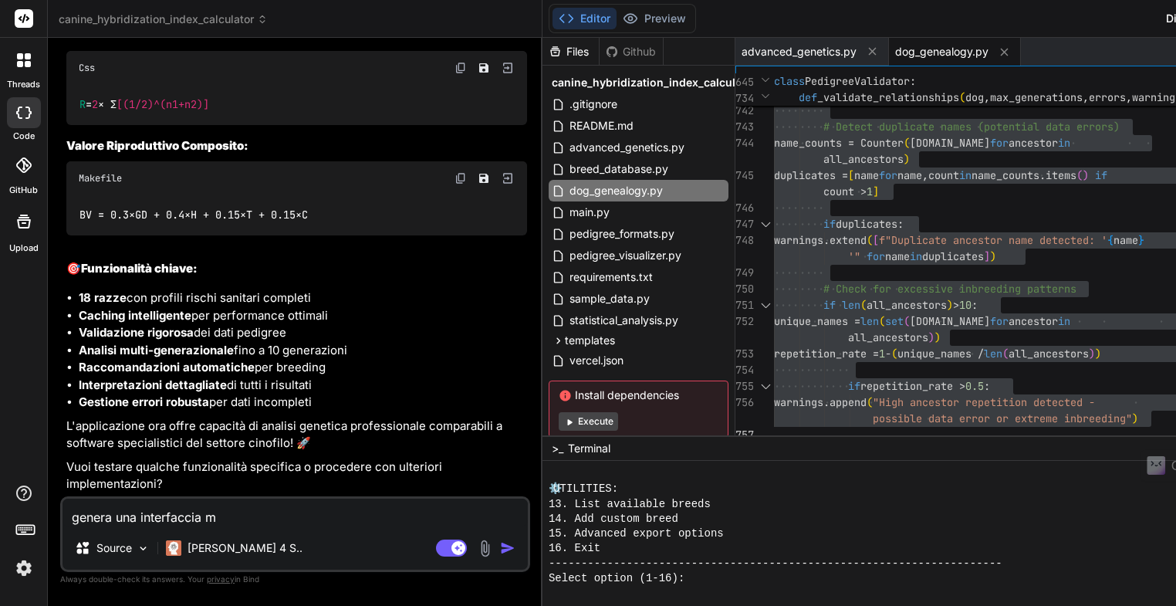
type textarea "x"
type textarea "genera una interfaccia mod"
type textarea "x"
type textarea "genera una interfaccia mode"
type textarea "x"
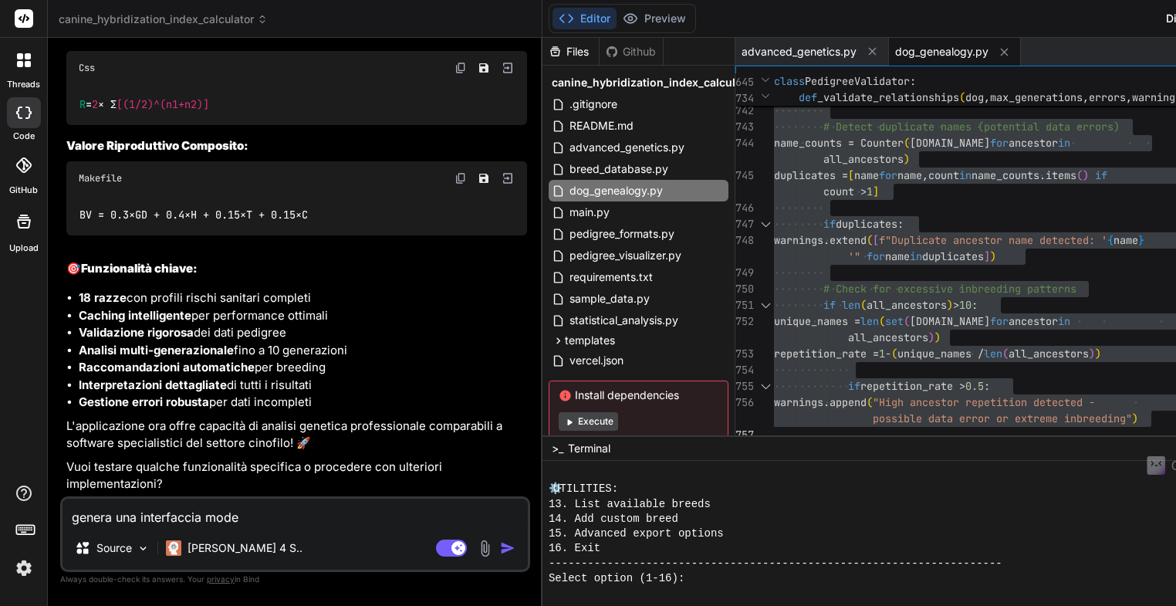
type textarea "genera una interfaccia moder"
type textarea "x"
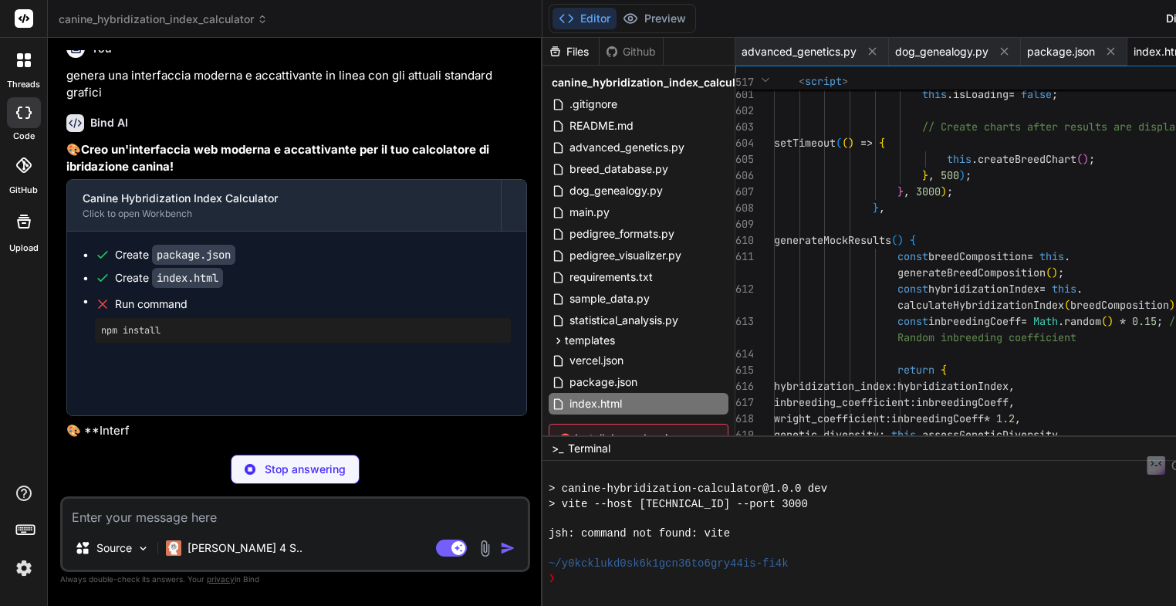
scroll to position [711, 0]
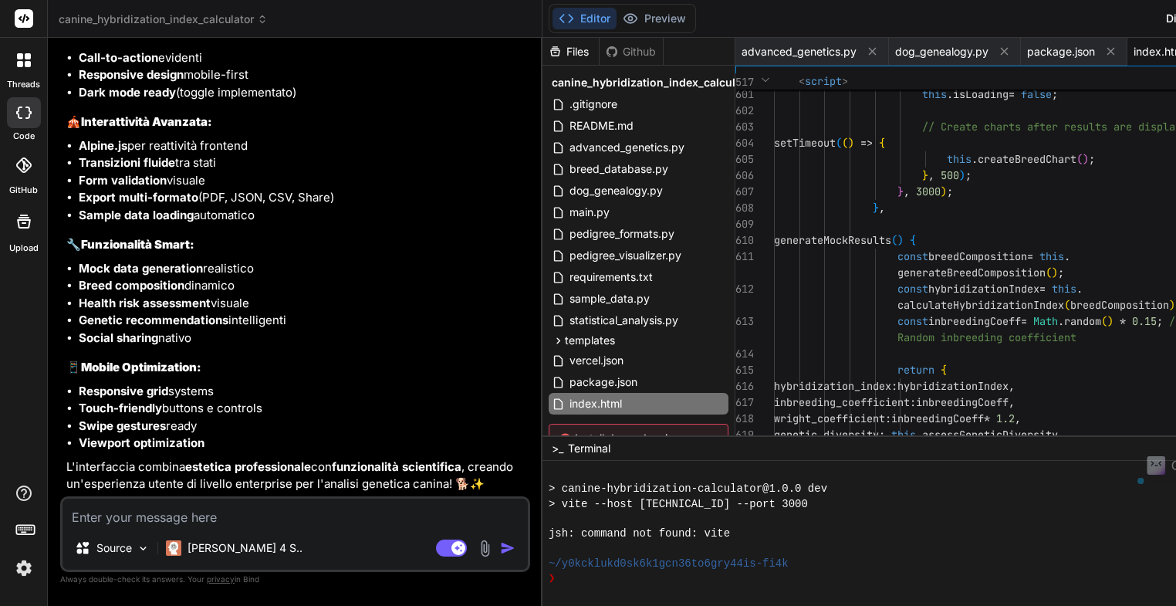
drag, startPoint x: 101, startPoint y: 471, endPoint x: 173, endPoint y: 470, distance: 71.8
copy pre "npm install"
click at [562, 575] on textarea "Terminal input" at bounding box center [565, 578] width 6 height 15
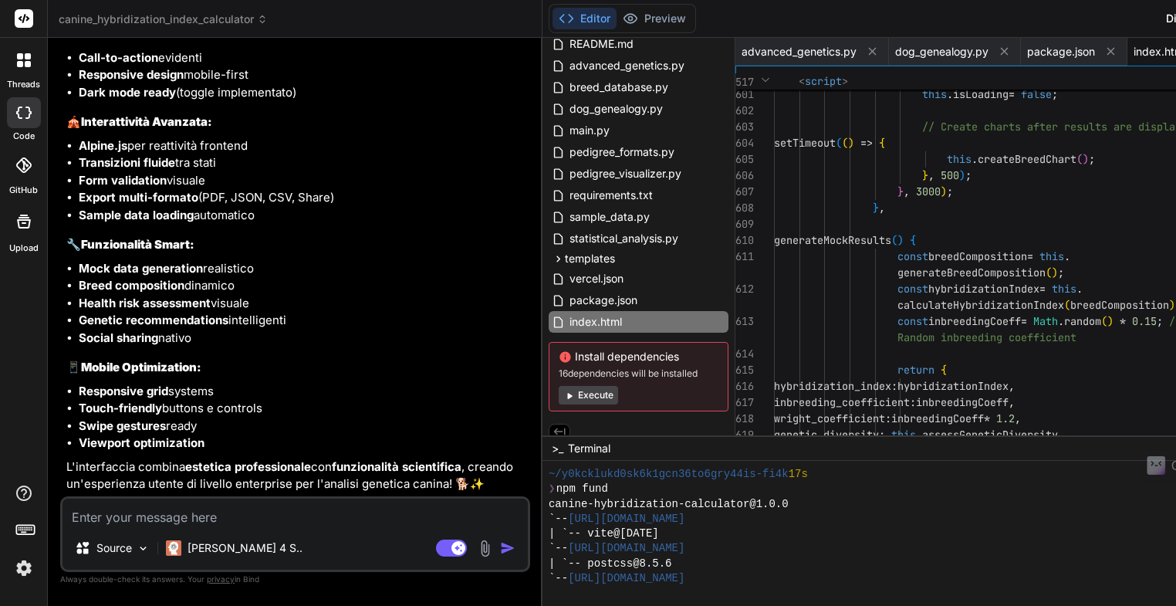
scroll to position [992, 0]
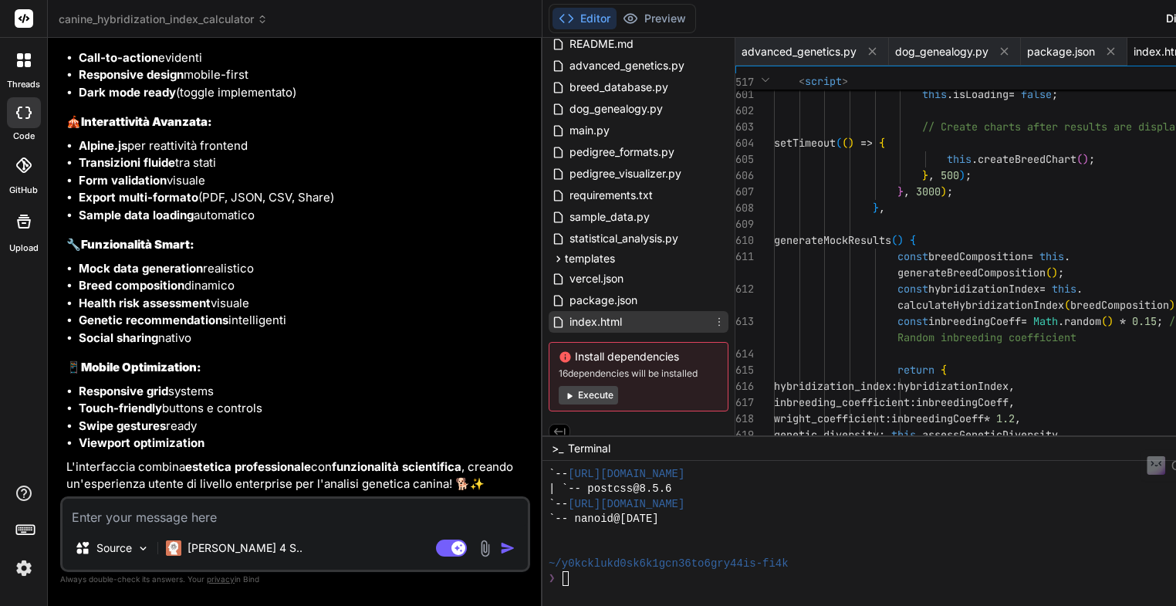
click at [568, 323] on span "index.html" at bounding box center [596, 321] width 56 height 19
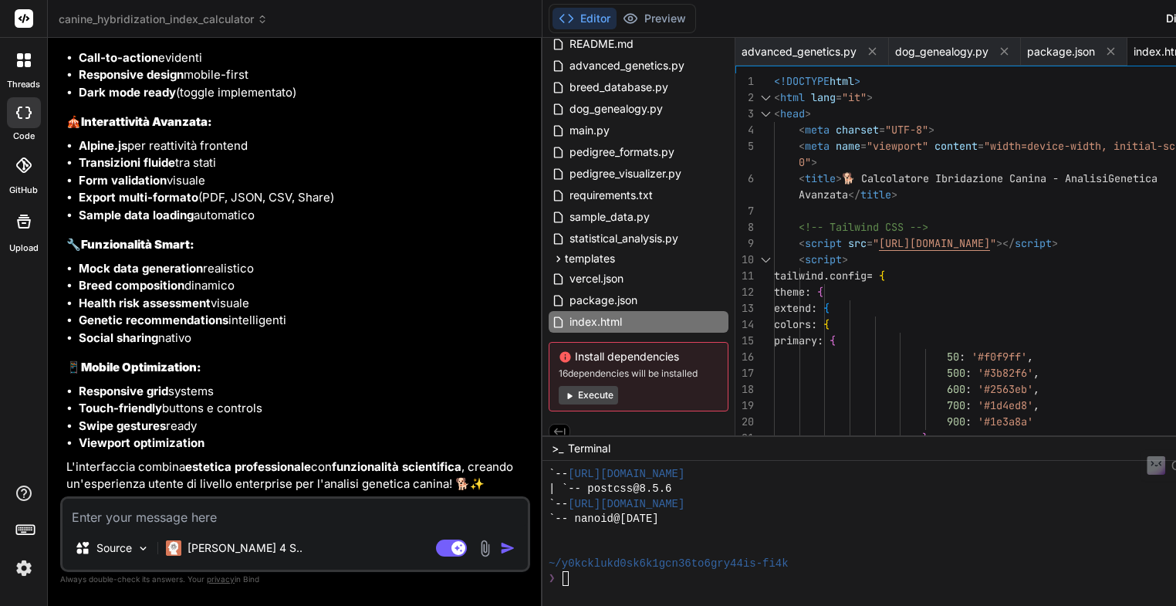
drag, startPoint x: 643, startPoint y: 76, endPoint x: 657, endPoint y: 248, distance: 172.6
click at [735, 346] on div "3 4 5 6 7 8 9 10 11 12 13 14 15 16 17 18 19 20 21 1 2 < head > < meta charset =…" at bounding box center [1016, 258] width 562 height 370
drag, startPoint x: 648, startPoint y: 79, endPoint x: 701, endPoint y: 86, distance: 53.6
click at [735, 86] on div "3 4 5 6 7 8 9 10 11 12 13 14 15 16 17 18 19 20 21 1 2 < head > < meta charset =…" at bounding box center [1016, 258] width 562 height 370
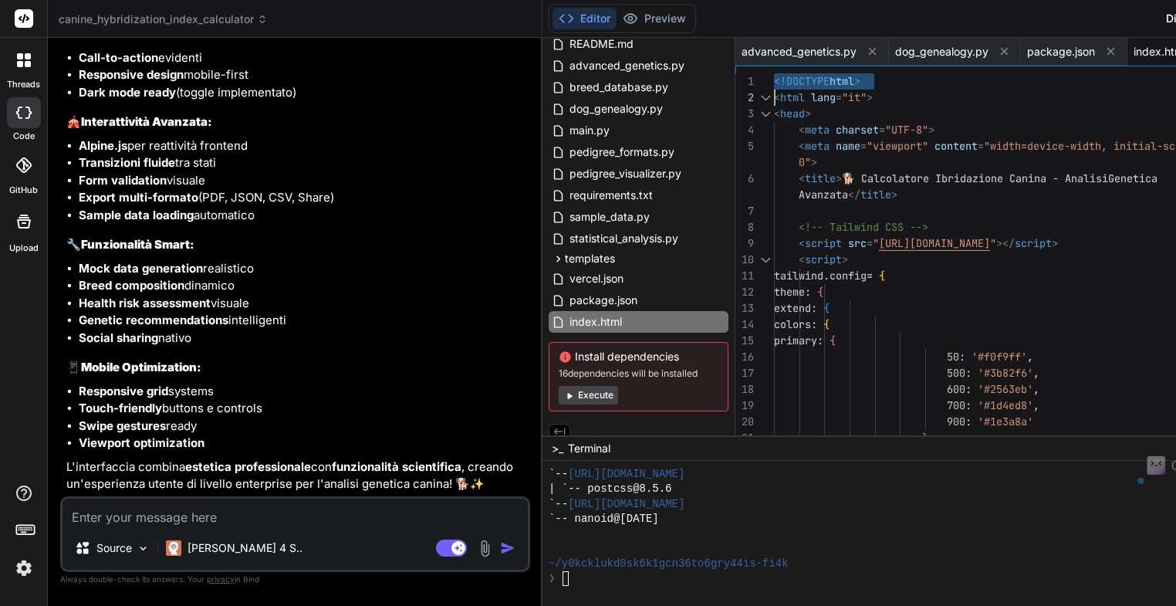
scroll to position [0, 0]
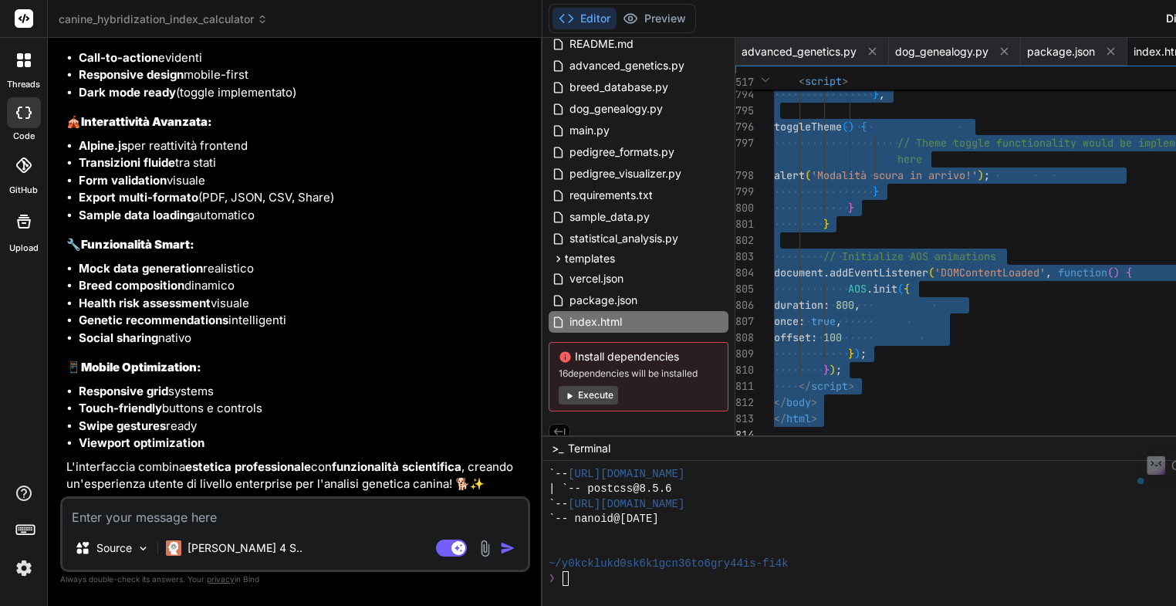
drag, startPoint x: 623, startPoint y: 78, endPoint x: 705, endPoint y: 647, distance: 574.6
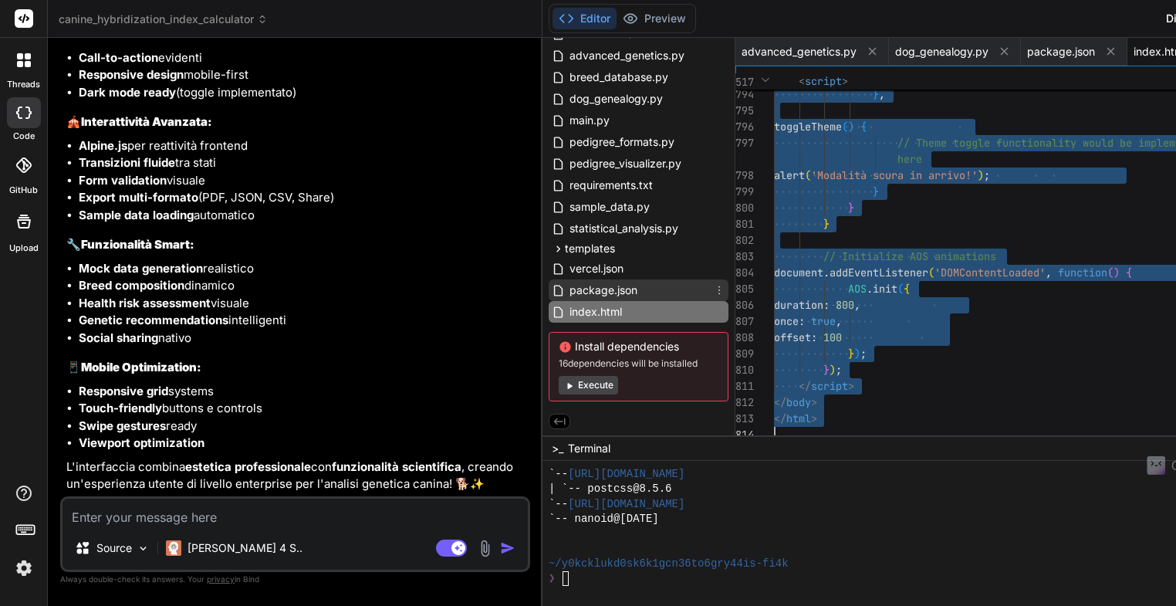
click at [568, 290] on span "package.json" at bounding box center [603, 290] width 71 height 19
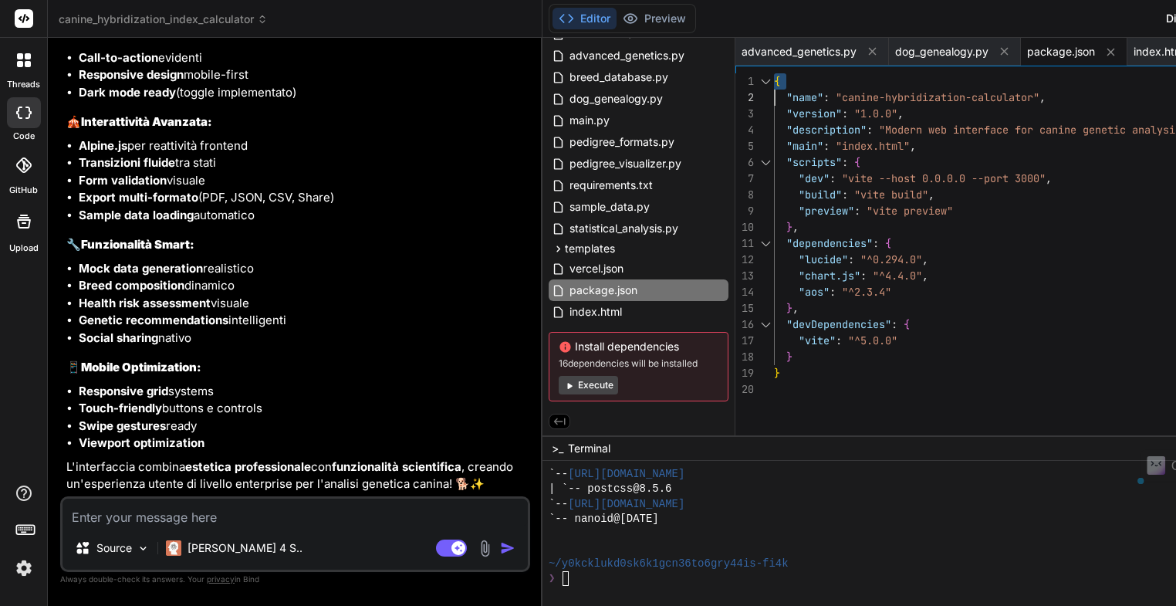
scroll to position [0, 0]
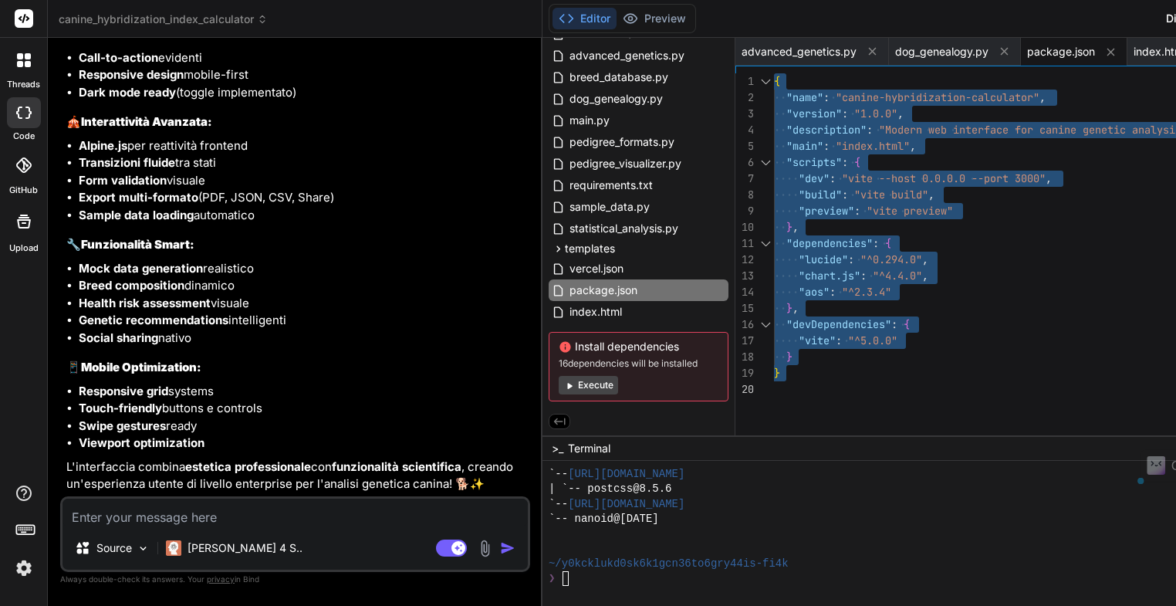
drag, startPoint x: 627, startPoint y: 76, endPoint x: 662, endPoint y: 402, distance: 327.4
click at [774, 402] on div "{ "name" : "canine-hybridization-calculator" , "version" : "1.0.0" , "descripti…" at bounding box center [1010, 258] width 472 height 370
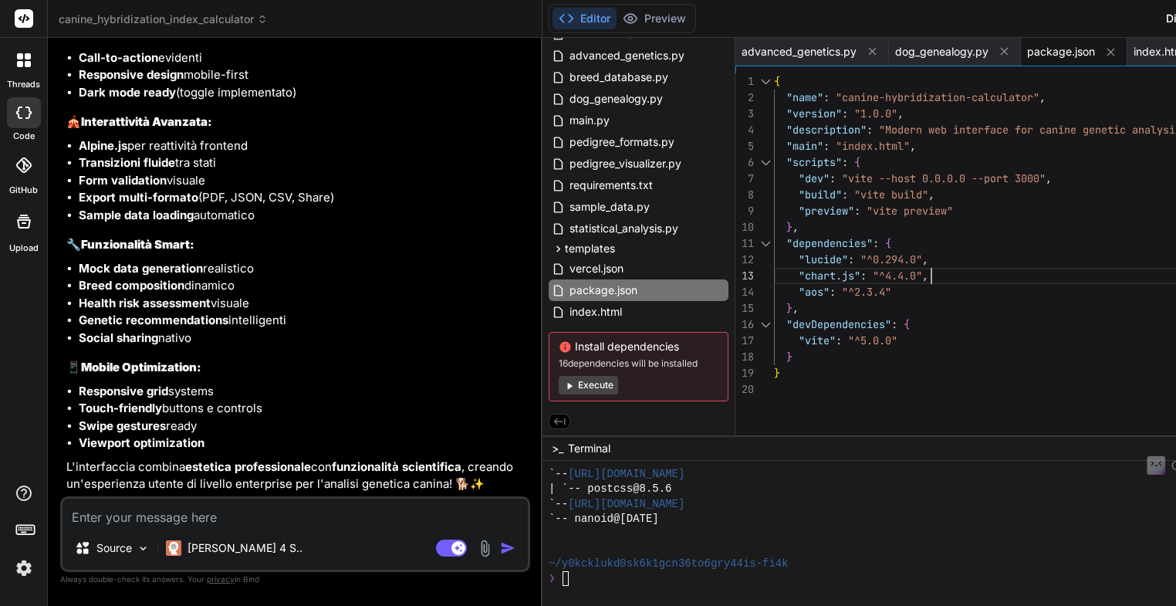
click at [1077, 267] on div "{ "name" : "canine-hybridization-calculator" , "version" : "1.0.0" , "descripti…" at bounding box center [1010, 258] width 472 height 370
